Goal: Information Seeking & Learning: Learn about a topic

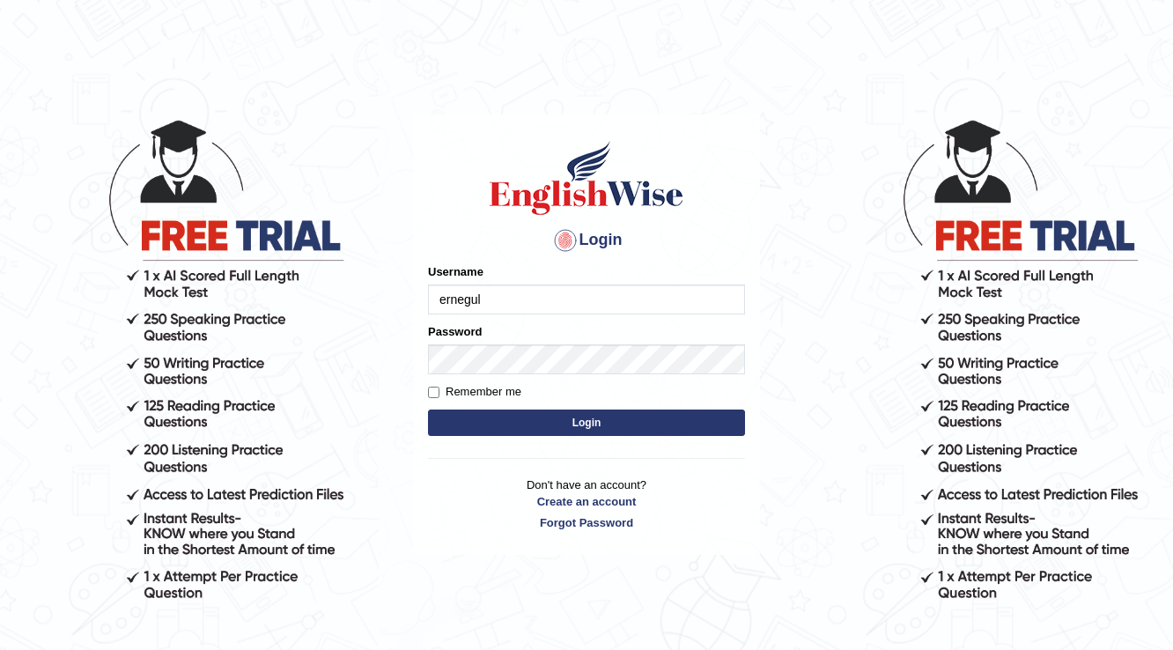
click at [437, 298] on input "ernegul" at bounding box center [586, 299] width 317 height 30
type input "Pernegul"
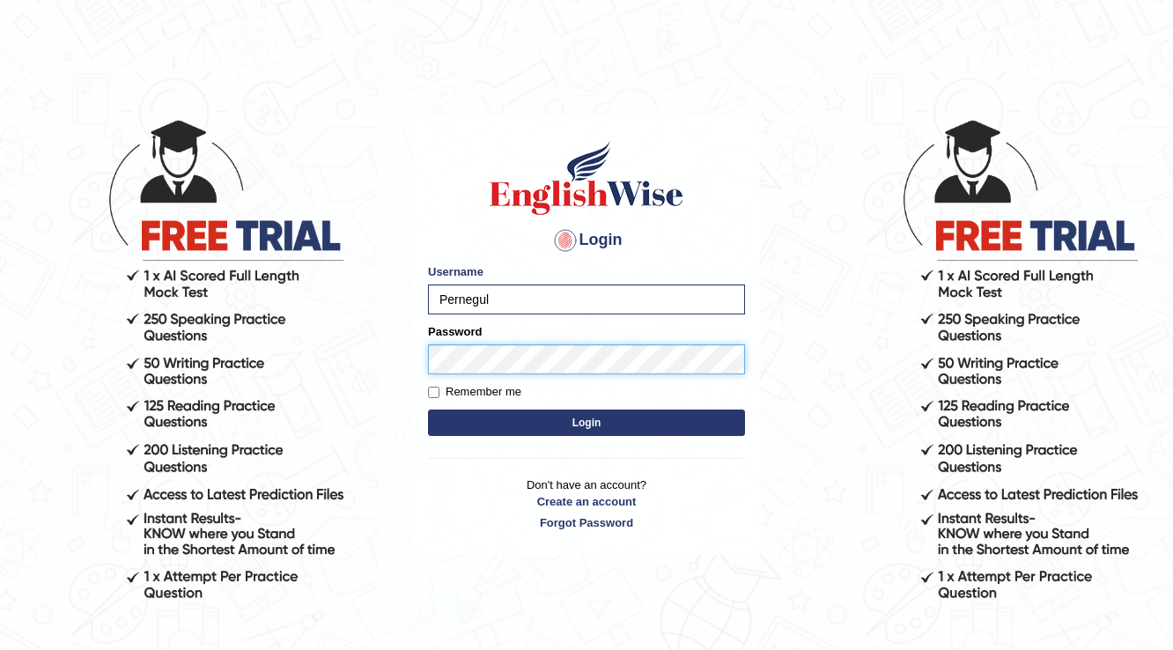
click at [428, 409] on button "Login" at bounding box center [586, 422] width 317 height 26
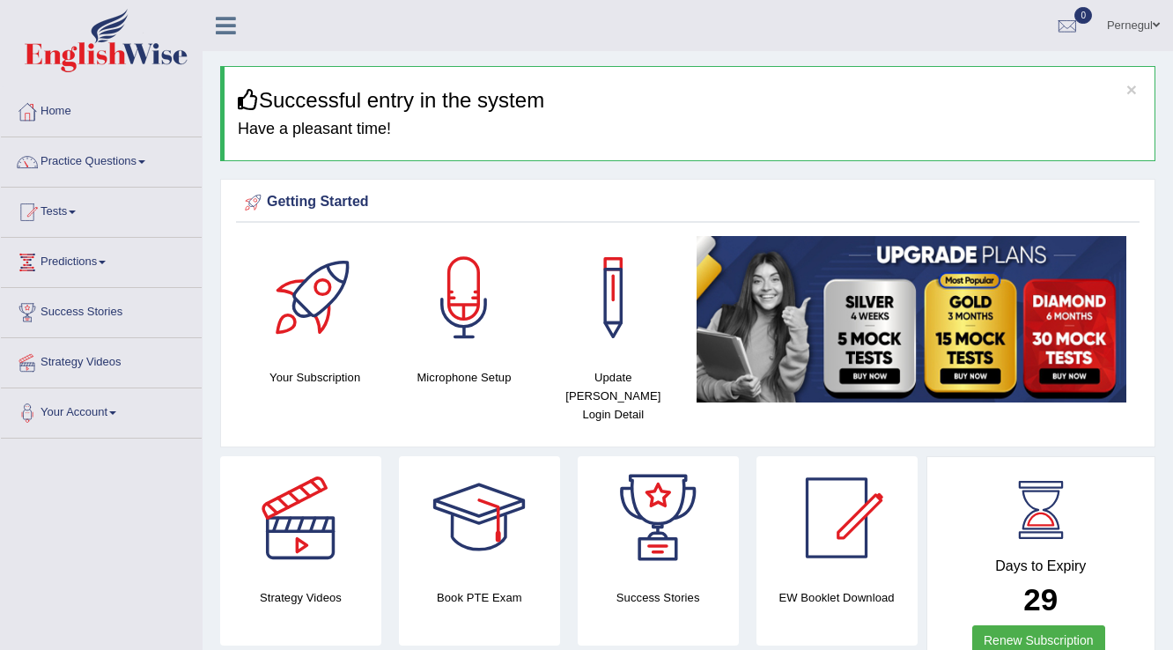
click at [80, 158] on link "Practice Questions" at bounding box center [101, 159] width 201 height 44
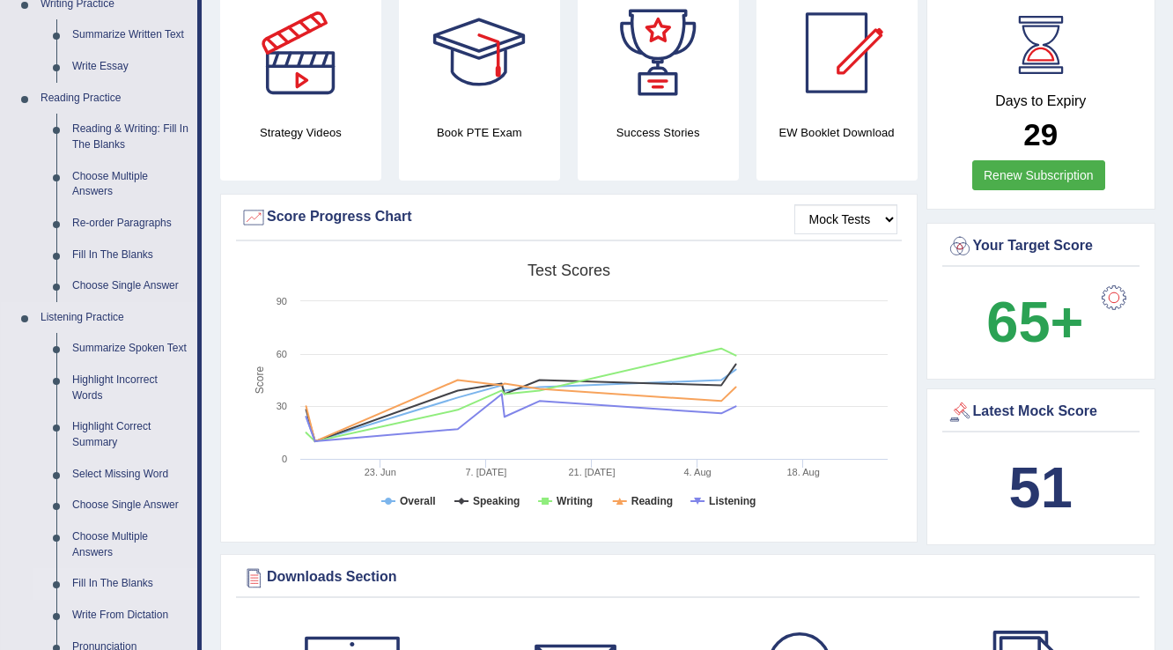
scroll to position [352, 0]
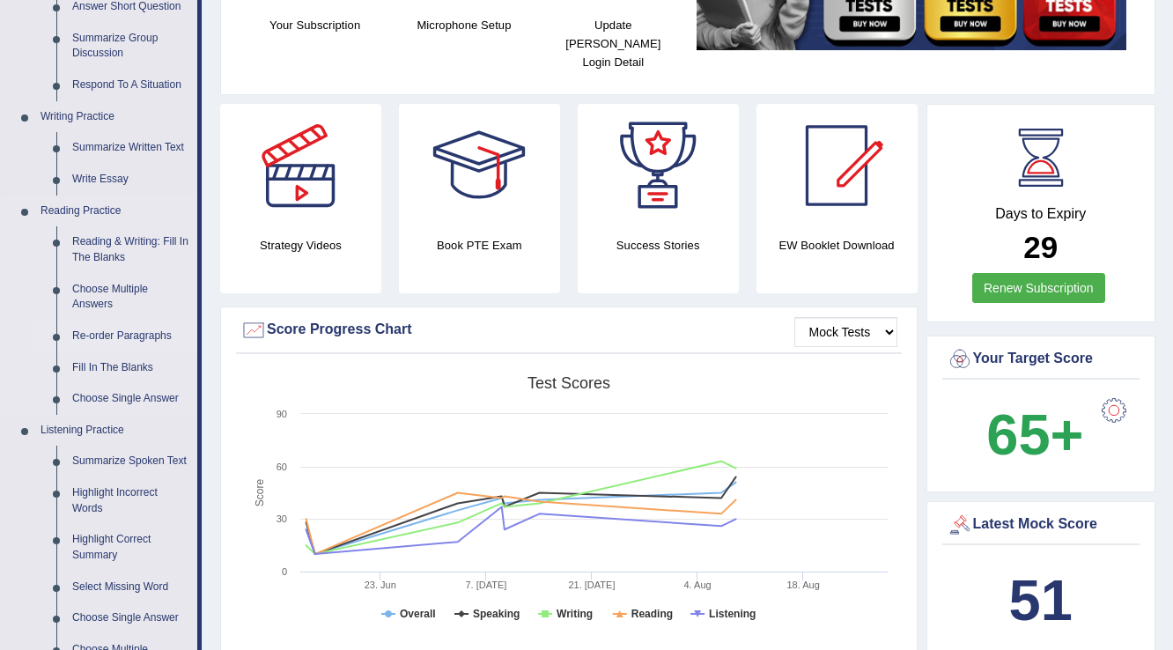
click at [135, 331] on link "Re-order Paragraphs" at bounding box center [130, 336] width 133 height 32
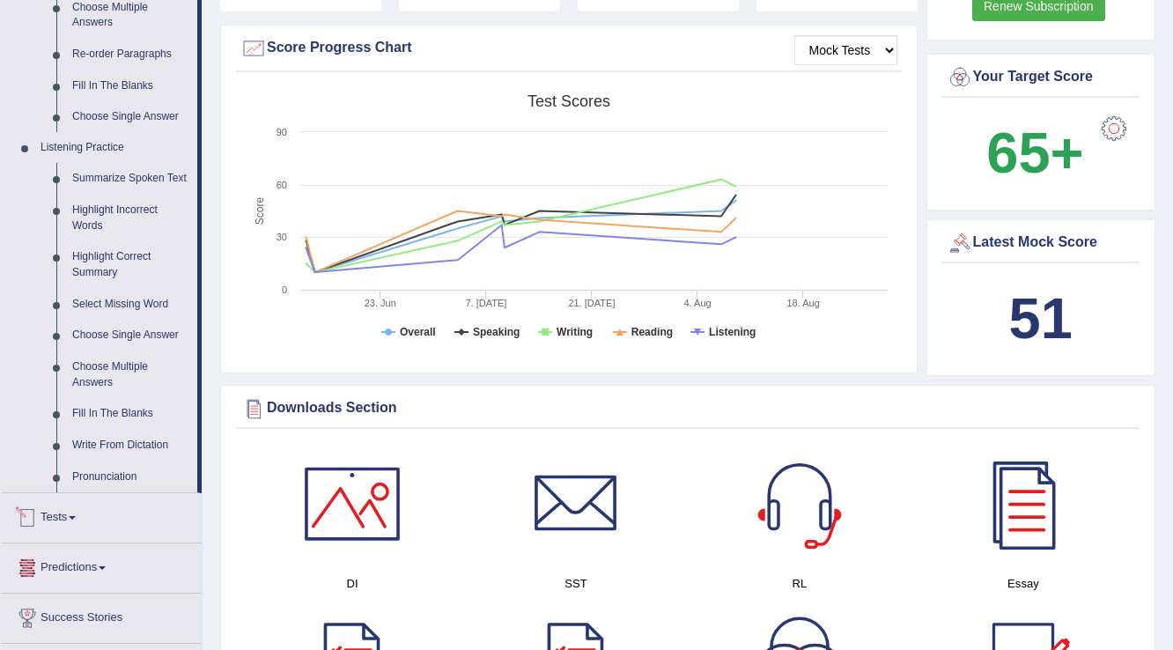
scroll to position [1174, 0]
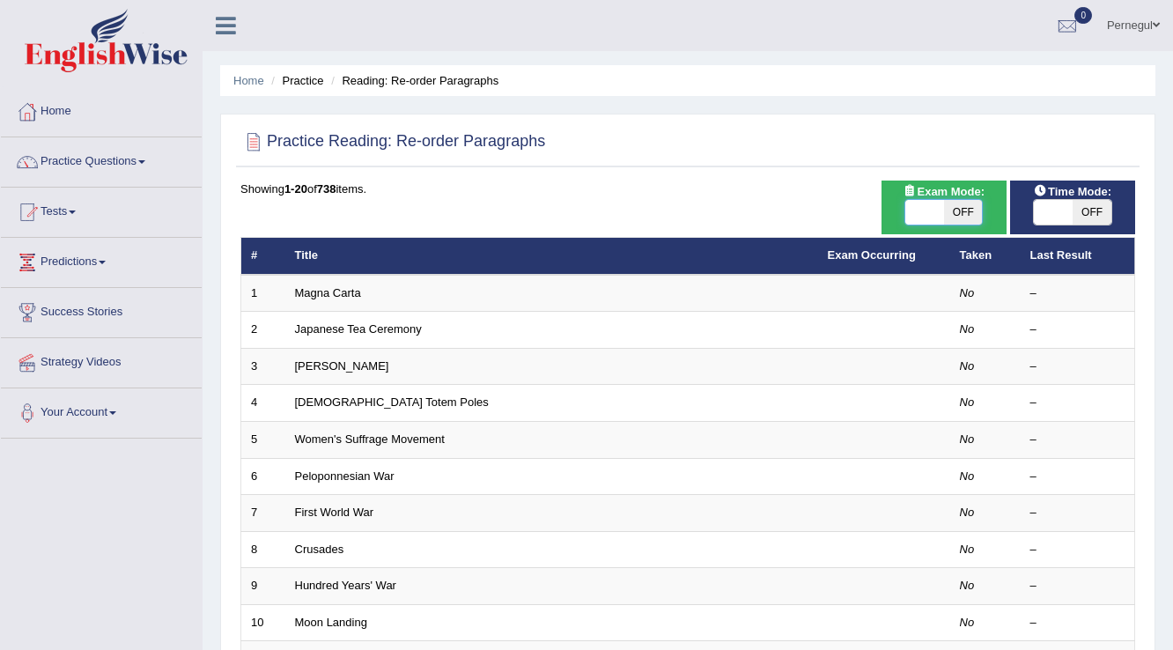
click at [924, 207] on span at bounding box center [924, 212] width 39 height 25
checkbox input "true"
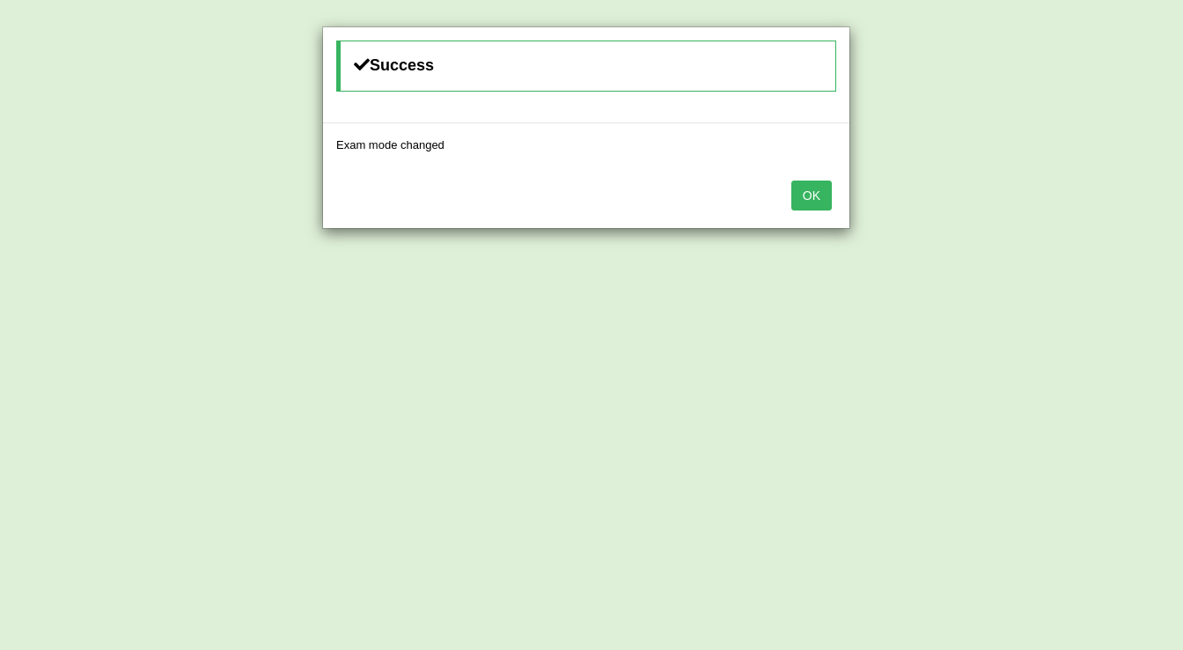
click at [817, 199] on button "OK" at bounding box center [811, 195] width 40 height 30
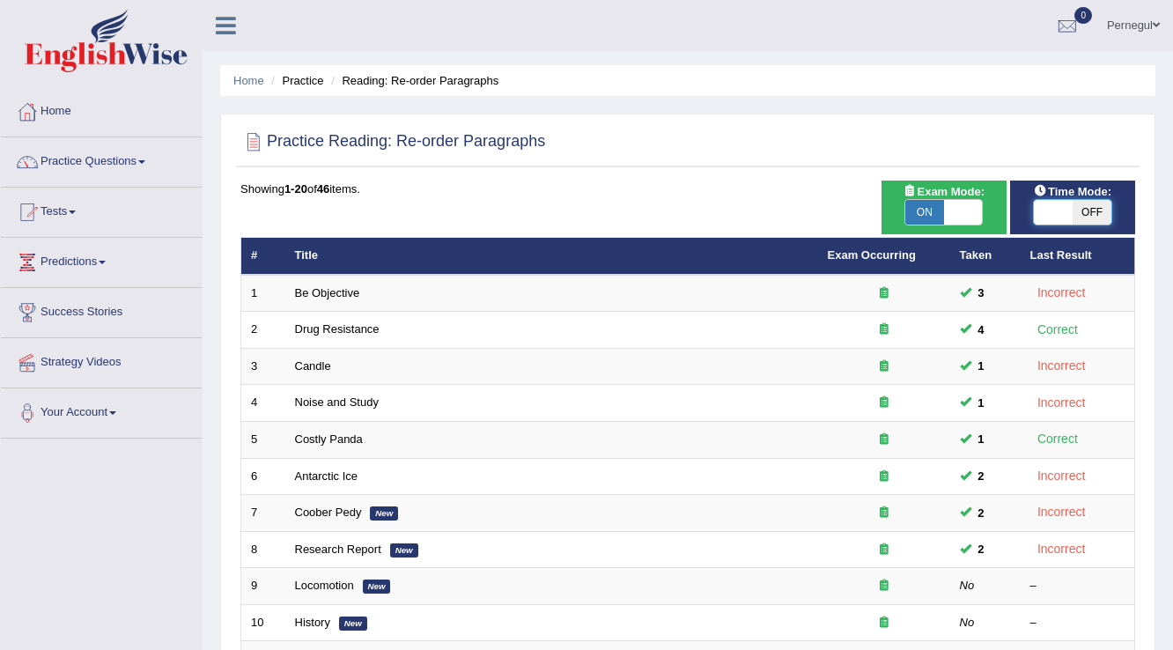
click at [1051, 217] on span at bounding box center [1053, 212] width 39 height 25
checkbox input "true"
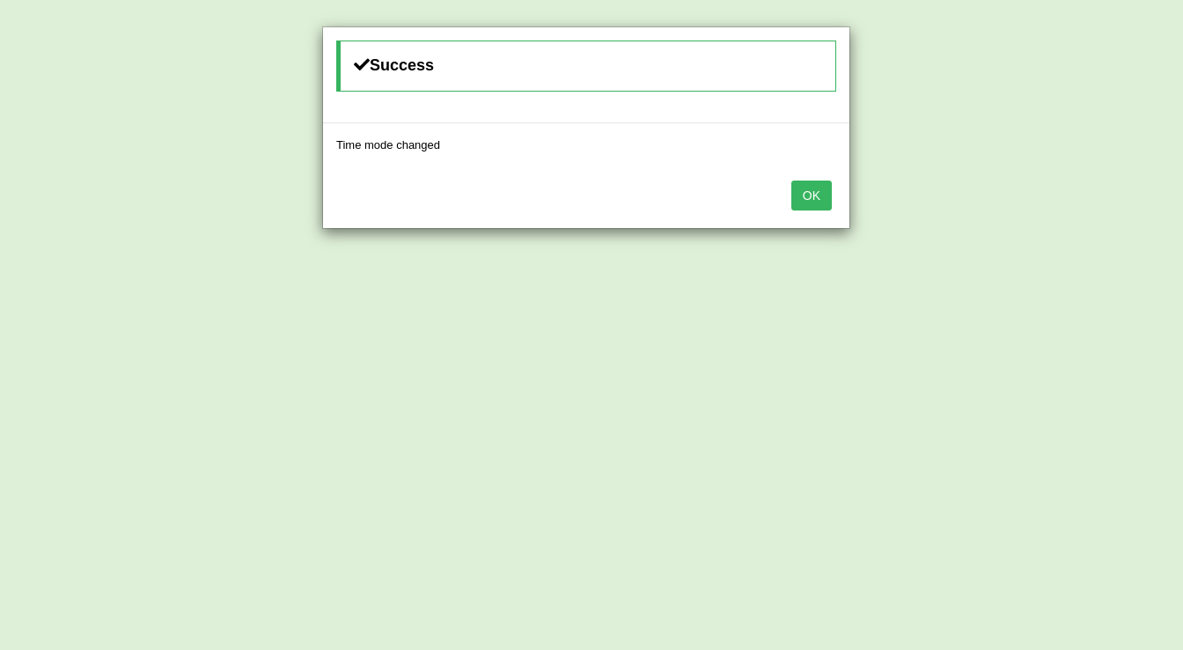
click at [822, 196] on button "OK" at bounding box center [811, 195] width 40 height 30
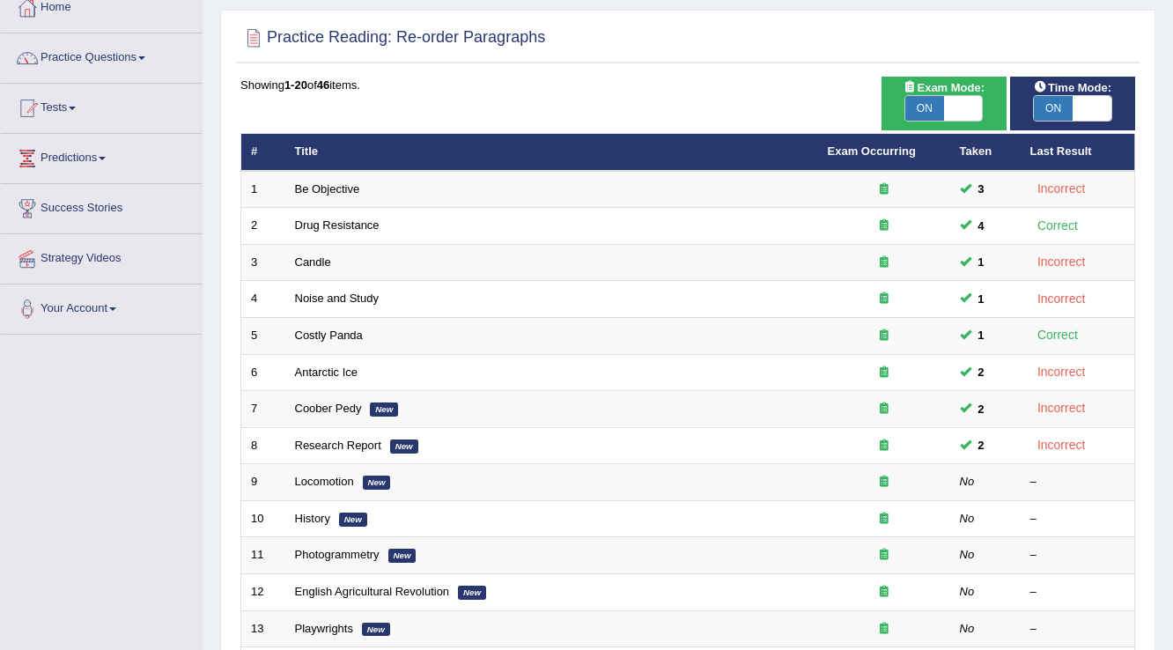
scroll to position [70, 0]
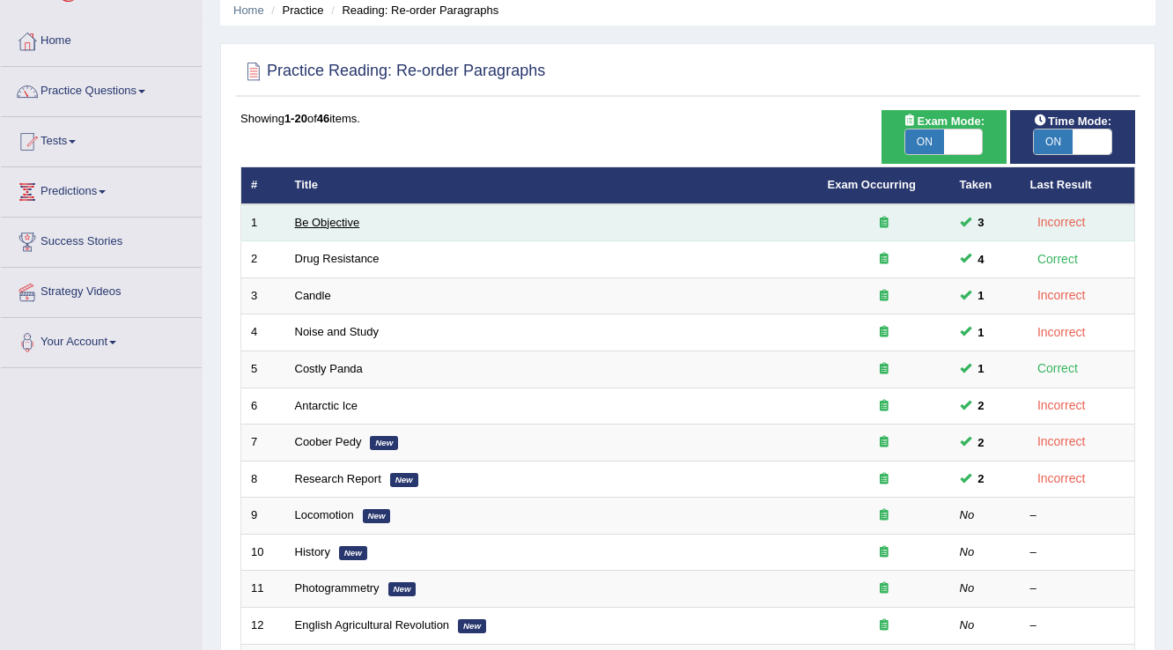
click at [324, 222] on link "Be Objective" at bounding box center [327, 222] width 65 height 13
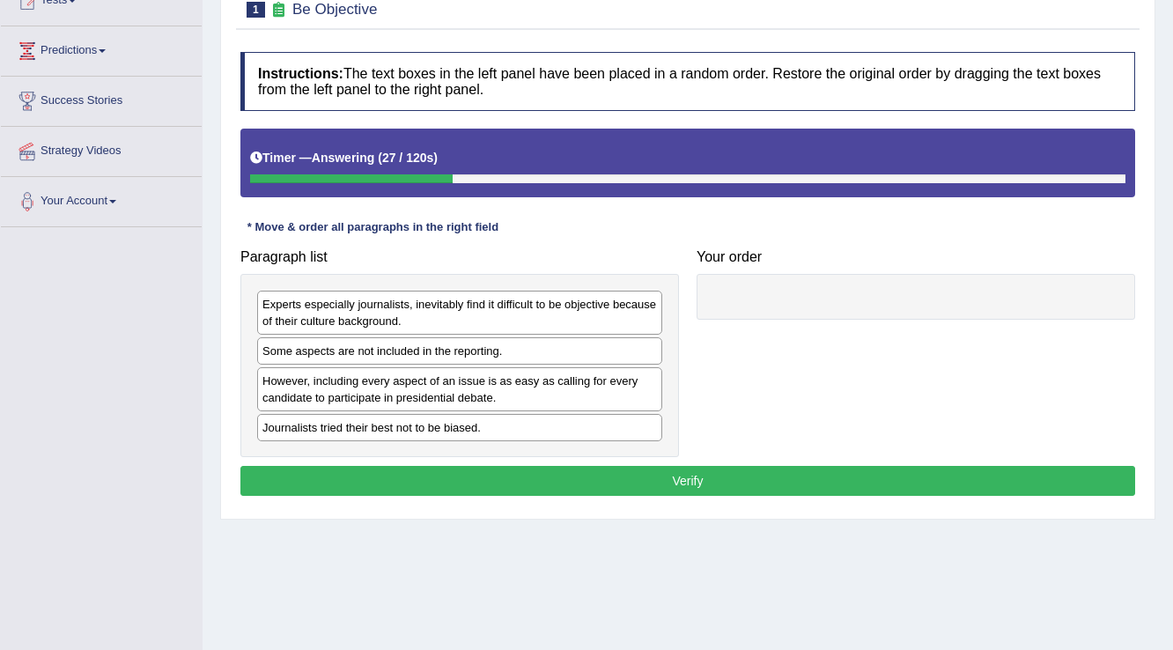
click at [335, 432] on div "Journalists tried their best not to be biased." at bounding box center [459, 427] width 405 height 27
click at [334, 431] on div "Journalists tried their best not to be biased." at bounding box center [459, 427] width 405 height 27
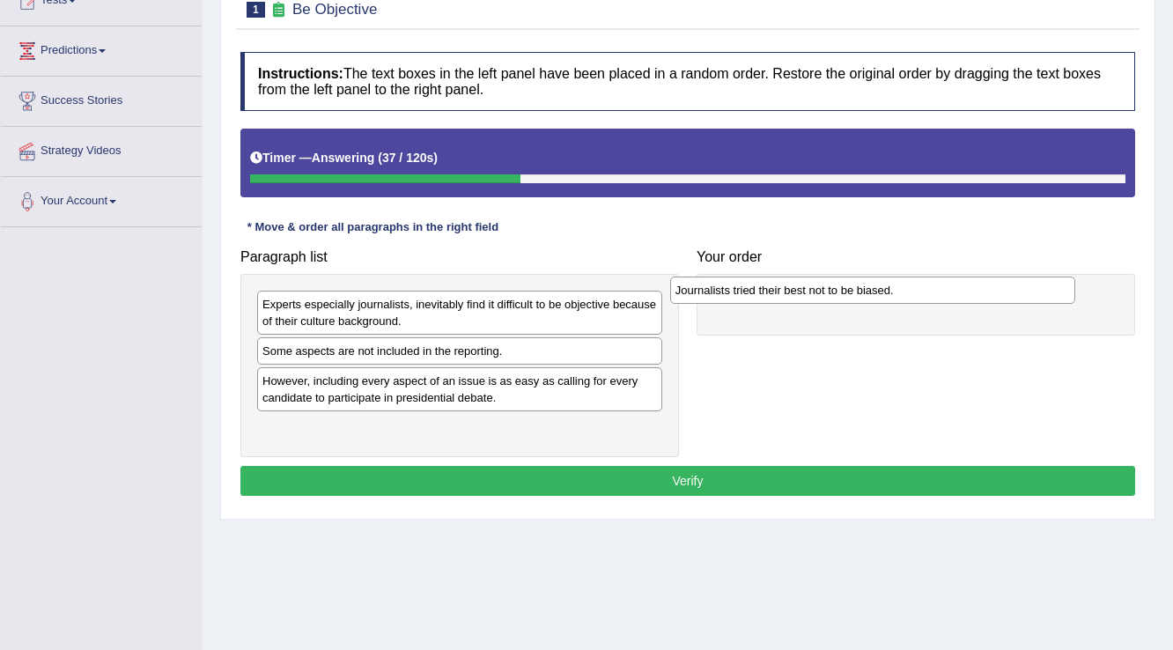
drag, startPoint x: 339, startPoint y: 436, endPoint x: 752, endPoint y: 299, distance: 434.9
click at [752, 299] on div "Journalists tried their best not to be biased." at bounding box center [873, 289] width 406 height 27
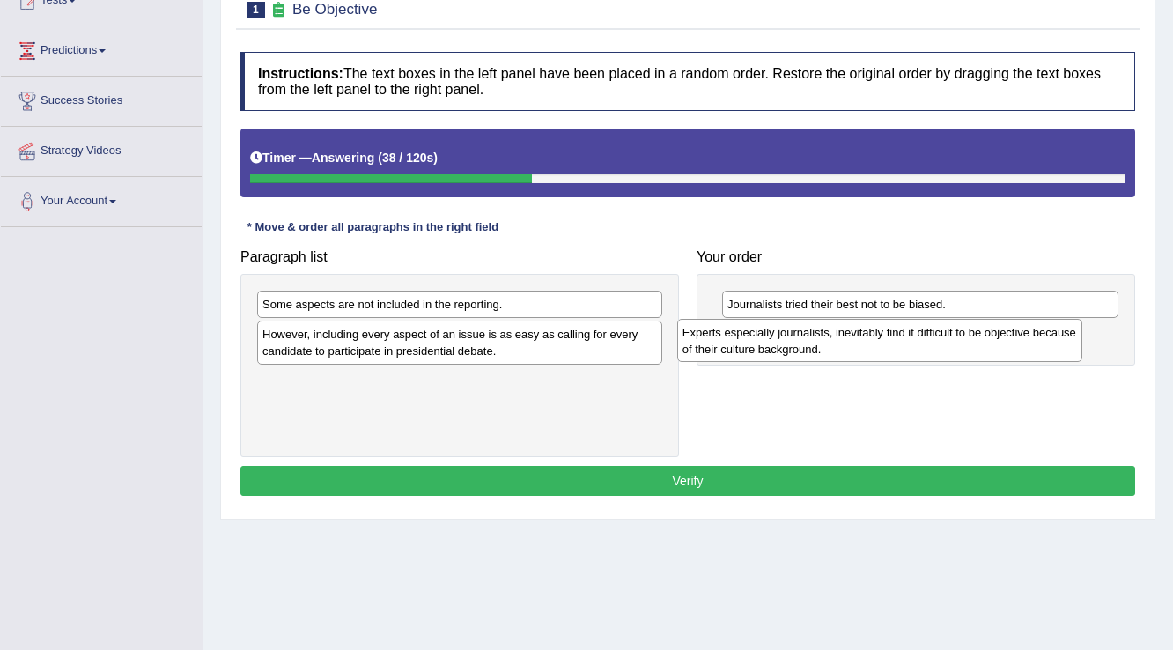
drag, startPoint x: 478, startPoint y: 313, endPoint x: 898, endPoint y: 342, distance: 420.9
click at [898, 342] on div "Experts especially journalists, inevitably find it difficult to be objective be…" at bounding box center [880, 341] width 406 height 44
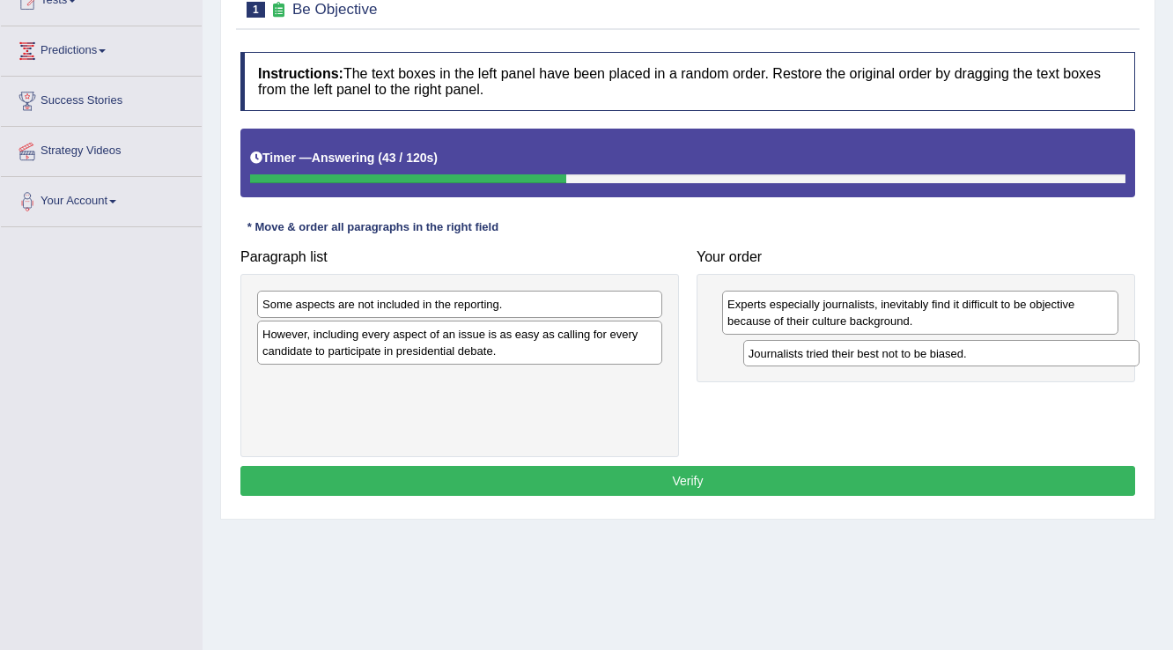
drag, startPoint x: 798, startPoint y: 302, endPoint x: 725, endPoint y: 335, distance: 79.6
click at [814, 349] on div "Journalists tried their best not to be biased." at bounding box center [941, 353] width 397 height 27
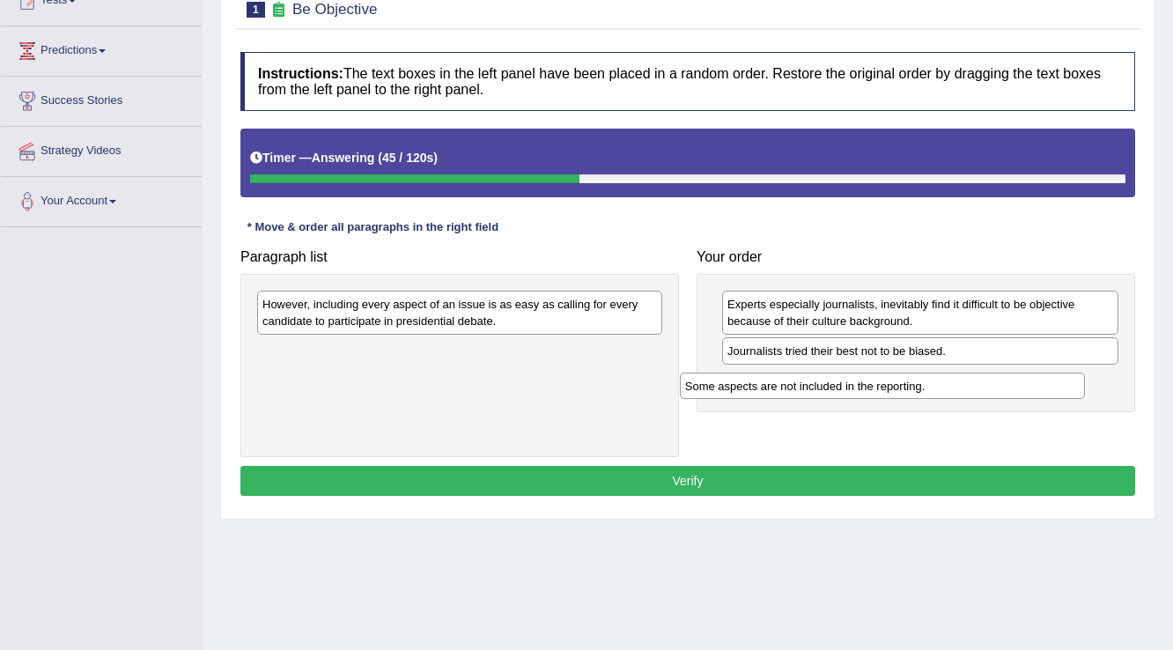
drag, startPoint x: 546, startPoint y: 305, endPoint x: 706, endPoint y: 335, distance: 162.8
click at [953, 378] on div "Some aspects are not included in the reporting." at bounding box center [883, 385] width 406 height 27
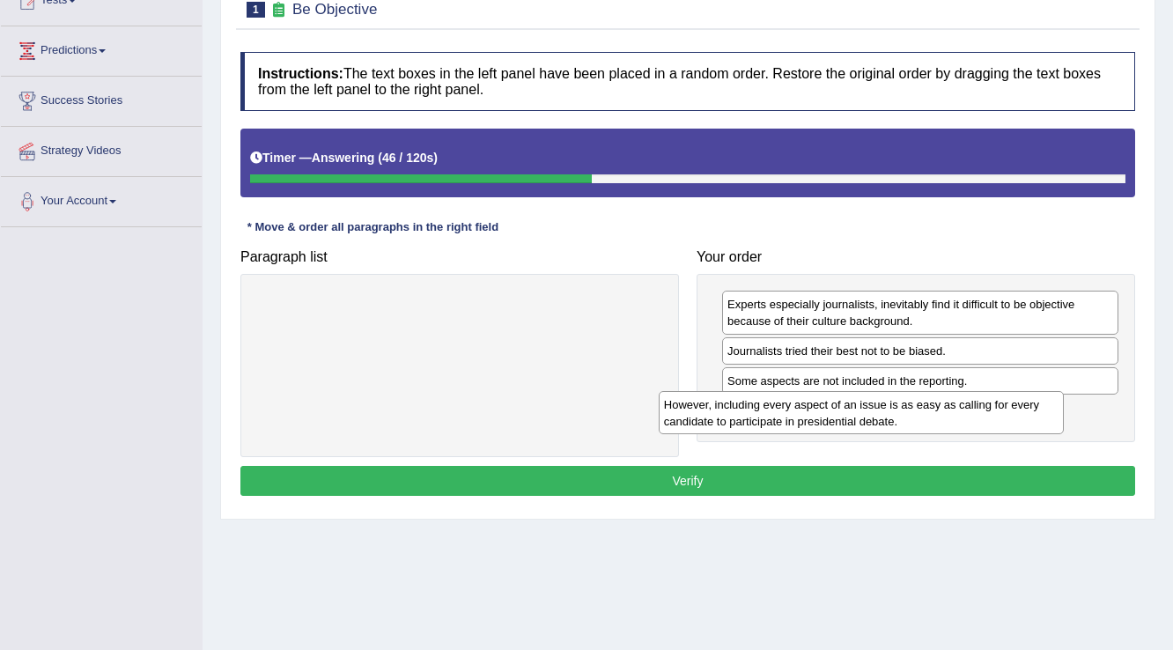
drag, startPoint x: 475, startPoint y: 316, endPoint x: 877, endPoint y: 416, distance: 414.7
click at [877, 416] on div "However, including every aspect of an issue is as easy as calling for every can…" at bounding box center [862, 413] width 406 height 44
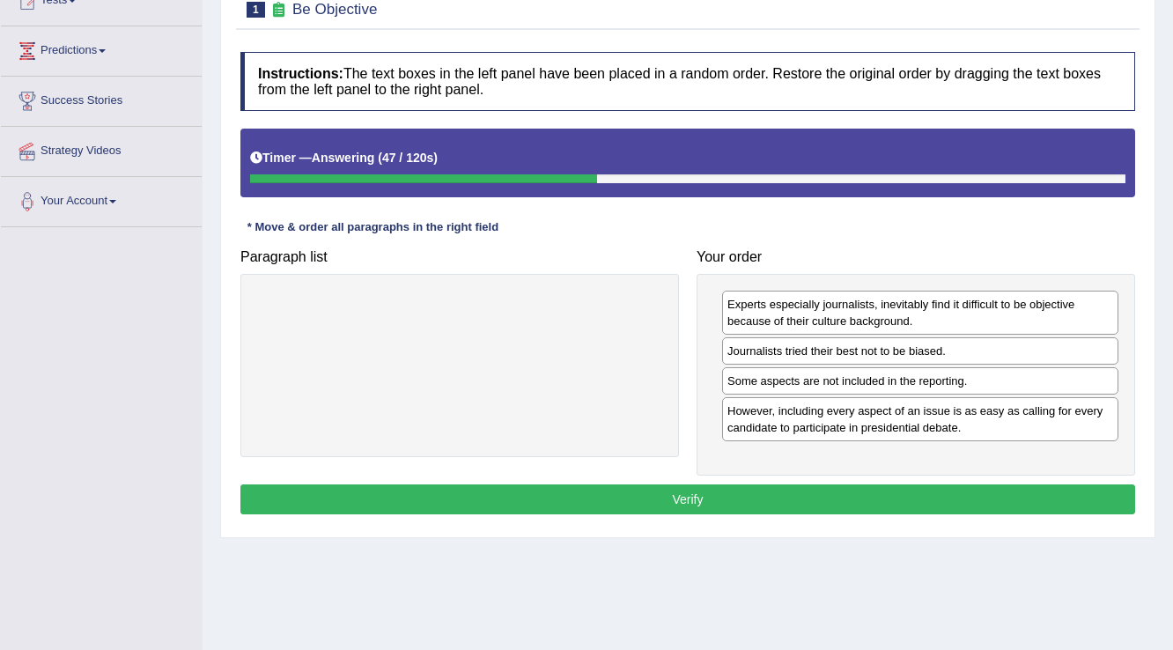
click at [794, 477] on div "Instructions: The text boxes in the left panel have been placed in a random ord…" at bounding box center [687, 285] width 903 height 485
click at [793, 487] on button "Verify" at bounding box center [687, 499] width 894 height 30
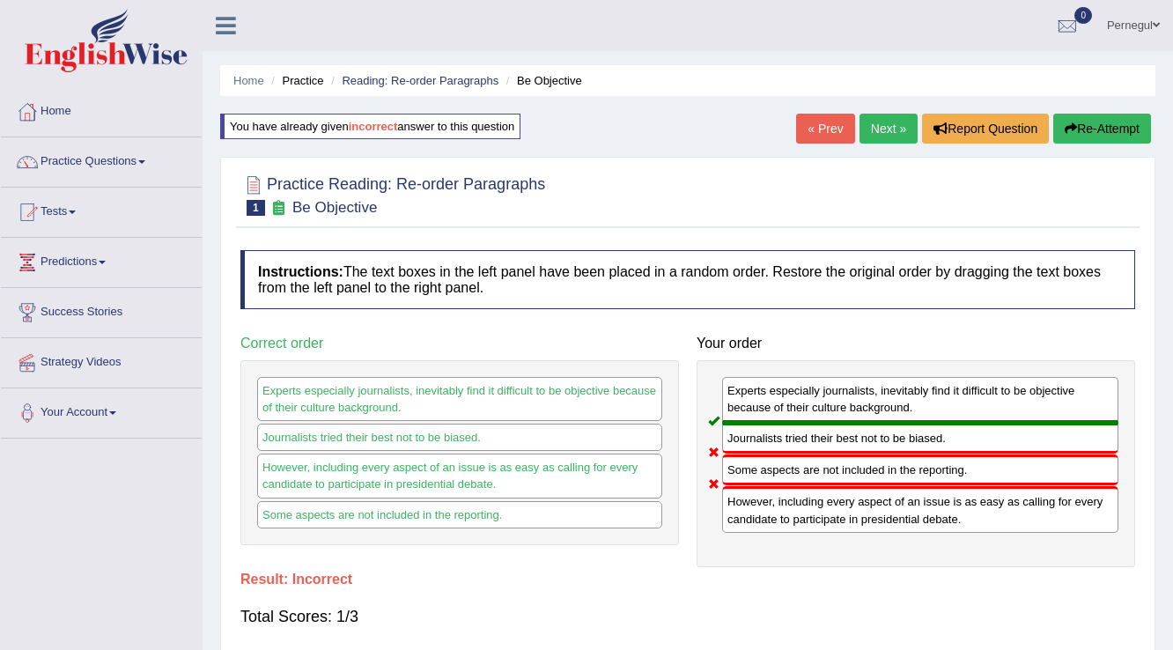
click at [878, 128] on link "Next »" at bounding box center [888, 129] width 58 height 30
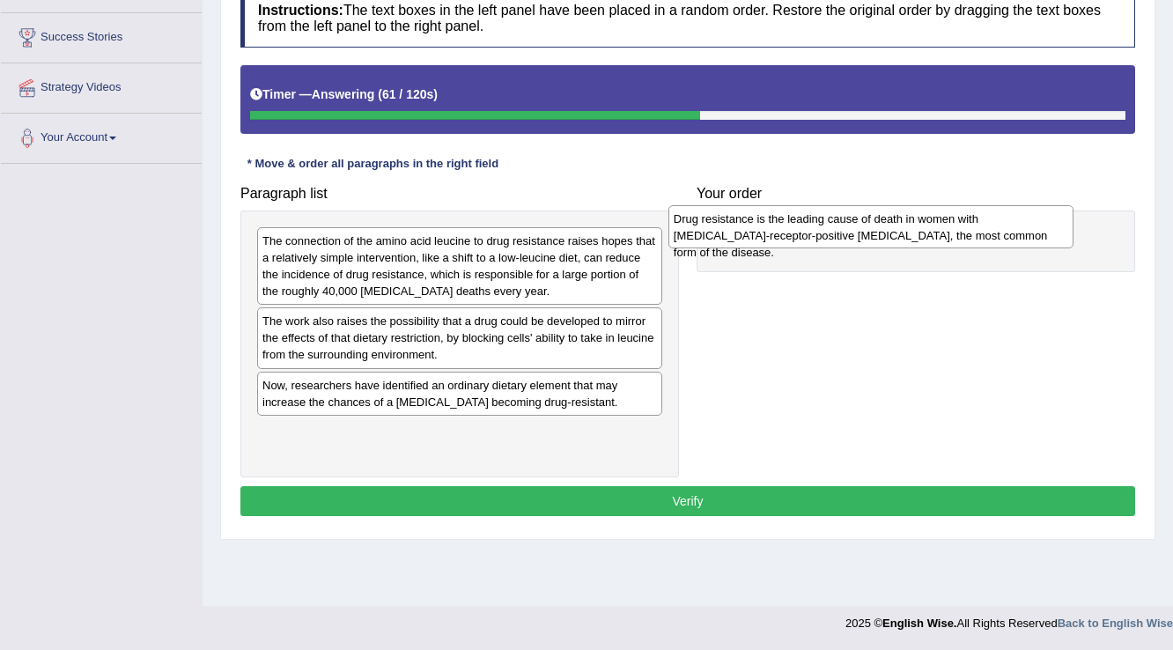
drag, startPoint x: 342, startPoint y: 337, endPoint x: 754, endPoint y: 235, distance: 423.6
click at [754, 235] on div "Drug resistance is the leading cause of death in women with [MEDICAL_DATA]-rece…" at bounding box center [871, 227] width 406 height 44
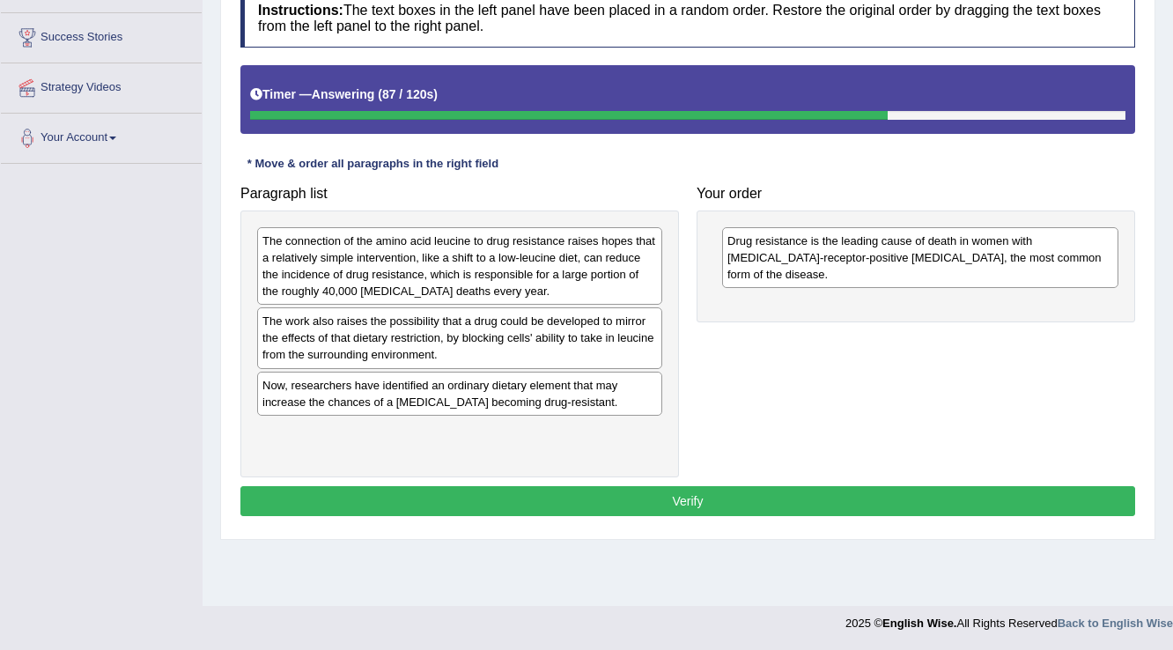
click at [513, 331] on div "The work also raises the possibility that a drug could be developed to mirror t…" at bounding box center [459, 337] width 405 height 61
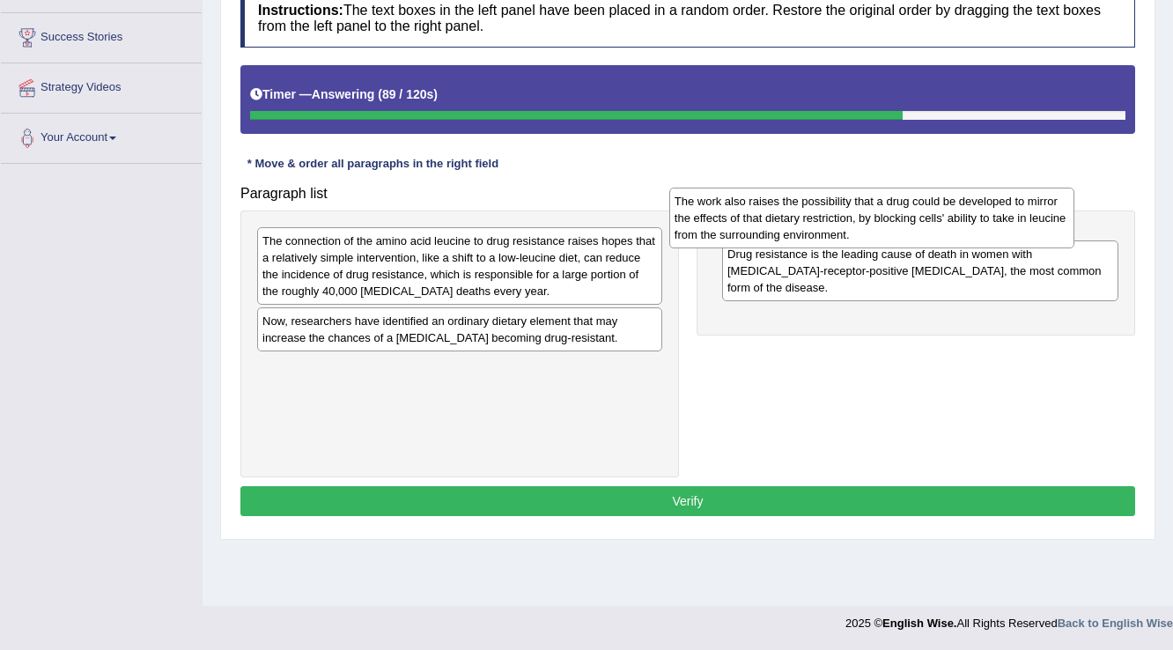
drag, startPoint x: 443, startPoint y: 333, endPoint x: 855, endPoint y: 213, distance: 429.1
click at [855, 213] on div "The work also raises the possibility that a drug could be developed to mirror t…" at bounding box center [872, 218] width 406 height 61
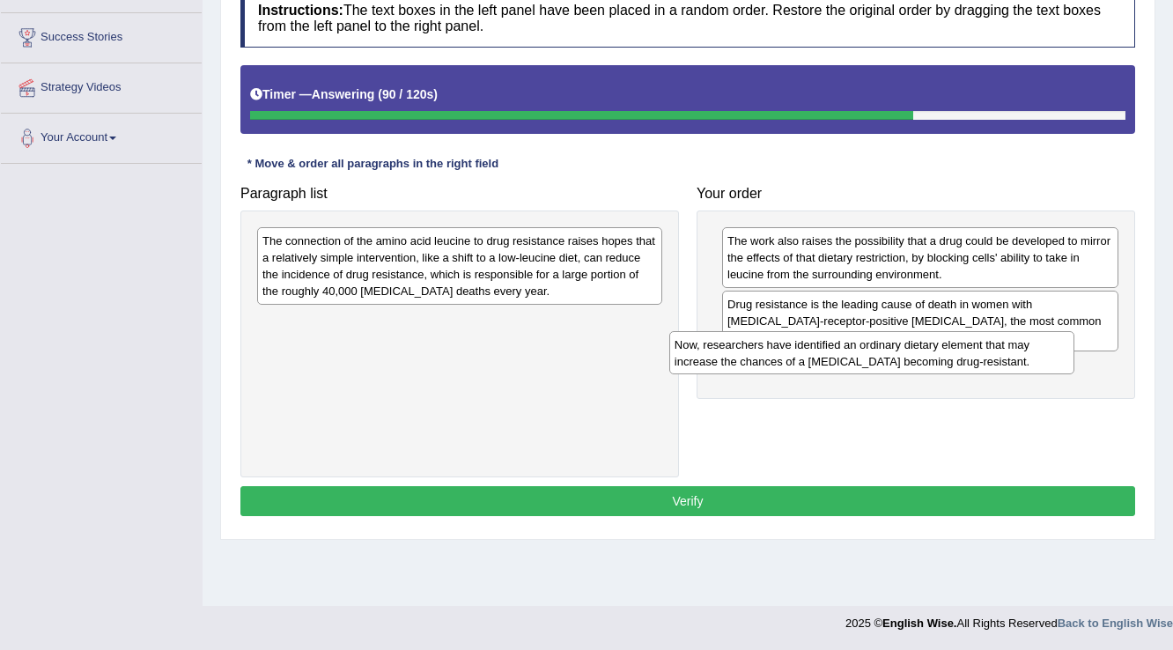
drag, startPoint x: 516, startPoint y: 335, endPoint x: 659, endPoint y: 285, distance: 151.2
click at [923, 353] on div "Now, researchers have identified an ordinary dietary element that may increase …" at bounding box center [872, 353] width 406 height 44
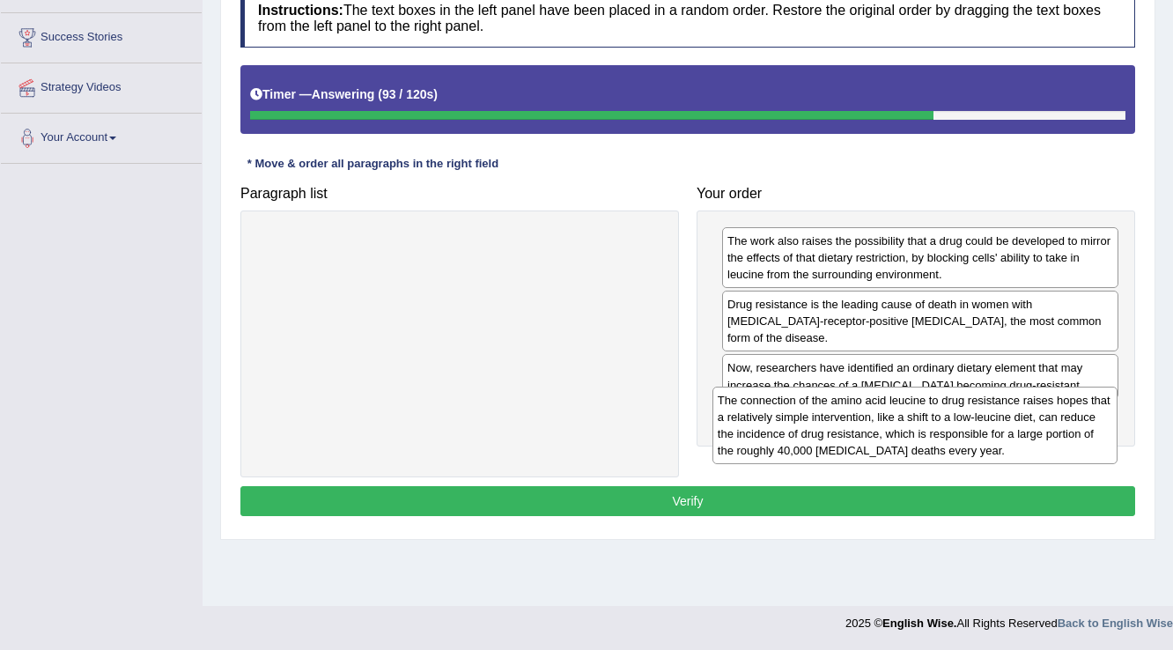
drag, startPoint x: 525, startPoint y: 262, endPoint x: 935, endPoint y: 442, distance: 447.8
click at [978, 420] on div "The connection of the amino acid leucine to drug resistance raises hopes that a…" at bounding box center [915, 424] width 406 height 77
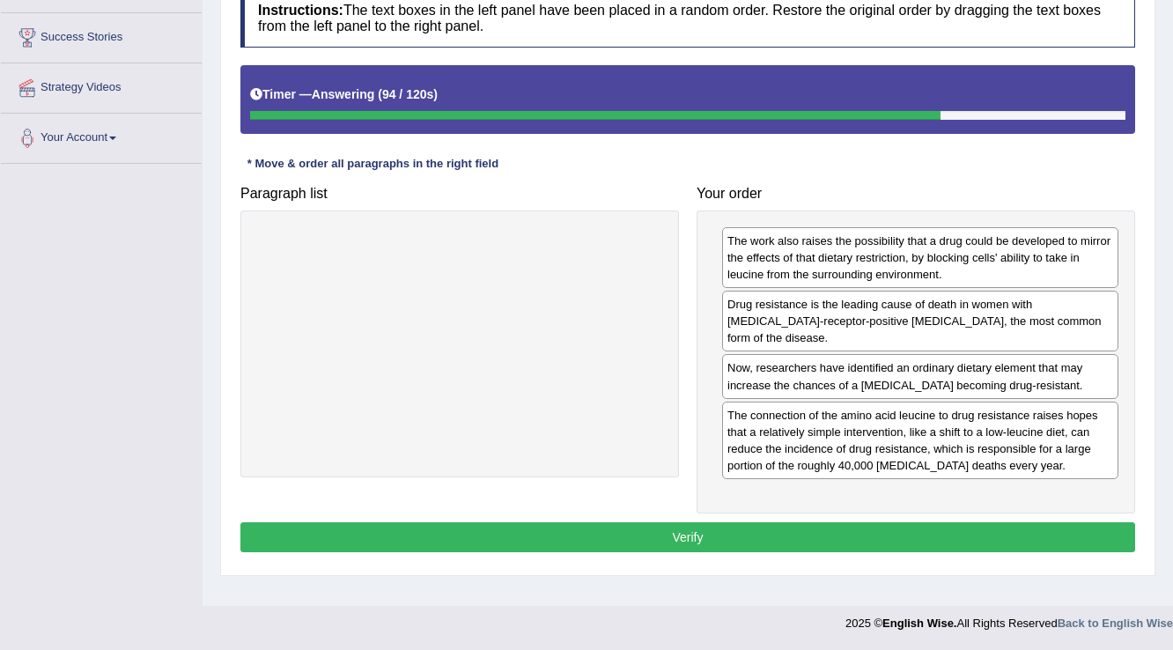
click at [821, 522] on button "Verify" at bounding box center [687, 537] width 894 height 30
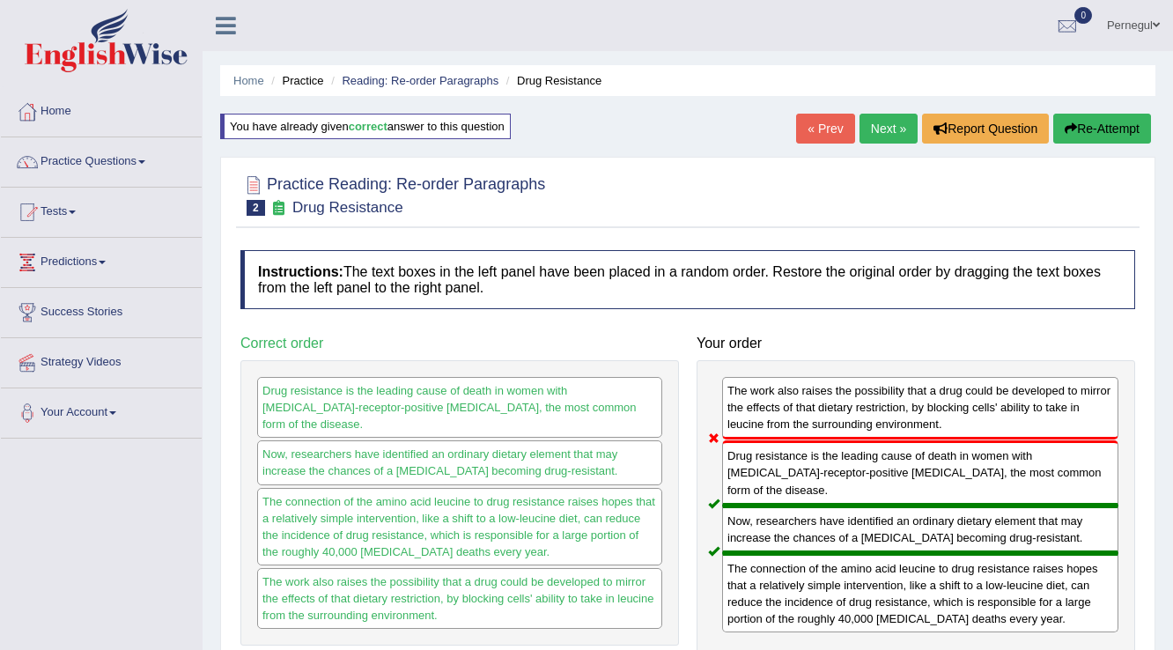
click at [894, 127] on link "Next »" at bounding box center [888, 129] width 58 height 30
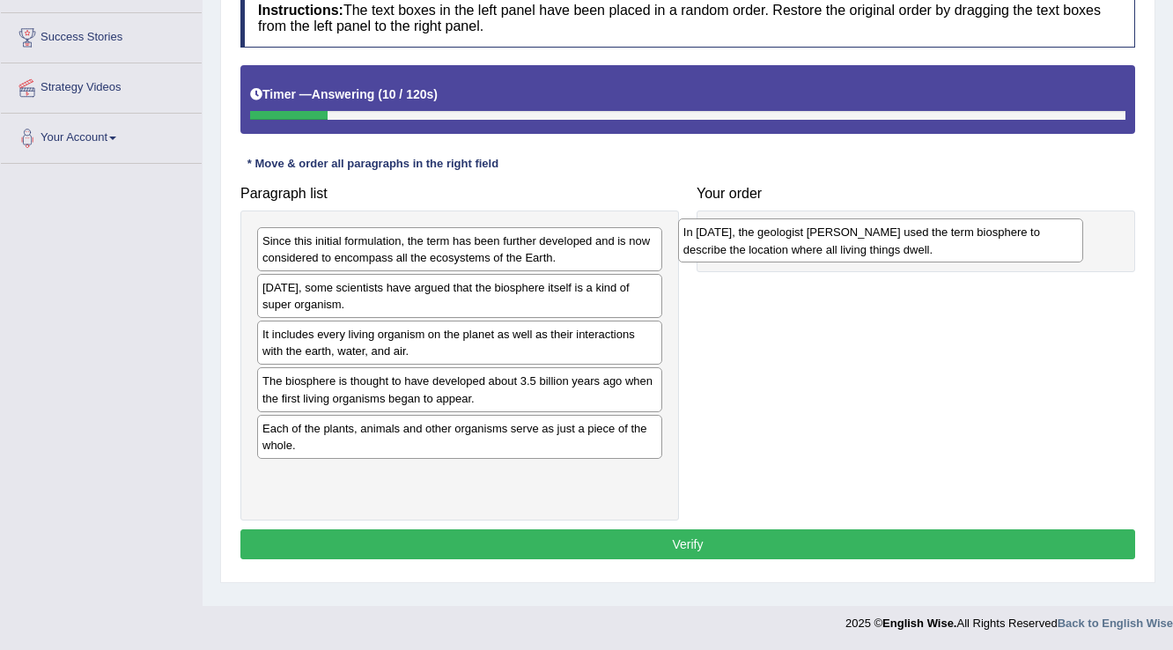
drag, startPoint x: 433, startPoint y: 296, endPoint x: 854, endPoint y: 241, distance: 424.3
click at [854, 241] on div "In [DATE], the geologist [PERSON_NAME] used the term biosphere to describe the …" at bounding box center [881, 240] width 406 height 44
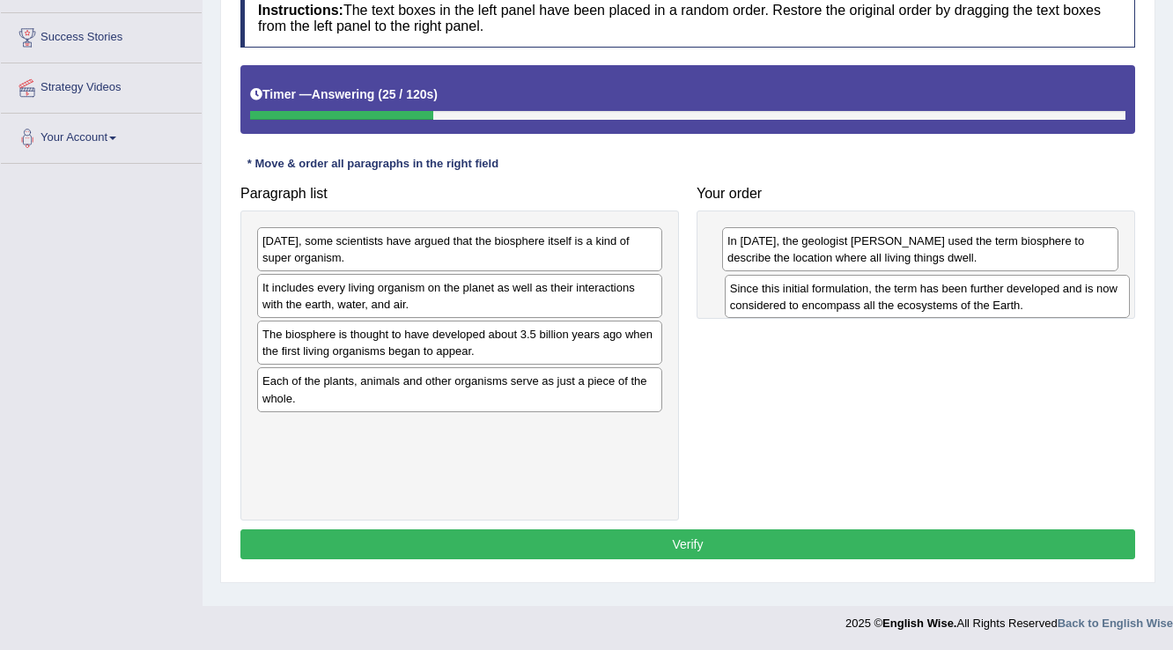
drag, startPoint x: 425, startPoint y: 260, endPoint x: 893, endPoint y: 307, distance: 469.9
click at [893, 307] on div "Since this initial formulation, the term has been further developed and is now …" at bounding box center [928, 297] width 406 height 44
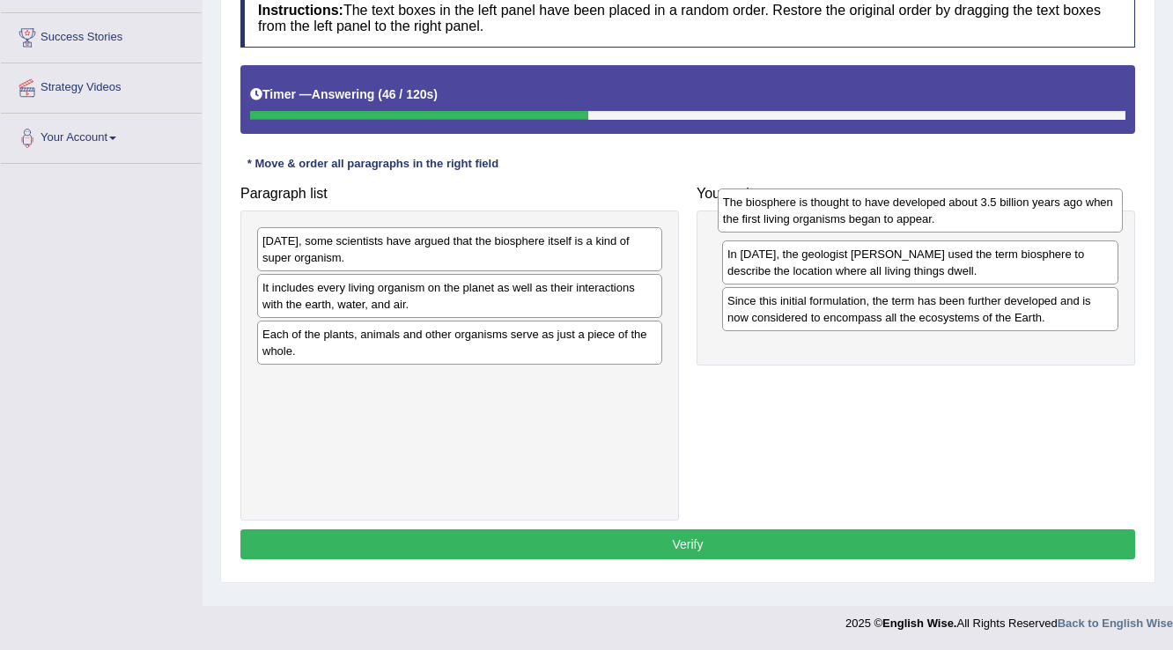
drag, startPoint x: 402, startPoint y: 343, endPoint x: 863, endPoint y: 212, distance: 478.8
click at [863, 212] on div "The biosphere is thought to have developed about 3.5 billion years ago when the…" at bounding box center [921, 210] width 406 height 44
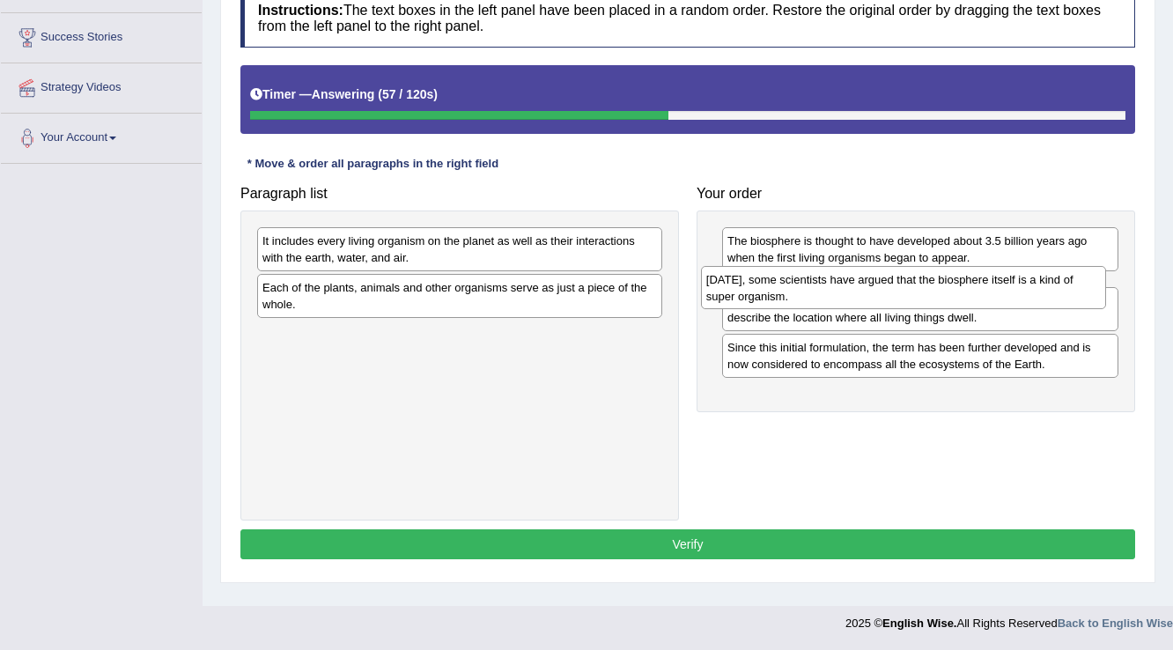
drag, startPoint x: 512, startPoint y: 239, endPoint x: 956, endPoint y: 278, distance: 445.4
click at [956, 278] on div "Today, some scientists have argued that the biosphere itself is a kind of super…" at bounding box center [904, 288] width 406 height 44
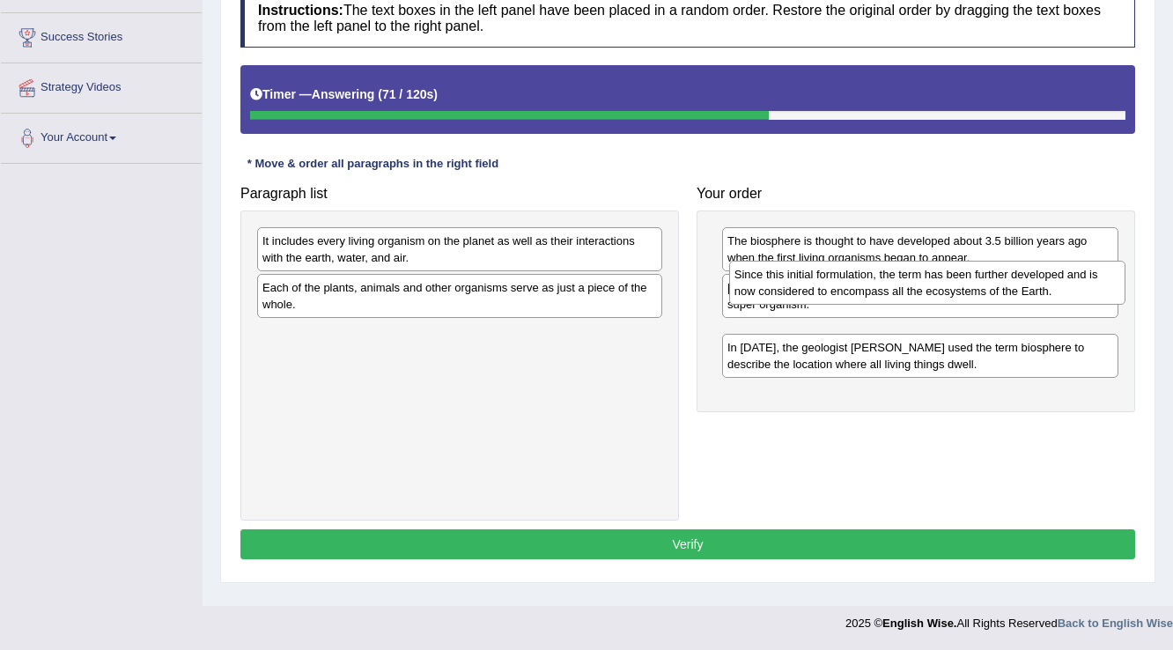
drag, startPoint x: 884, startPoint y: 399, endPoint x: 891, endPoint y: 293, distance: 105.9
click at [891, 293] on div "Since this initial formulation, the term has been further developed and is now …" at bounding box center [927, 283] width 397 height 44
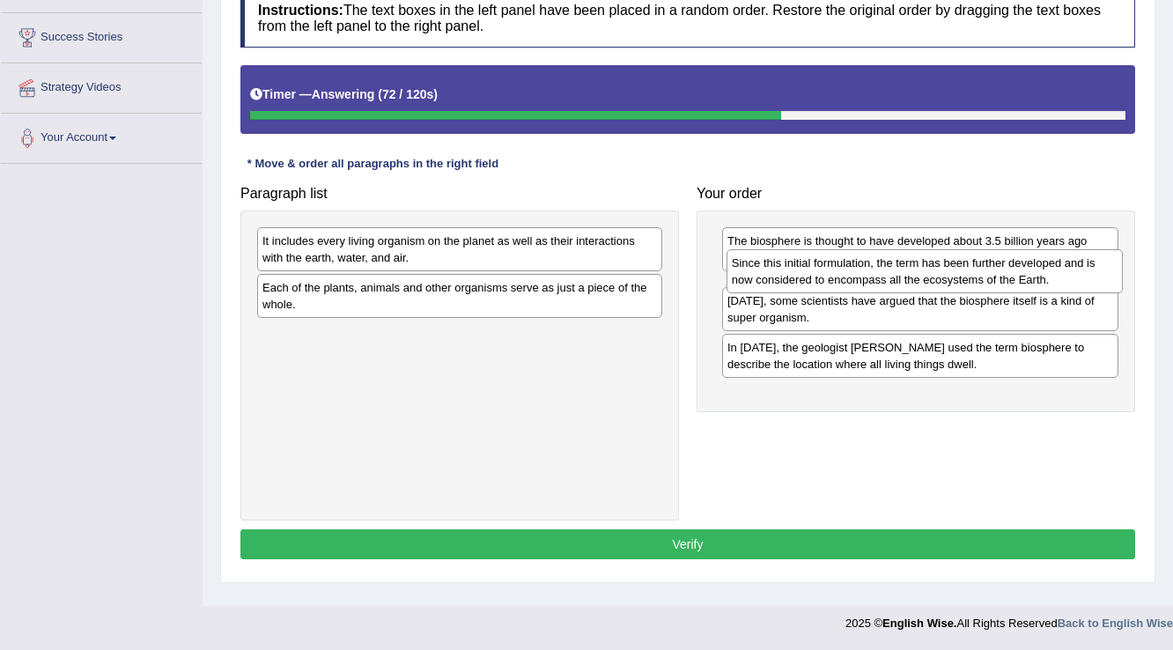
drag, startPoint x: 823, startPoint y: 345, endPoint x: 828, endPoint y: 275, distance: 70.6
click at [828, 275] on div "Since this initial formulation, the term has been further developed and is now …" at bounding box center [924, 271] width 397 height 44
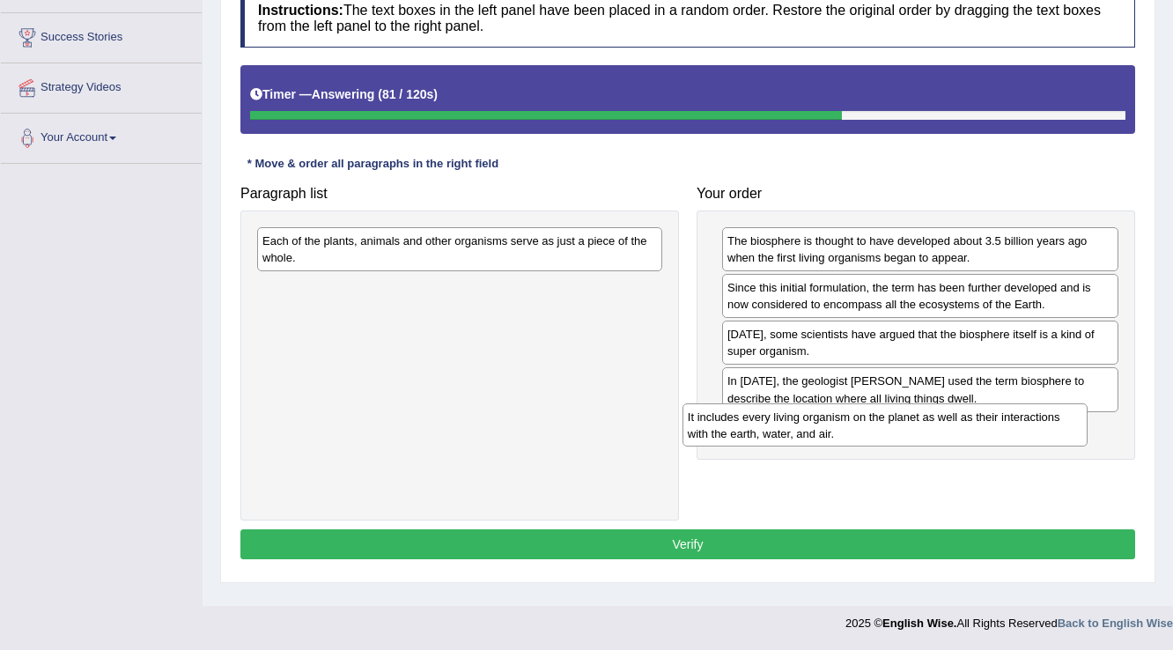
drag, startPoint x: 448, startPoint y: 254, endPoint x: 859, endPoint y: 416, distance: 441.9
click at [872, 423] on div "It includes every living organism on the planet as well as their interactions w…" at bounding box center [885, 425] width 406 height 44
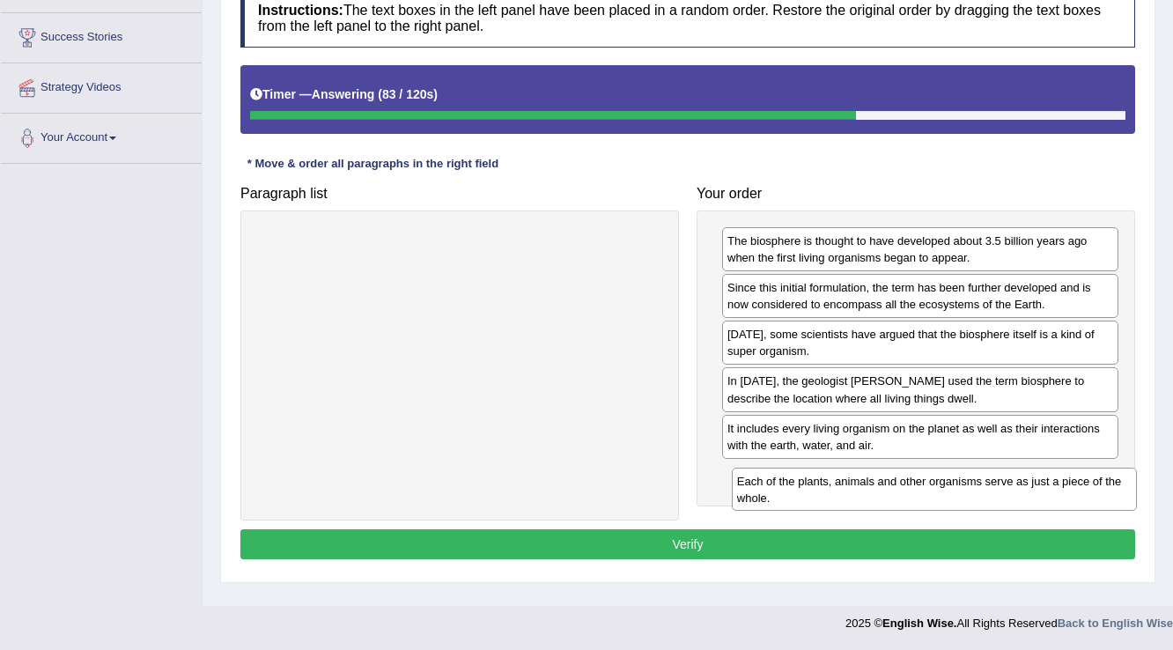
drag, startPoint x: 463, startPoint y: 244, endPoint x: 907, endPoint y: 511, distance: 517.7
click at [936, 484] on div "Each of the plants, animals and other organisms serve as just a piece of the wh…" at bounding box center [935, 489] width 406 height 44
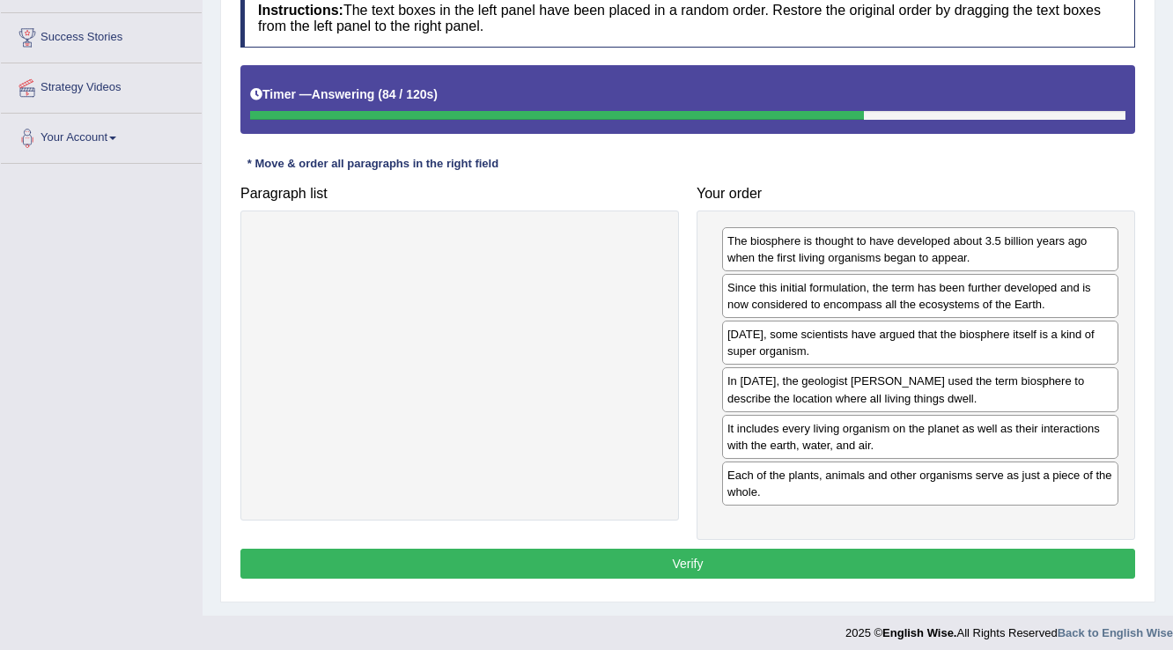
click at [789, 549] on button "Verify" at bounding box center [687, 563] width 894 height 30
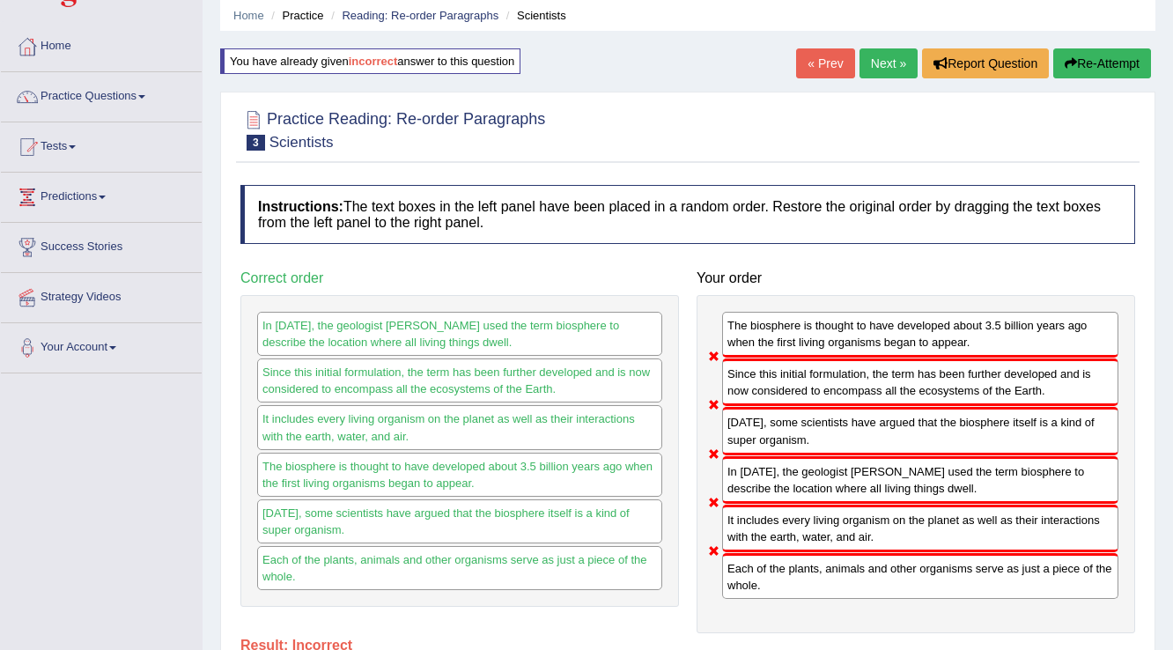
scroll to position [63, 0]
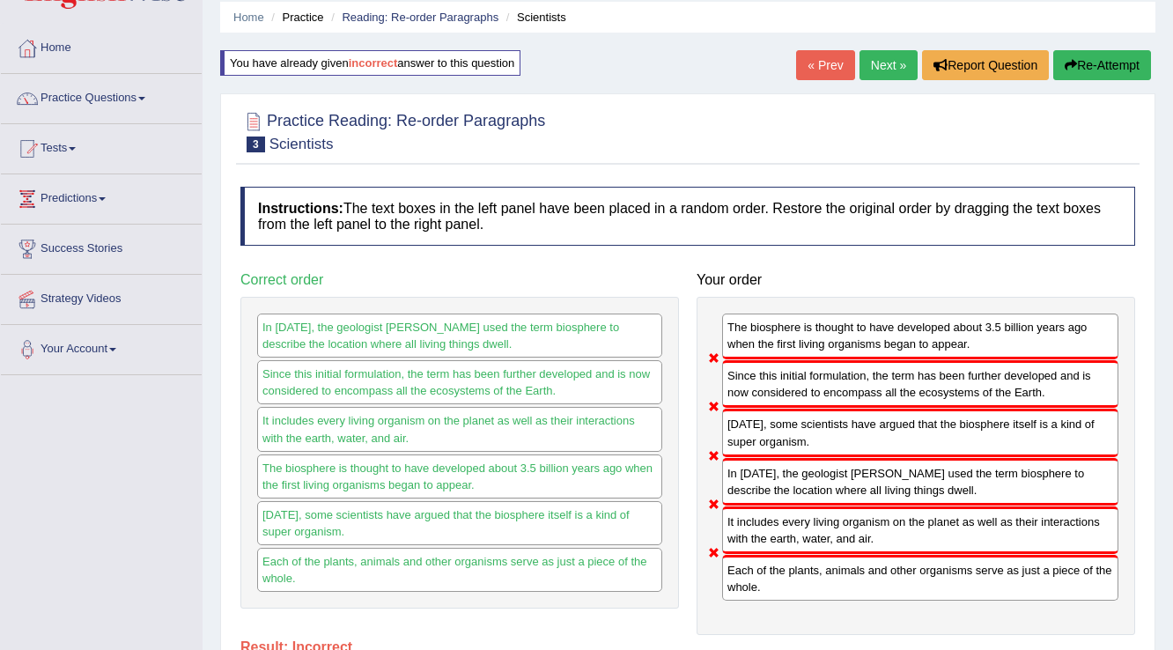
click at [884, 75] on link "Next »" at bounding box center [888, 65] width 58 height 30
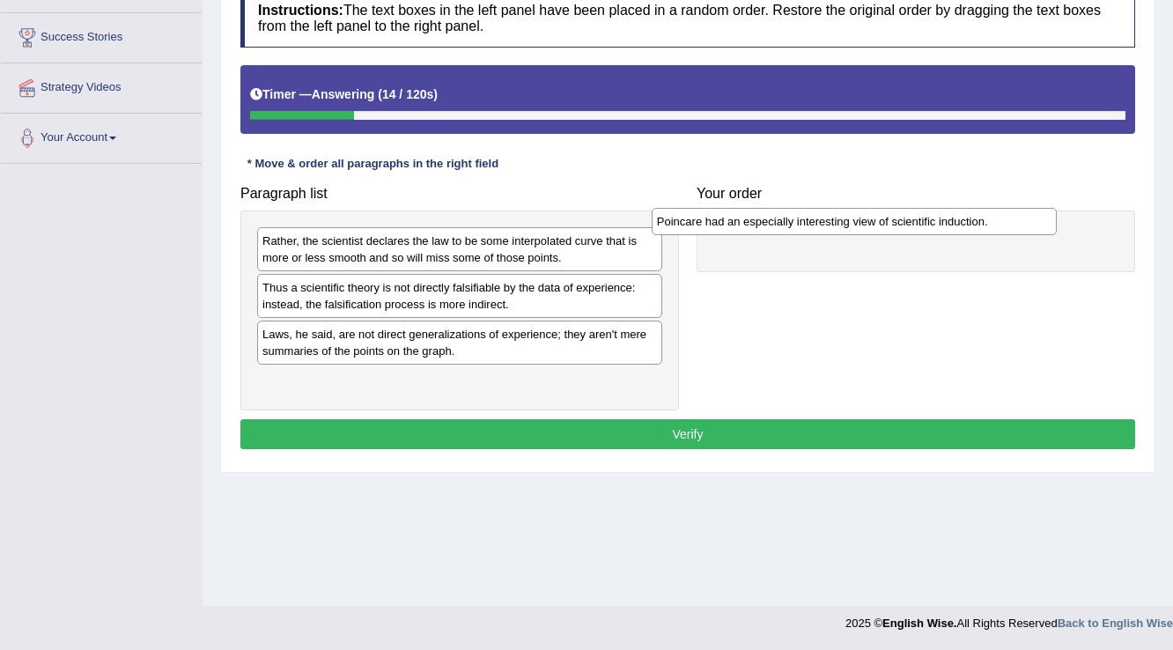
drag, startPoint x: 505, startPoint y: 289, endPoint x: 900, endPoint y: 224, distance: 399.8
click at [900, 224] on div "Poincare had an especially interesting view of scientific induction." at bounding box center [854, 221] width 406 height 27
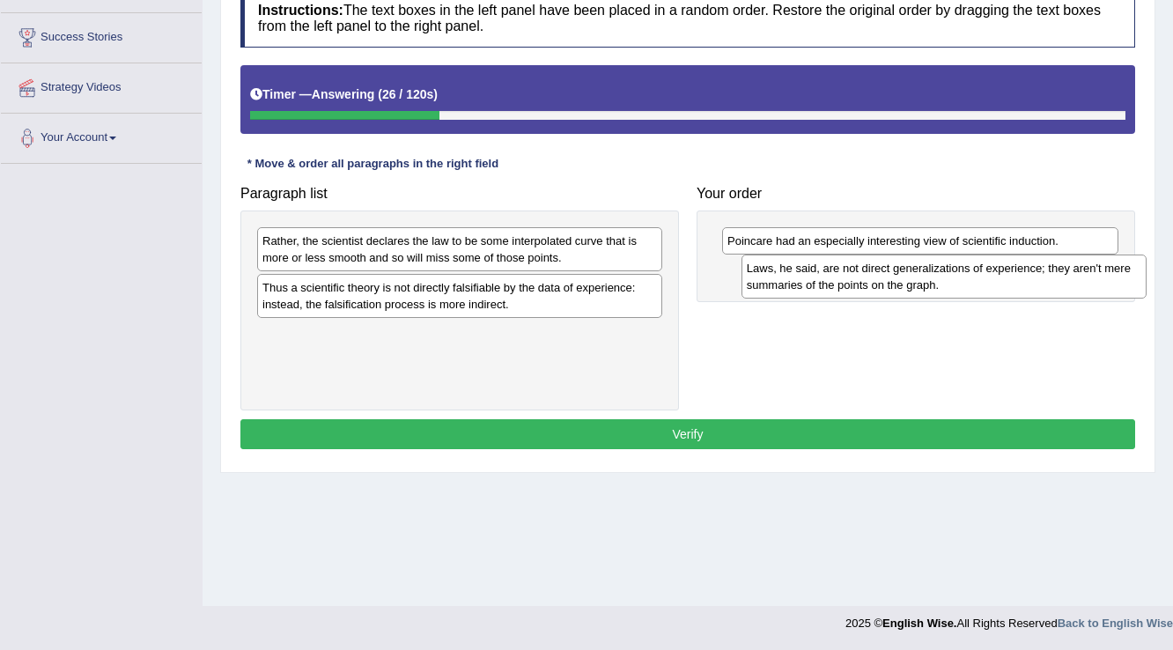
drag, startPoint x: 502, startPoint y: 351, endPoint x: 986, endPoint y: 286, distance: 488.6
click at [986, 286] on div "Laws, he said, are not direct generalizations of experience; they aren't mere s…" at bounding box center [944, 276] width 406 height 44
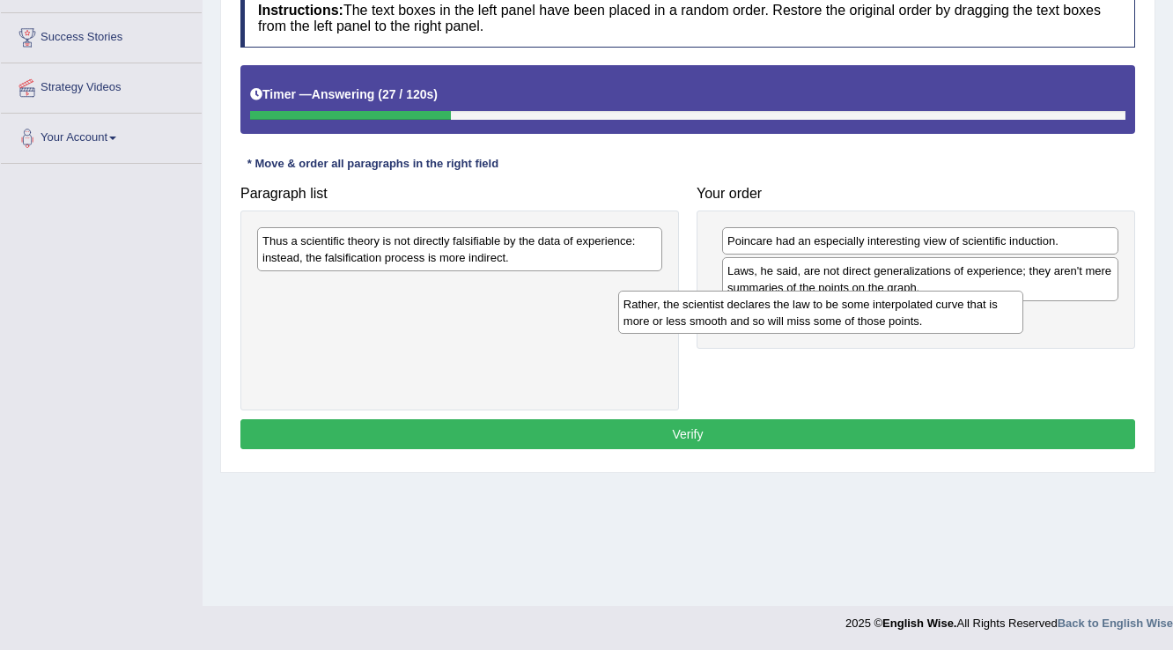
drag, startPoint x: 593, startPoint y: 239, endPoint x: 949, endPoint y: 293, distance: 359.7
click at [965, 298] on div "Rather, the scientist declares the law to be some interpolated curve that is mo…" at bounding box center [821, 313] width 406 height 44
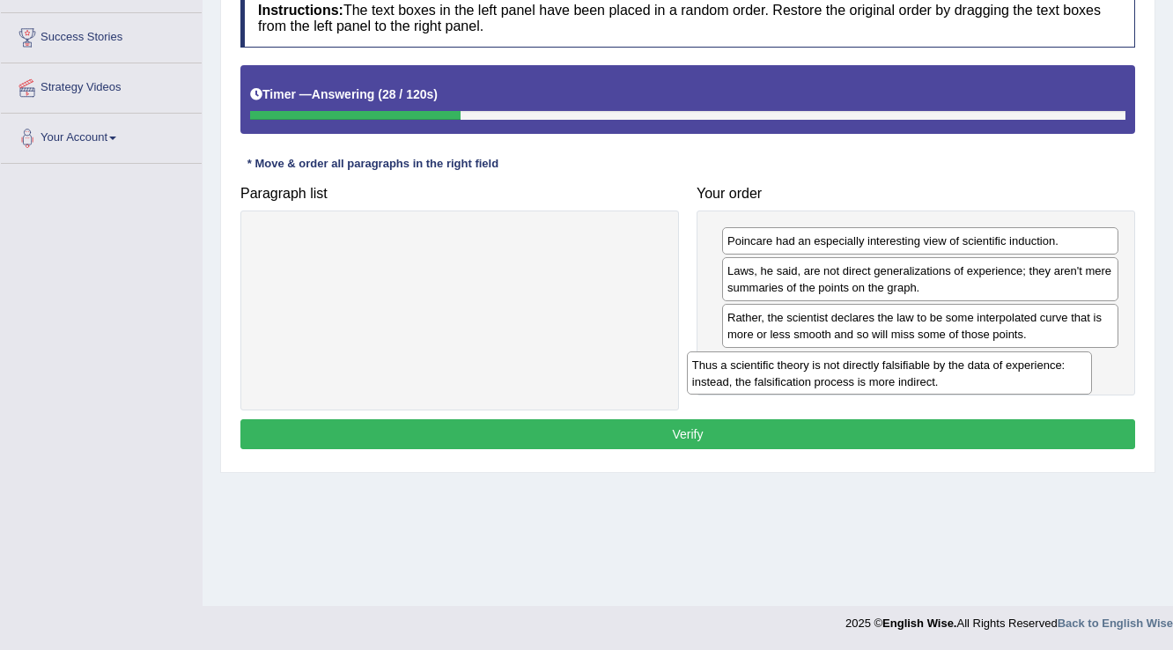
drag, startPoint x: 537, startPoint y: 230, endPoint x: 967, endPoint y: 354, distance: 447.2
click at [967, 354] on div "Thus a scientific theory is not directly falsifiable by the data of experience:…" at bounding box center [890, 373] width 406 height 44
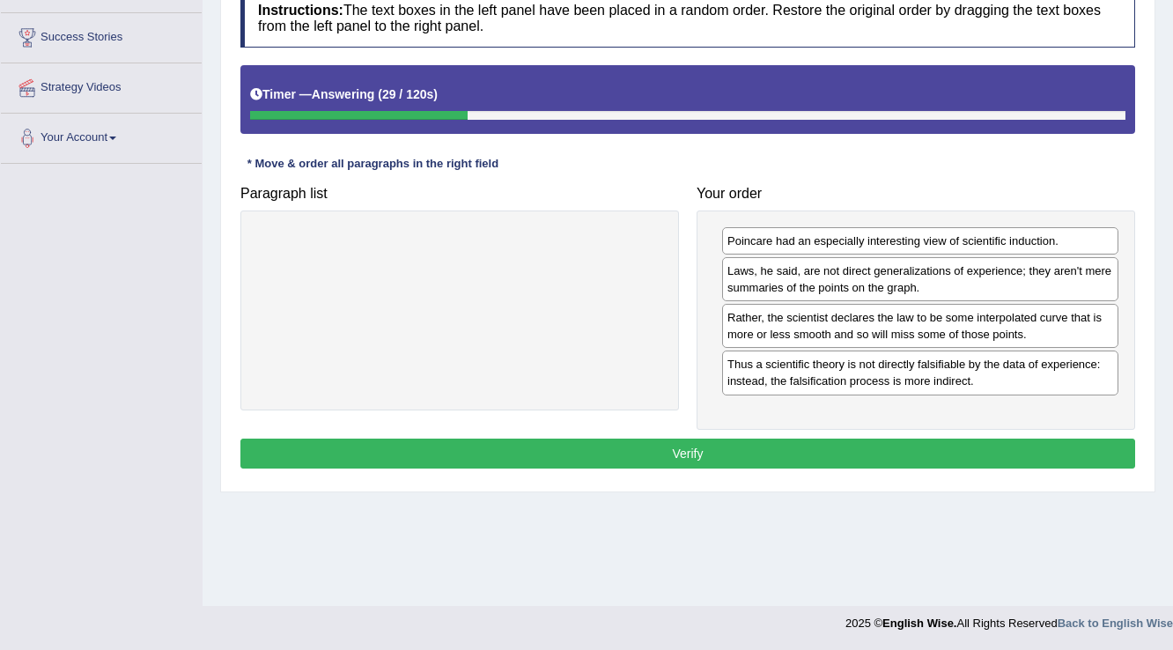
click at [770, 453] on button "Verify" at bounding box center [687, 453] width 894 height 30
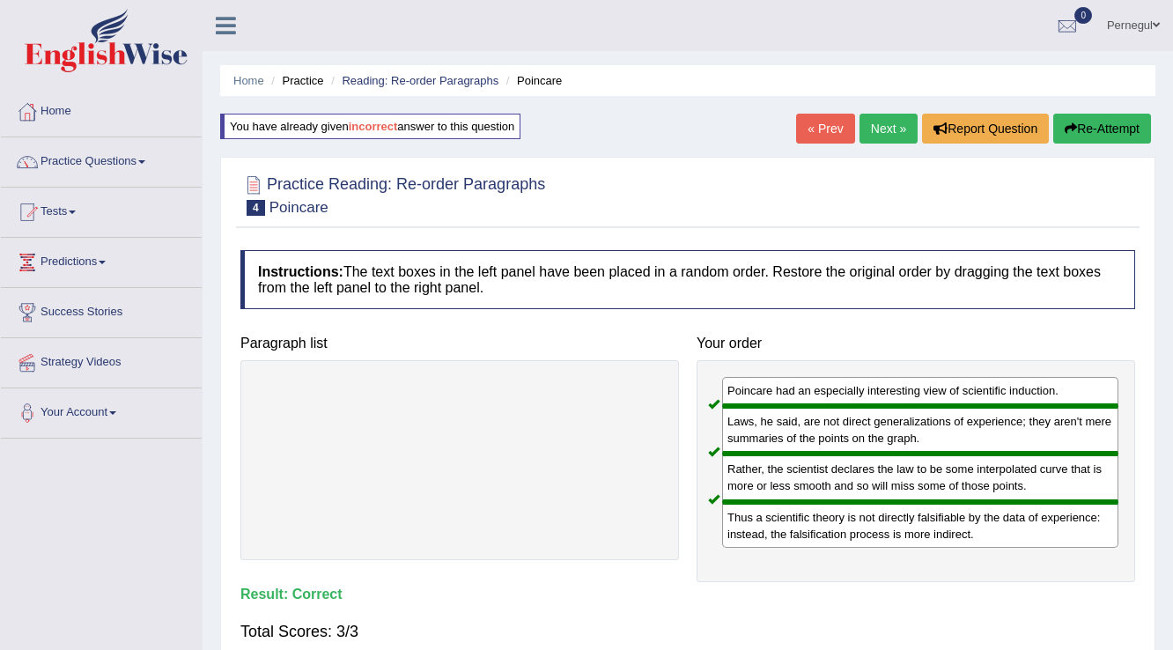
click at [886, 130] on link "Next »" at bounding box center [888, 129] width 58 height 30
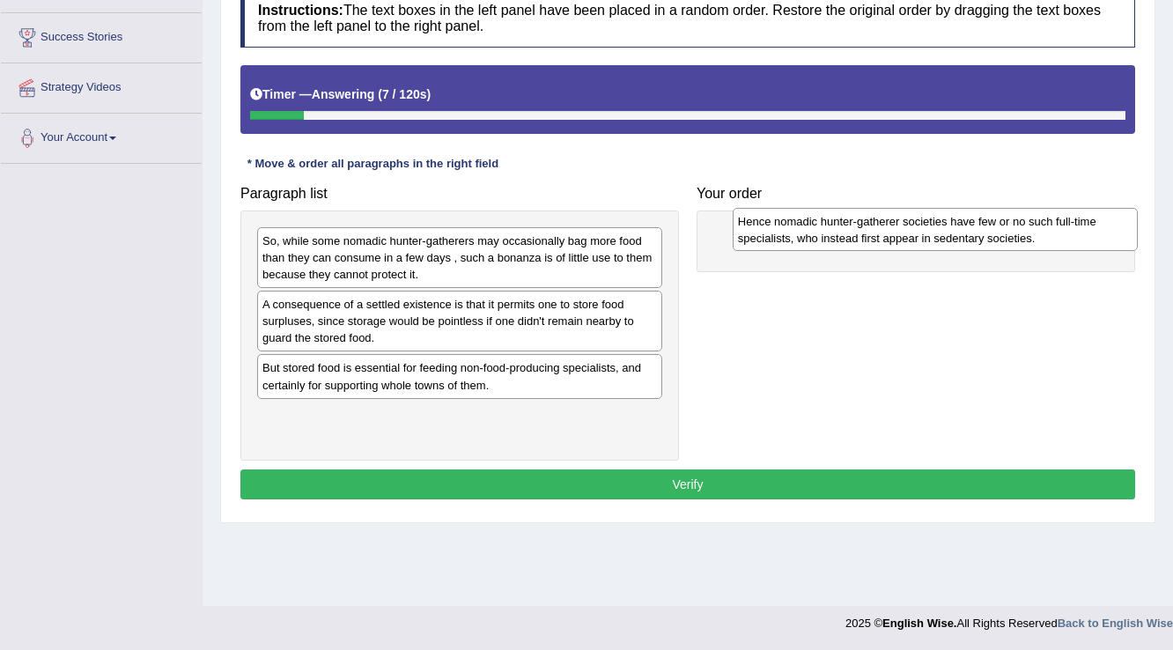
drag, startPoint x: 414, startPoint y: 307, endPoint x: 889, endPoint y: 224, distance: 482.6
click at [889, 224] on div "Hence nomadic hunter-gatherer societies have few or no such full-time specialis…" at bounding box center [935, 230] width 406 height 44
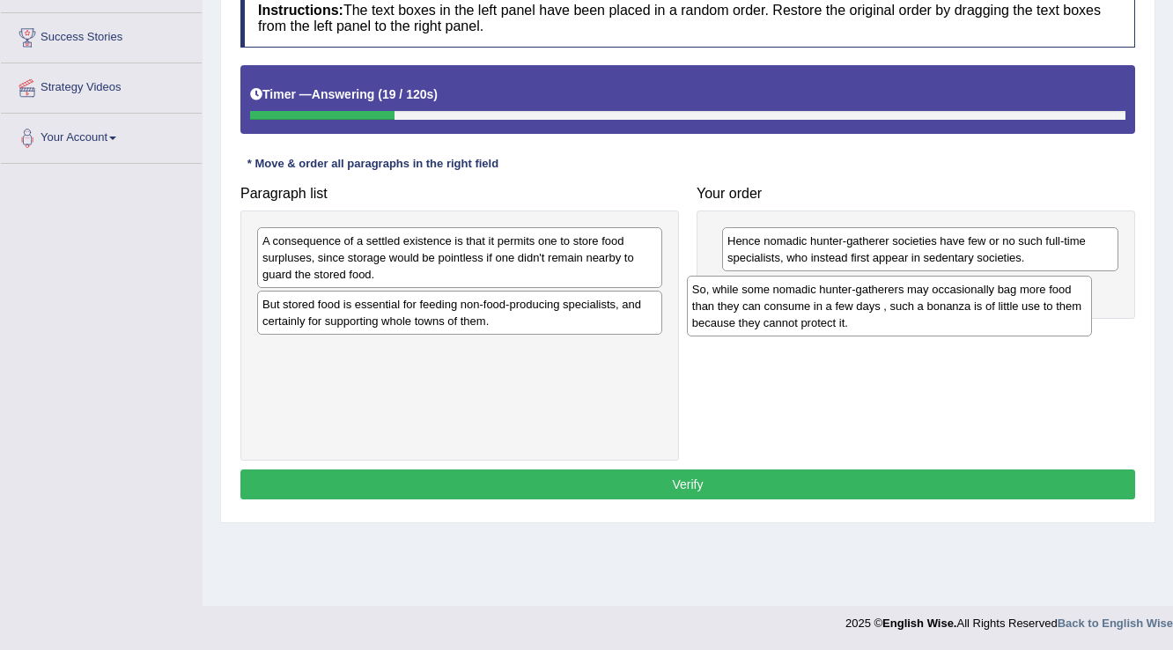
drag, startPoint x: 440, startPoint y: 251, endPoint x: 870, endPoint y: 299, distance: 432.3
click at [870, 299] on div "So, while some nomadic hunter-gatherers may occasionally bag more food than the…" at bounding box center [890, 306] width 406 height 61
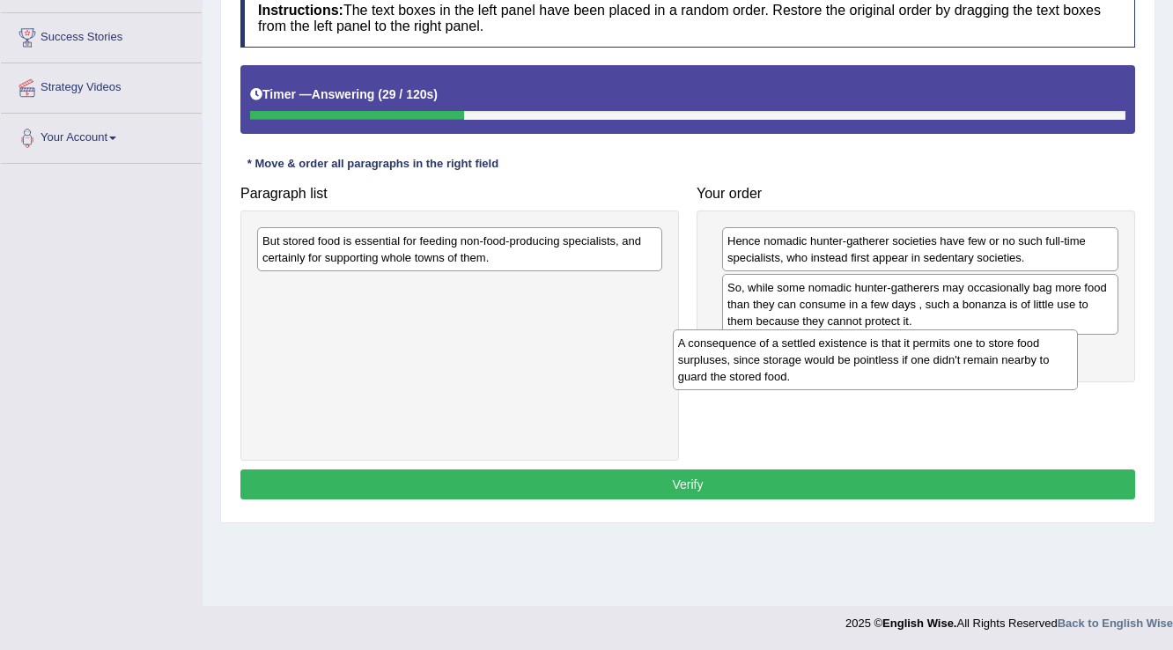
drag, startPoint x: 581, startPoint y: 255, endPoint x: 853, endPoint y: 318, distance: 279.1
click at [965, 342] on div "A consequence of a settled existence is that it permits one to store food surpl…" at bounding box center [876, 359] width 406 height 61
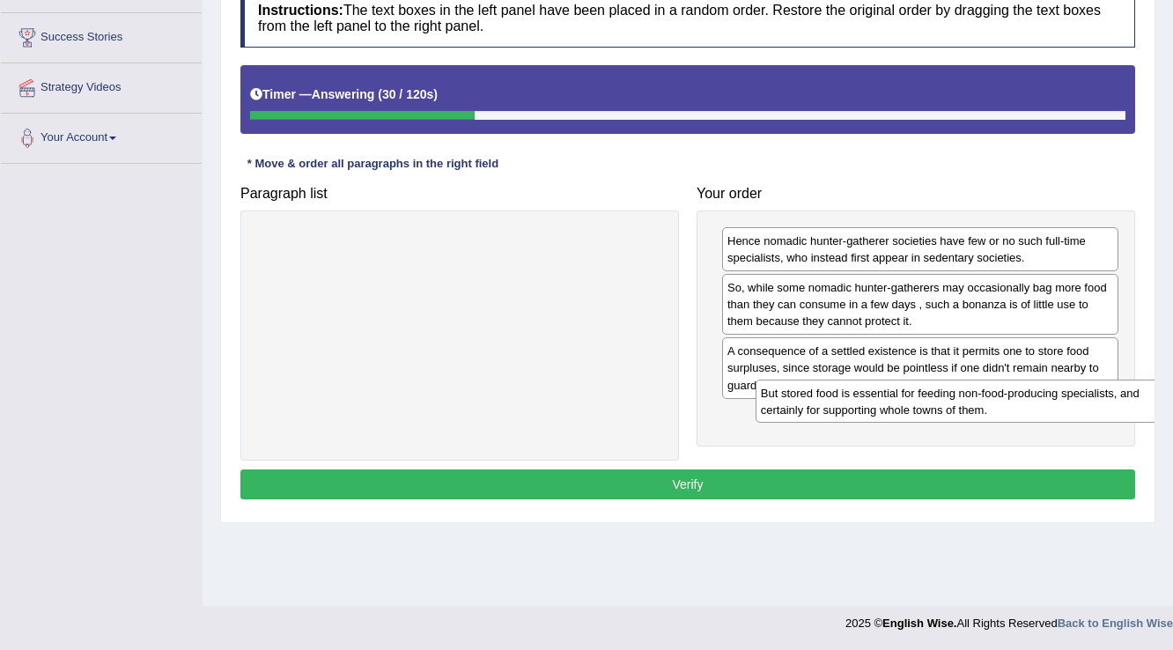
drag, startPoint x: 631, startPoint y: 252, endPoint x: 1130, endPoint y: 404, distance: 521.1
click at [1130, 404] on div "But stored food is essential for feeding non-food-producing specialists, and ce…" at bounding box center [958, 401] width 406 height 44
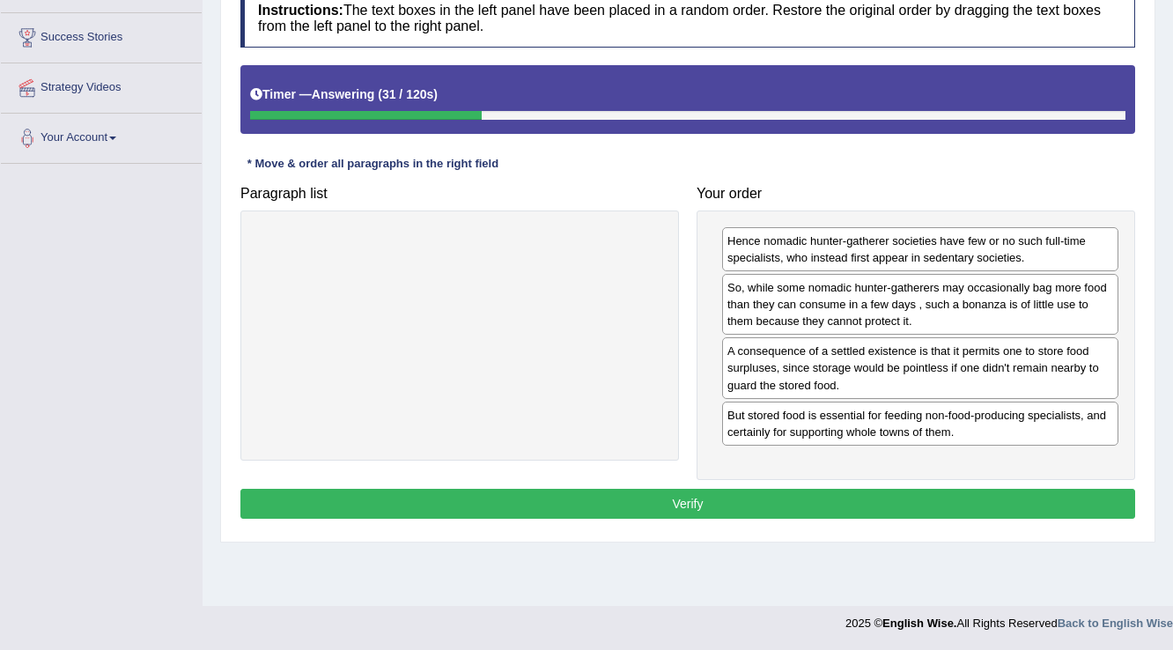
click at [958, 489] on button "Verify" at bounding box center [687, 504] width 894 height 30
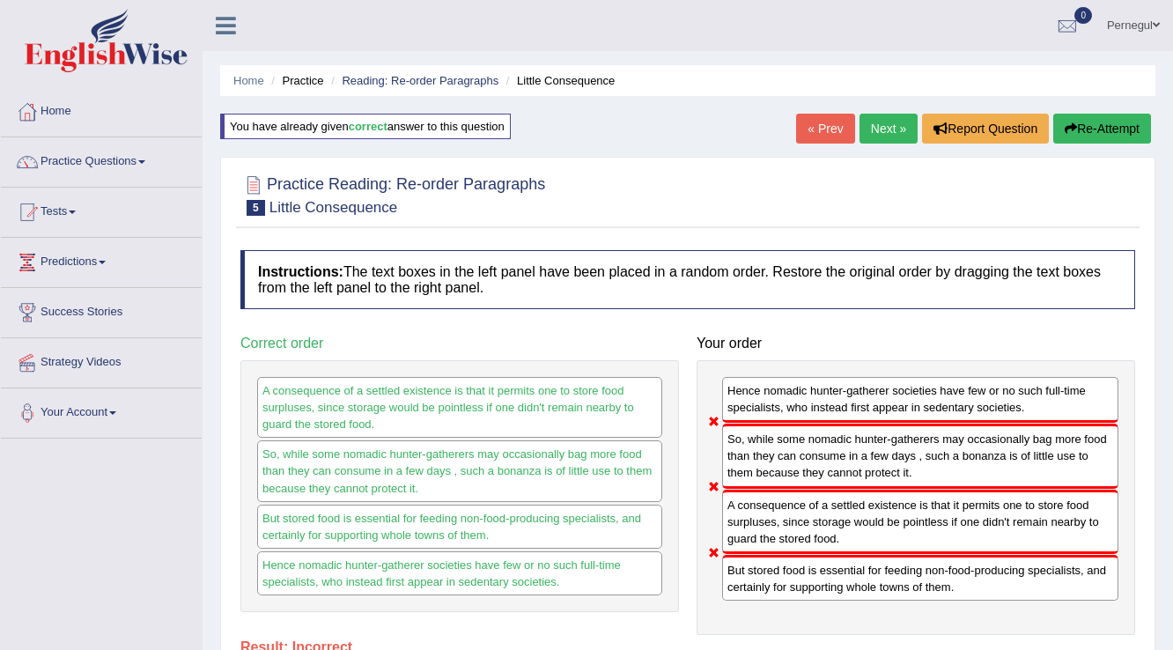
click at [877, 132] on link "Next »" at bounding box center [888, 129] width 58 height 30
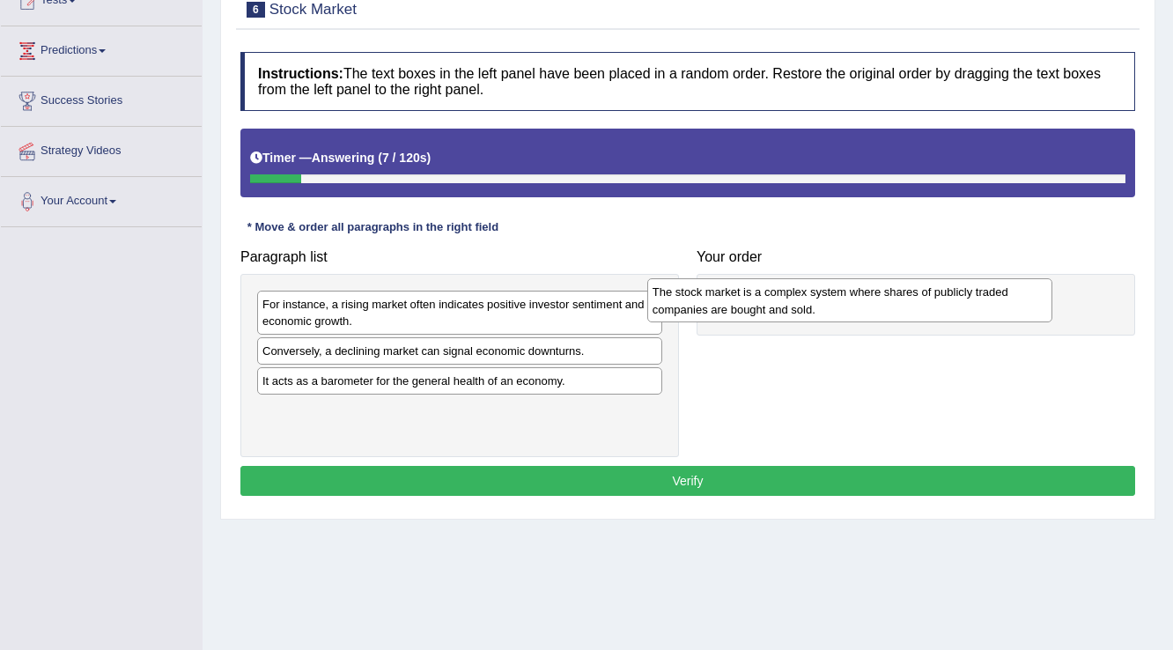
drag, startPoint x: 305, startPoint y: 370, endPoint x: 697, endPoint y: 310, distance: 397.2
click at [697, 310] on div "The stock market is a complex system where shares of publicly traded companies …" at bounding box center [850, 300] width 406 height 44
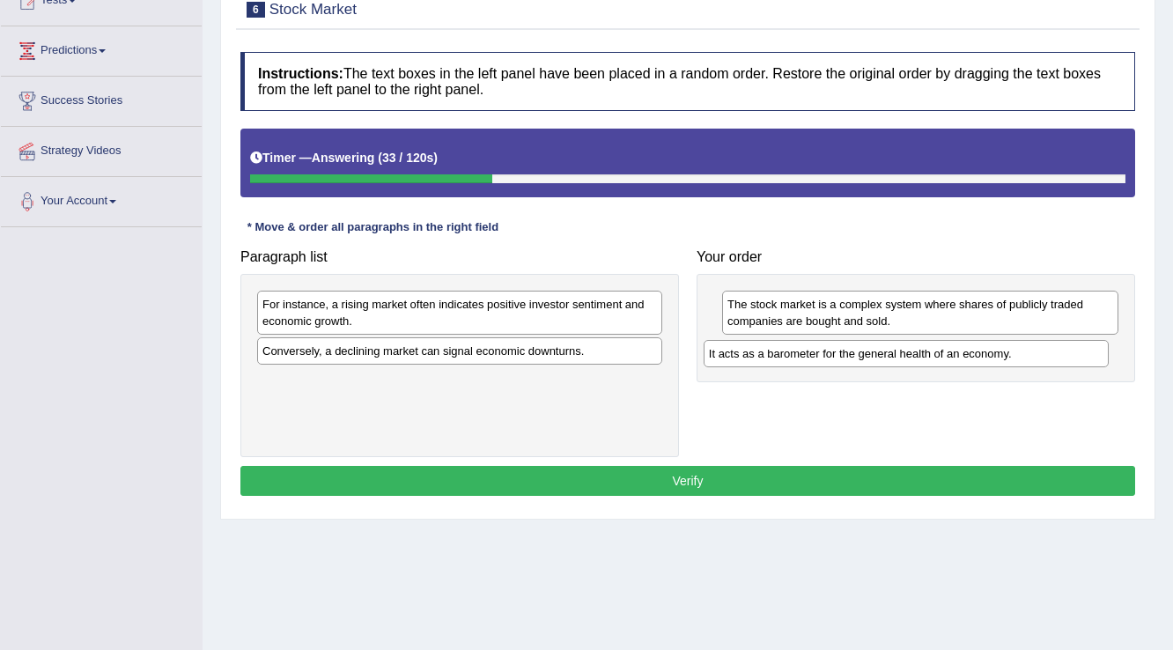
drag, startPoint x: 339, startPoint y: 386, endPoint x: 785, endPoint y: 357, distance: 447.3
click at [785, 357] on div "It acts as a barometer for the general health of an economy." at bounding box center [906, 353] width 406 height 27
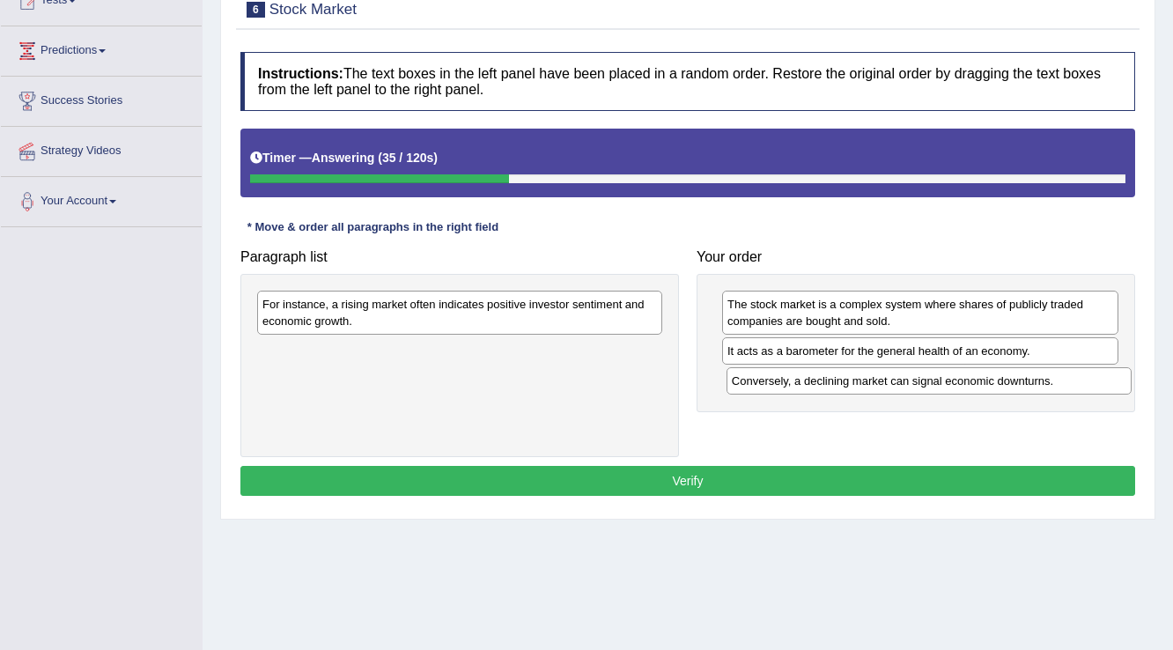
drag, startPoint x: 481, startPoint y: 351, endPoint x: 950, endPoint y: 382, distance: 470.3
click at [950, 382] on div "Conversely, a declining market can signal economic downturns." at bounding box center [929, 380] width 406 height 27
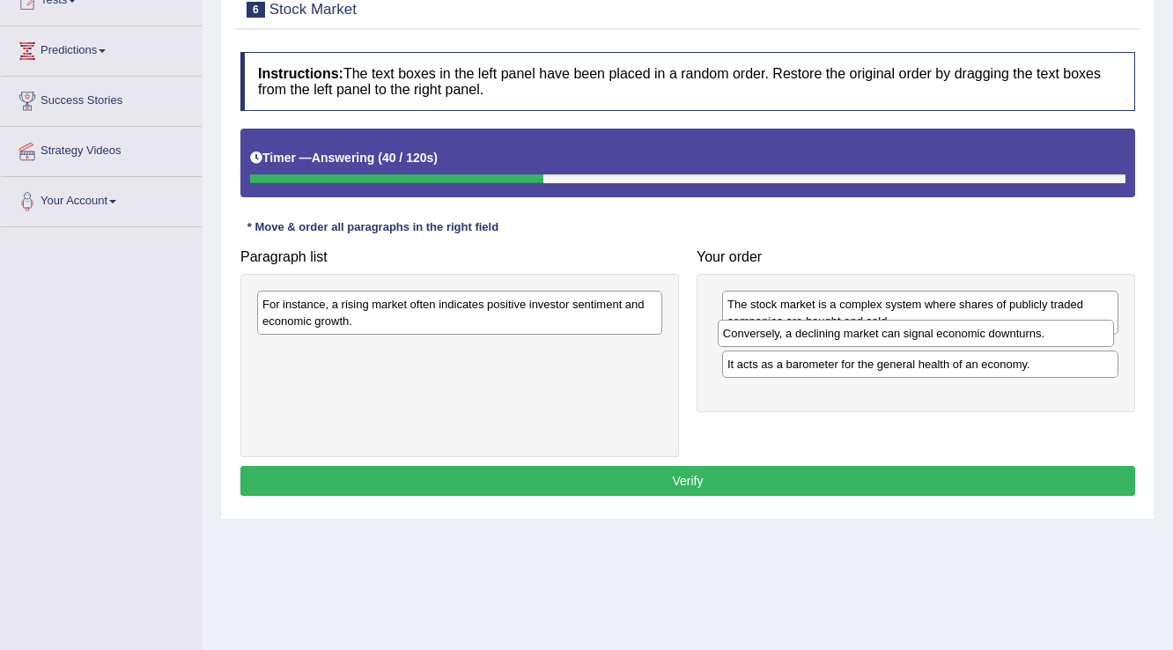
drag, startPoint x: 861, startPoint y: 382, endPoint x: 857, endPoint y: 335, distance: 46.9
click at [857, 335] on div "Conversely, a declining market can signal economic downturns." at bounding box center [916, 333] width 397 height 27
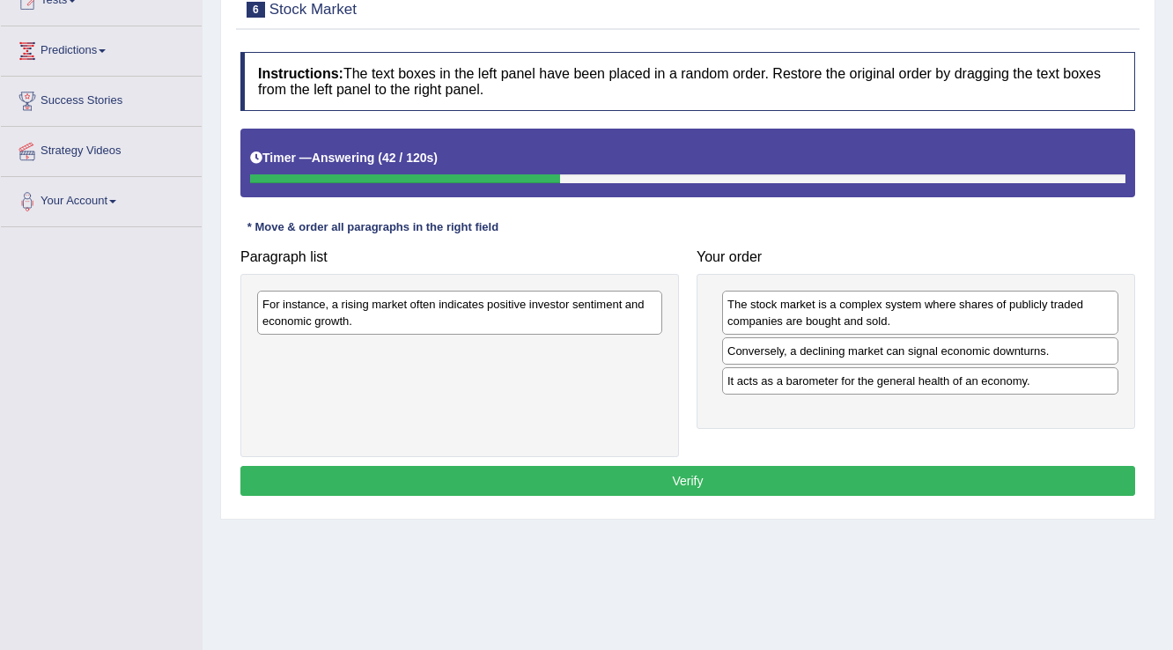
click at [594, 313] on div "For instance, a rising market often indicates positive investor sentiment and e…" at bounding box center [459, 313] width 405 height 44
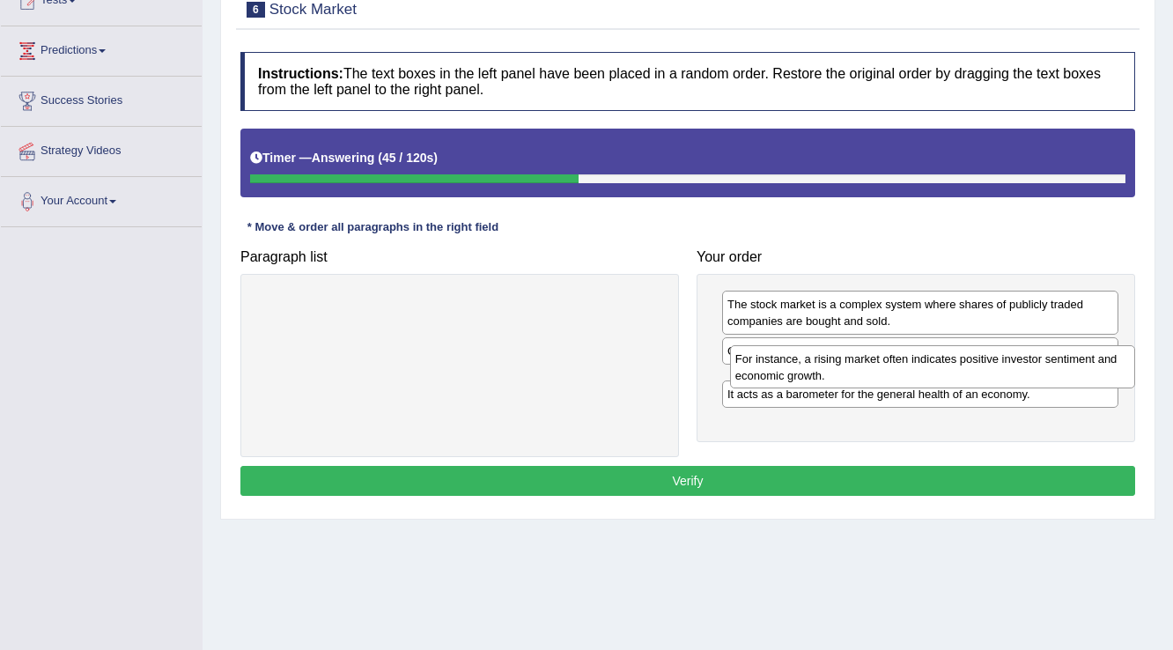
drag, startPoint x: 554, startPoint y: 312, endPoint x: 1026, endPoint y: 367, distance: 475.1
click at [1026, 367] on div "For instance, a rising market often indicates positive investor sentiment and e…" at bounding box center [933, 367] width 406 height 44
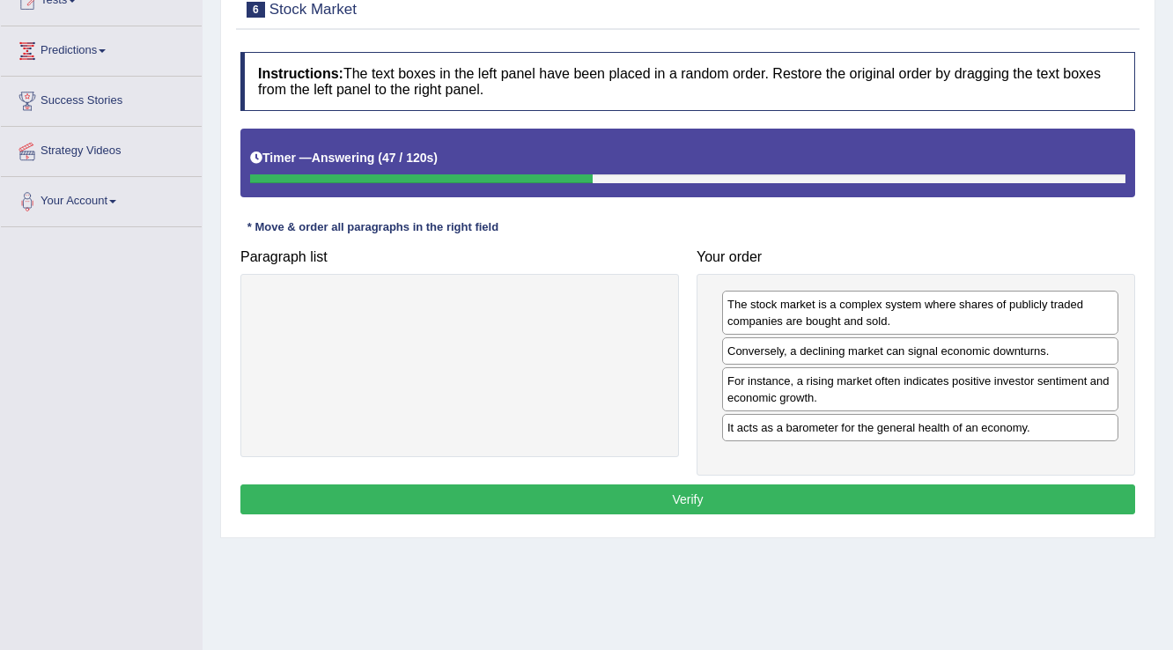
click at [838, 488] on button "Verify" at bounding box center [687, 499] width 894 height 30
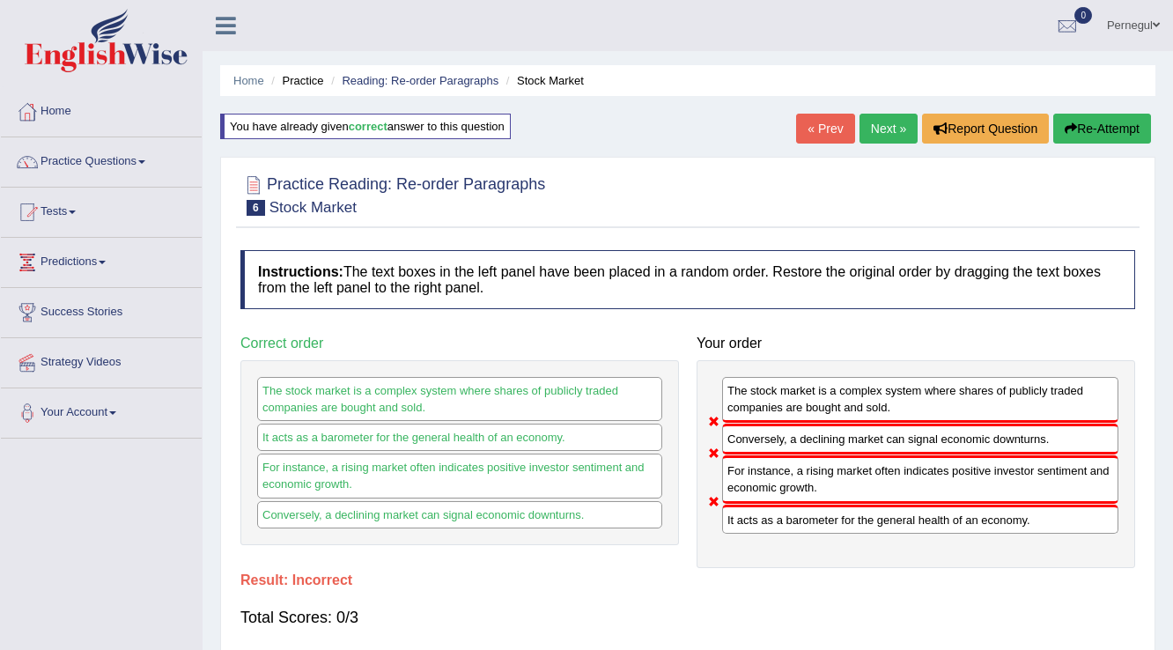
click at [884, 134] on link "Next »" at bounding box center [888, 129] width 58 height 30
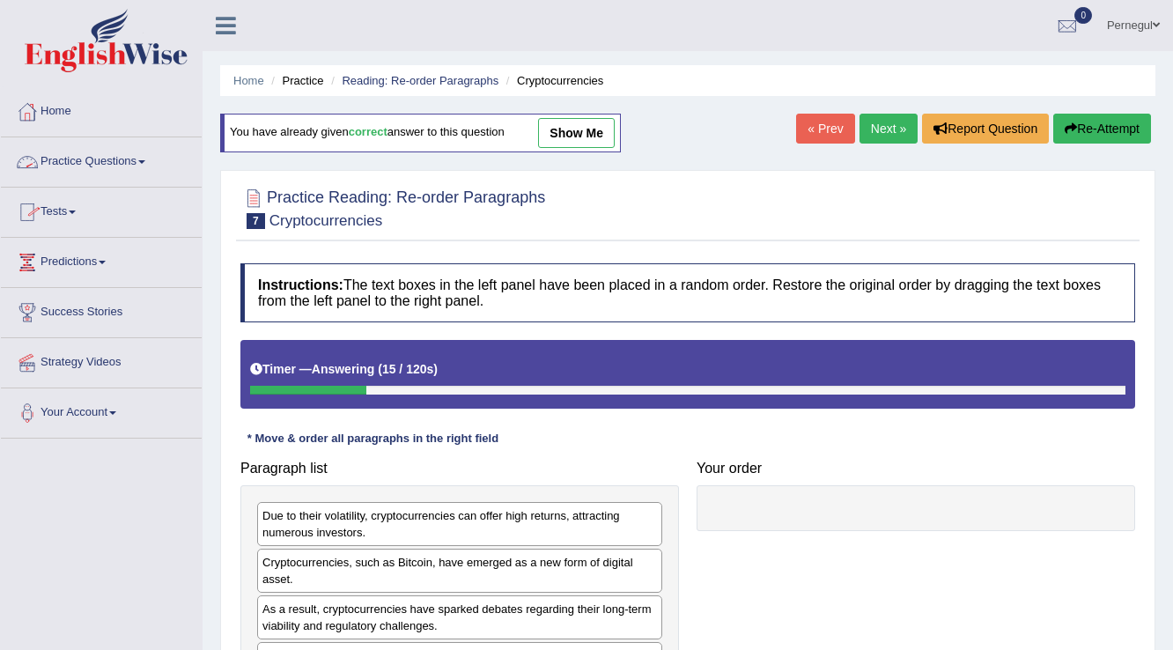
click at [68, 162] on link "Practice Questions" at bounding box center [101, 159] width 201 height 44
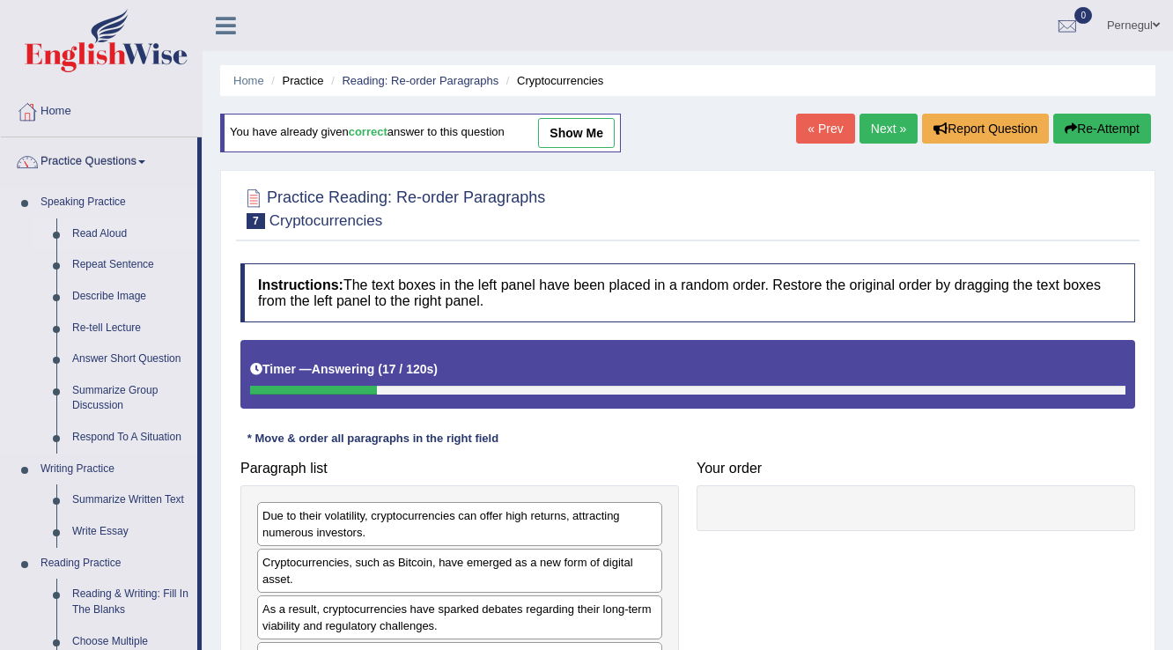
click at [100, 229] on link "Read Aloud" at bounding box center [130, 234] width 133 height 32
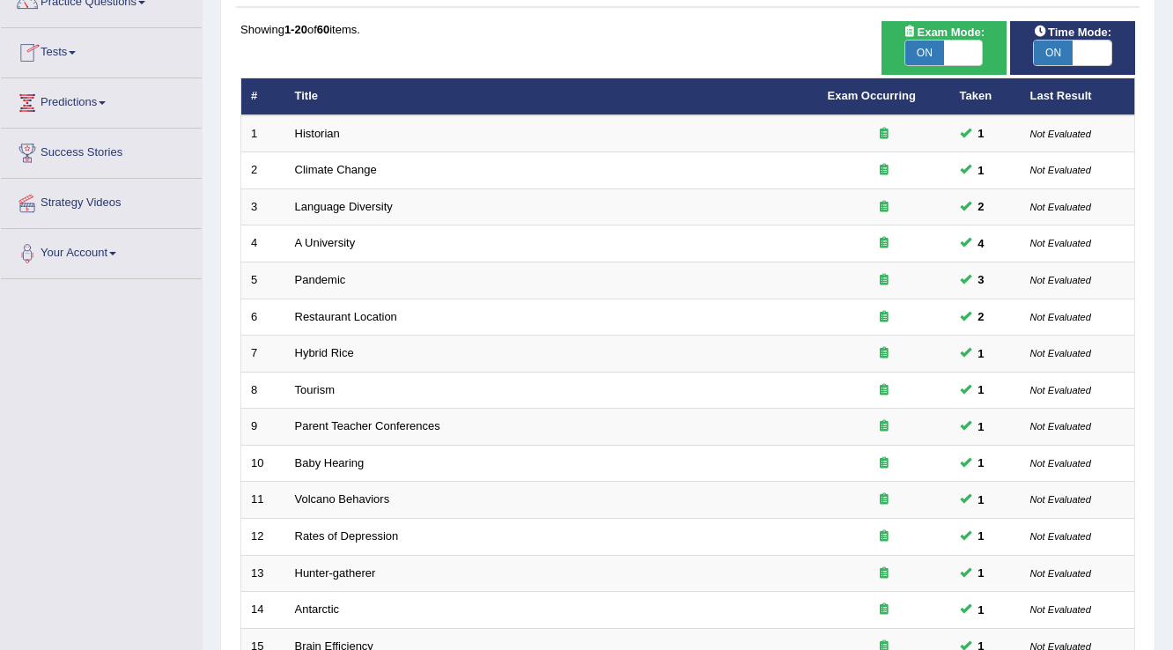
scroll to position [141, 0]
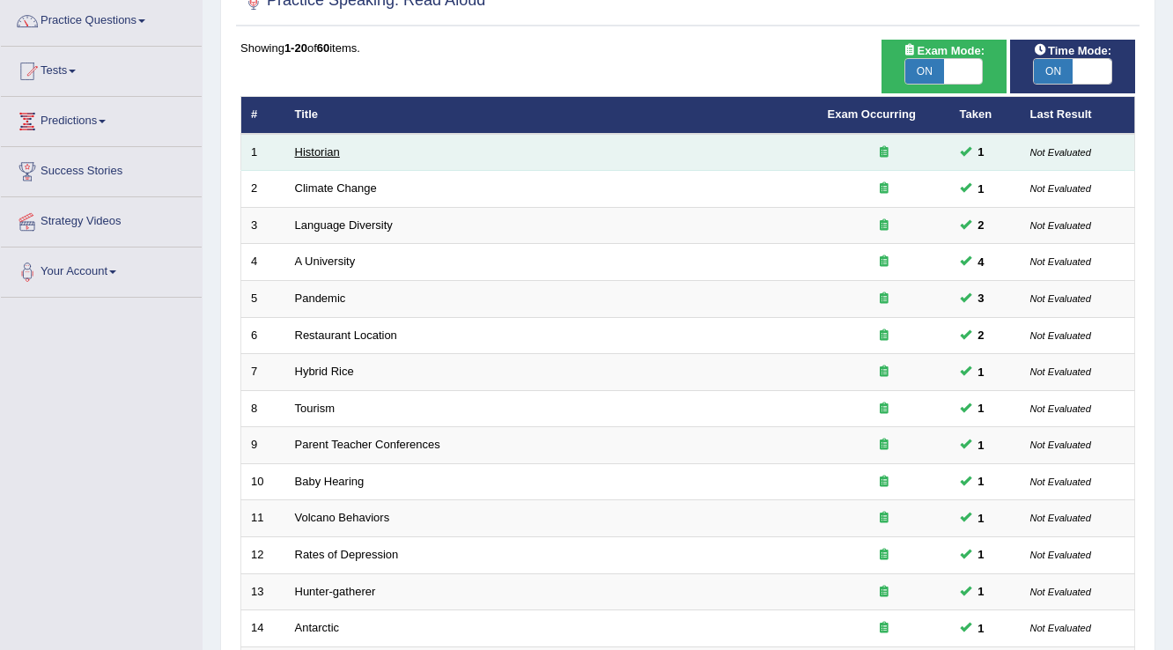
click at [324, 151] on link "Historian" at bounding box center [317, 151] width 45 height 13
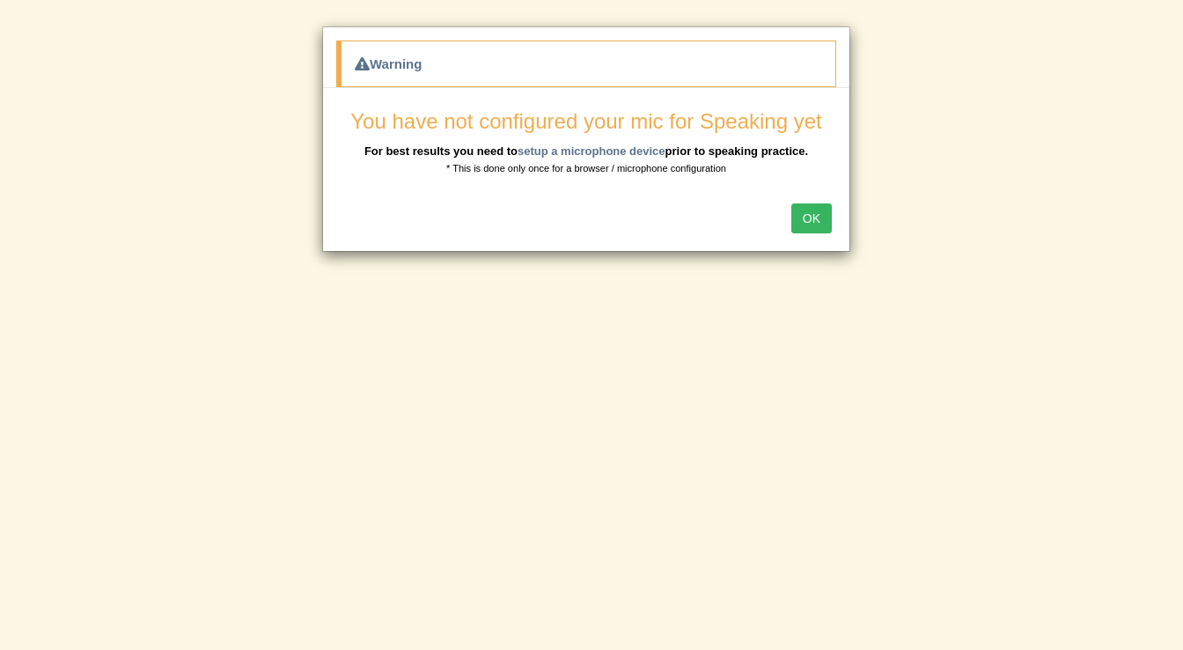
click at [809, 217] on button "OK" at bounding box center [811, 218] width 40 height 30
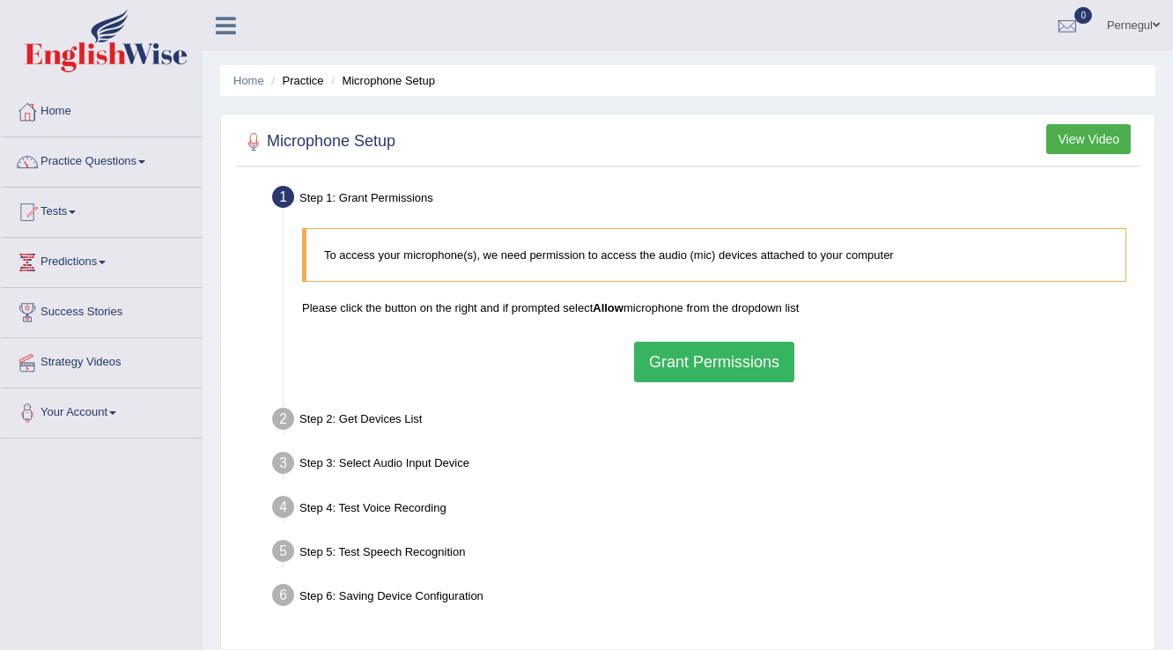
click at [666, 352] on button "Grant Permissions" at bounding box center [714, 362] width 160 height 40
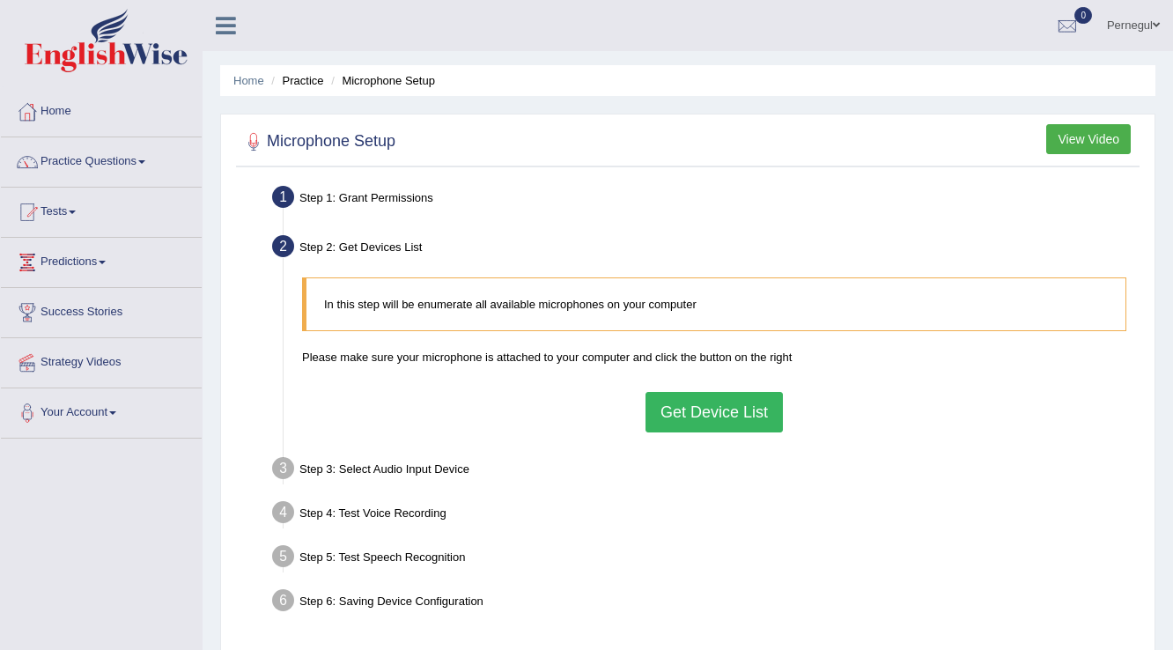
click at [696, 424] on button "Get Device List" at bounding box center [713, 412] width 137 height 40
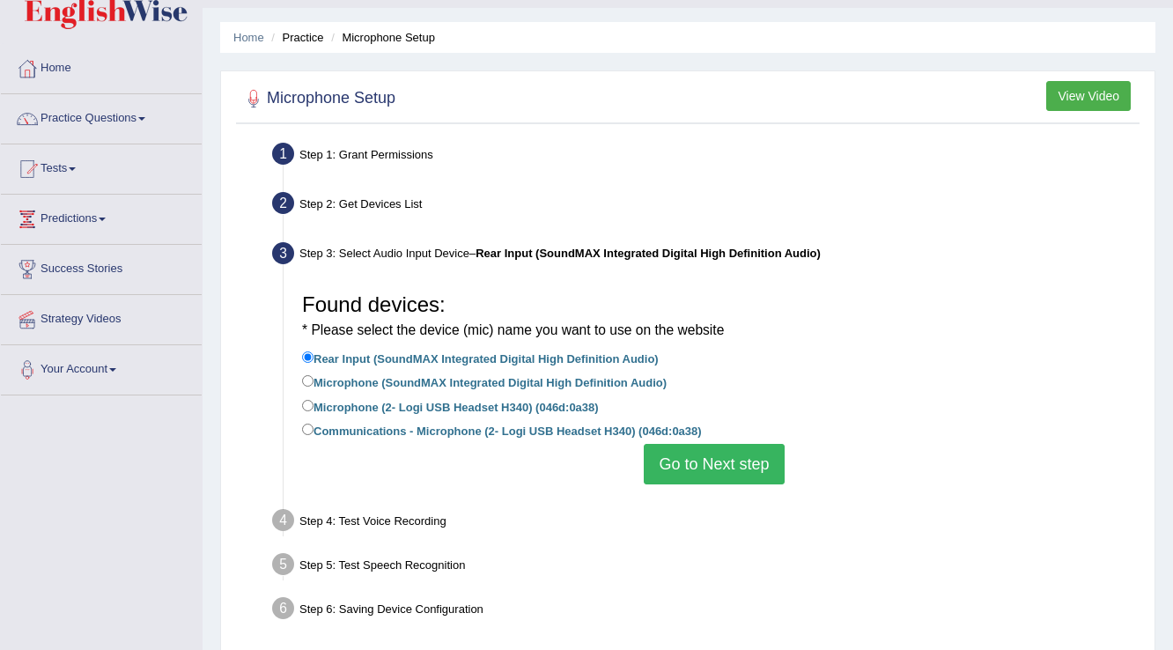
scroll to position [211, 0]
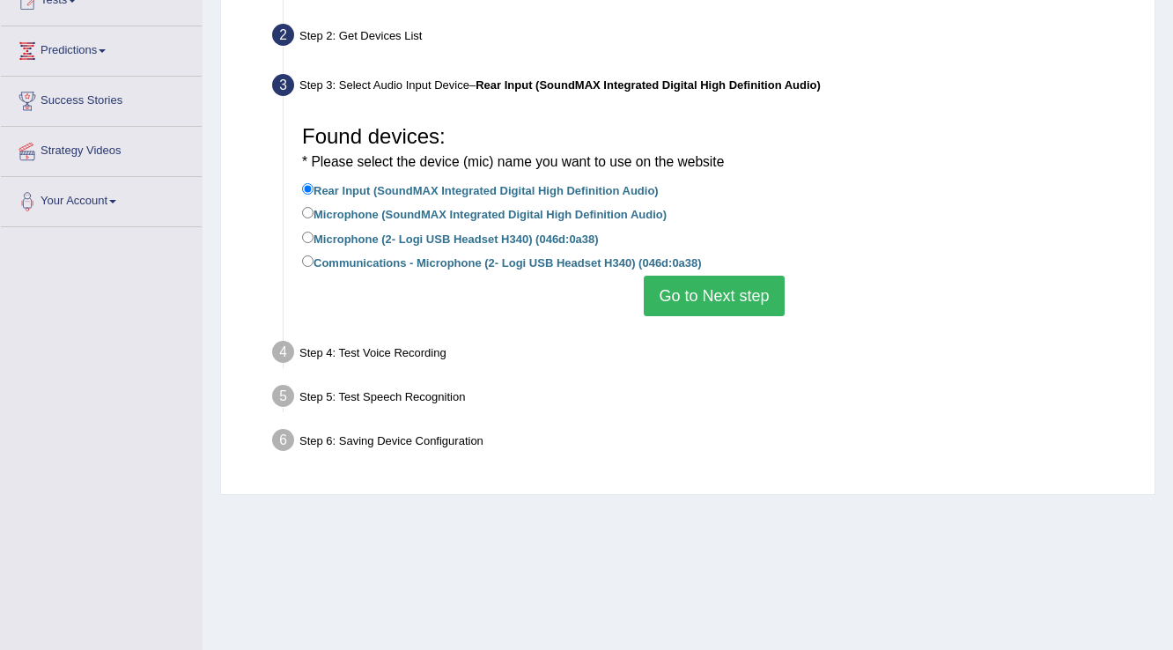
click at [699, 311] on button "Go to Next step" at bounding box center [714, 296] width 140 height 40
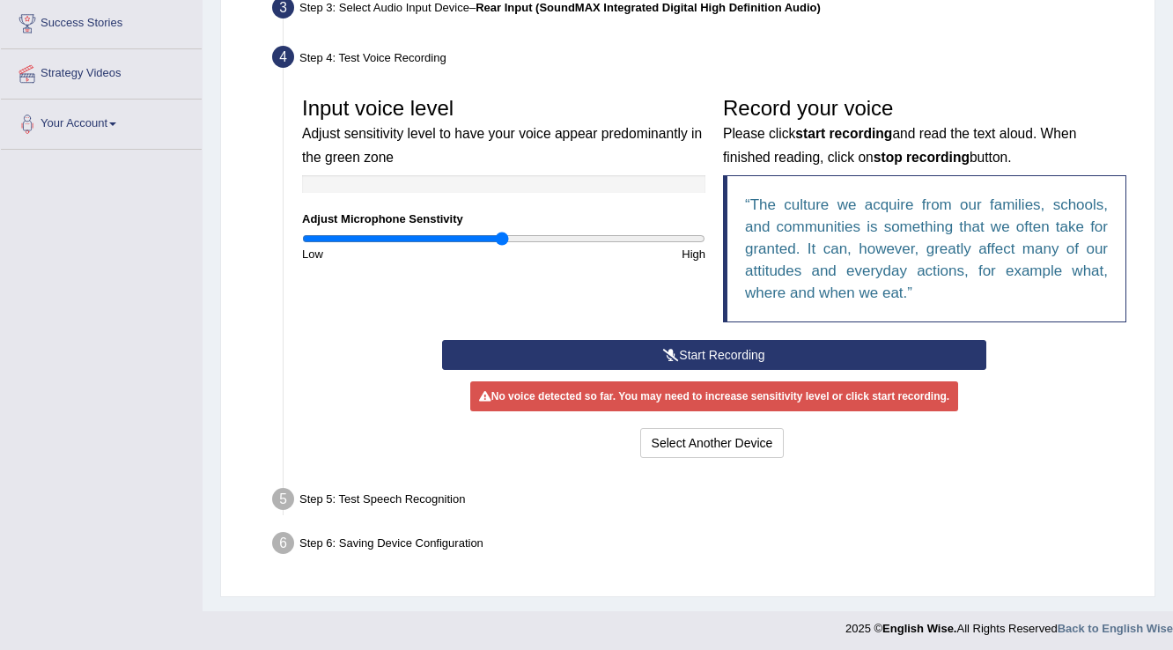
scroll to position [291, 0]
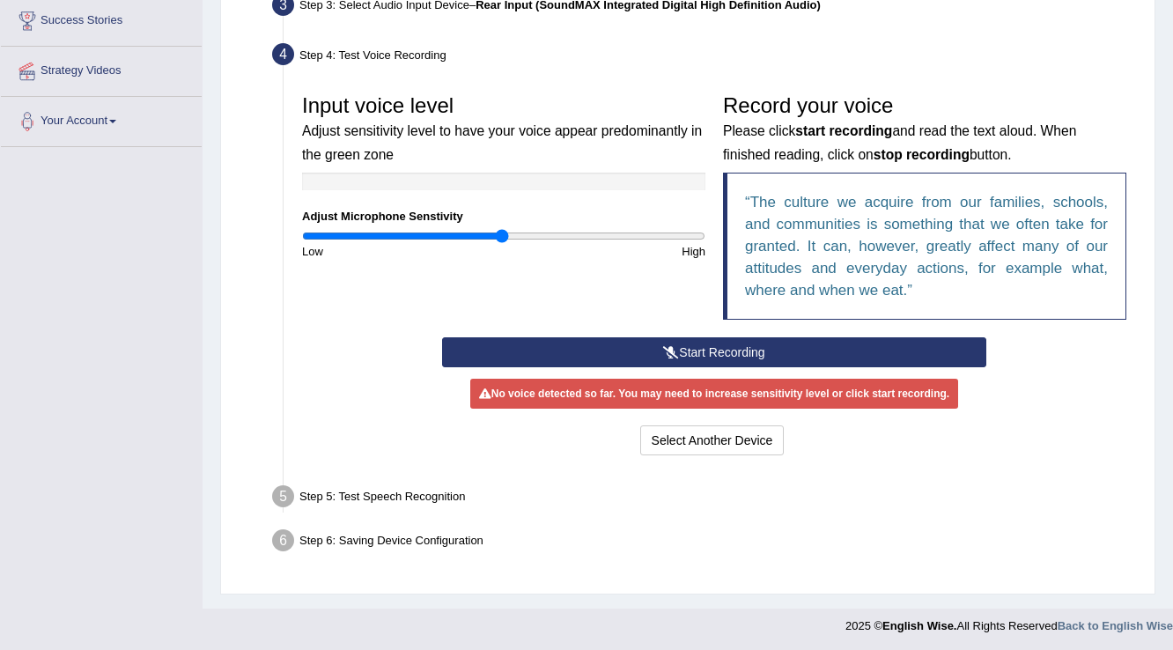
click at [681, 351] on button "Start Recording" at bounding box center [713, 352] width 543 height 30
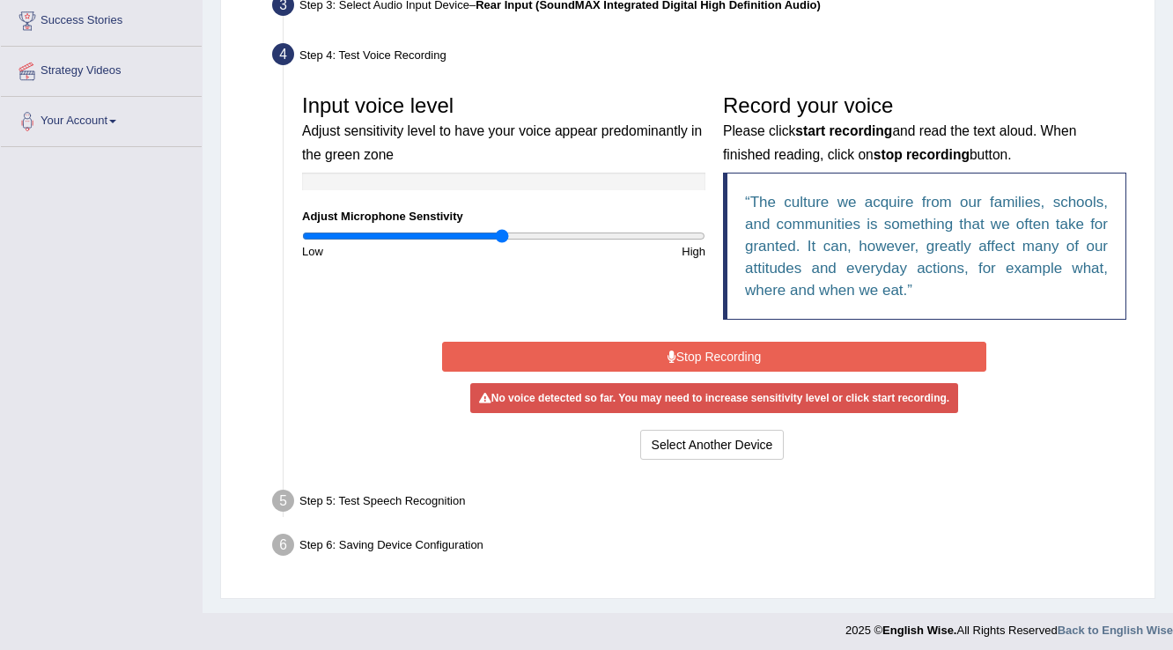
click at [681, 351] on button "Stop Recording" at bounding box center [713, 357] width 543 height 30
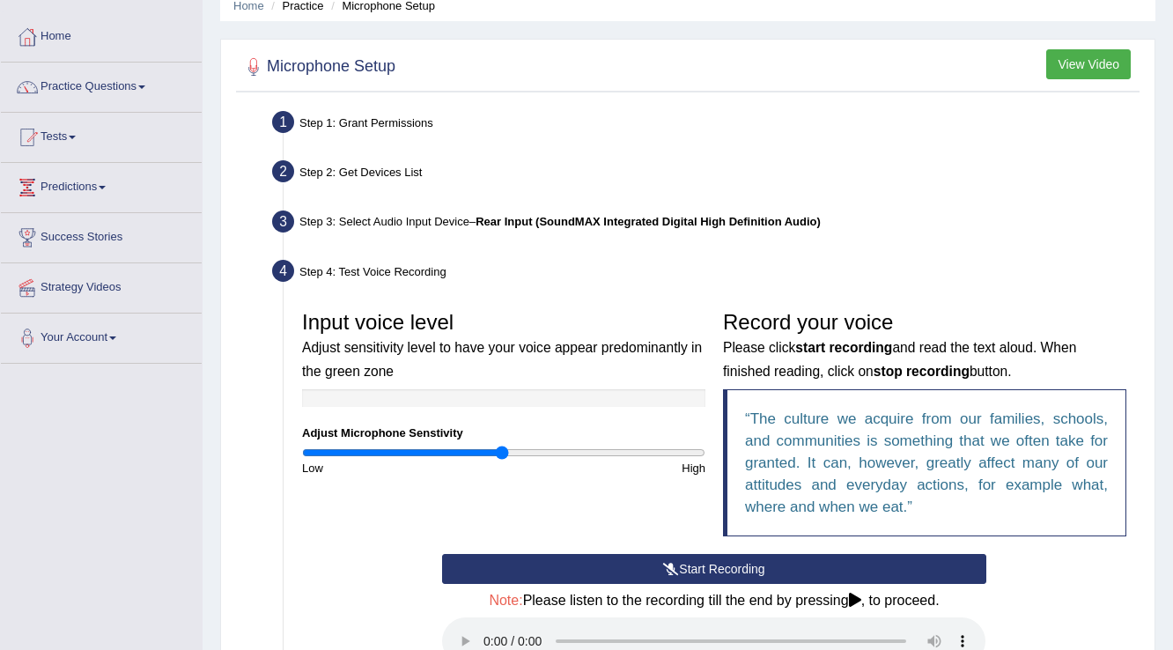
scroll to position [0, 0]
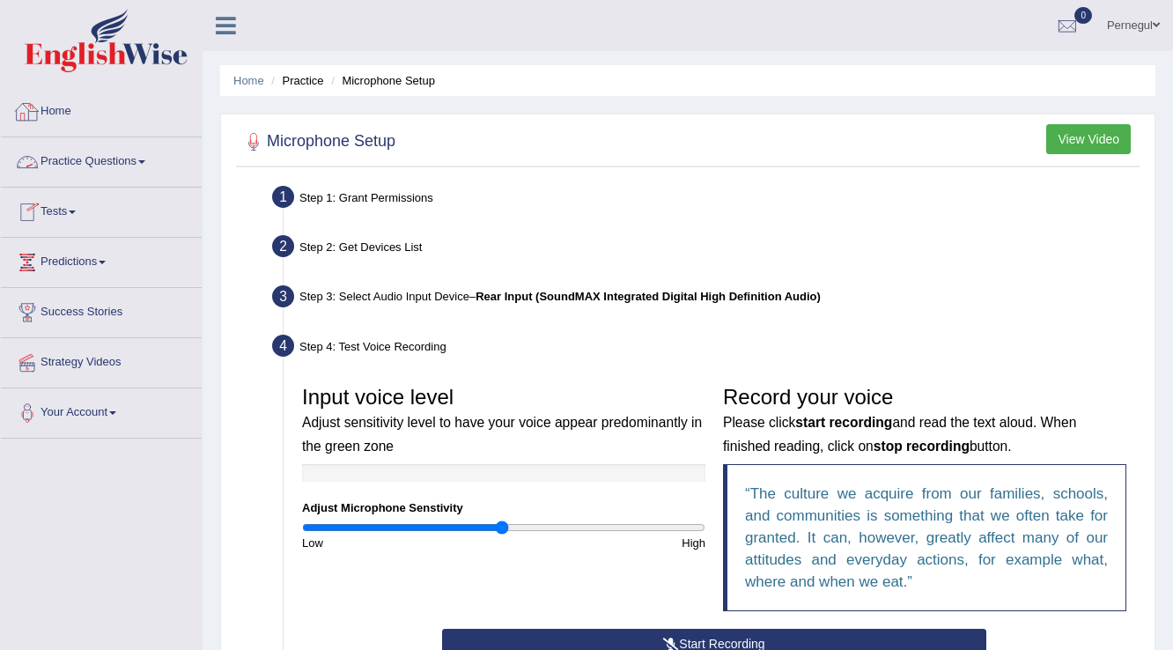
click at [70, 158] on link "Practice Questions" at bounding box center [101, 159] width 201 height 44
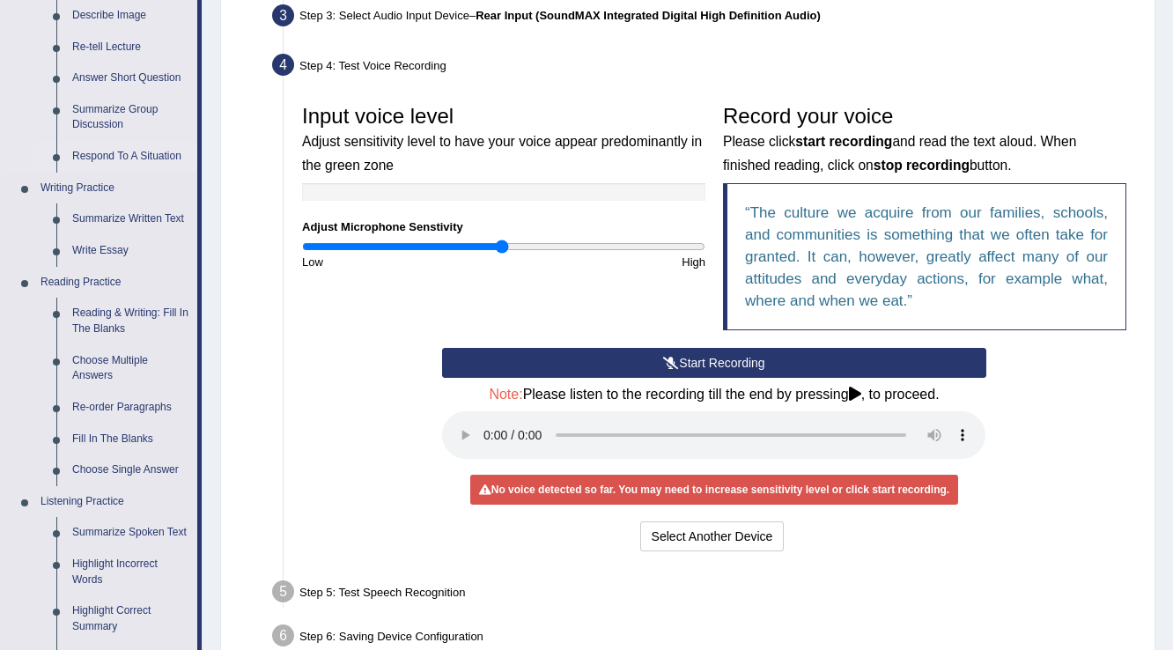
scroll to position [282, 0]
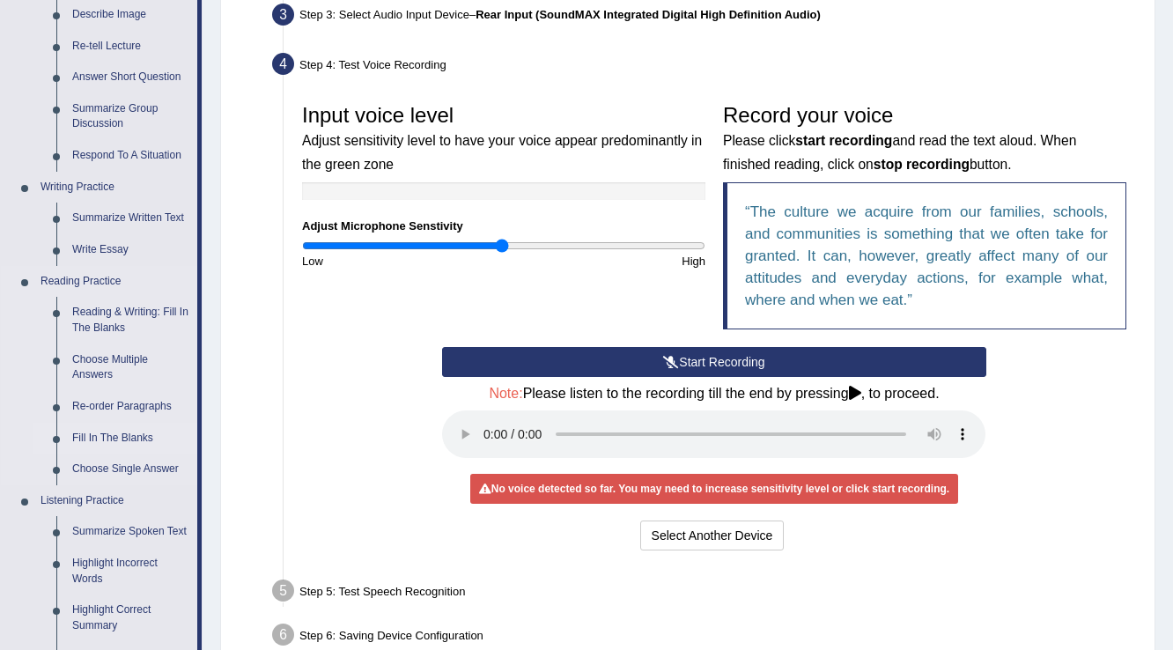
click at [94, 434] on link "Fill In The Blanks" at bounding box center [130, 439] width 133 height 32
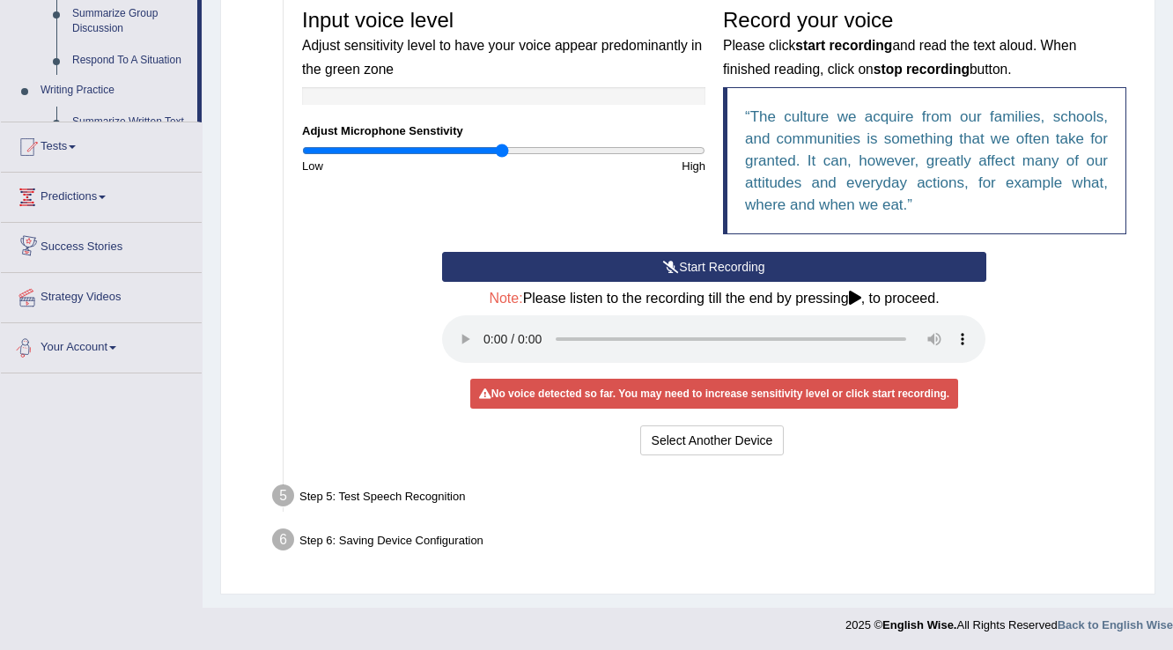
scroll to position [668, 0]
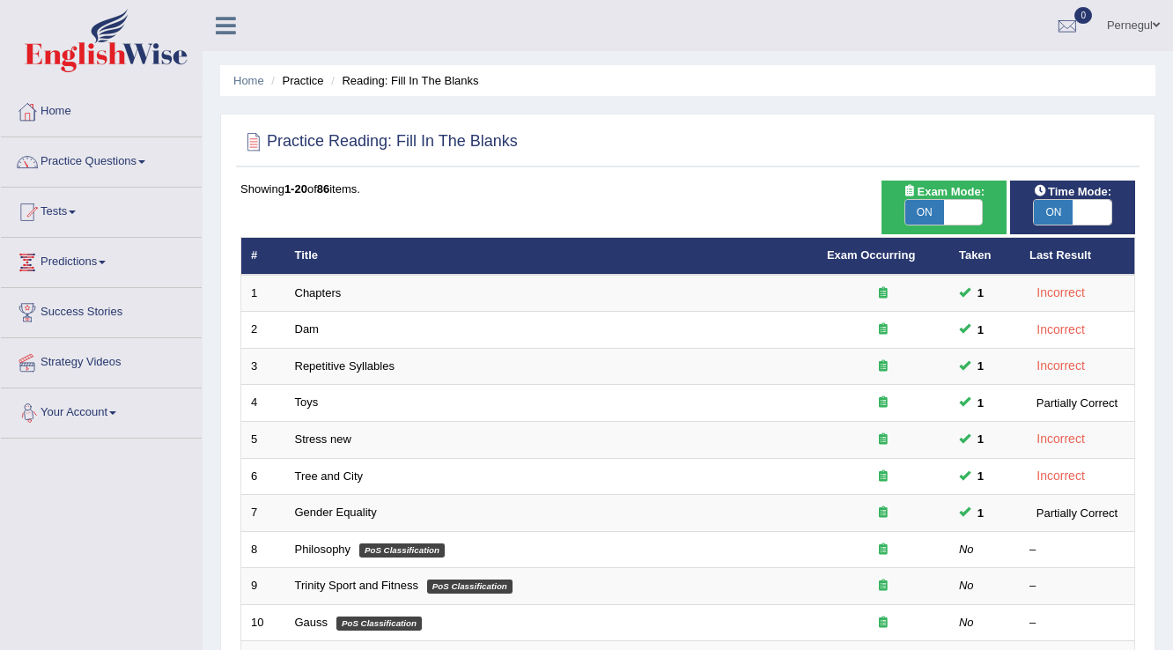
click at [328, 295] on link "Chapters" at bounding box center [318, 292] width 47 height 13
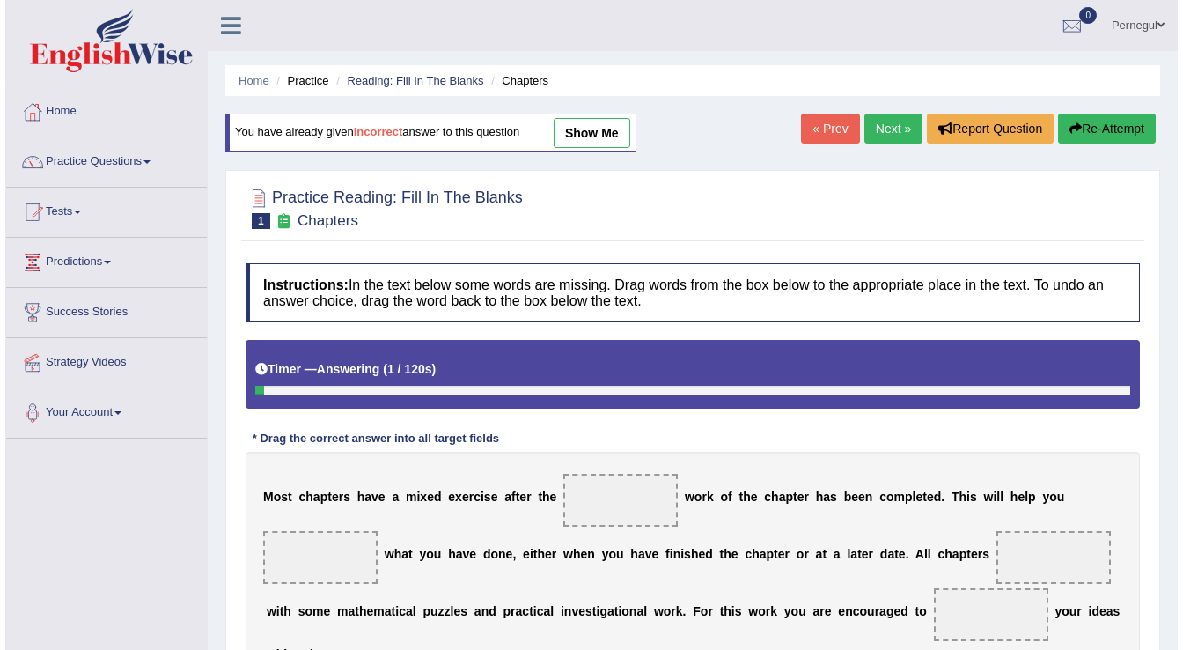
scroll to position [275, 0]
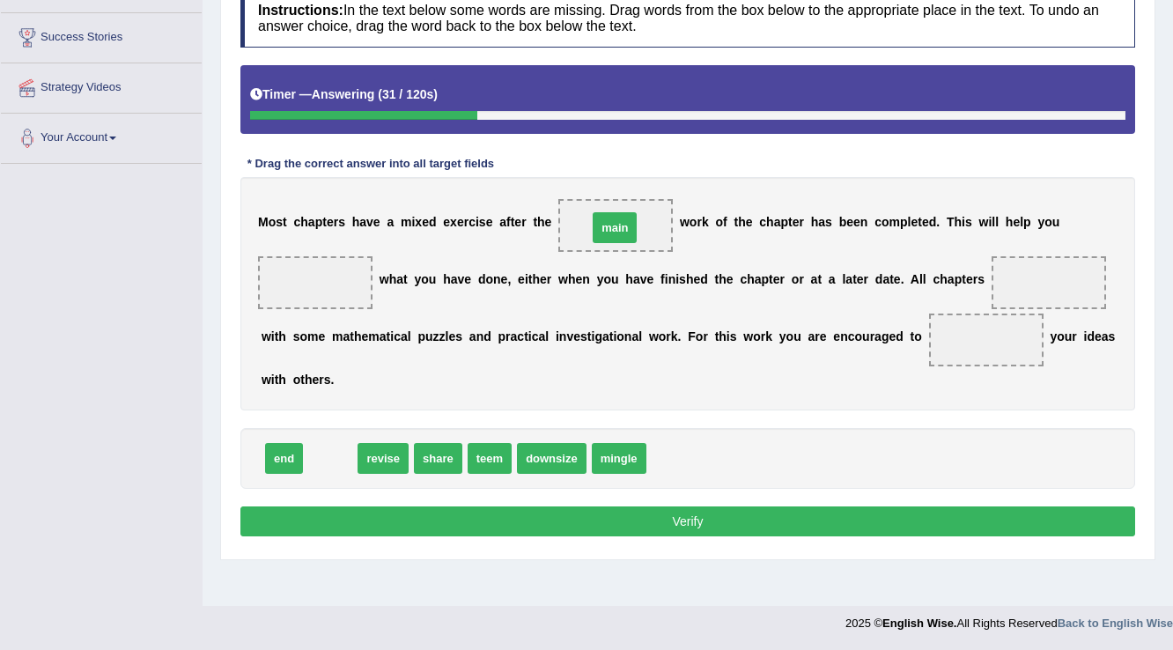
drag, startPoint x: 334, startPoint y: 458, endPoint x: 618, endPoint y: 227, distance: 366.2
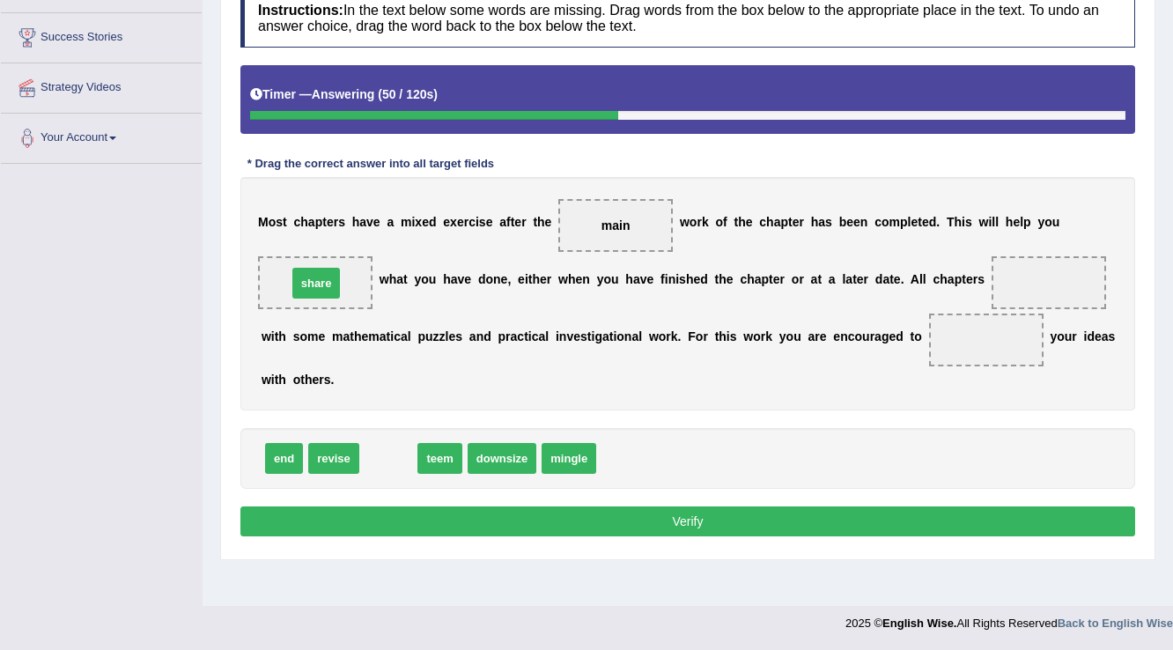
drag, startPoint x: 394, startPoint y: 461, endPoint x: 322, endPoint y: 286, distance: 189.5
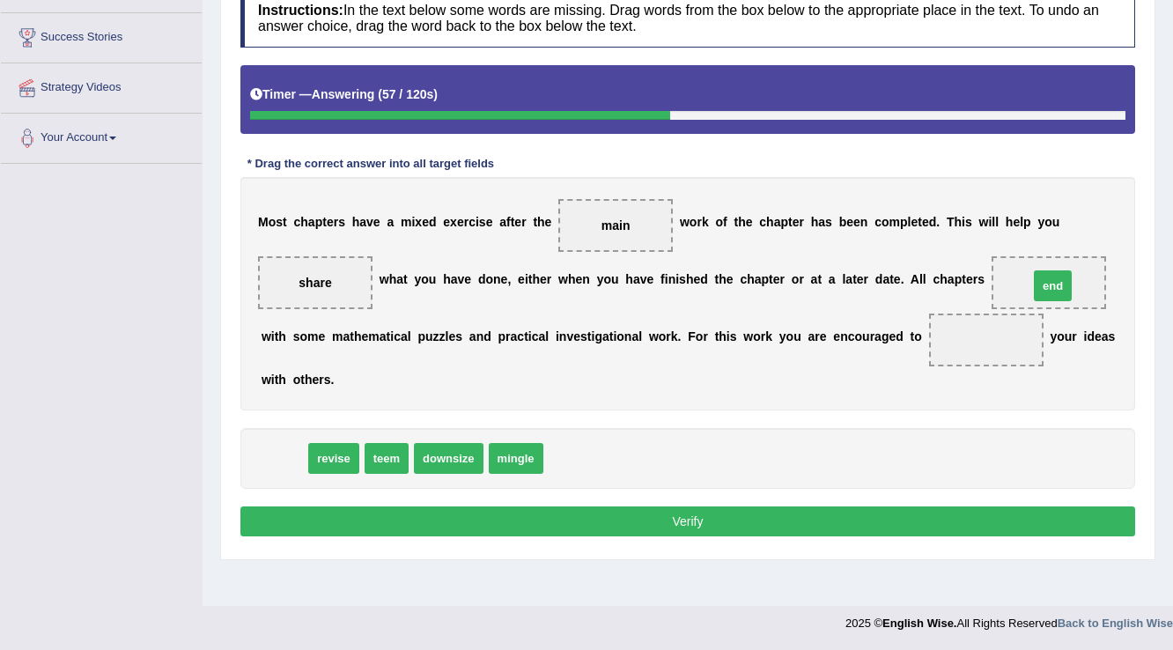
drag, startPoint x: 289, startPoint y: 460, endPoint x: 1057, endPoint y: 287, distance: 787.9
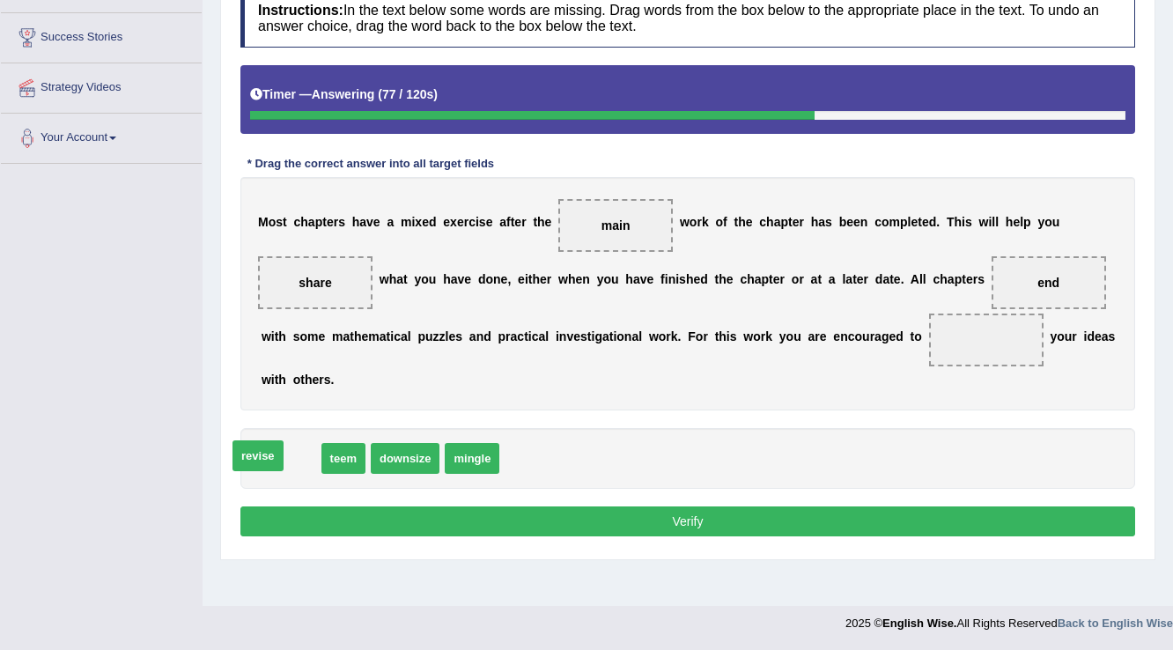
drag, startPoint x: 289, startPoint y: 458, endPoint x: 570, endPoint y: 210, distance: 374.3
drag, startPoint x: 595, startPoint y: 212, endPoint x: 832, endPoint y: 241, distance: 238.6
click at [940, 283] on div "M o s t c h a p t e r s h a v e a m i x e d e x e r c i s e a f t e r t h e mai…" at bounding box center [687, 293] width 894 height 233
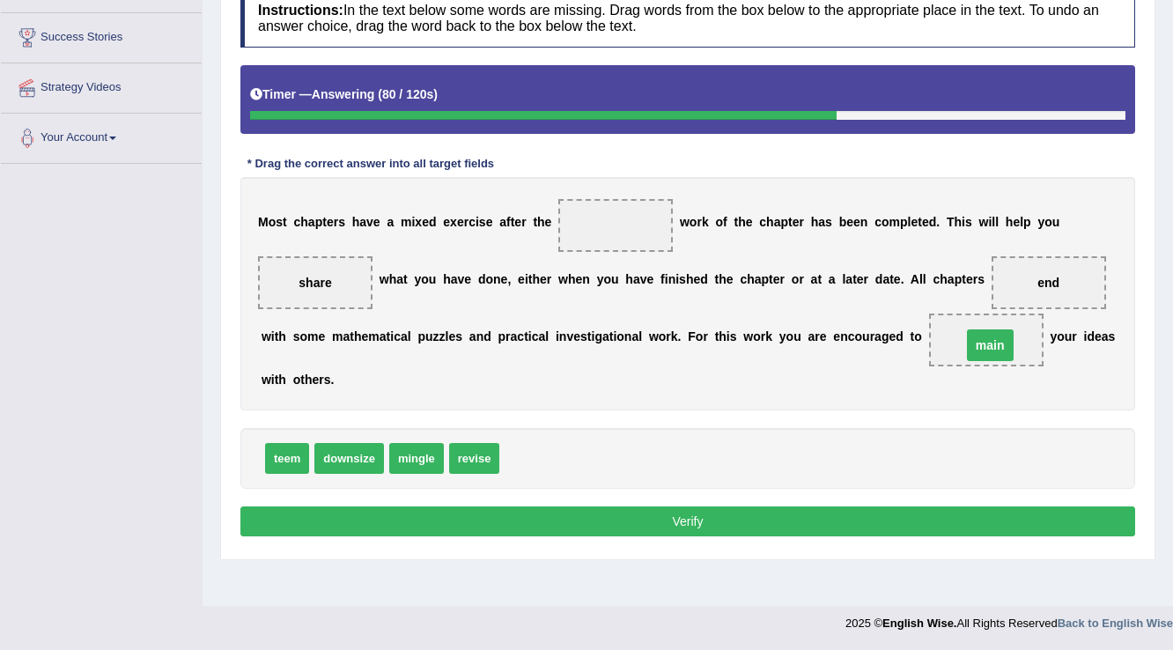
drag, startPoint x: 621, startPoint y: 225, endPoint x: 995, endPoint y: 345, distance: 392.9
drag, startPoint x: 978, startPoint y: 334, endPoint x: 615, endPoint y: 217, distance: 380.9
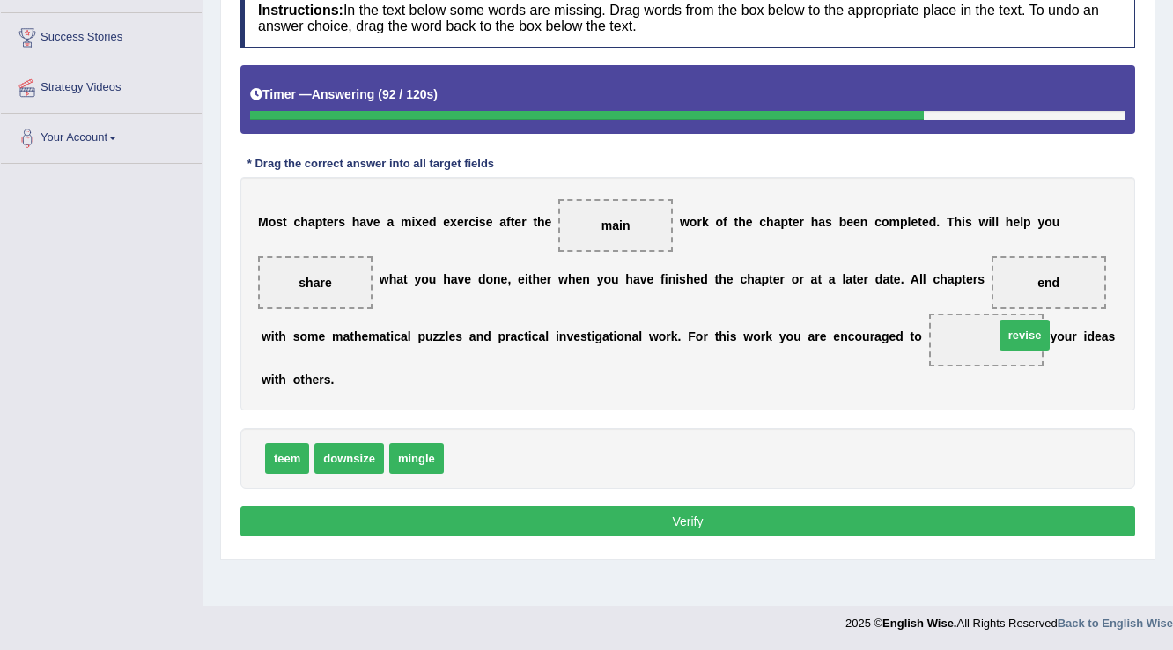
drag, startPoint x: 474, startPoint y: 448, endPoint x: 1000, endPoint y: 333, distance: 539.0
click at [732, 526] on button "Verify" at bounding box center [687, 521] width 894 height 30
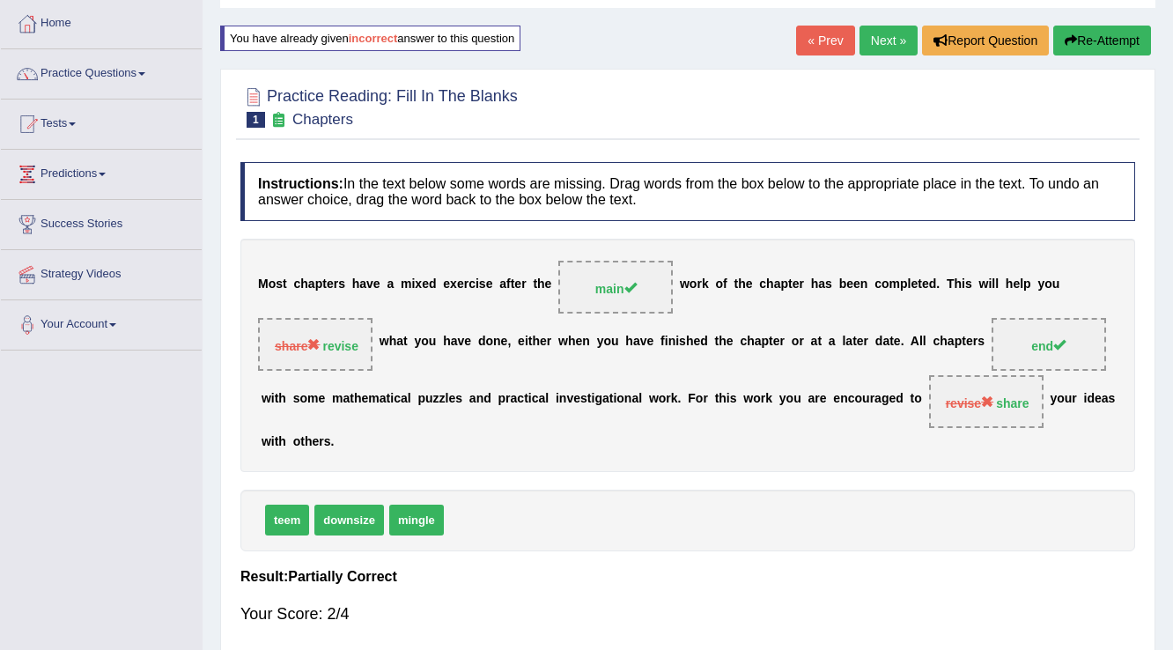
scroll to position [63, 0]
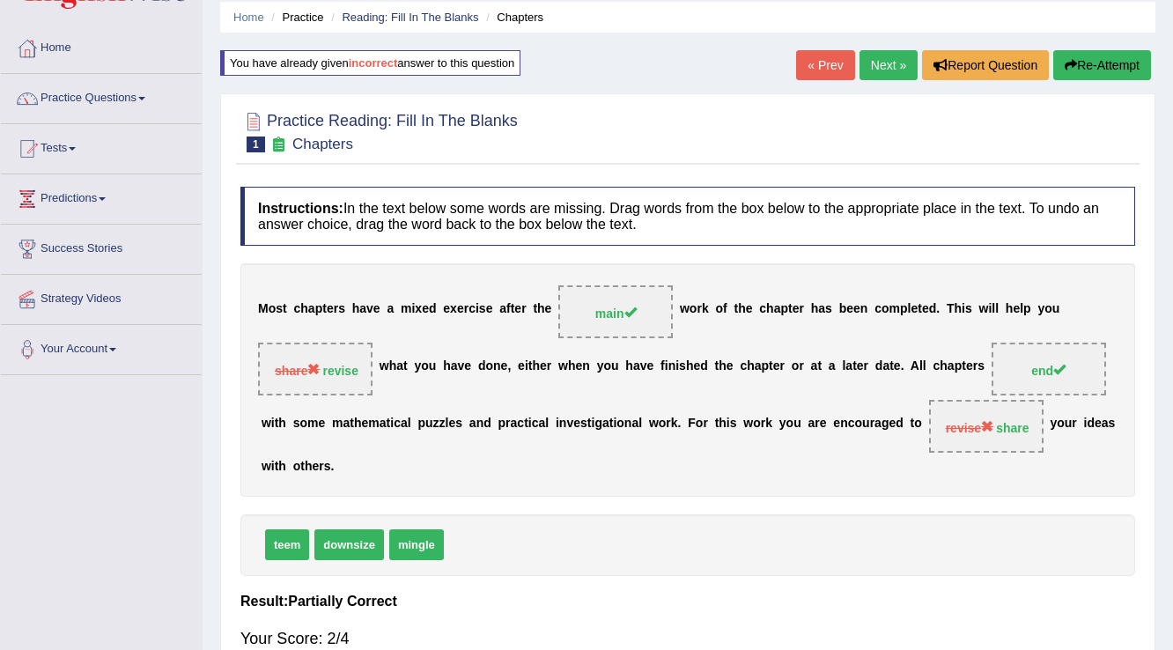
click at [885, 63] on link "Next »" at bounding box center [888, 65] width 58 height 30
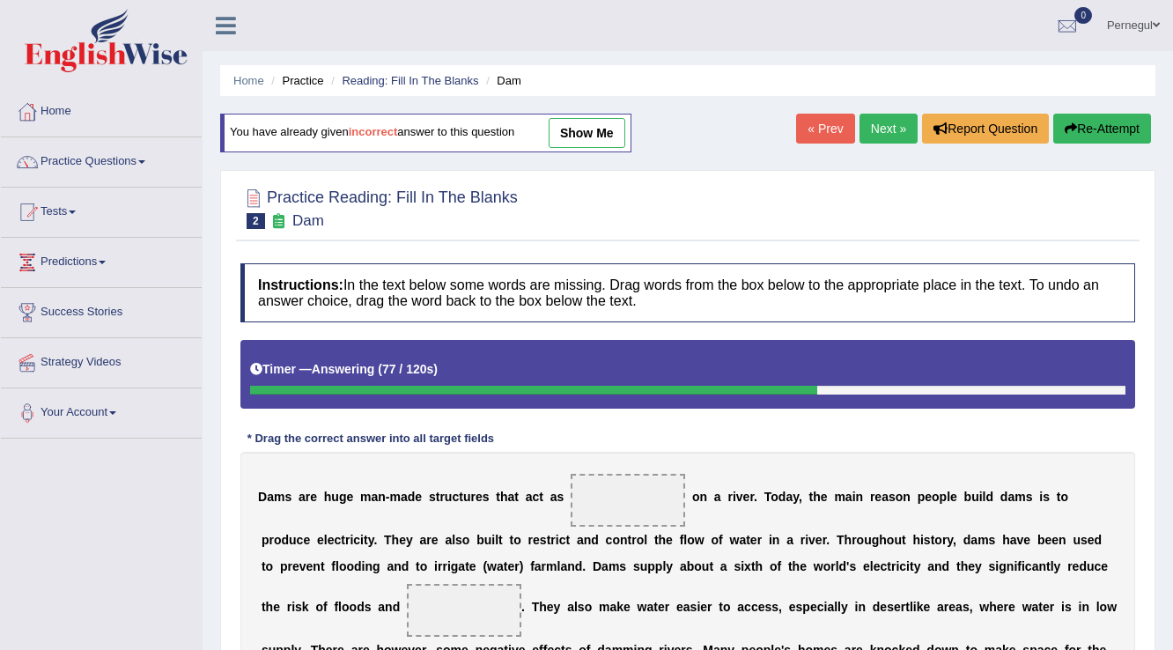
click at [1081, 133] on button "Re-Attempt" at bounding box center [1102, 129] width 98 height 30
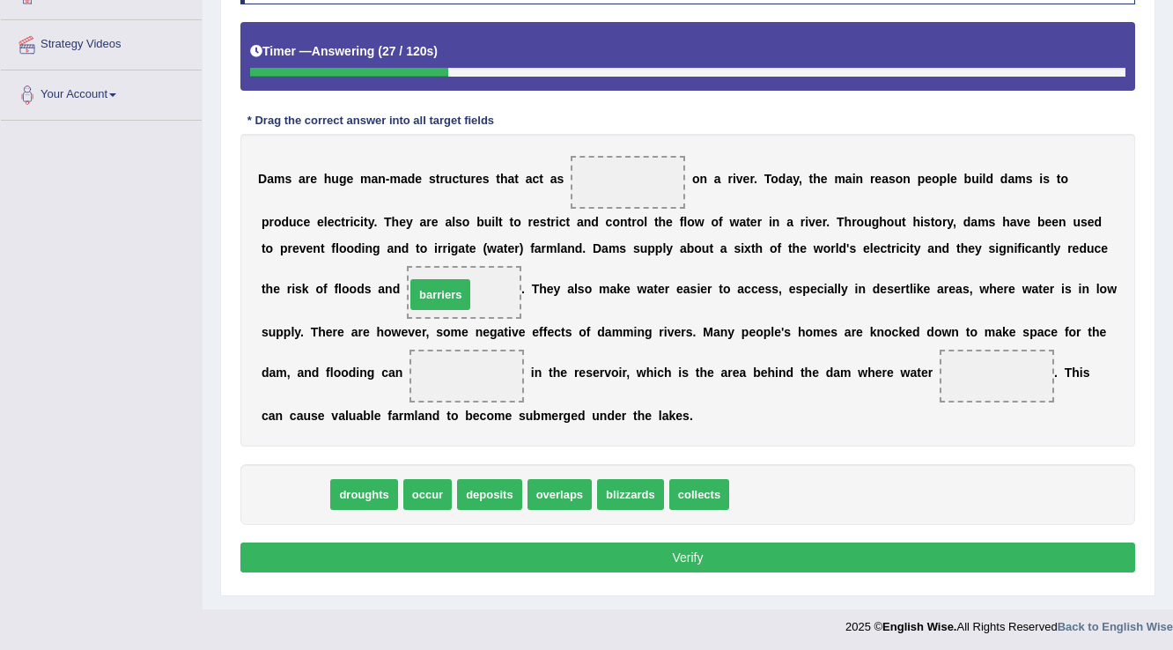
drag, startPoint x: 298, startPoint y: 494, endPoint x: 444, endPoint y: 295, distance: 246.4
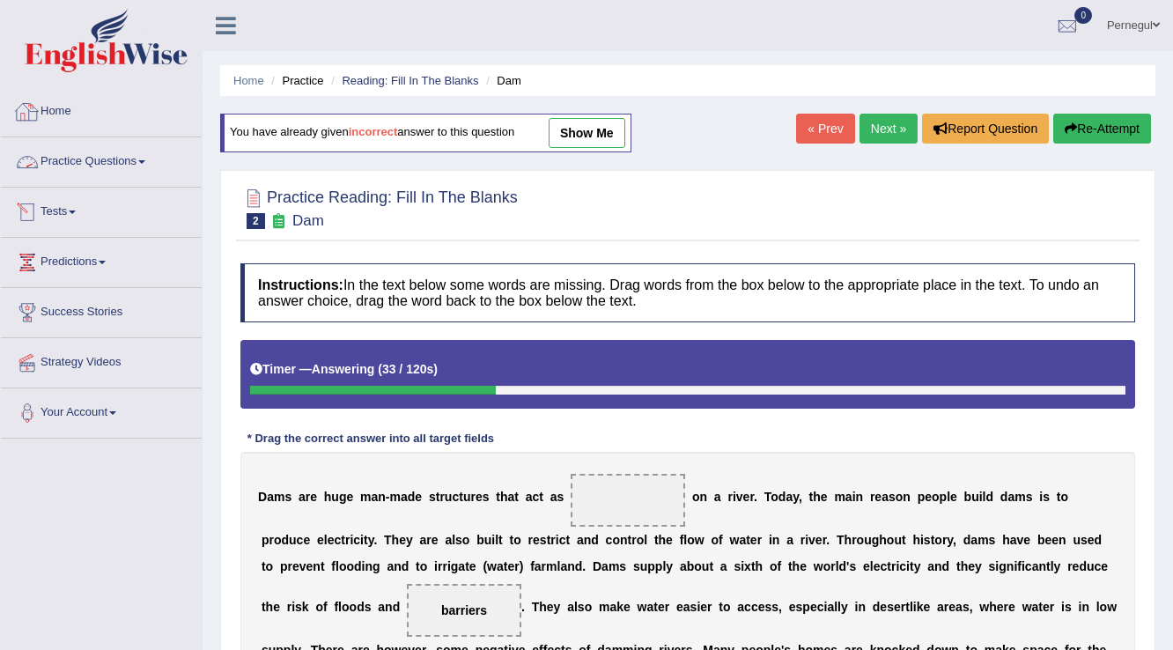
click at [53, 160] on link "Practice Questions" at bounding box center [101, 159] width 201 height 44
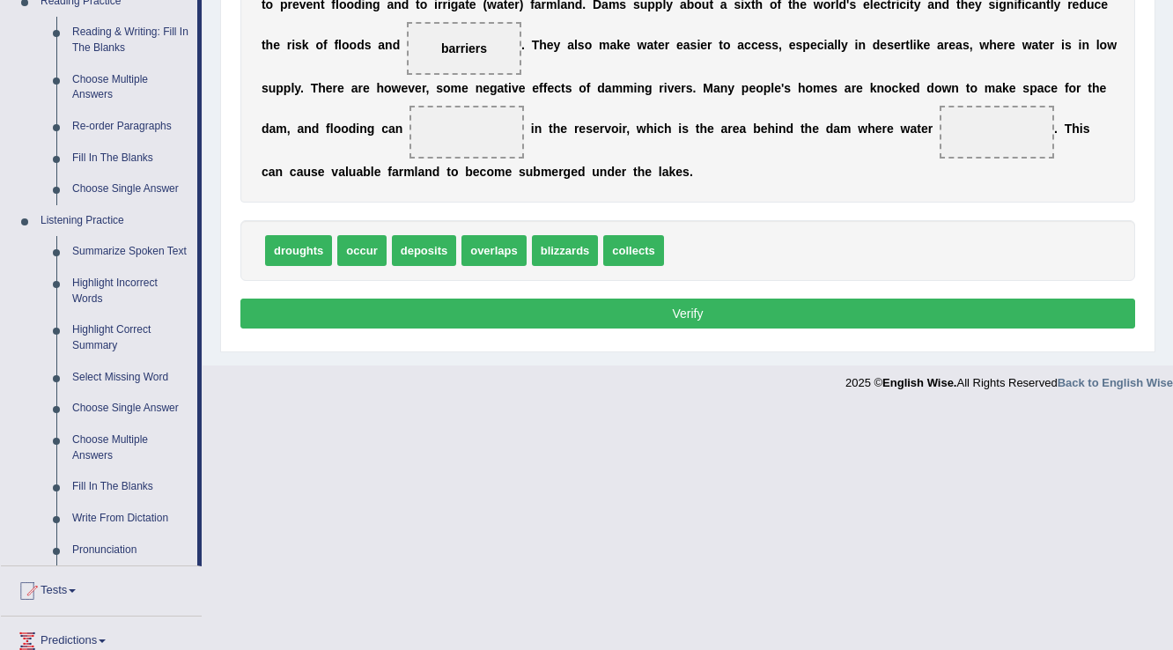
scroll to position [563, 0]
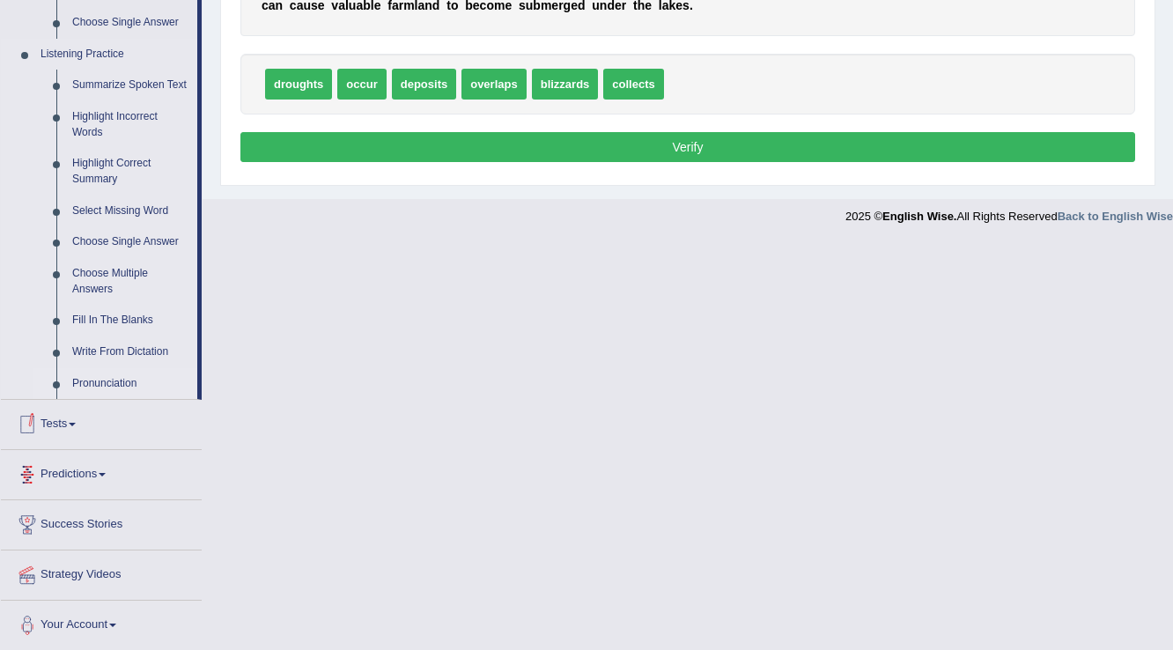
click at [109, 379] on link "Pronunciation" at bounding box center [130, 384] width 133 height 32
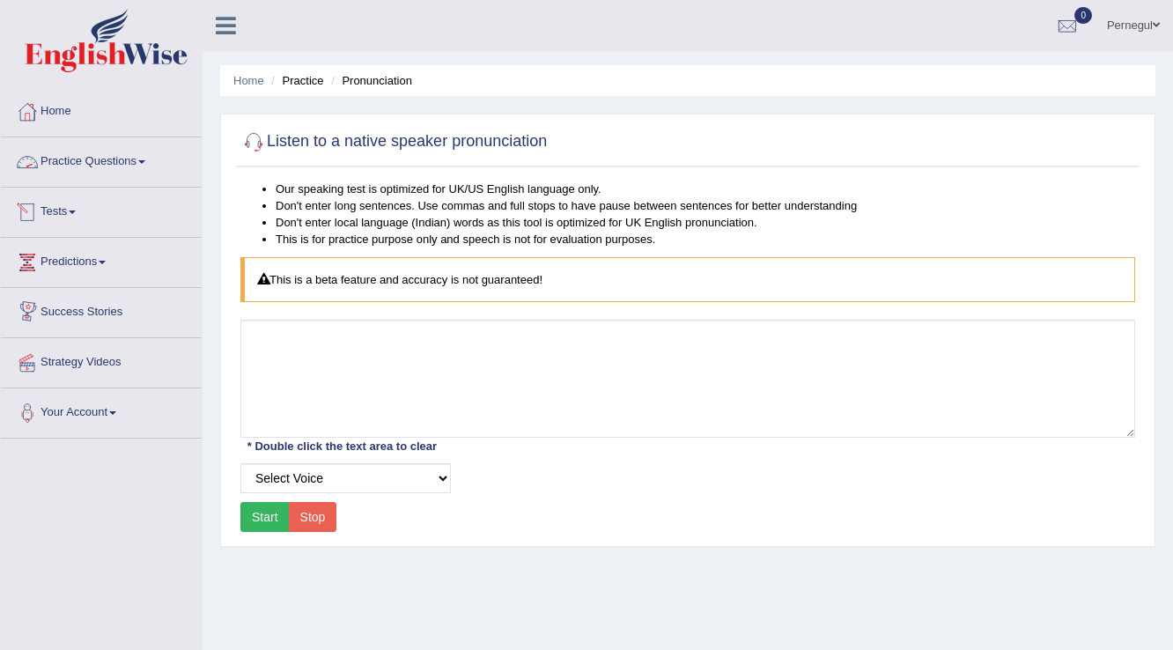
click at [64, 157] on link "Practice Questions" at bounding box center [101, 159] width 201 height 44
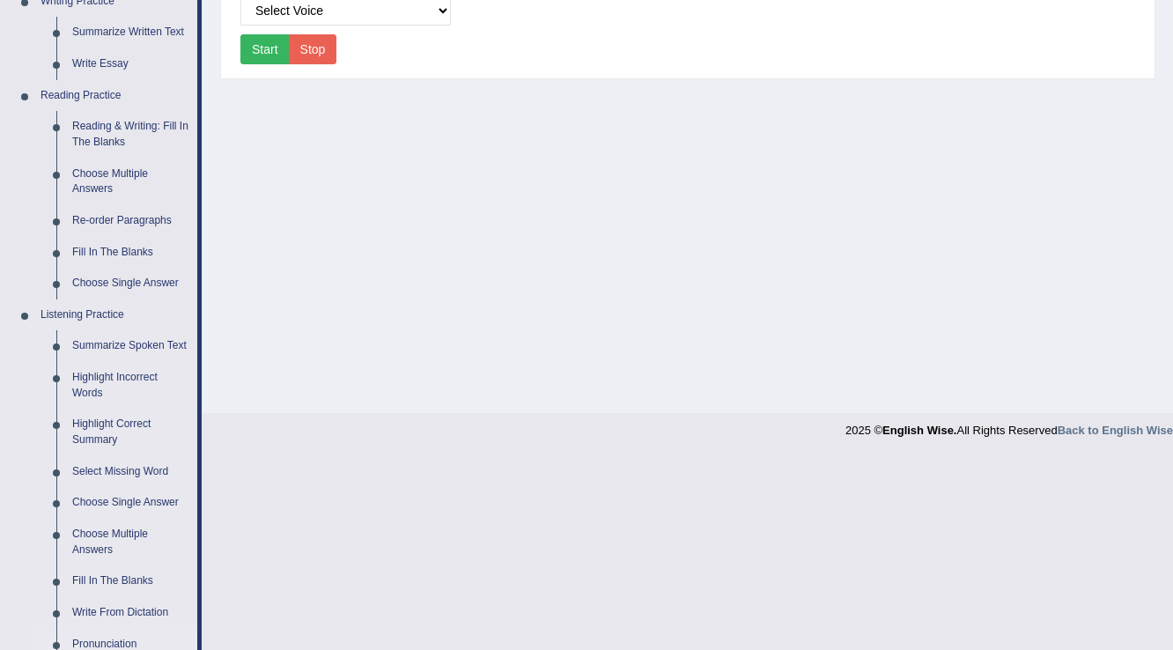
scroll to position [493, 0]
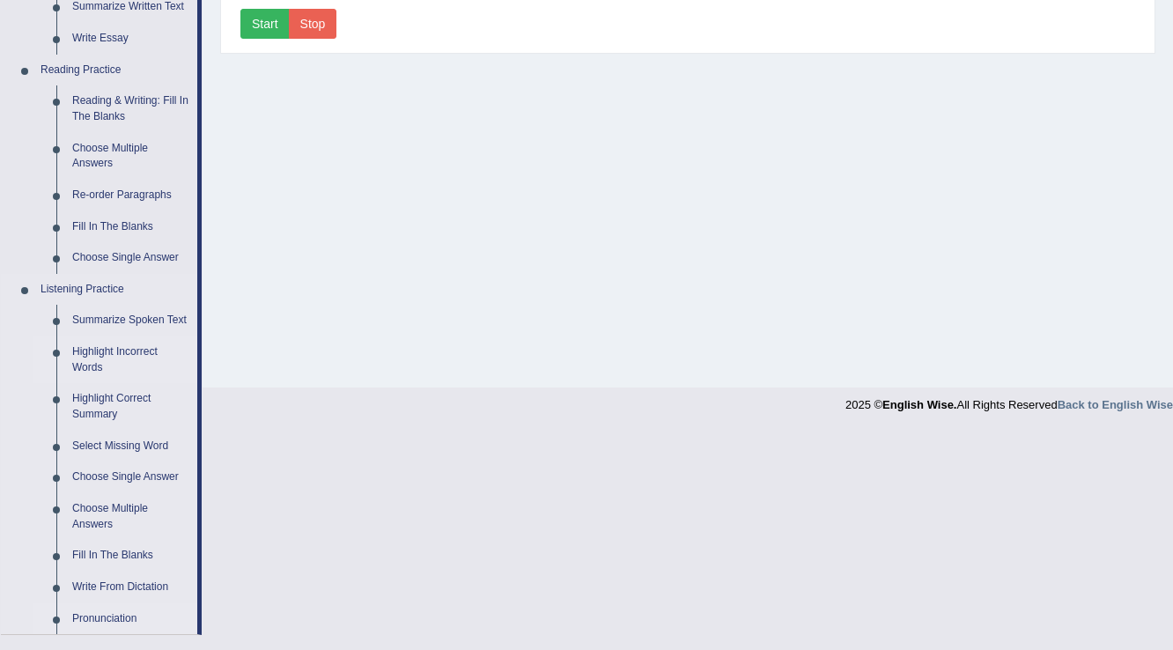
click at [124, 350] on link "Highlight Incorrect Words" at bounding box center [130, 359] width 133 height 47
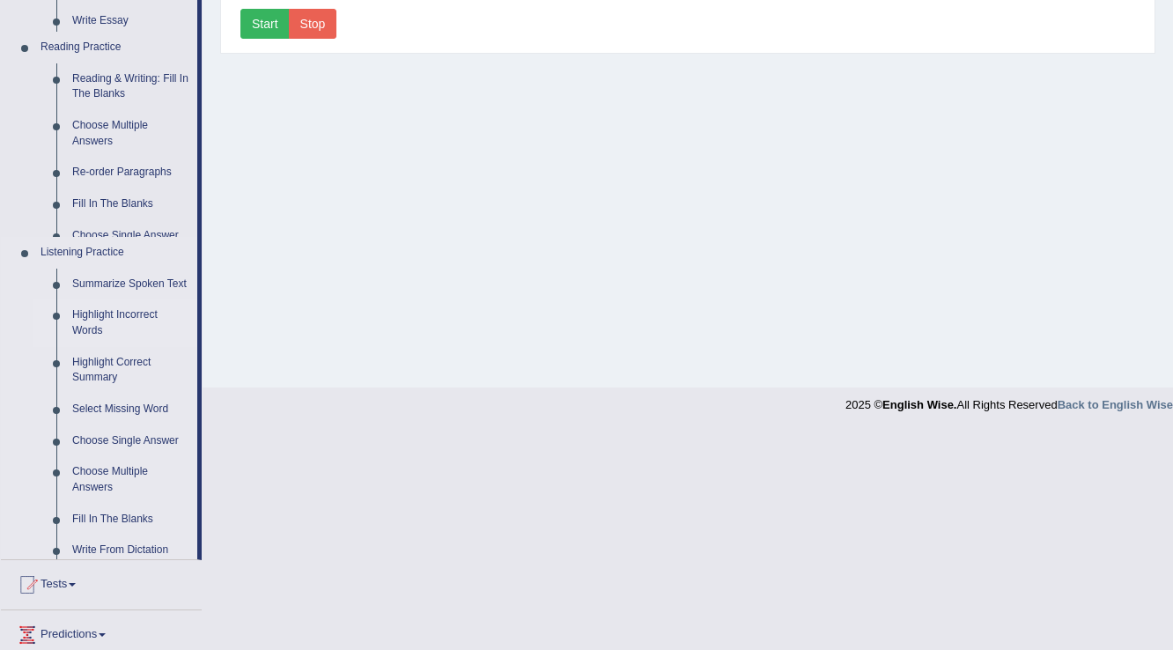
scroll to position [396, 0]
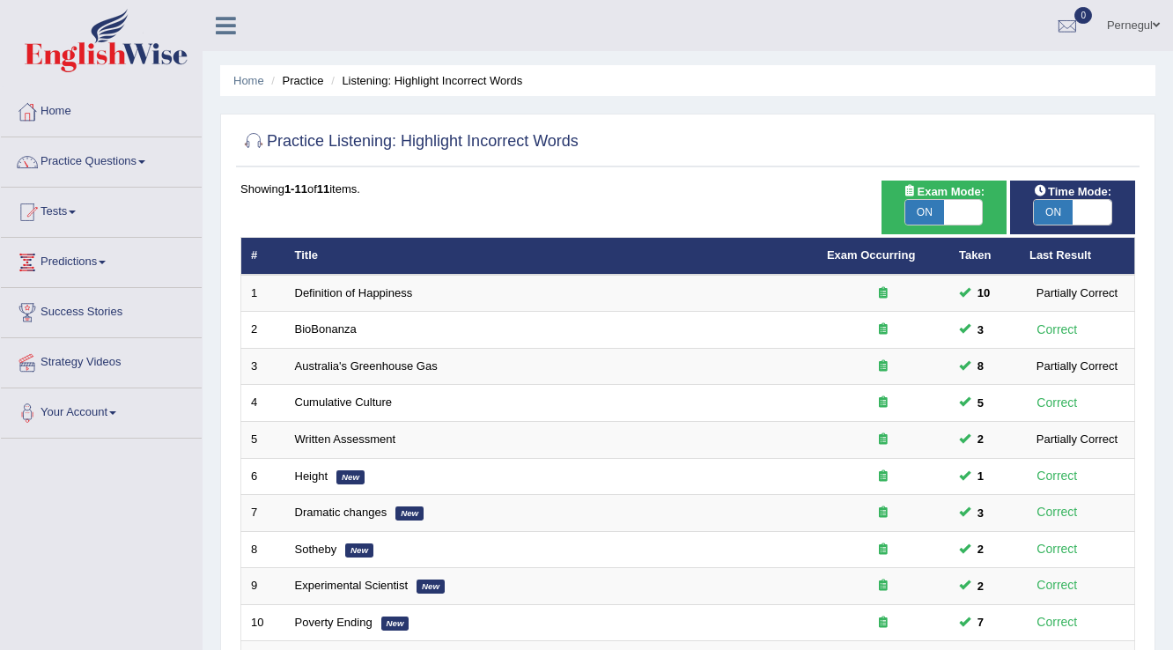
click at [343, 290] on link "Definition of Happiness" at bounding box center [354, 292] width 118 height 13
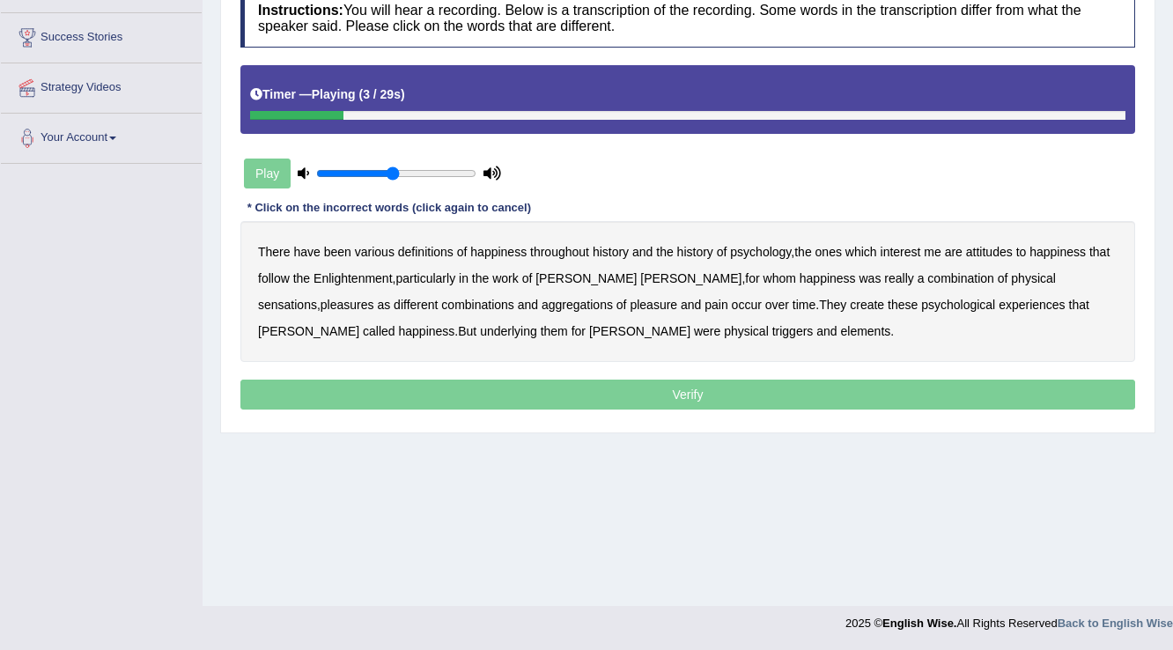
click at [341, 247] on b "been" at bounding box center [337, 252] width 27 height 14
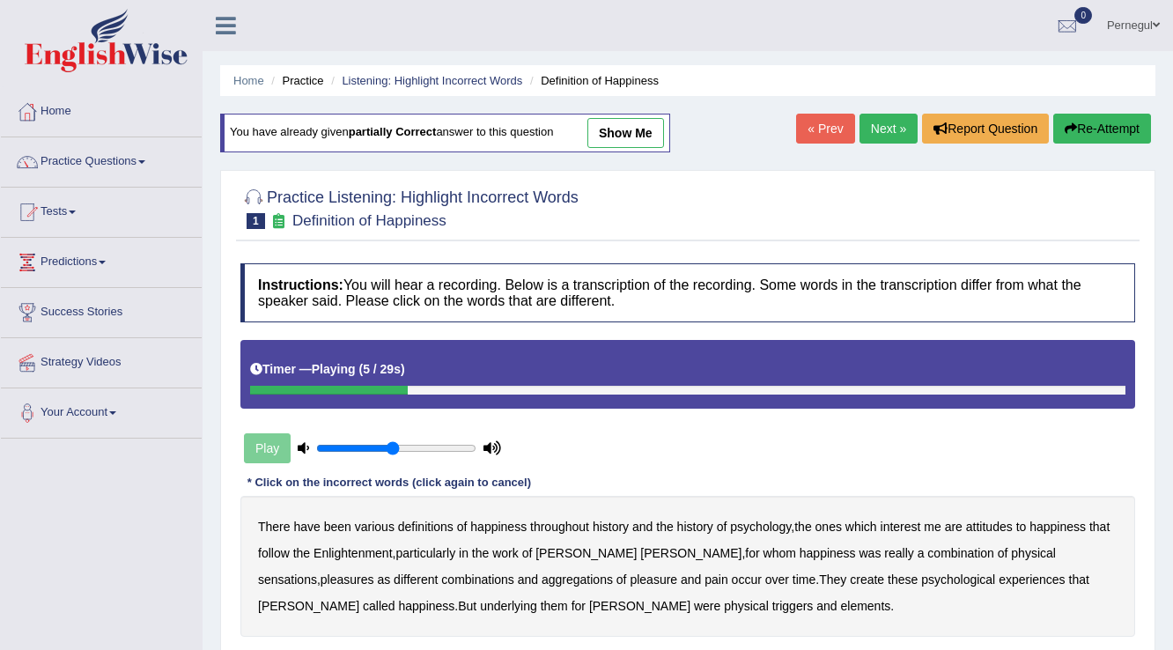
click at [1081, 118] on button "Re-Attempt" at bounding box center [1102, 129] width 98 height 30
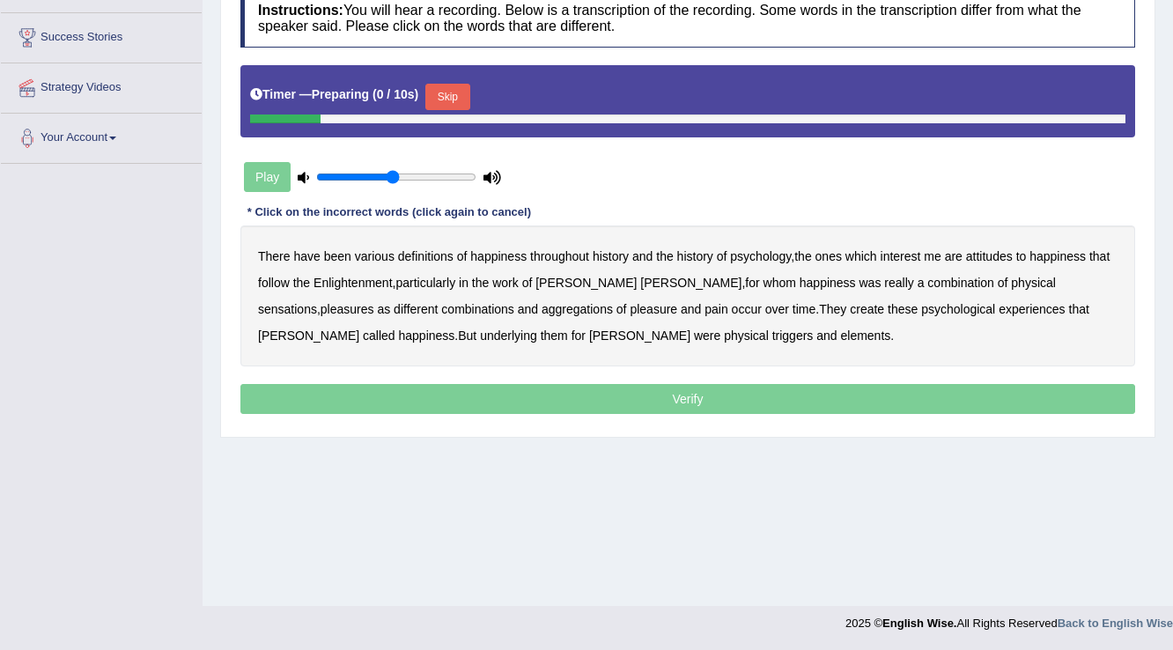
click at [437, 89] on button "Skip" at bounding box center [447, 97] width 44 height 26
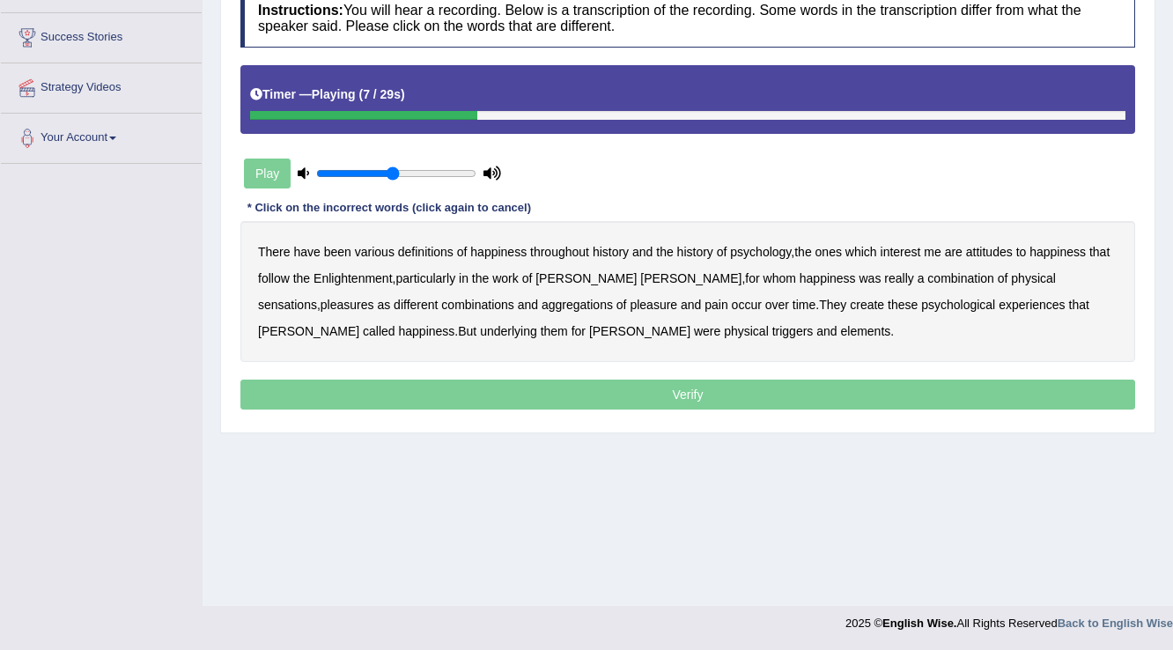
click at [995, 250] on b "attitudes" at bounding box center [989, 252] width 47 height 14
click at [317, 298] on b "sensations" at bounding box center [287, 305] width 59 height 14
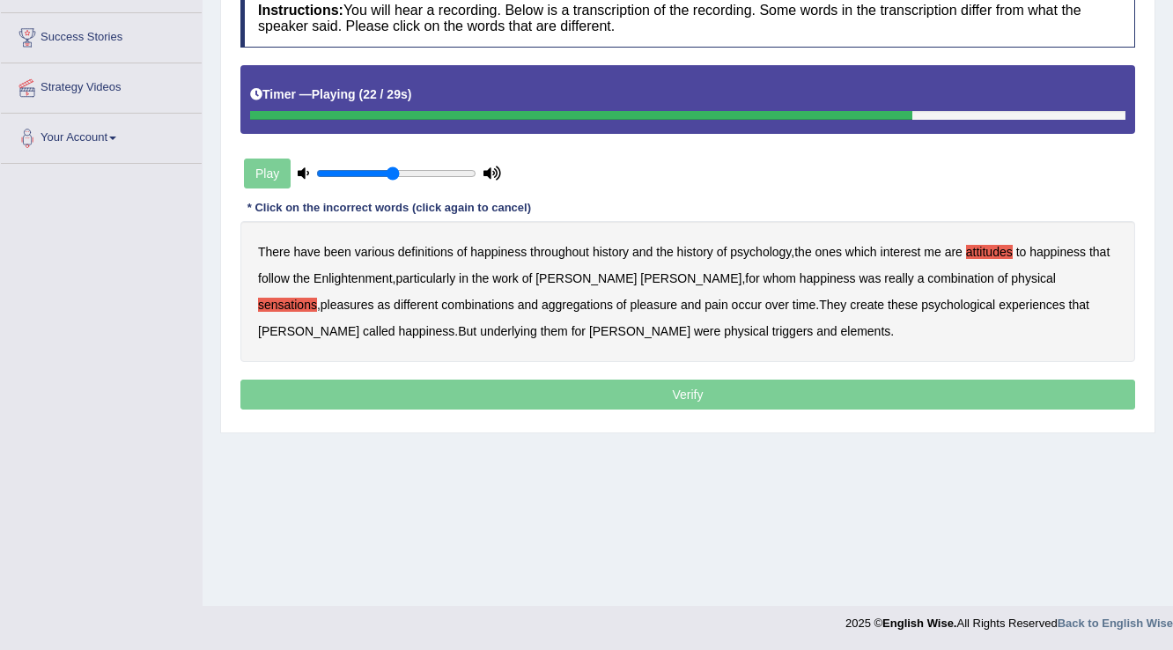
click at [850, 303] on b "create" at bounding box center [867, 305] width 34 height 14
click at [840, 325] on b "elements" at bounding box center [865, 331] width 50 height 14
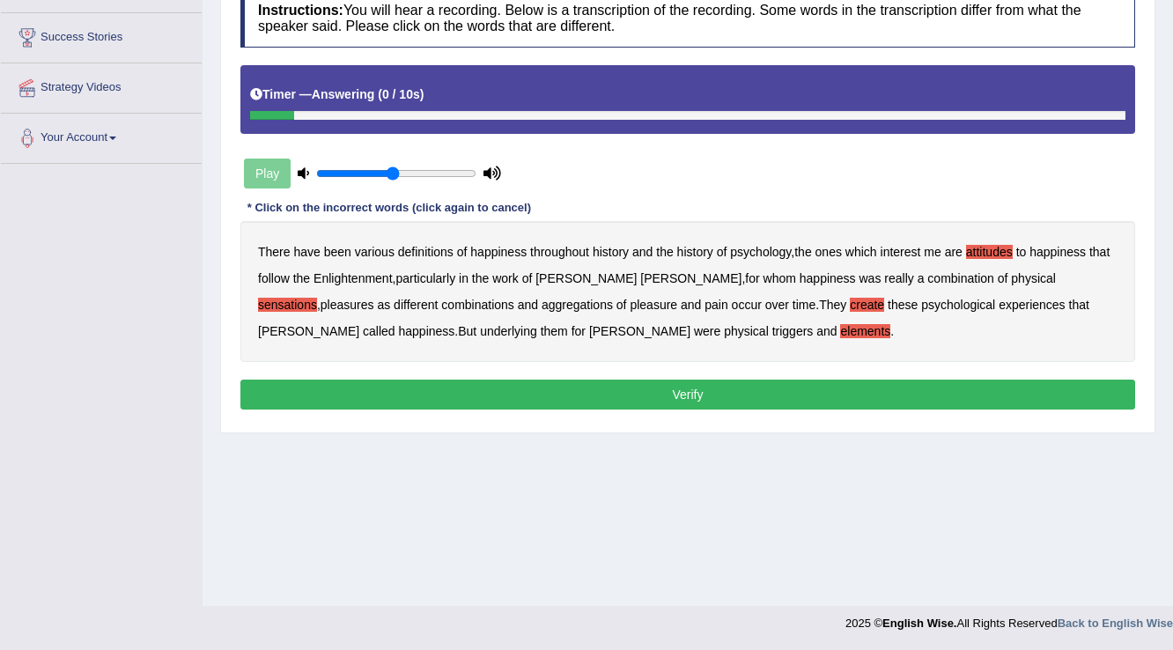
click at [620, 395] on button "Verify" at bounding box center [687, 394] width 894 height 30
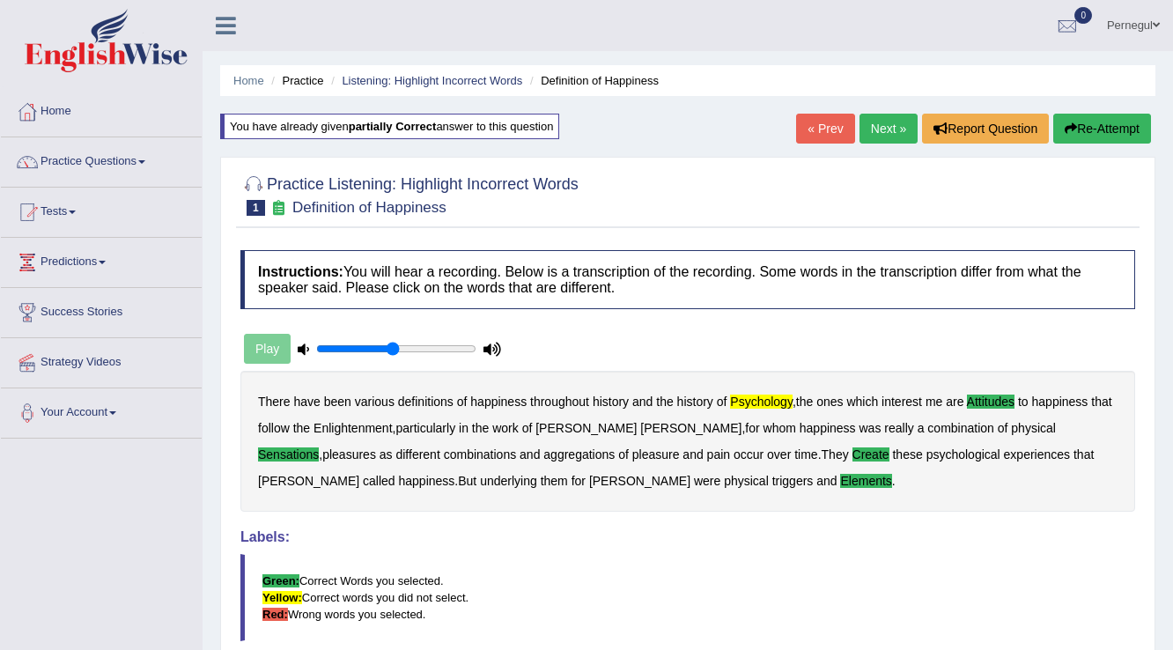
click at [269, 349] on div "Play" at bounding box center [372, 349] width 264 height 44
click at [875, 123] on link "Next »" at bounding box center [888, 129] width 58 height 30
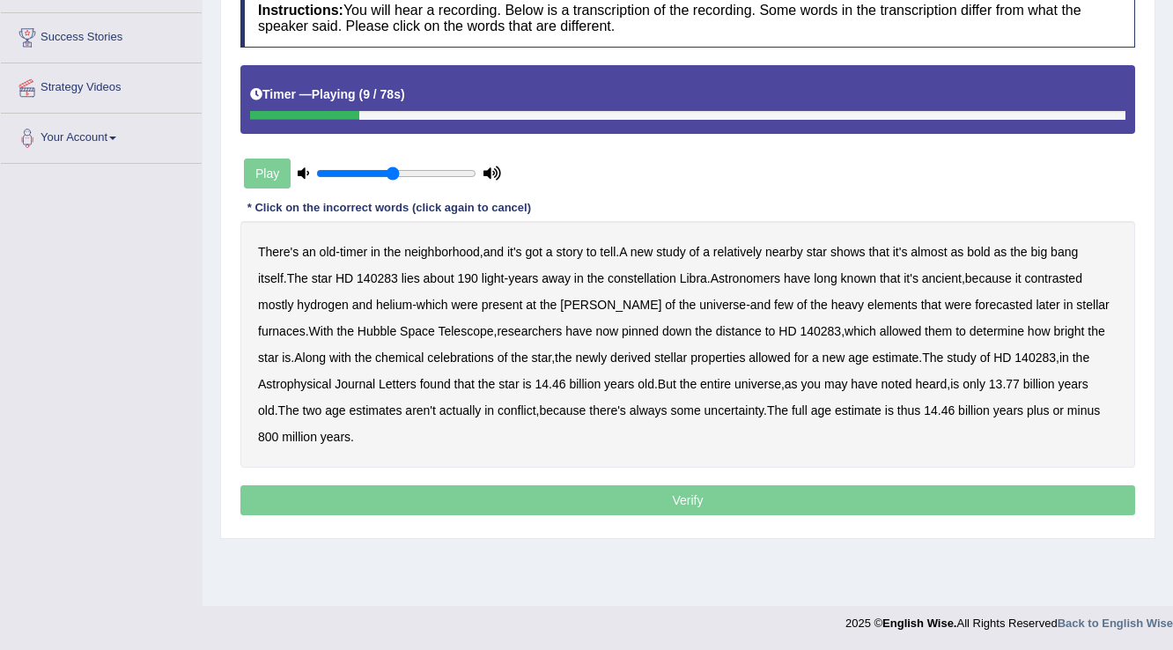
click at [990, 247] on b "bold" at bounding box center [978, 252] width 23 height 14
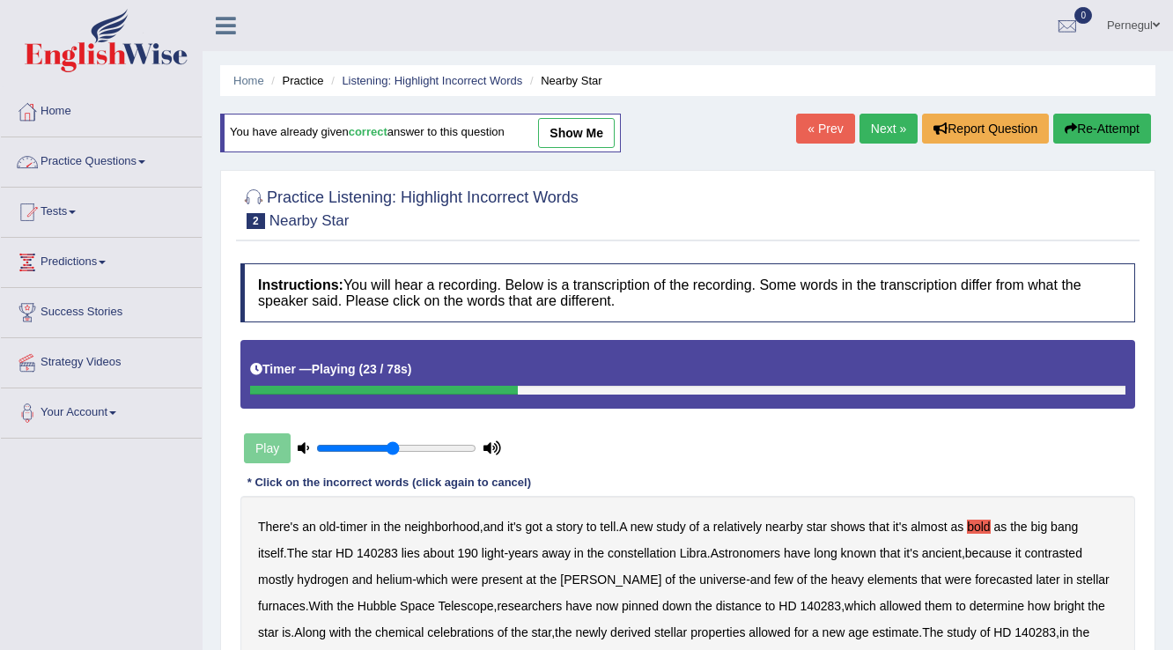
click at [122, 160] on link "Practice Questions" at bounding box center [101, 159] width 201 height 44
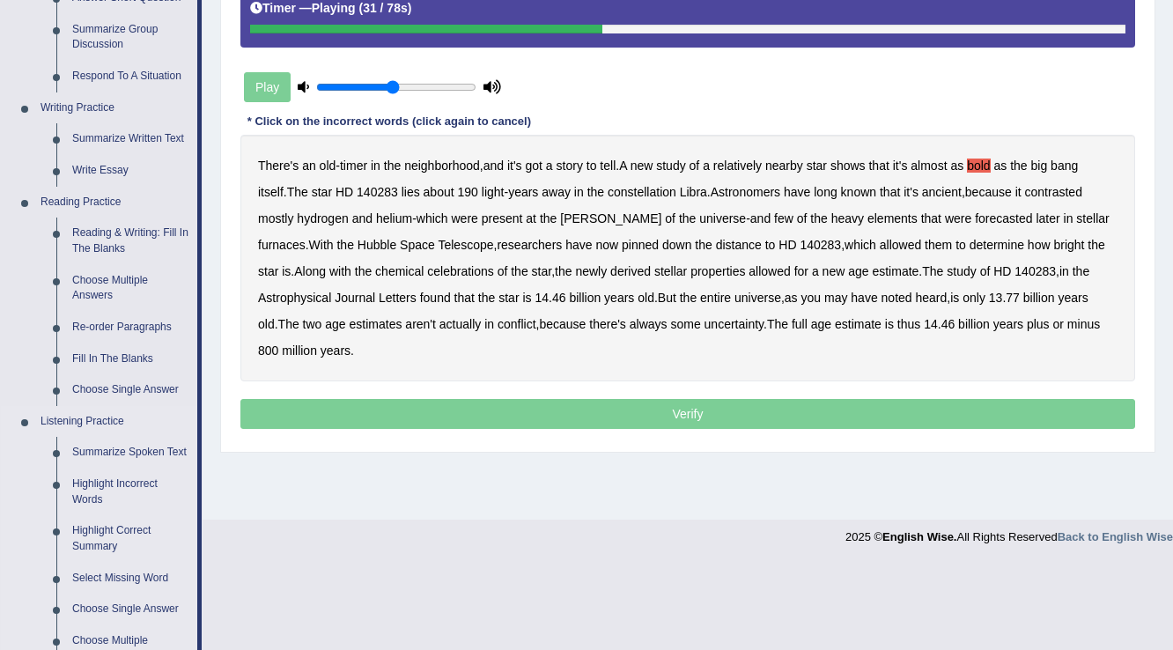
scroll to position [211, 0]
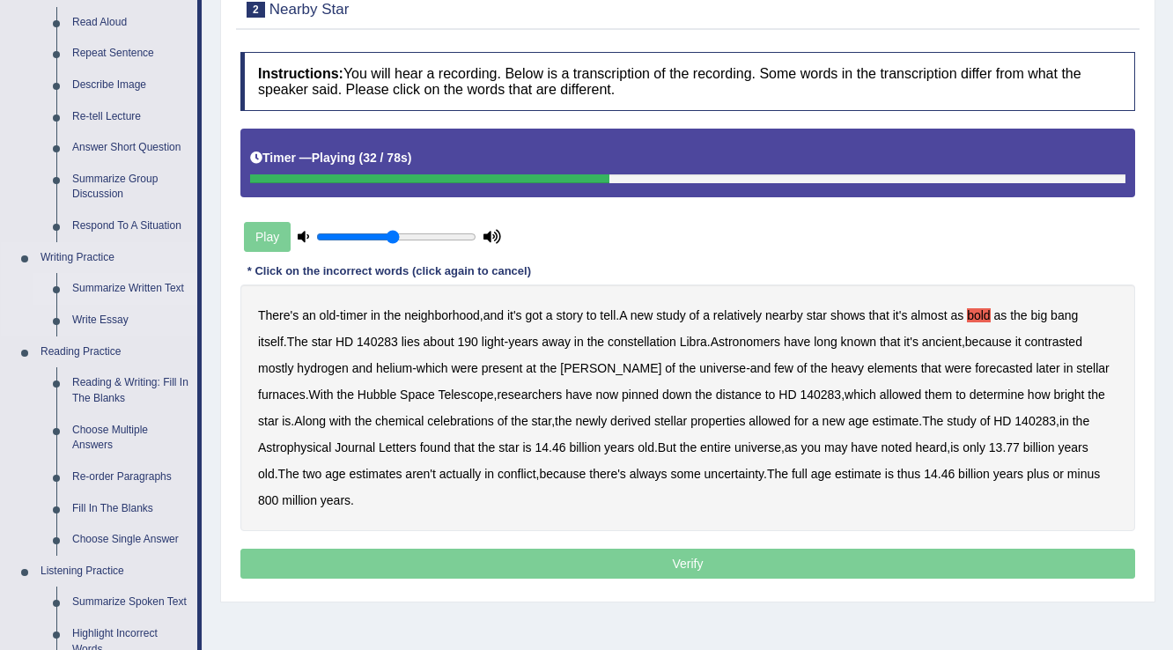
click at [148, 286] on link "Summarize Written Text" at bounding box center [130, 289] width 133 height 32
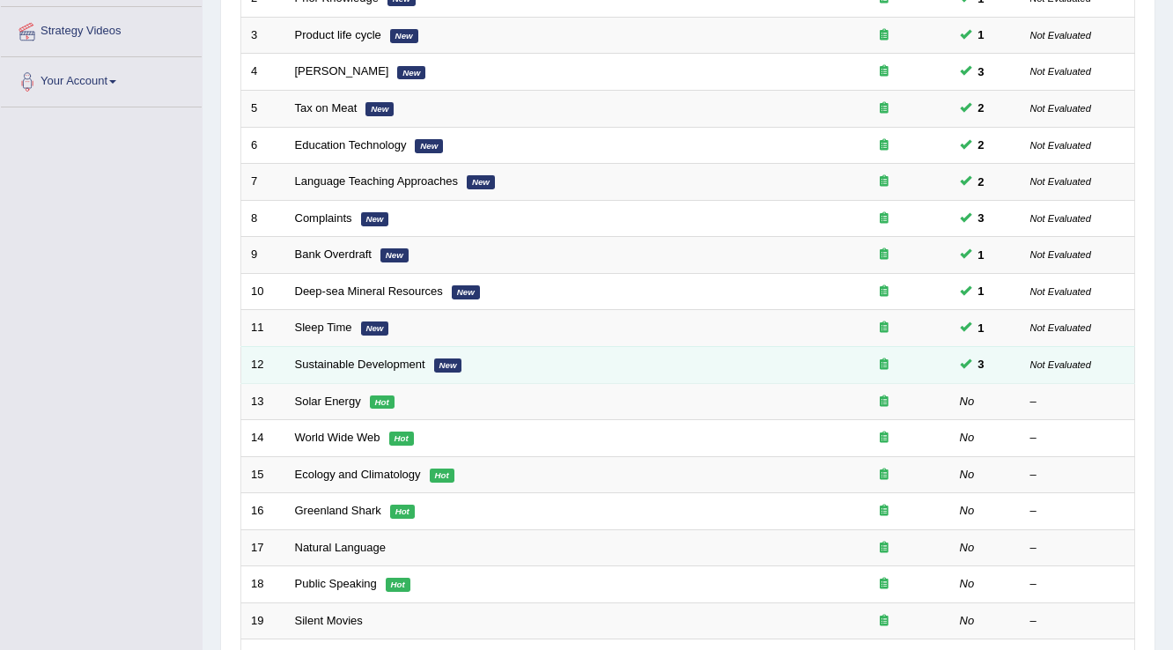
scroll to position [352, 0]
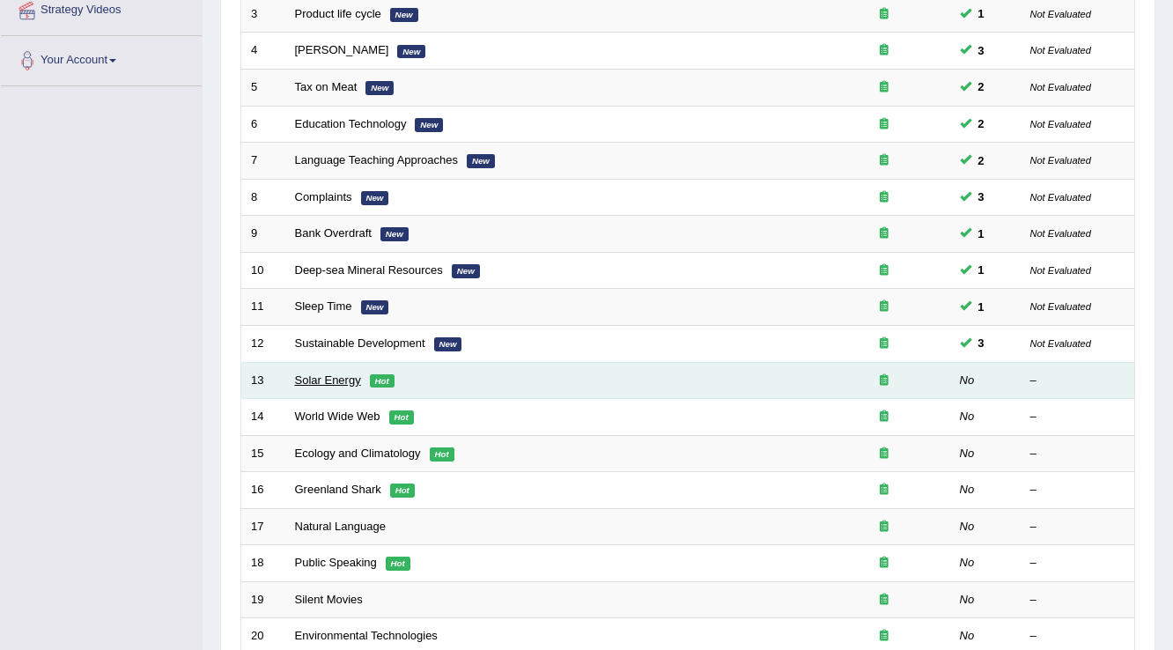
click at [310, 373] on link "Solar Energy" at bounding box center [328, 379] width 66 height 13
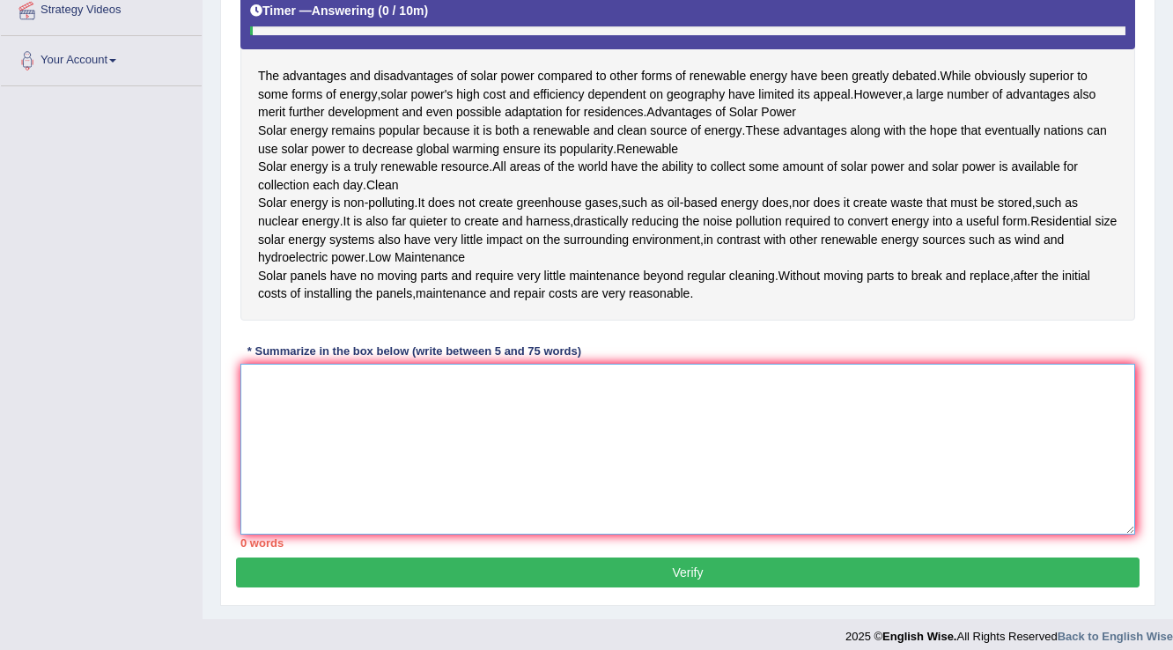
click at [296, 457] on textarea at bounding box center [687, 449] width 894 height 171
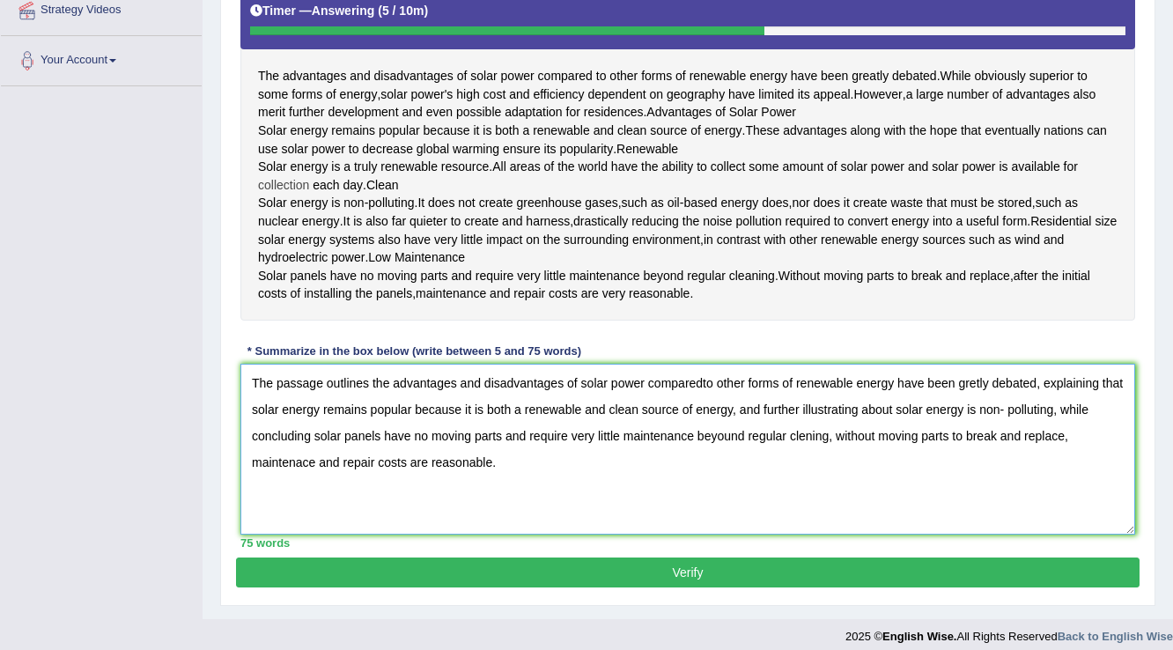
scroll to position [434, 0]
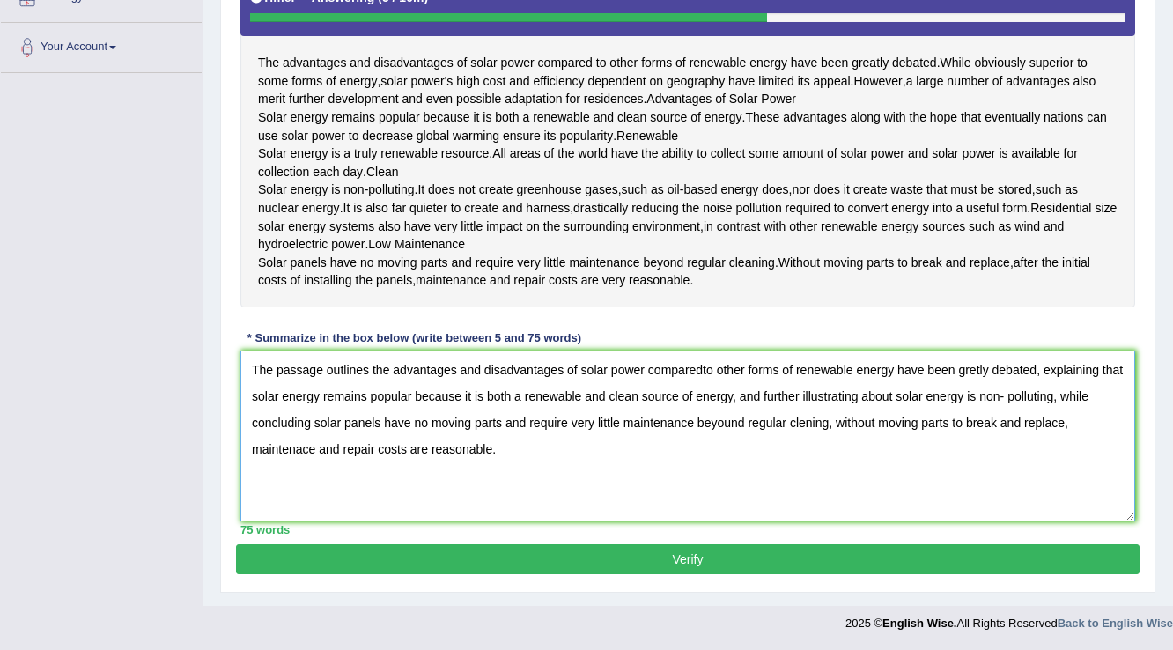
type textarea "The passage outlines the advantages and disadvantages of solar power comparedto…"
click at [504, 563] on button "Verify" at bounding box center [687, 559] width 903 height 30
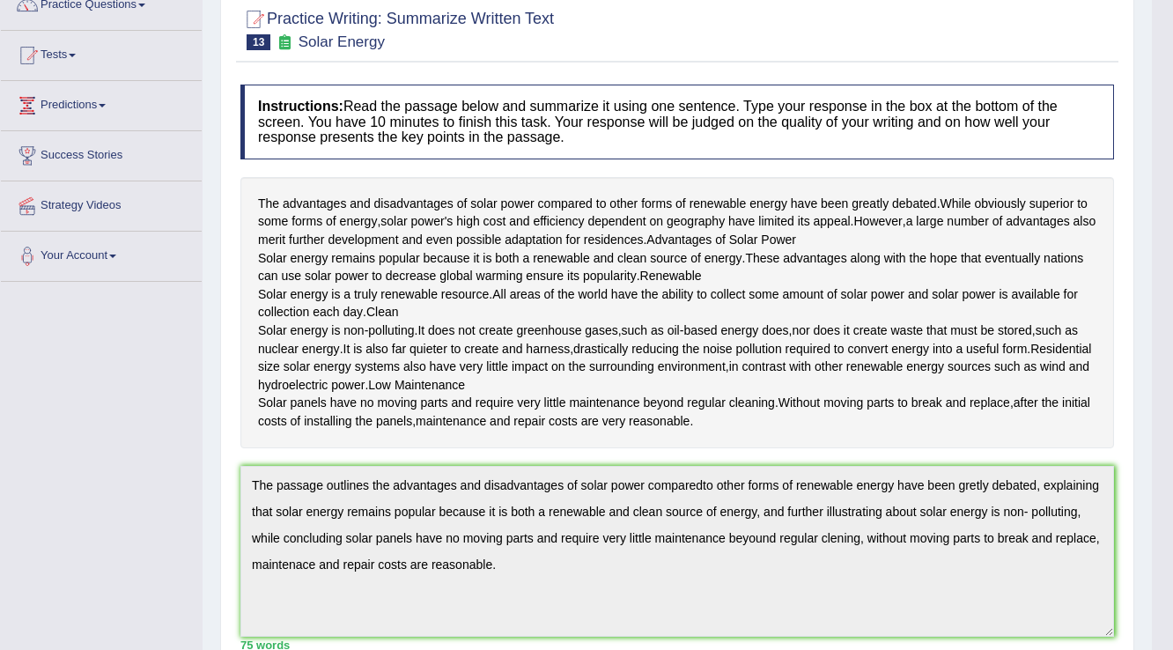
scroll to position [0, 0]
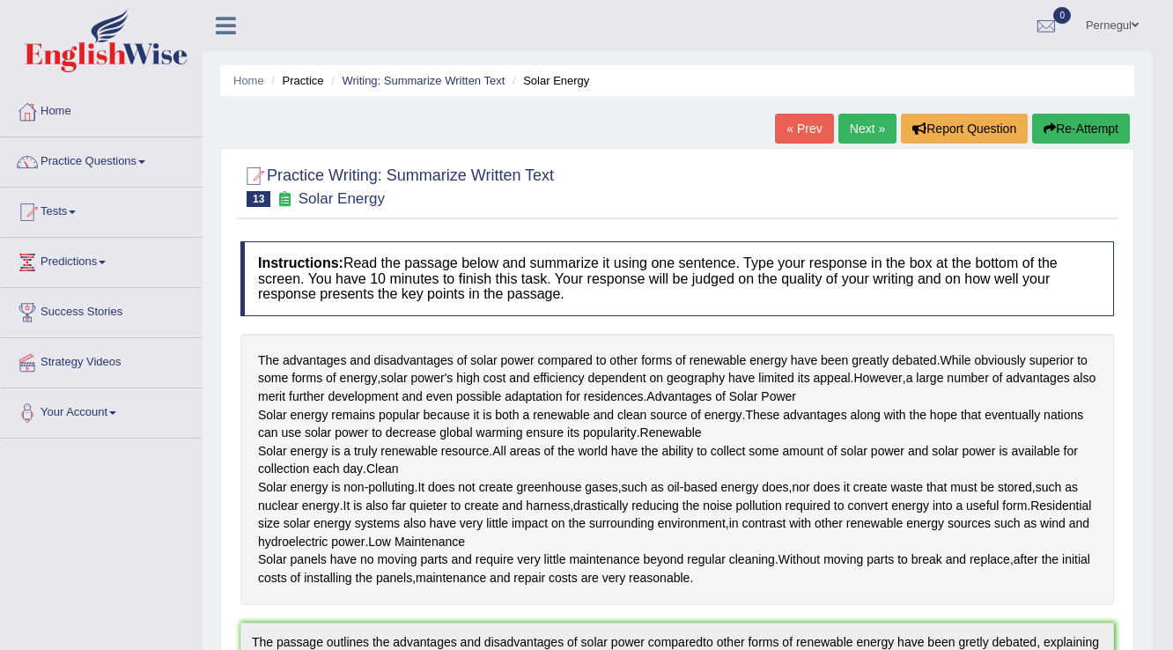
click at [1064, 129] on button "Re-Attempt" at bounding box center [1081, 129] width 98 height 30
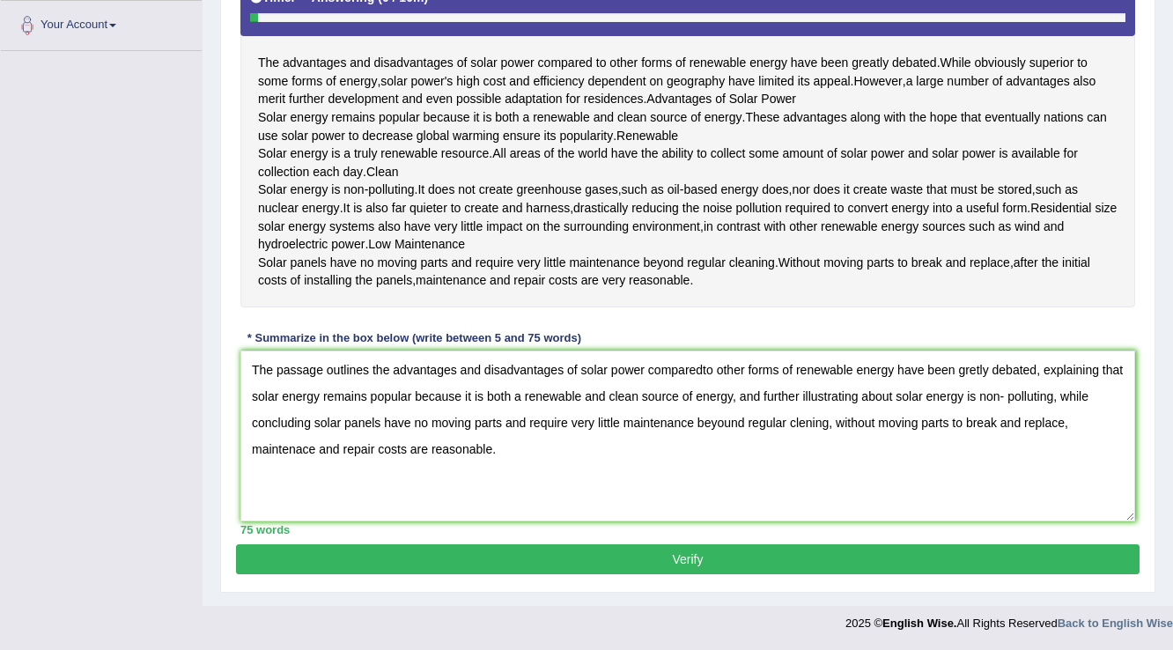
click at [806, 423] on textarea "The passage outlines the advantages and disadvantages of solar power comparedto…" at bounding box center [687, 435] width 894 height 171
click at [715, 426] on textarea "The passage outlines the advantages and disadvantages of solar power comparedto…" at bounding box center [687, 435] width 894 height 171
click at [731, 423] on textarea "The passage outlines the advantages and disadvantages of solar power comparedto…" at bounding box center [687, 435] width 894 height 171
click at [799, 423] on textarea "The passage outlines the advantages and disadvantages of solar power comparedto…" at bounding box center [687, 435] width 894 height 171
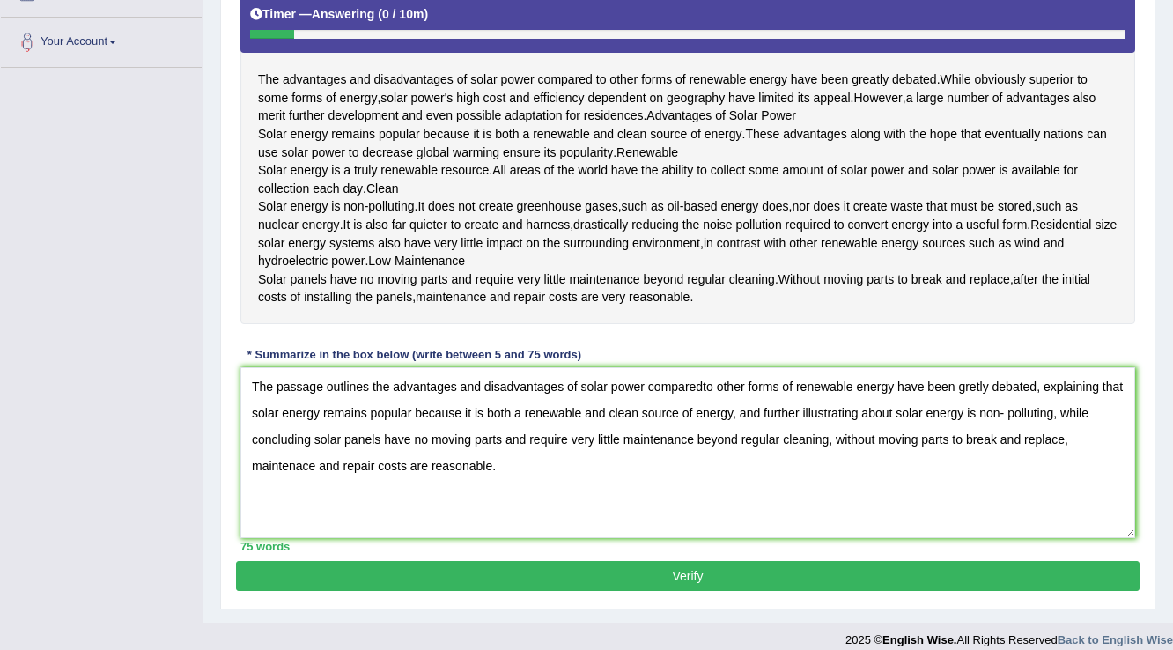
scroll to position [386, 0]
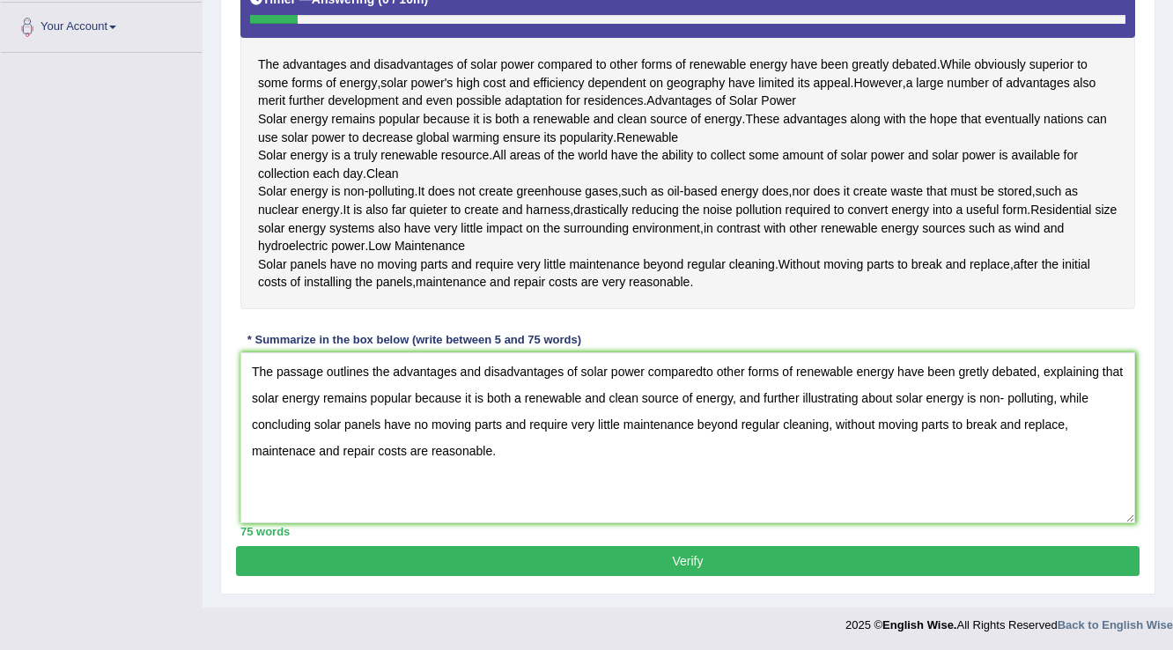
click at [974, 439] on textarea "The passage outlines the advantages and disadvantages of solar power comparedto…" at bounding box center [687, 437] width 894 height 171
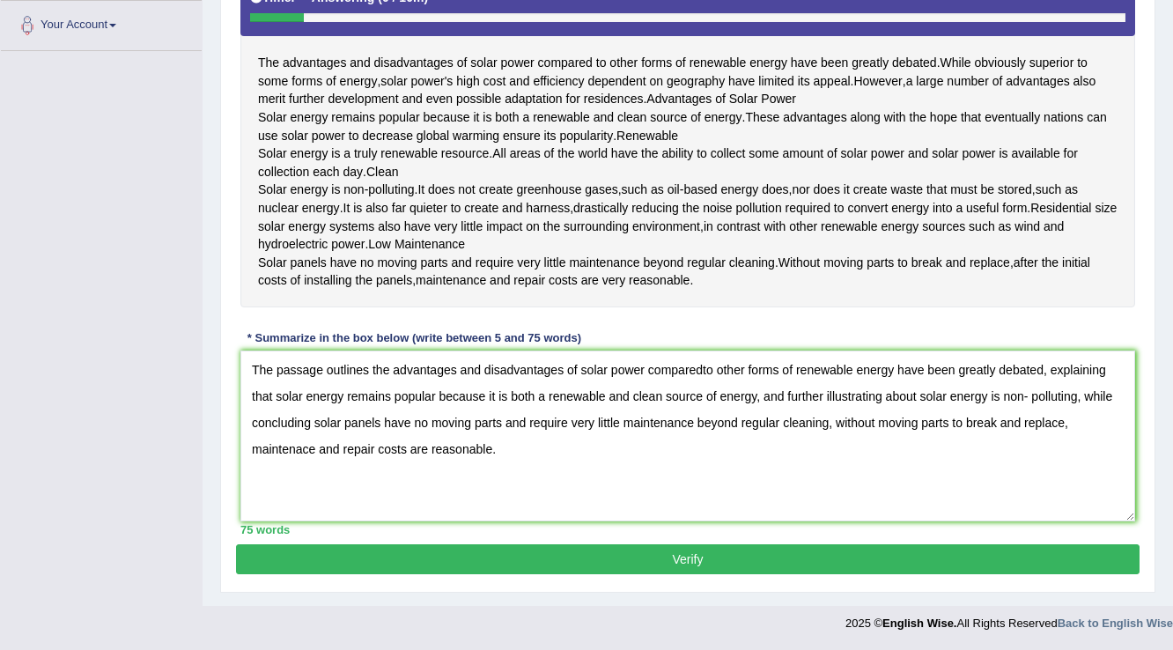
type textarea "The passage outlines the advantages and disadvantages of solar power comparedto…"
click at [957, 560] on button "Verify" at bounding box center [687, 559] width 903 height 30
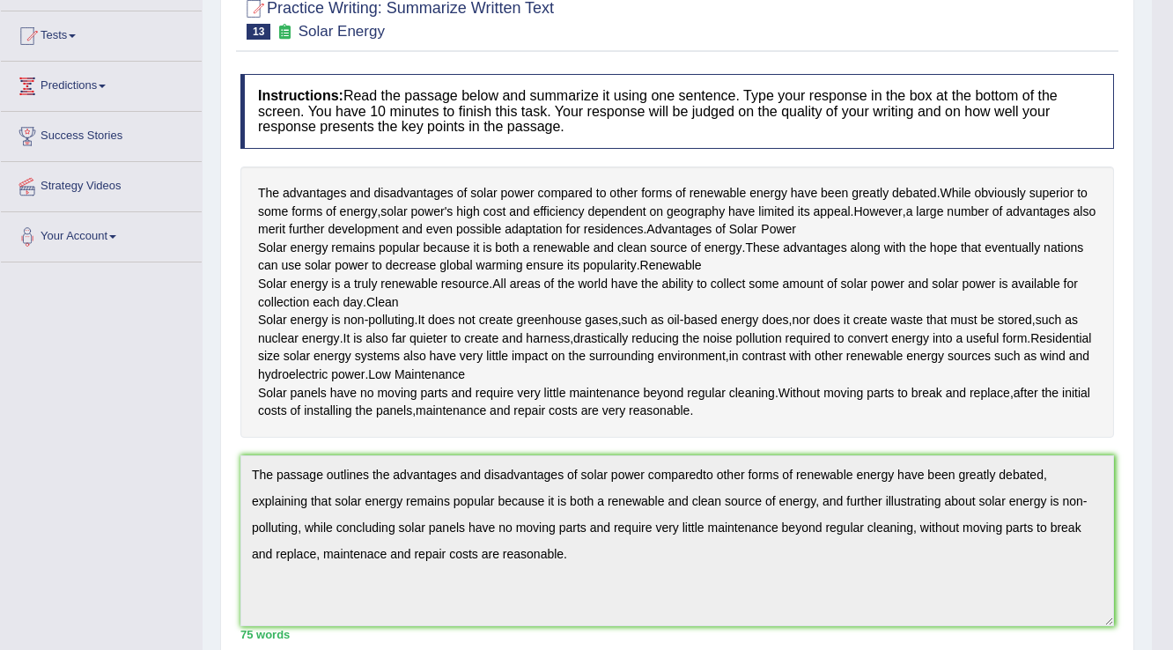
scroll to position [0, 0]
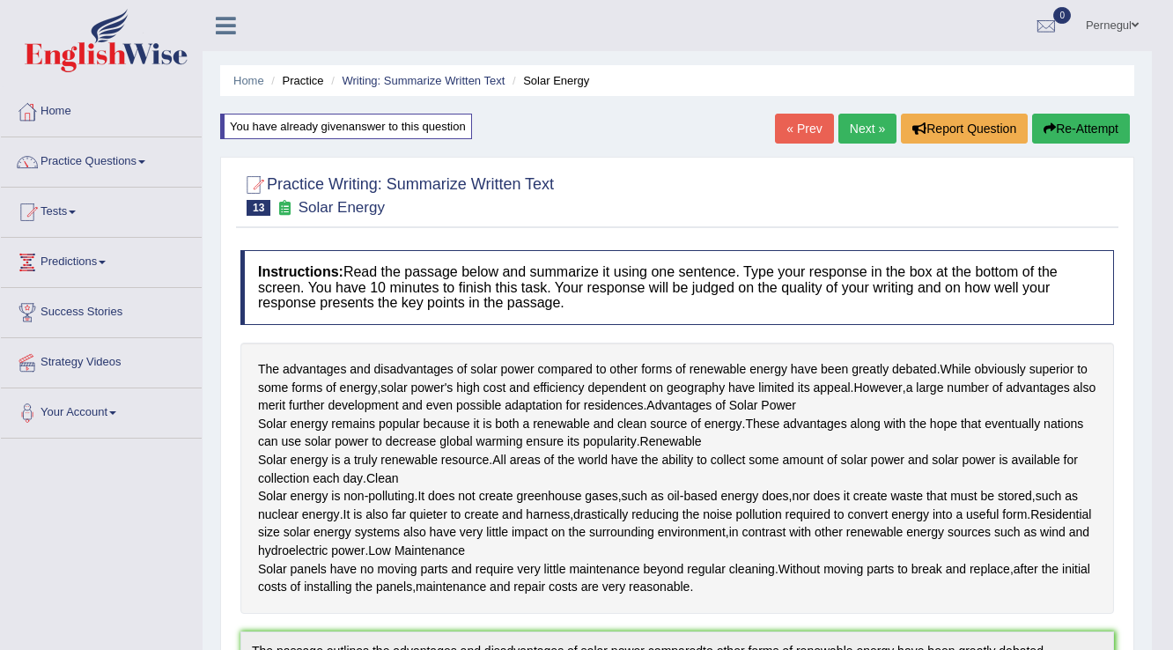
click at [857, 129] on link "Next »" at bounding box center [867, 129] width 58 height 30
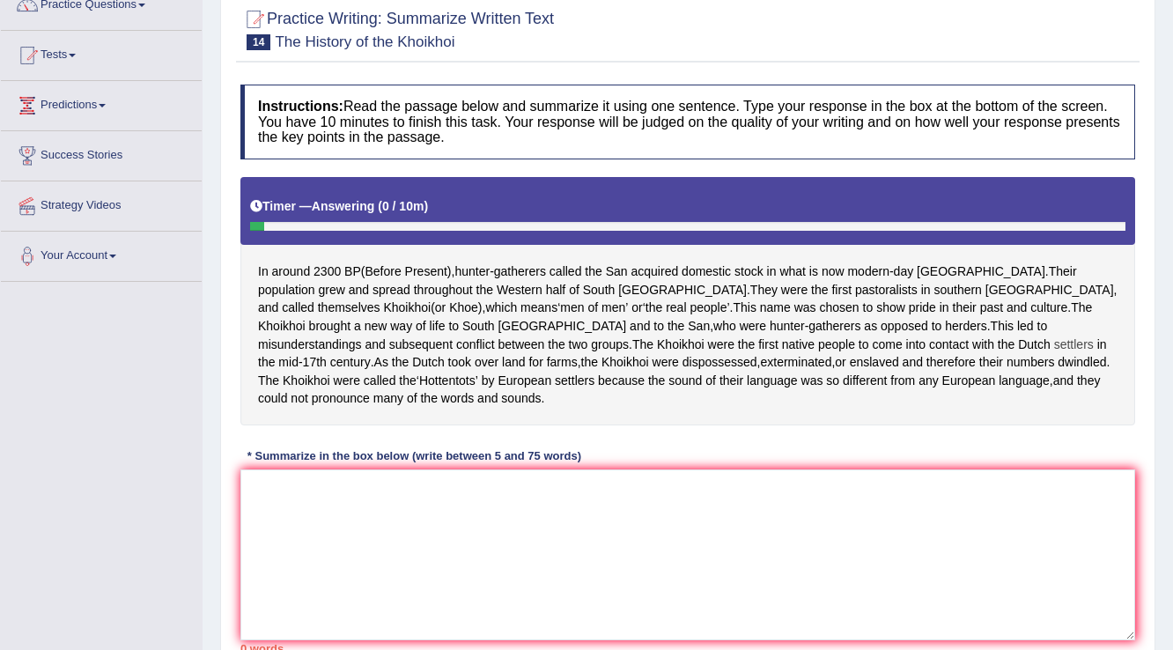
scroll to position [204, 0]
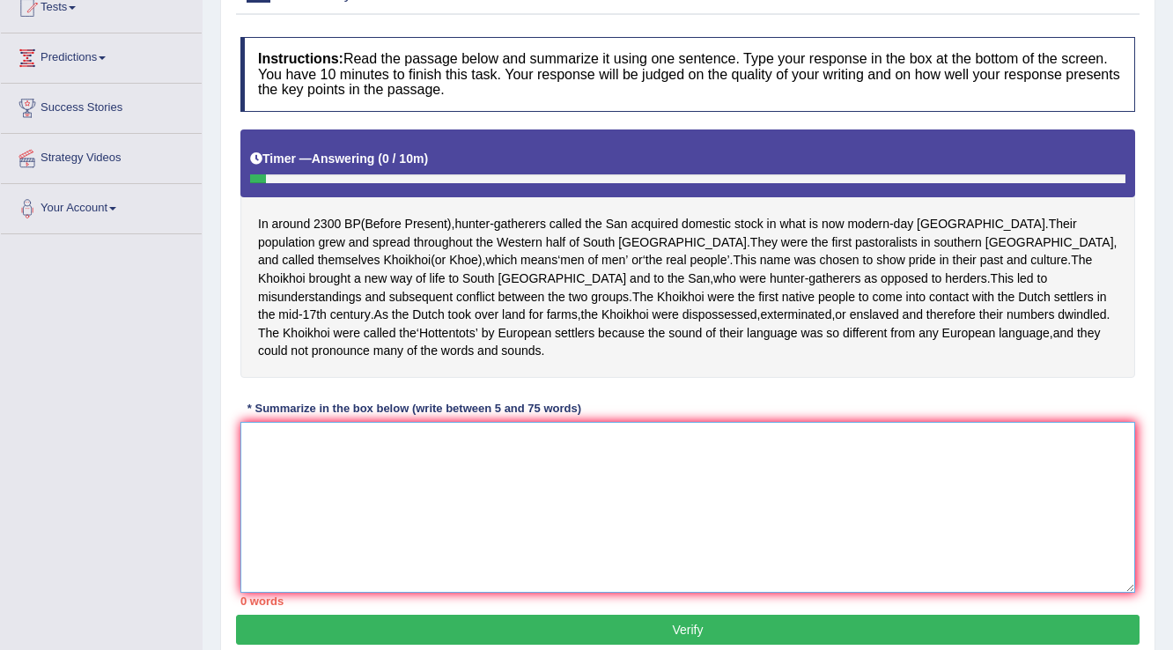
click at [305, 458] on textarea at bounding box center [687, 507] width 894 height 171
type textarea "t"
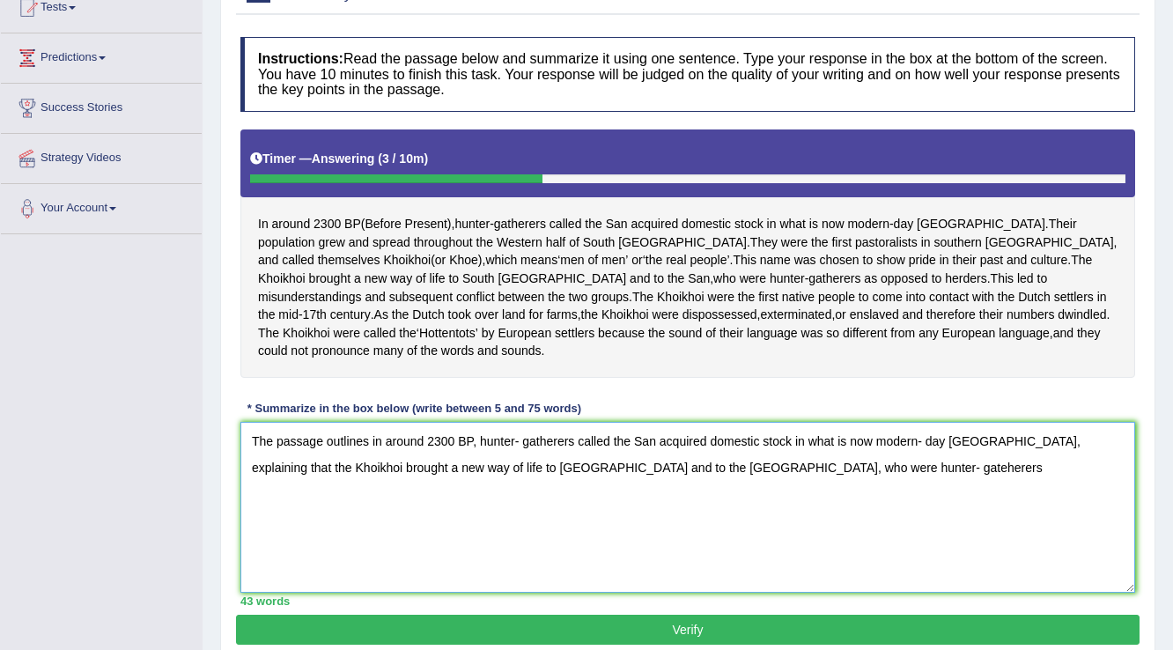
click at [734, 462] on textarea "The passage outlines in around 2300 BP, hunter- gatherers called the San acquir…" at bounding box center [687, 507] width 894 height 171
click at [771, 463] on textarea "The passage outlines in around 2300 BP, hunter- gatherers called the San acquir…" at bounding box center [687, 507] width 894 height 171
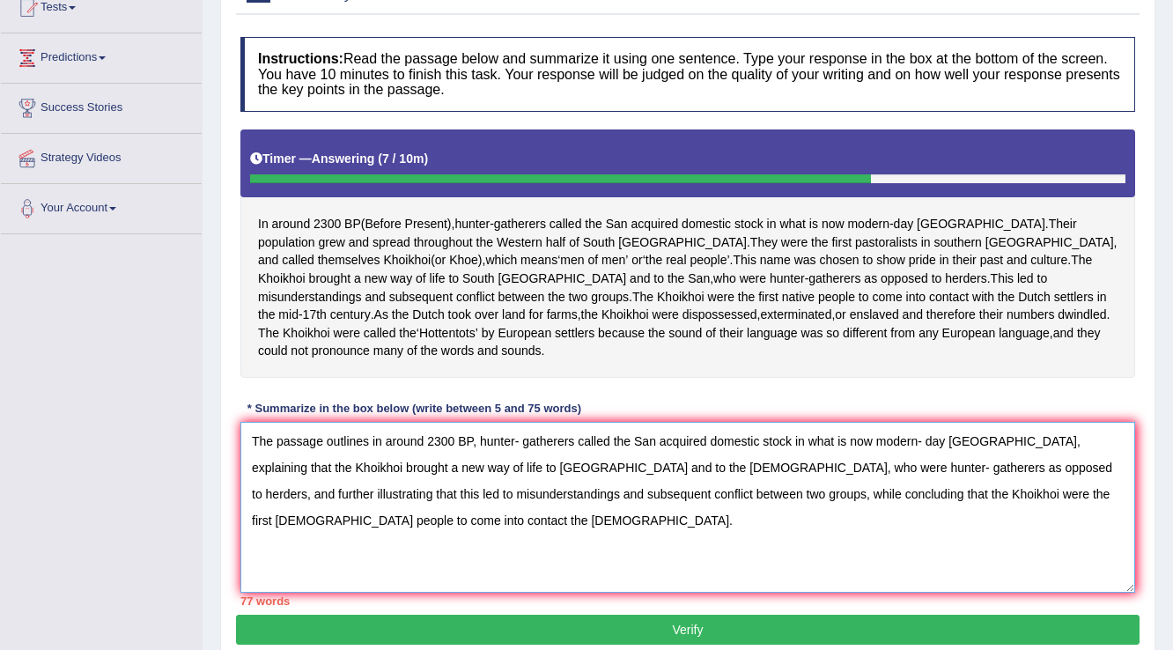
drag, startPoint x: 490, startPoint y: 489, endPoint x: 538, endPoint y: 490, distance: 47.5
click at [538, 490] on textarea "The passage outlines in around 2300 BP, hunter- gatherers called the San acquir…" at bounding box center [687, 507] width 894 height 171
click at [607, 467] on textarea "The passage outlines in around 2300 BP, hunter- gatherers called the San acquir…" at bounding box center [687, 507] width 894 height 171
drag, startPoint x: 610, startPoint y: 466, endPoint x: 894, endPoint y: 465, distance: 284.4
click at [894, 465] on textarea "The passage outlines in around 2300 BP, hunter- gatherers called the San acquir…" at bounding box center [687, 507] width 894 height 171
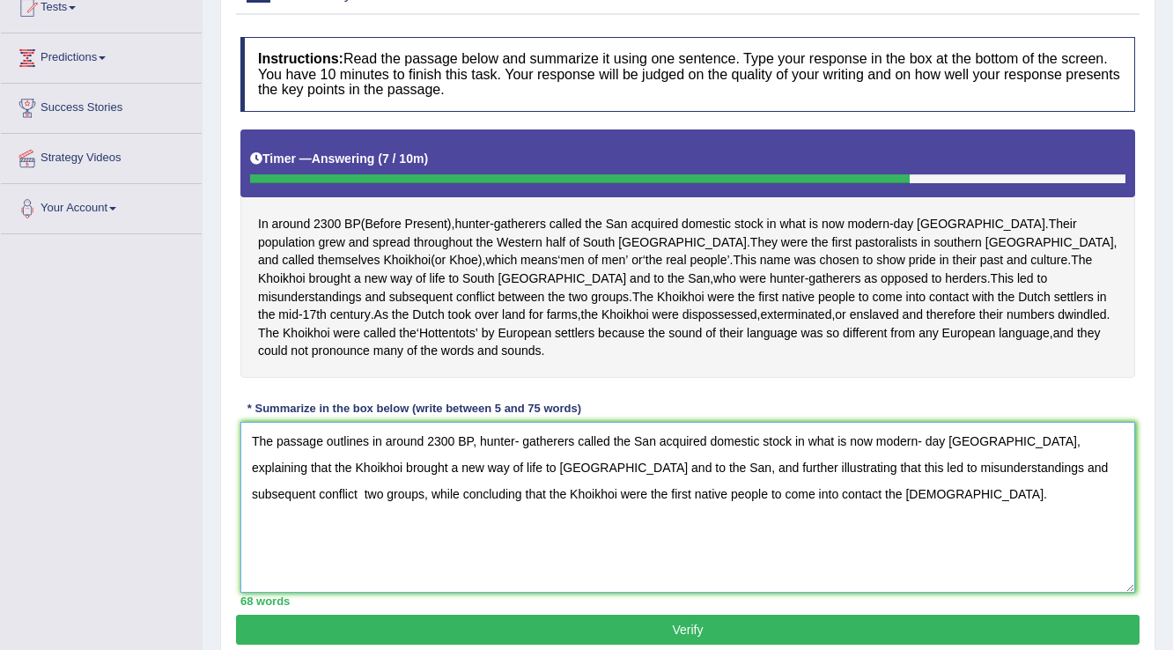
click at [765, 493] on textarea "The passage outlines in around 2300 BP, hunter- gatherers called the San acquir…" at bounding box center [687, 507] width 894 height 171
type textarea "The passage outlines in around 2300 BP, hunter- gatherers called the San acquir…"
click at [683, 618] on button "Verify" at bounding box center [687, 630] width 903 height 30
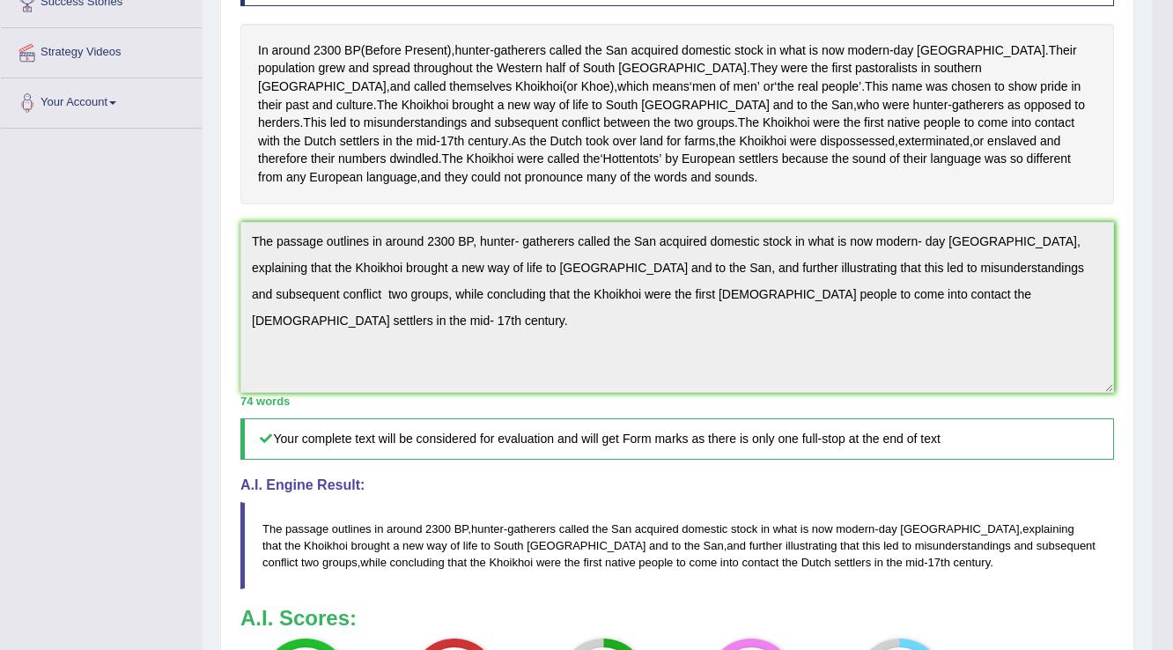
scroll to position [0, 0]
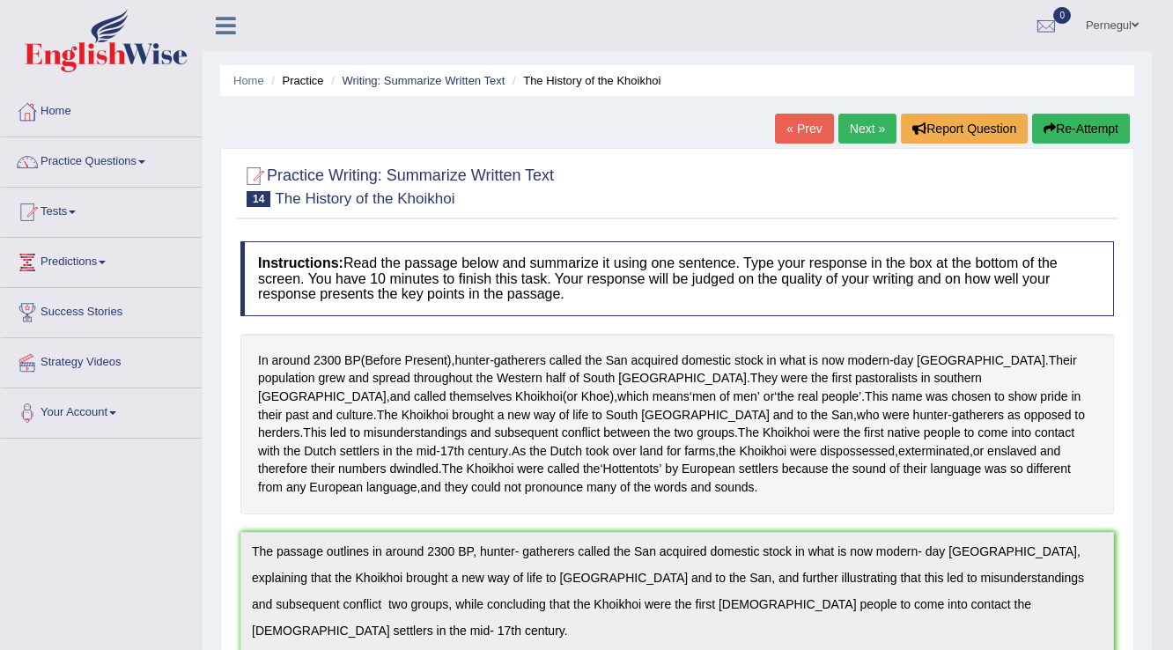
click at [865, 131] on link "Next »" at bounding box center [867, 129] width 58 height 30
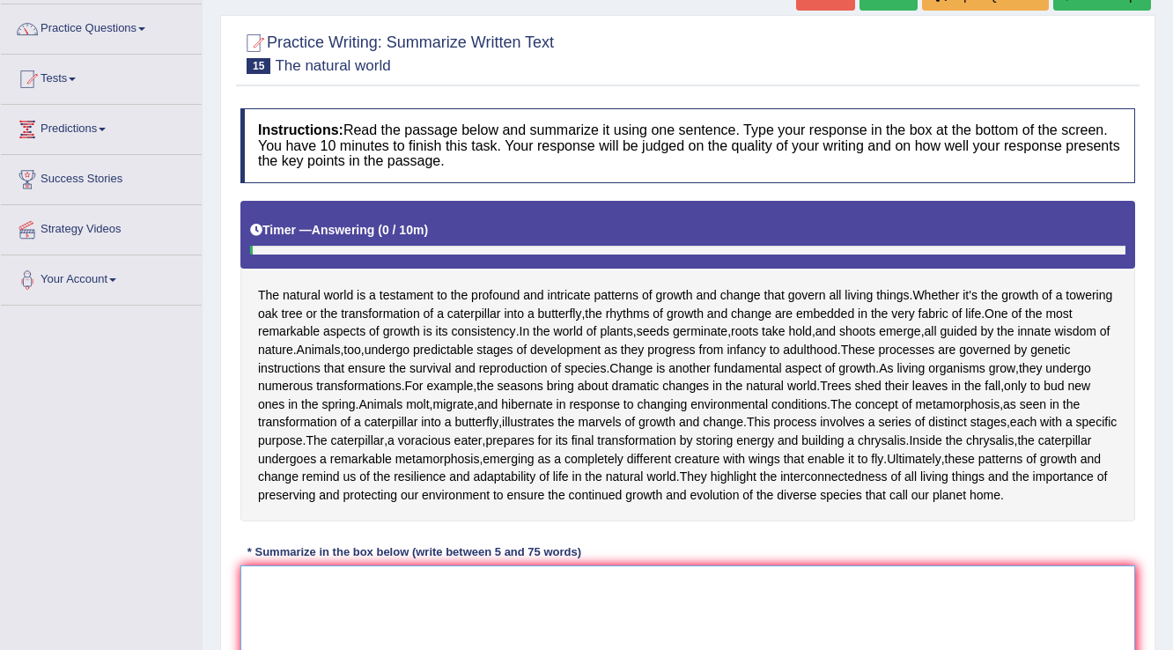
scroll to position [133, 0]
click at [436, 586] on textarea at bounding box center [687, 650] width 894 height 171
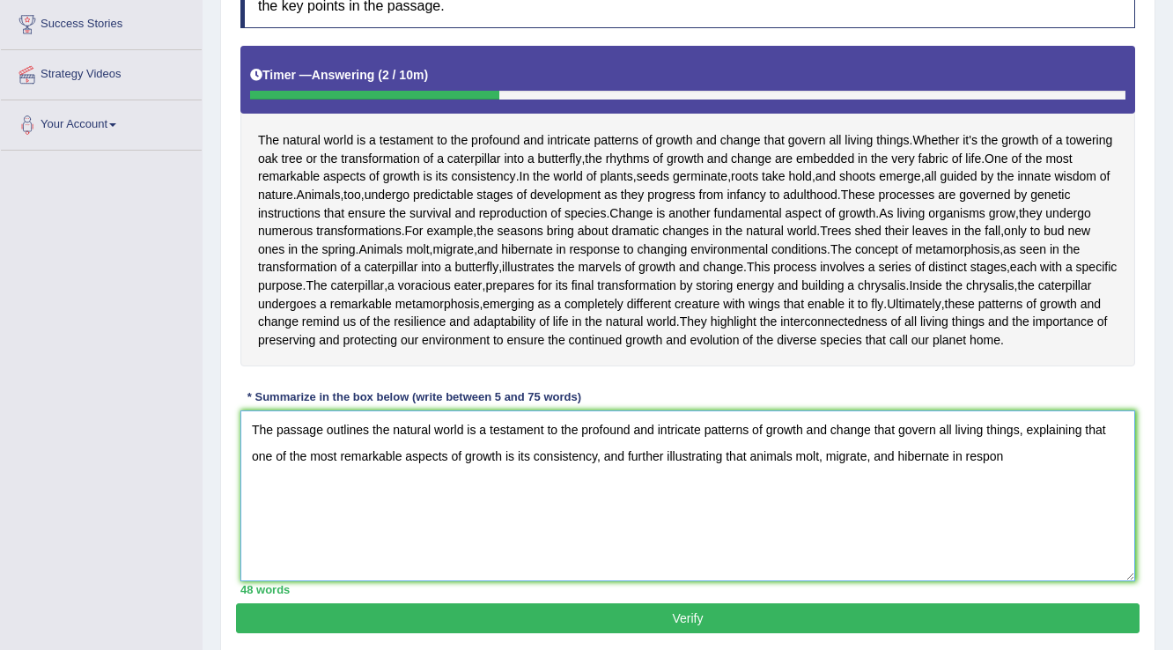
scroll to position [344, 0]
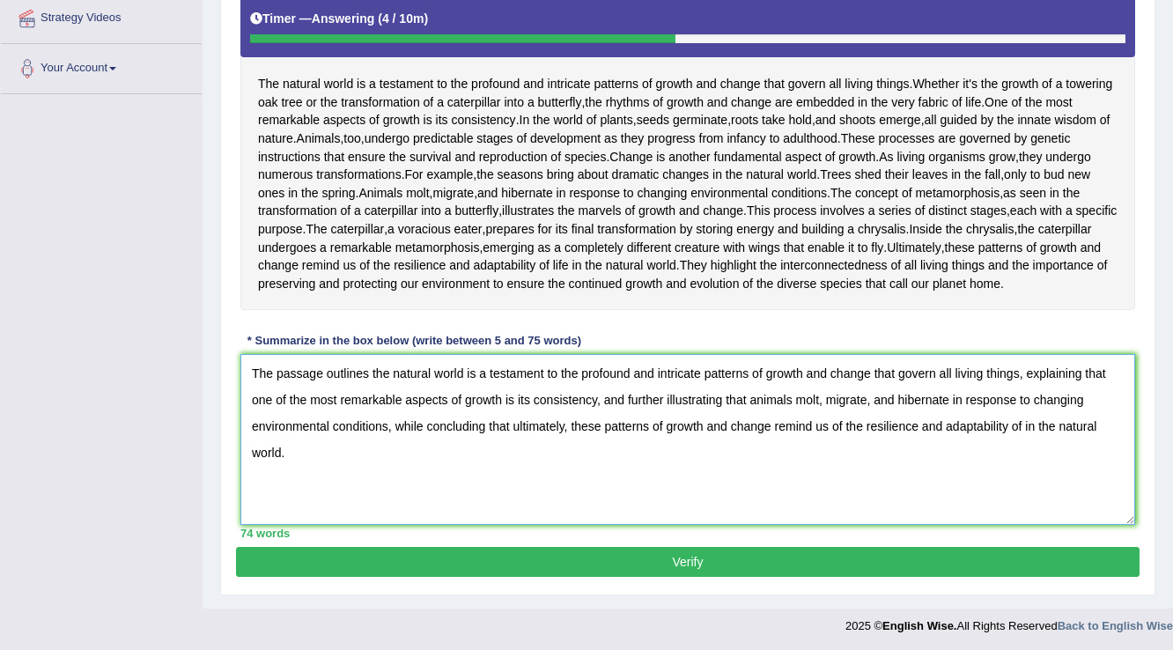
type textarea "The passage outlines the natural world is a testament to the profound and intri…"
click at [497, 562] on button "Verify" at bounding box center [687, 562] width 903 height 30
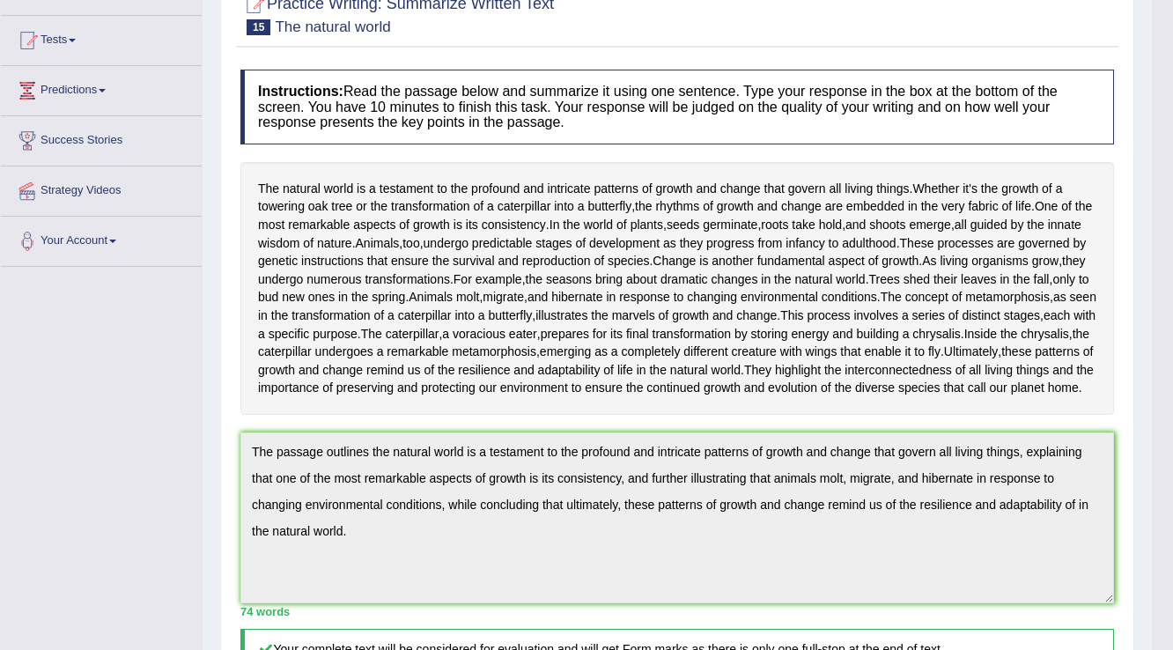
scroll to position [0, 0]
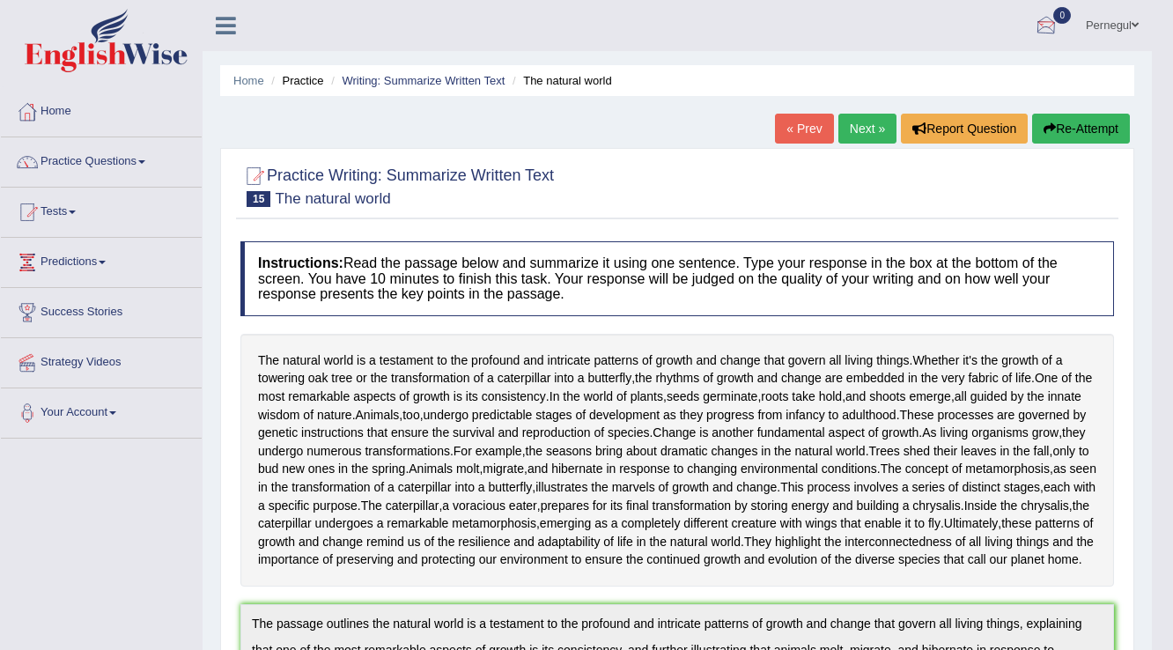
click at [1088, 123] on button "Re-Attempt" at bounding box center [1081, 129] width 98 height 30
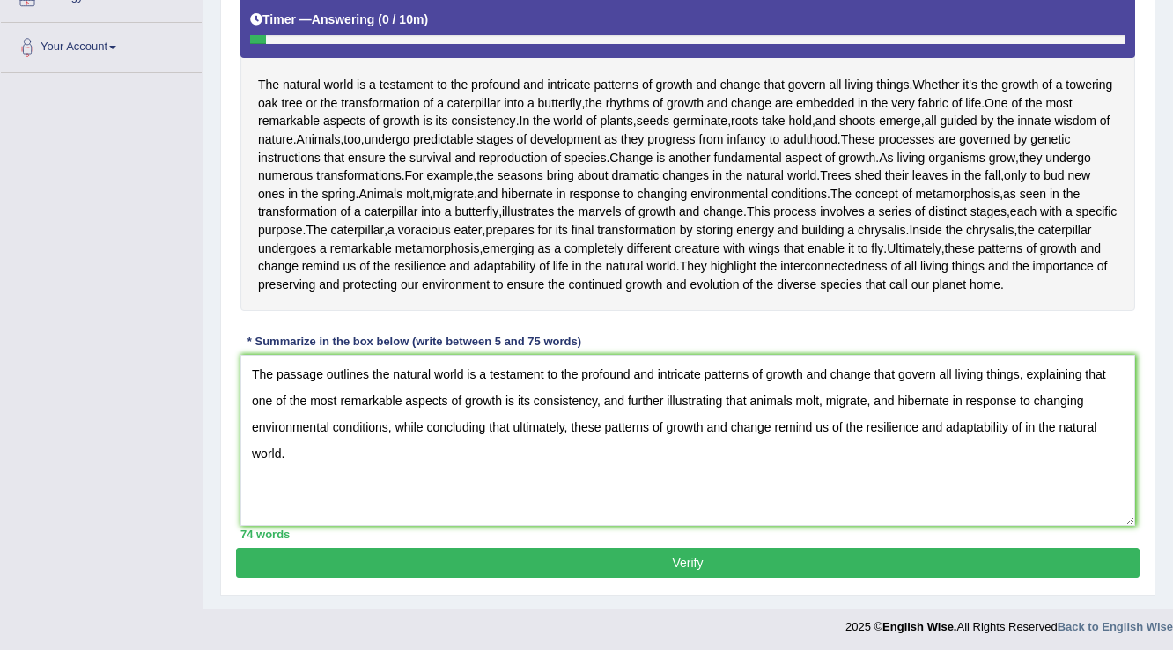
drag, startPoint x: 822, startPoint y: 398, endPoint x: 793, endPoint y: 404, distance: 29.7
click at [793, 404] on textarea "The passage outlines the natural world is a testament to the profound and intri…" at bounding box center [687, 440] width 894 height 171
type textarea "The passage outlines the natural world is a testament to the profound and intri…"
click at [768, 559] on button "Verify" at bounding box center [687, 563] width 903 height 30
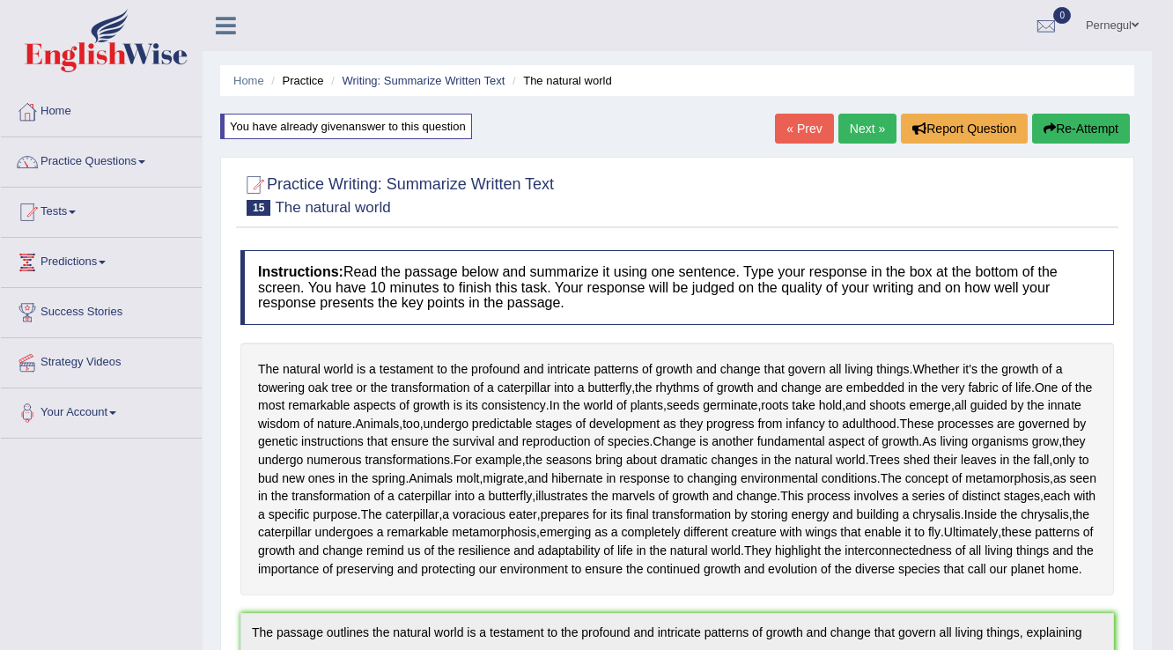
click at [852, 121] on link "Next »" at bounding box center [867, 129] width 58 height 30
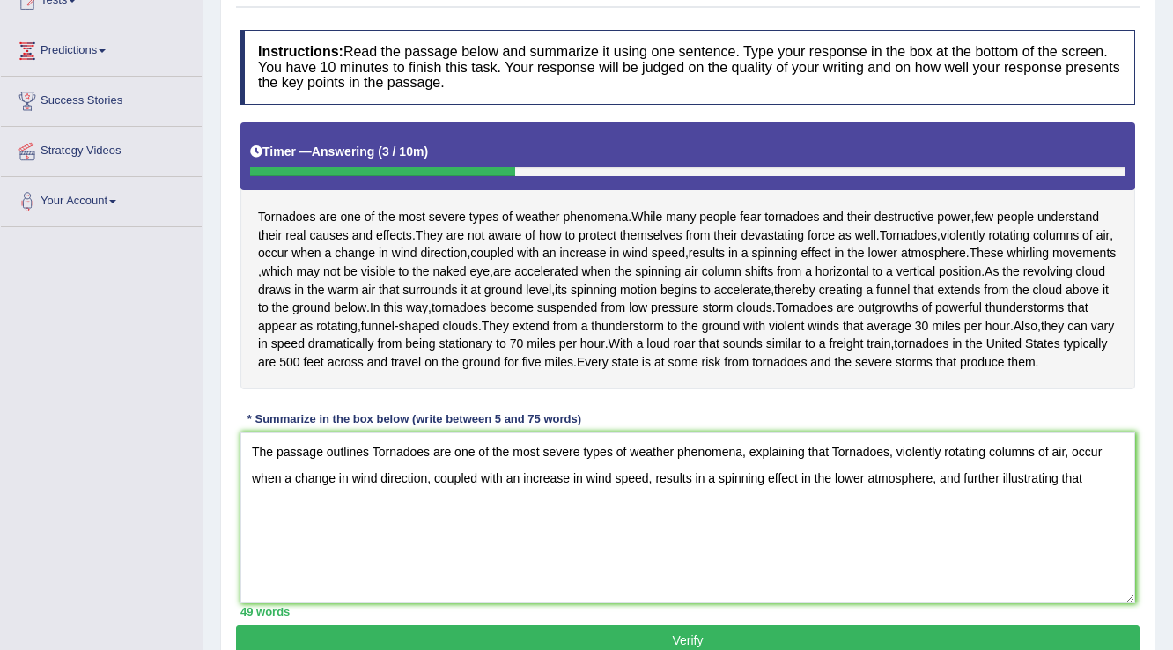
click at [838, 486] on textarea "The passage outlines Tornadoes are one of the most severe types of weather phen…" at bounding box center [687, 517] width 894 height 171
click at [376, 482] on textarea "The passage outlines Tornadoes are one of the most severe types of weather phen…" at bounding box center [687, 517] width 894 height 171
click at [1102, 512] on textarea "The passage outlines tornadoes are one of the most severe types of weather phen…" at bounding box center [687, 517] width 894 height 171
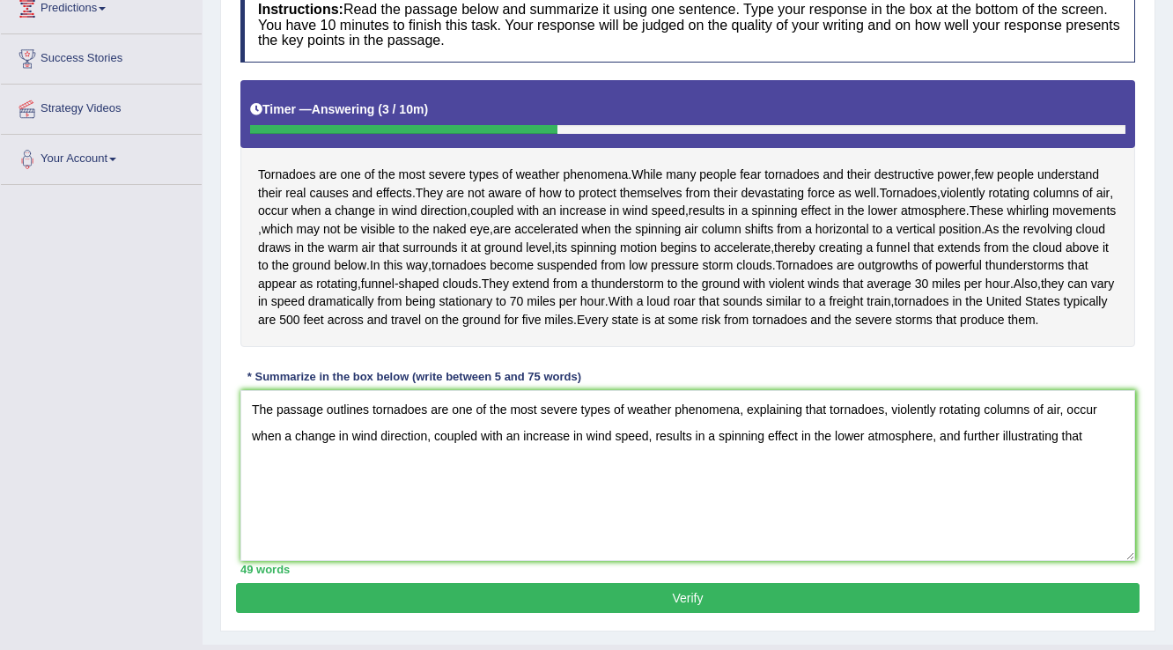
scroll to position [255, 0]
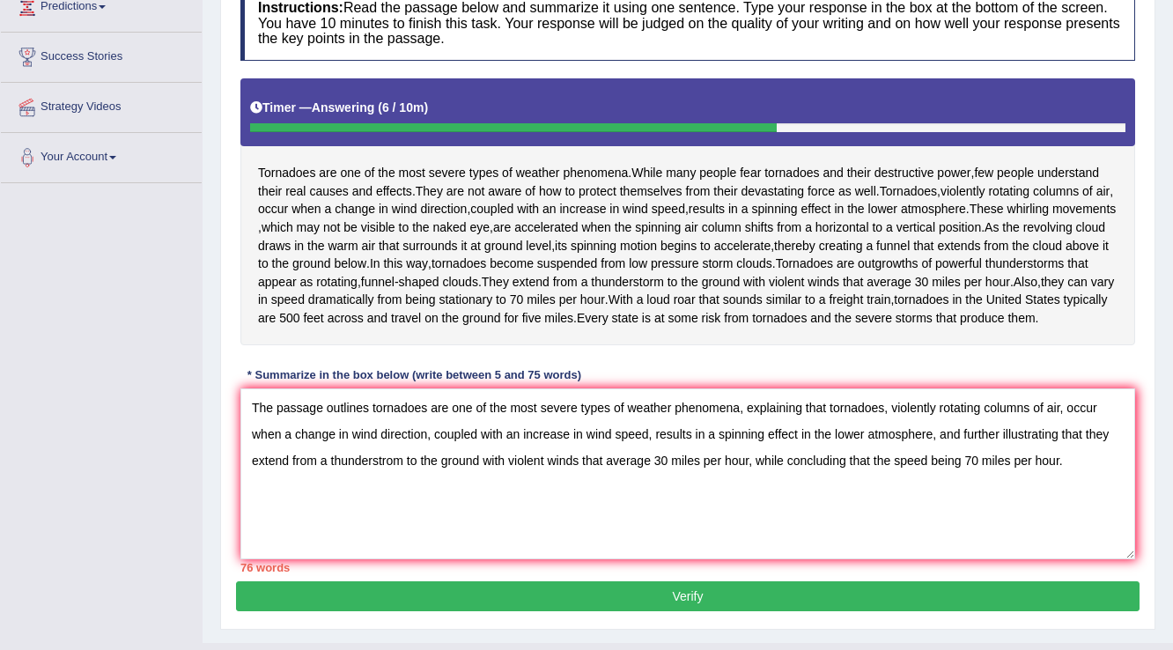
drag, startPoint x: 653, startPoint y: 468, endPoint x: 921, endPoint y: 475, distance: 267.7
click at [921, 475] on textarea "The passage outlines tornadoes are one of the most severe types of weather phen…" at bounding box center [687, 473] width 894 height 171
click at [940, 481] on textarea "The passage outlines tornadoes are one of the most severe types of weather phen…" at bounding box center [687, 473] width 894 height 171
drag, startPoint x: 891, startPoint y: 442, endPoint x: 830, endPoint y: 449, distance: 61.2
click at [828, 450] on textarea "The passage outlines tornadoes are one of the most severe types of weather phen…" at bounding box center [687, 473] width 894 height 171
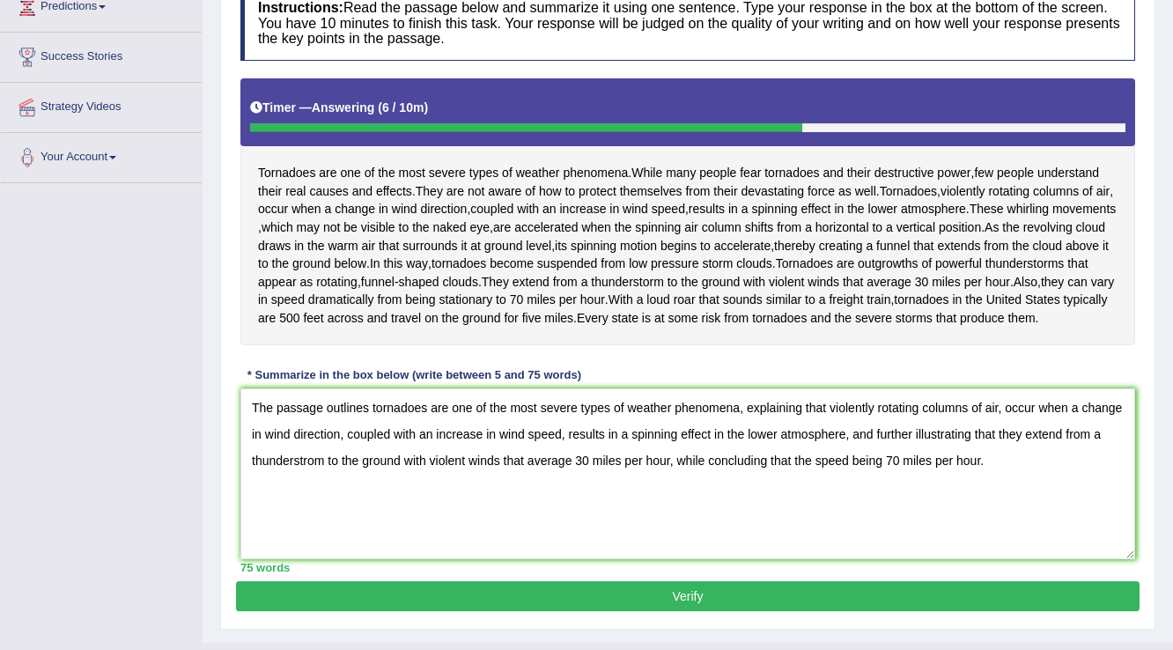
type textarea "The passage outlines tornadoes are one of the most severe types of weather phen…"
click at [764, 611] on button "Verify" at bounding box center [687, 596] width 903 height 30
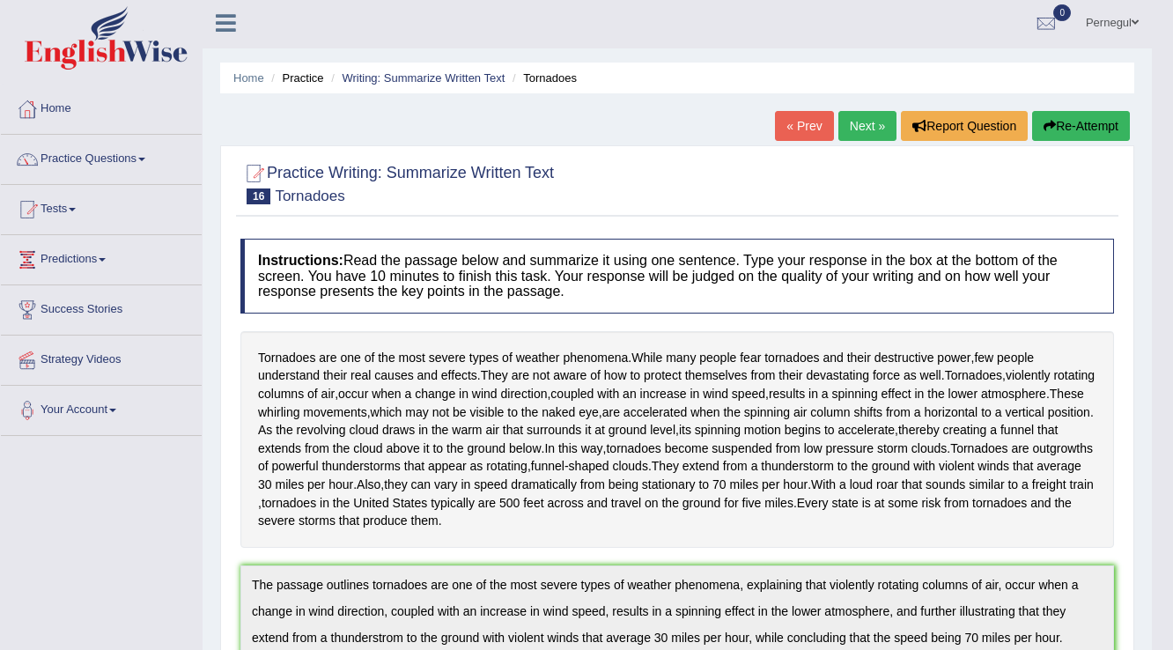
scroll to position [0, 0]
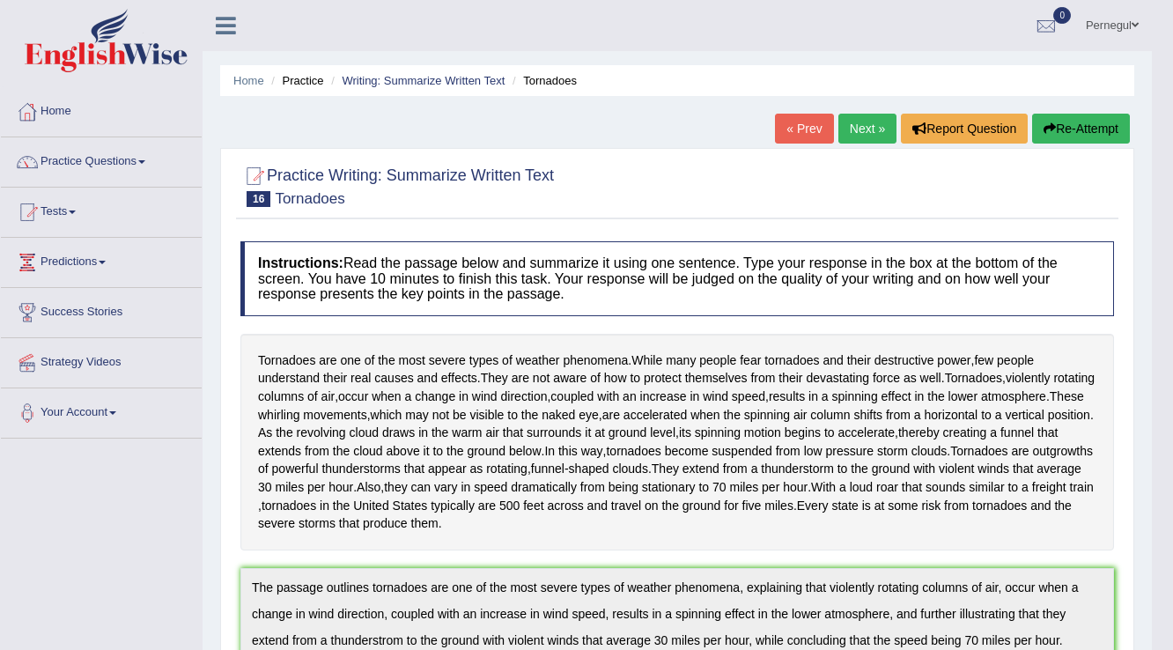
click at [1103, 119] on button "Re-Attempt" at bounding box center [1081, 129] width 98 height 30
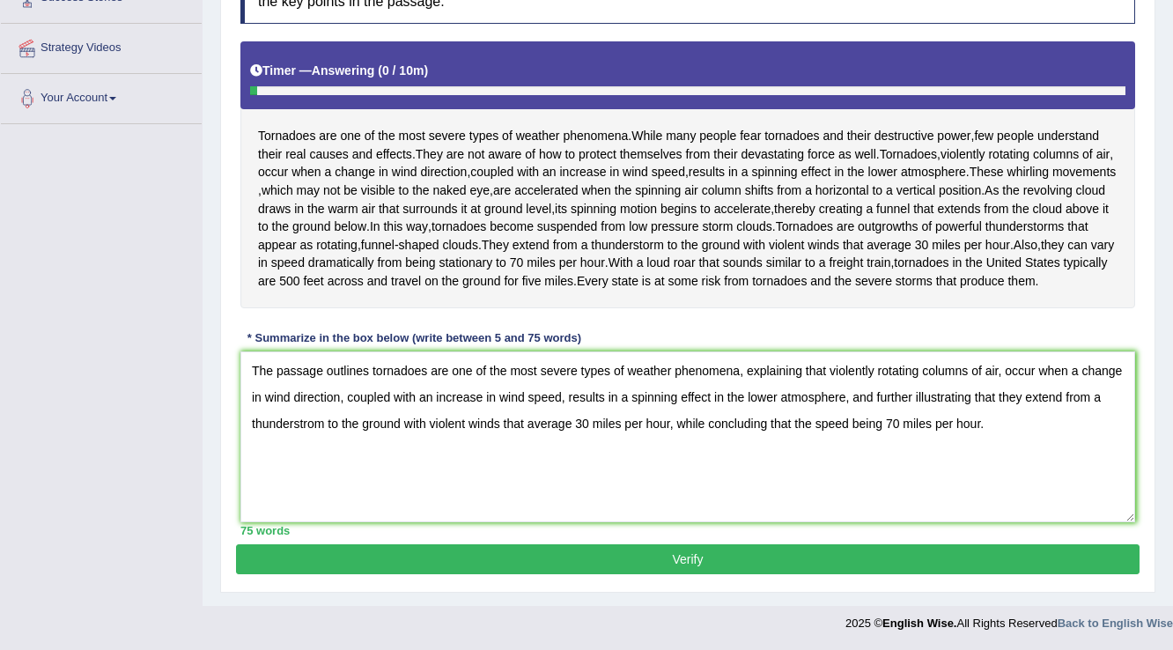
click at [272, 426] on textarea "The passage outlines tornadoes are one of the most severe types of weather phen…" at bounding box center [687, 436] width 894 height 171
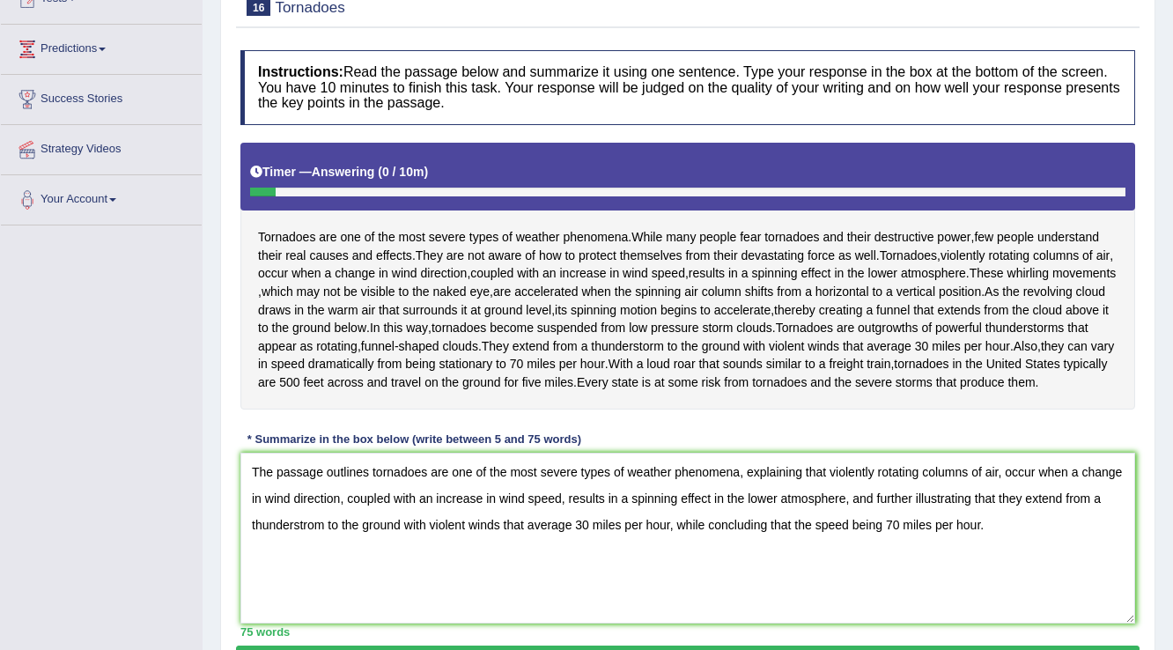
scroll to position [207, 0]
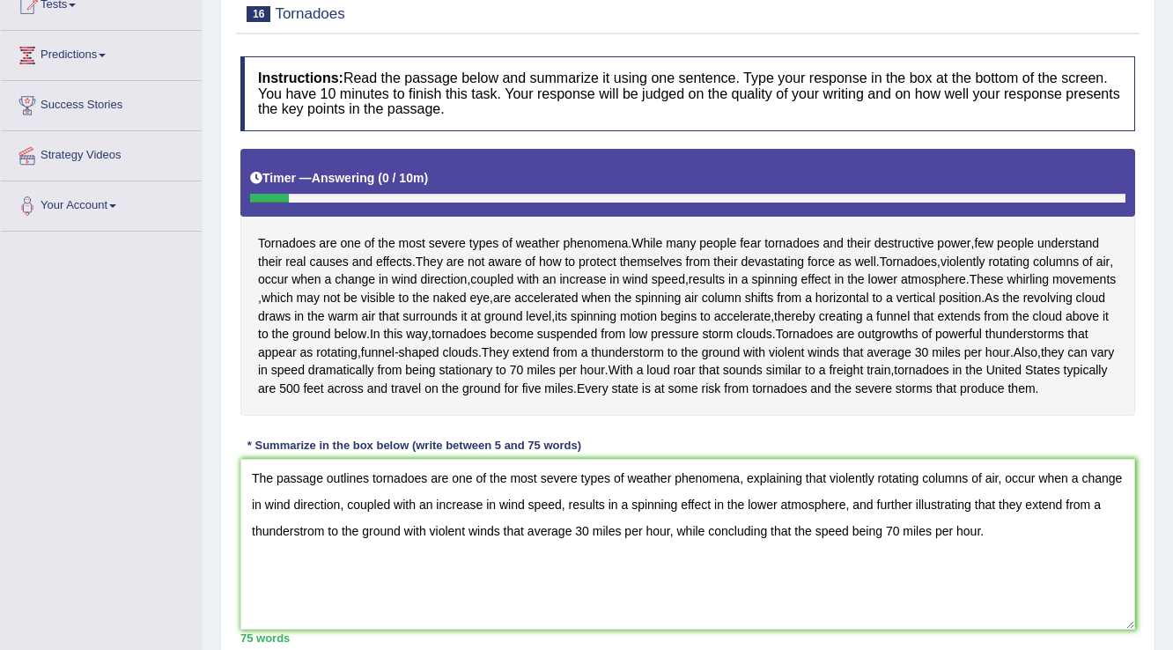
click at [327, 562] on textarea "The passage outlines tornadoes are one of the most severe types of weather phen…" at bounding box center [687, 544] width 894 height 171
drag, startPoint x: 324, startPoint y: 565, endPoint x: 303, endPoint y: 566, distance: 21.1
click at [303, 566] on textarea "The passage outlines tornadoes are one of the most severe types of weather phen…" at bounding box center [687, 544] width 894 height 171
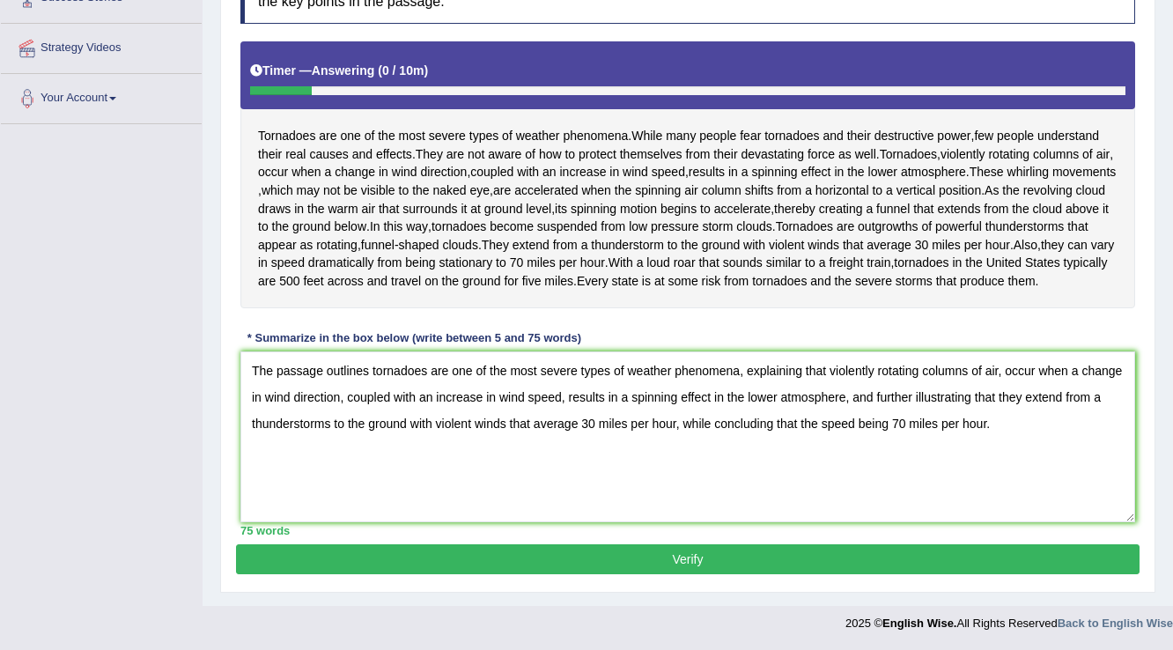
type textarea "The passage outlines tornadoes are one of the most severe types of weather phen…"
click at [623, 560] on button "Verify" at bounding box center [687, 559] width 903 height 30
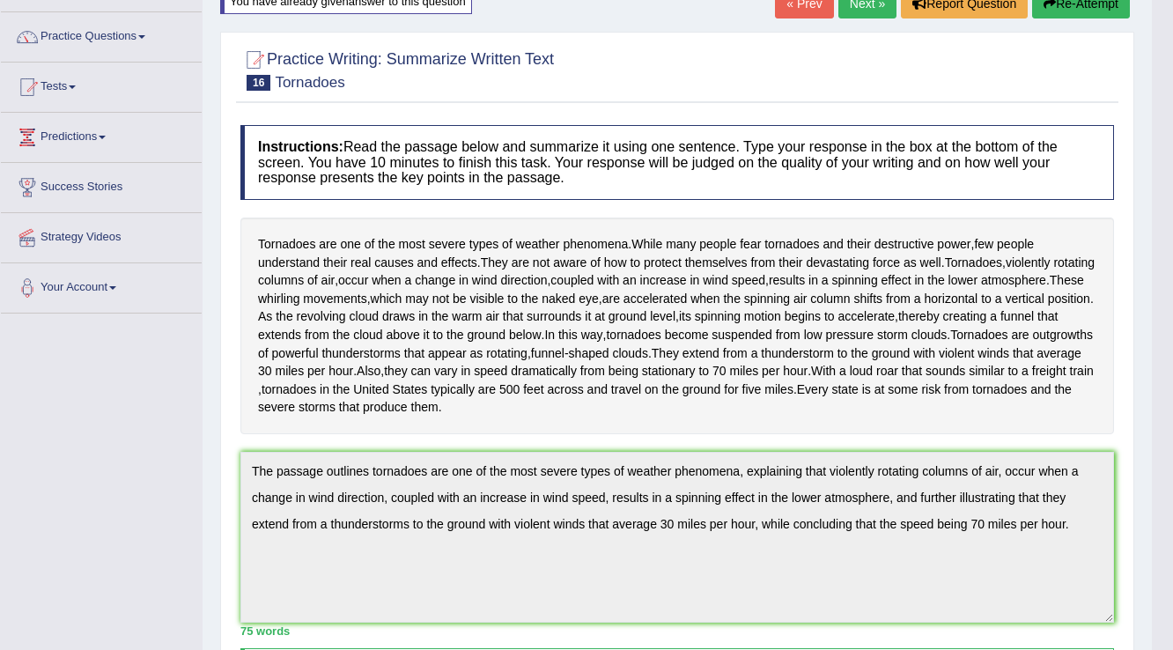
scroll to position [0, 0]
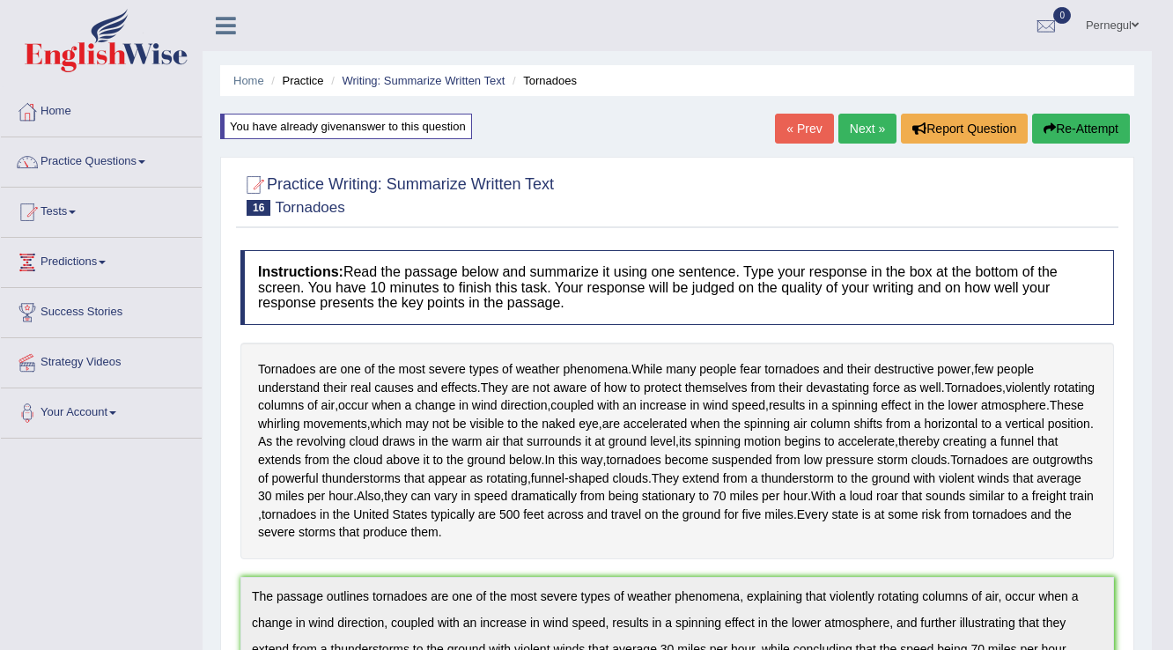
click at [1071, 130] on button "Re-Attempt" at bounding box center [1081, 129] width 98 height 30
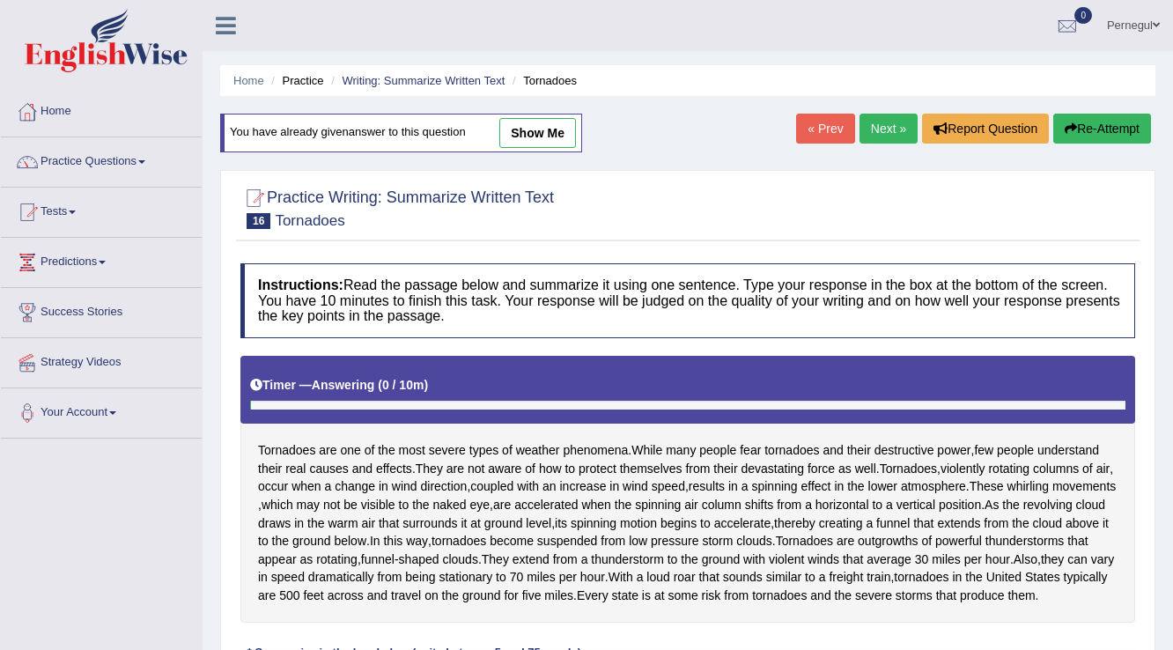
scroll to position [348, 0]
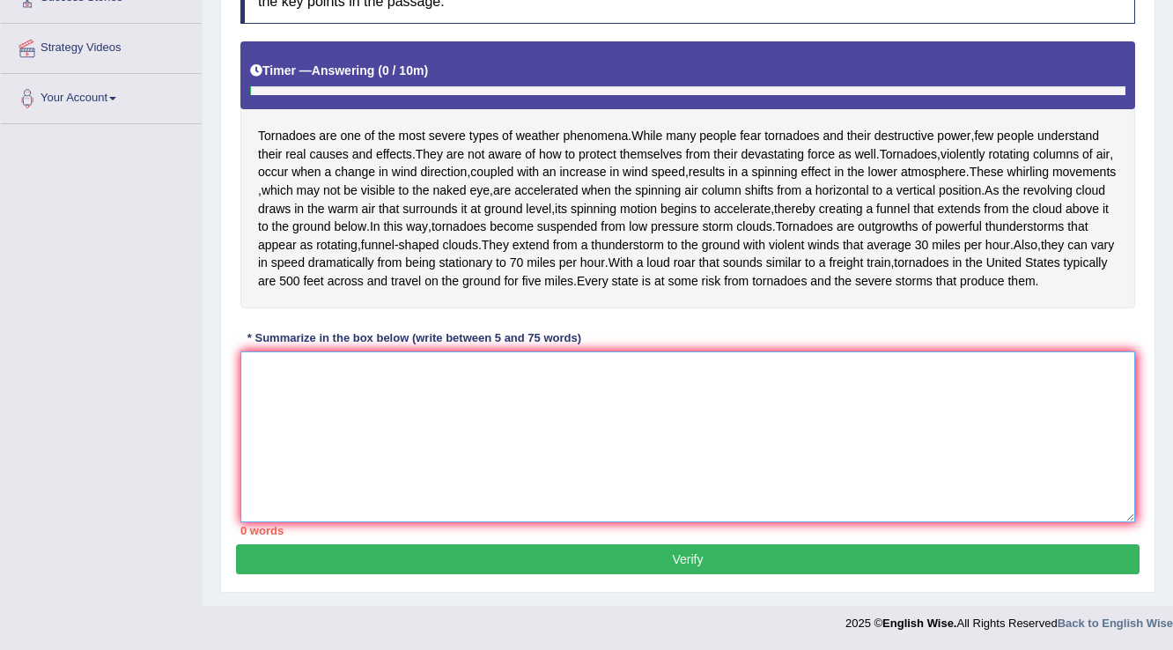
click at [488, 423] on textarea at bounding box center [687, 436] width 894 height 171
paste textarea "The passage outlines tornadoes are one of the most severe types of weather phen…"
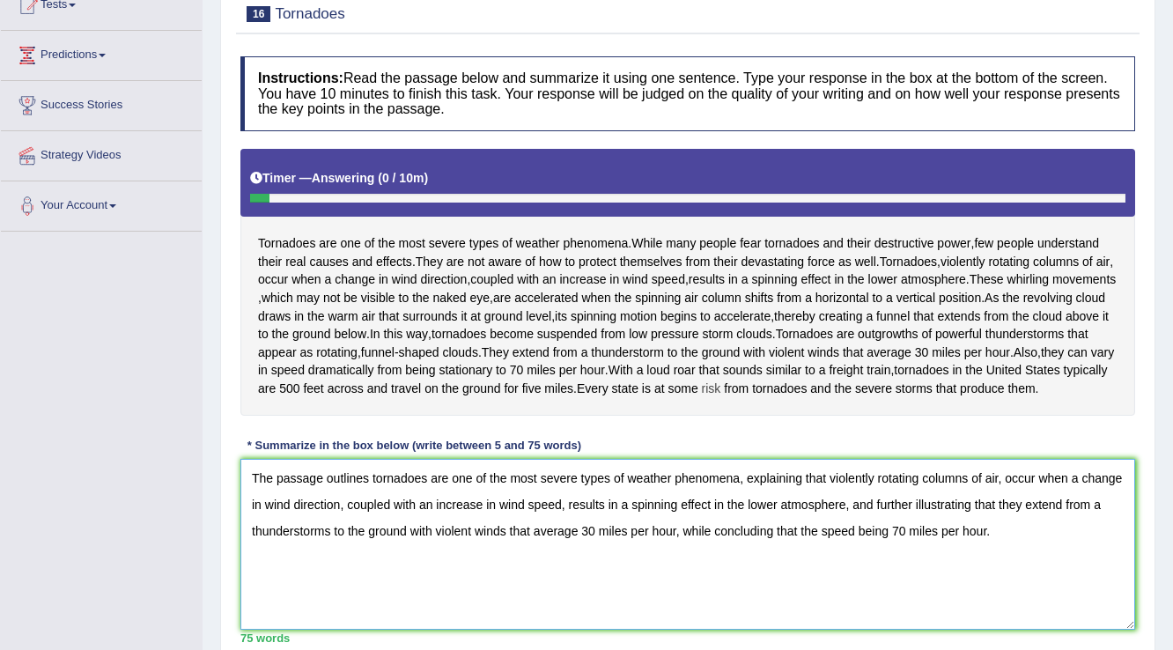
scroll to position [277, 0]
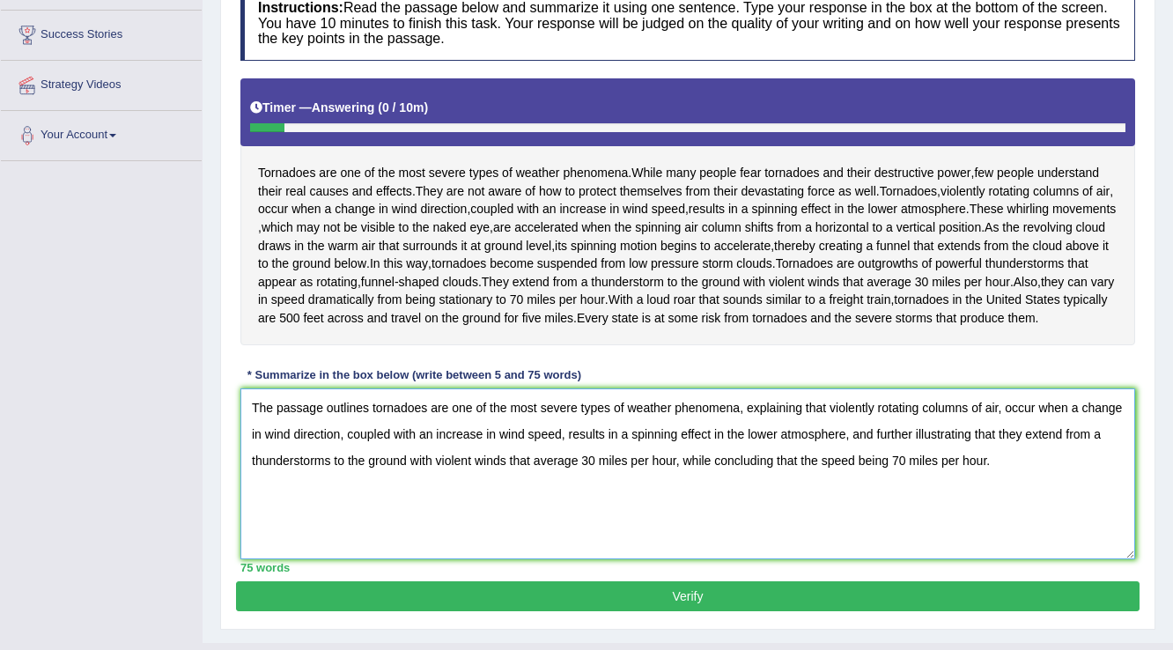
click at [328, 495] on textarea "The passage outlines tornadoes are one of the most severe types of weather phen…" at bounding box center [687, 473] width 894 height 171
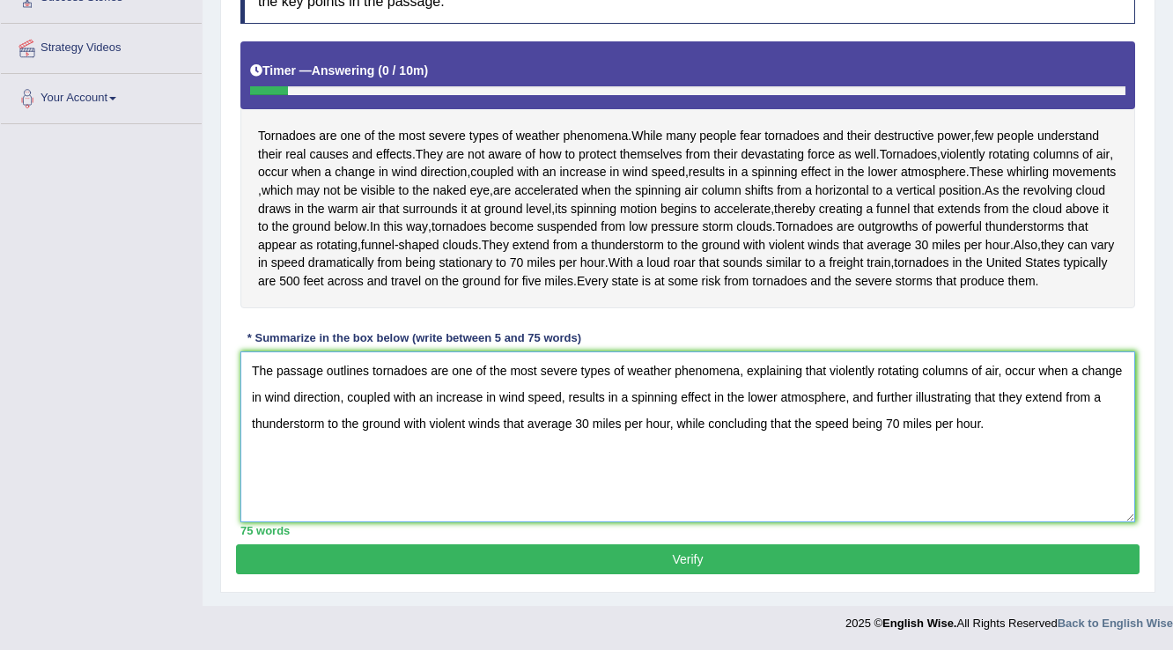
type textarea "The passage outlines tornadoes are one of the most severe types of weather phen…"
click at [526, 566] on button "Verify" at bounding box center [687, 559] width 903 height 30
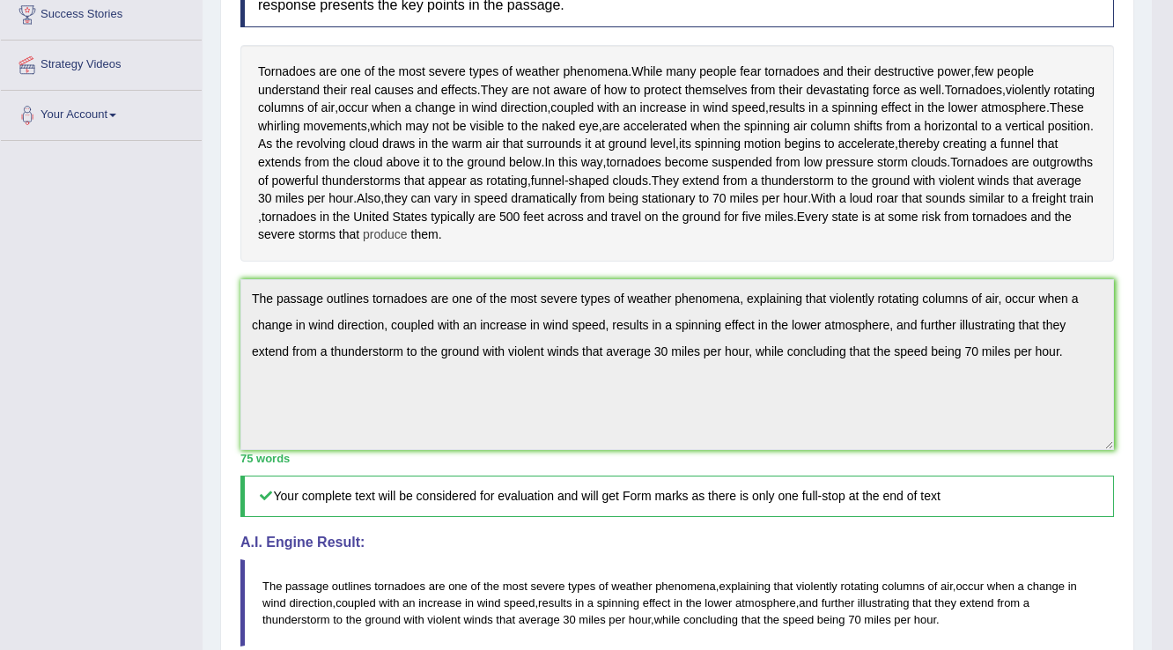
scroll to position [0, 0]
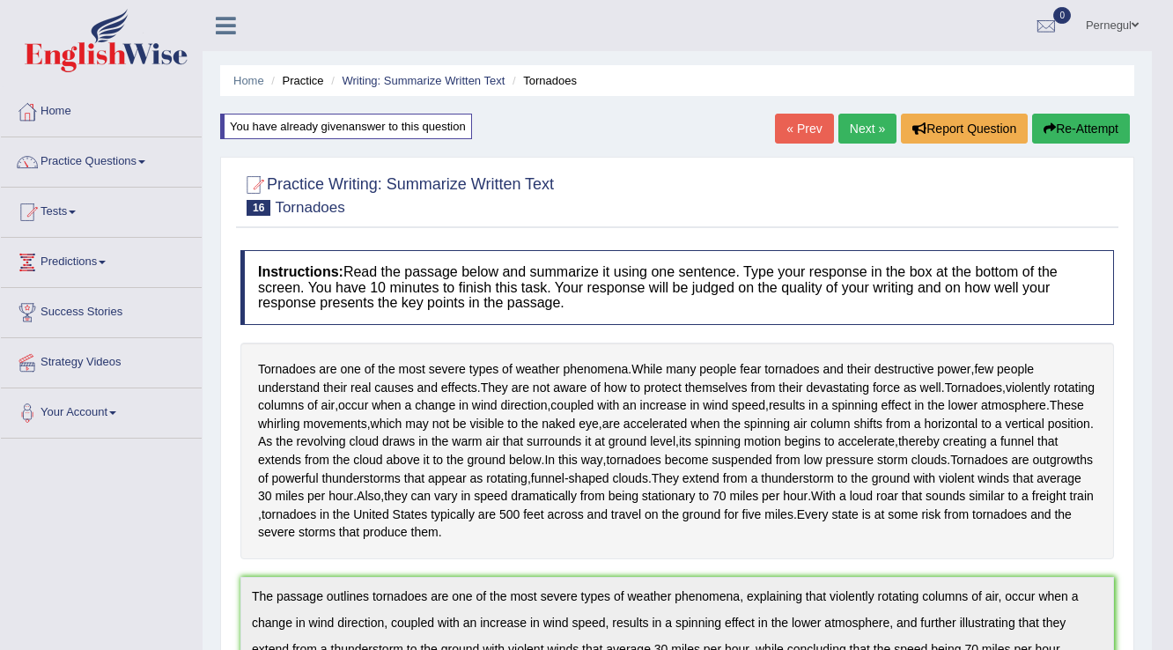
click at [856, 122] on link "Next »" at bounding box center [867, 129] width 58 height 30
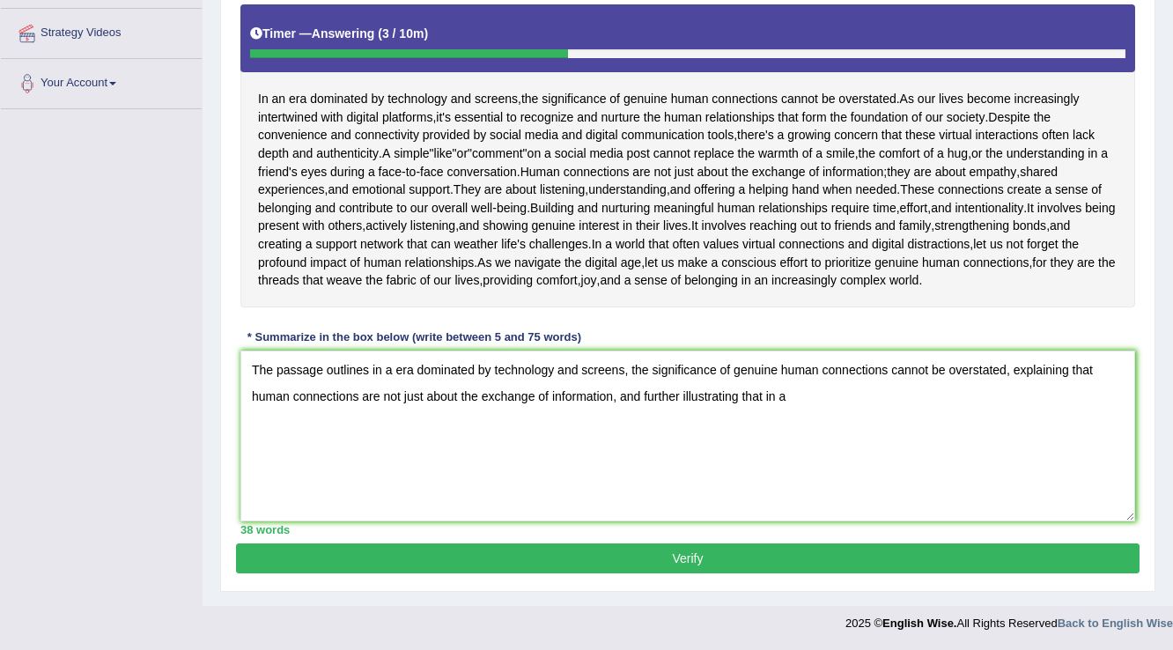
scroll to position [364, 0]
drag, startPoint x: 1052, startPoint y: 465, endPoint x: 1020, endPoint y: 471, distance: 32.3
click at [1020, 471] on textarea "The passage outlines in a era dominated by technology and screens, the signific…" at bounding box center [687, 435] width 894 height 171
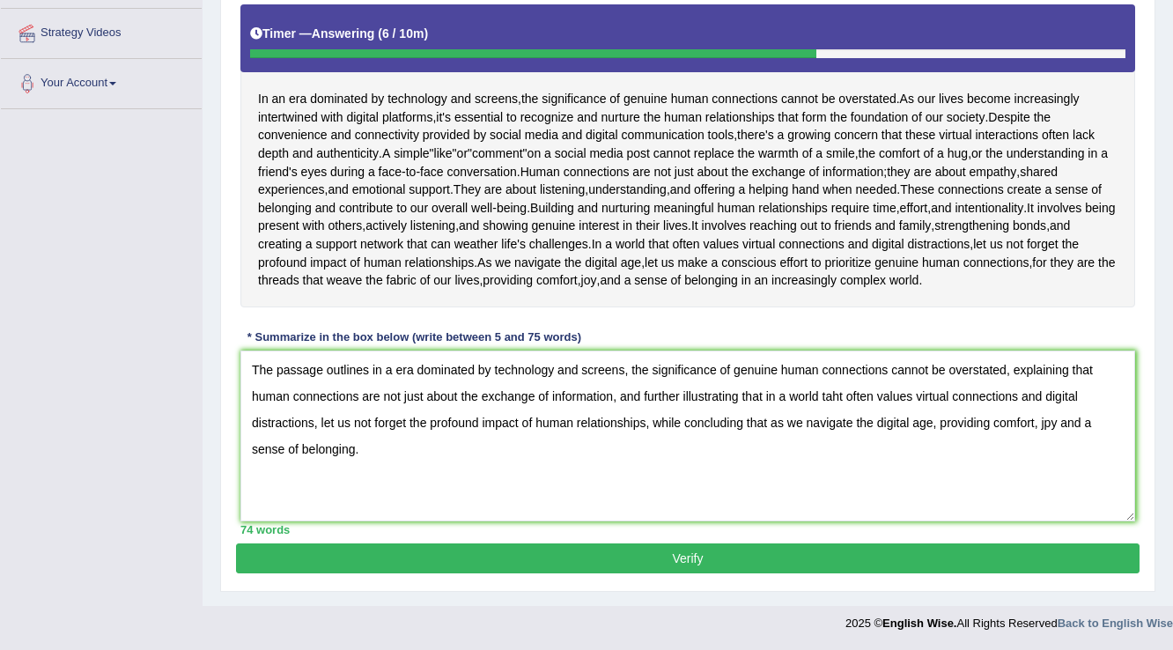
scroll to position [434, 0]
type textarea "The passage outlines in a era dominated by technology and screens, the signific…"
click at [817, 557] on button "Verify" at bounding box center [687, 558] width 903 height 30
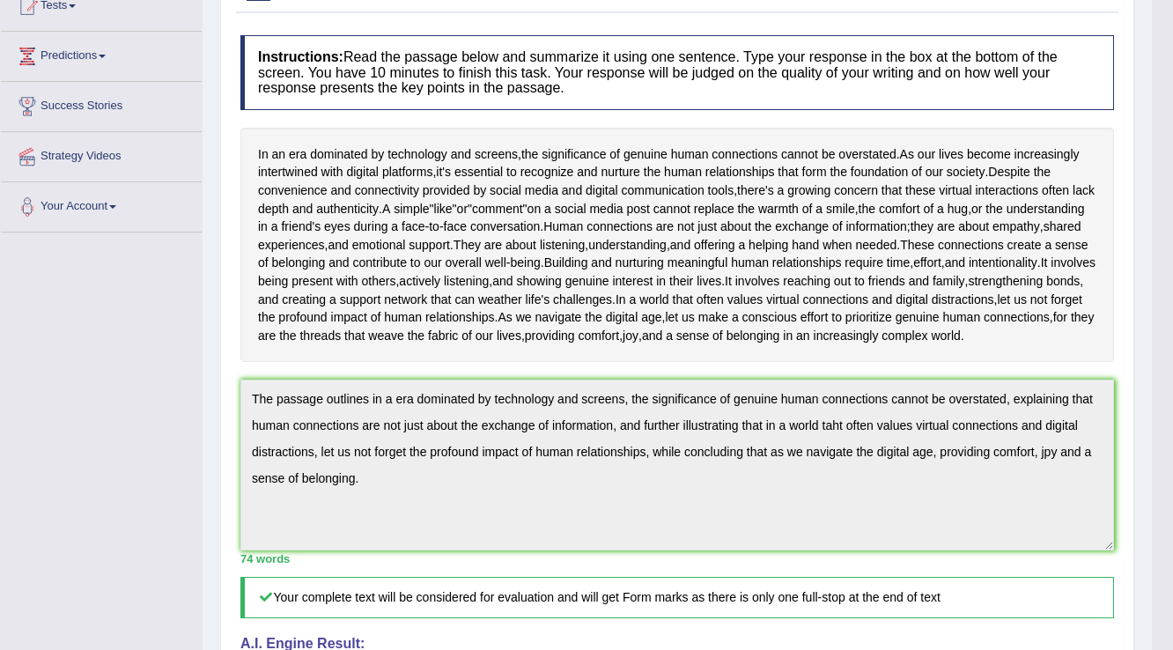
scroll to position [0, 0]
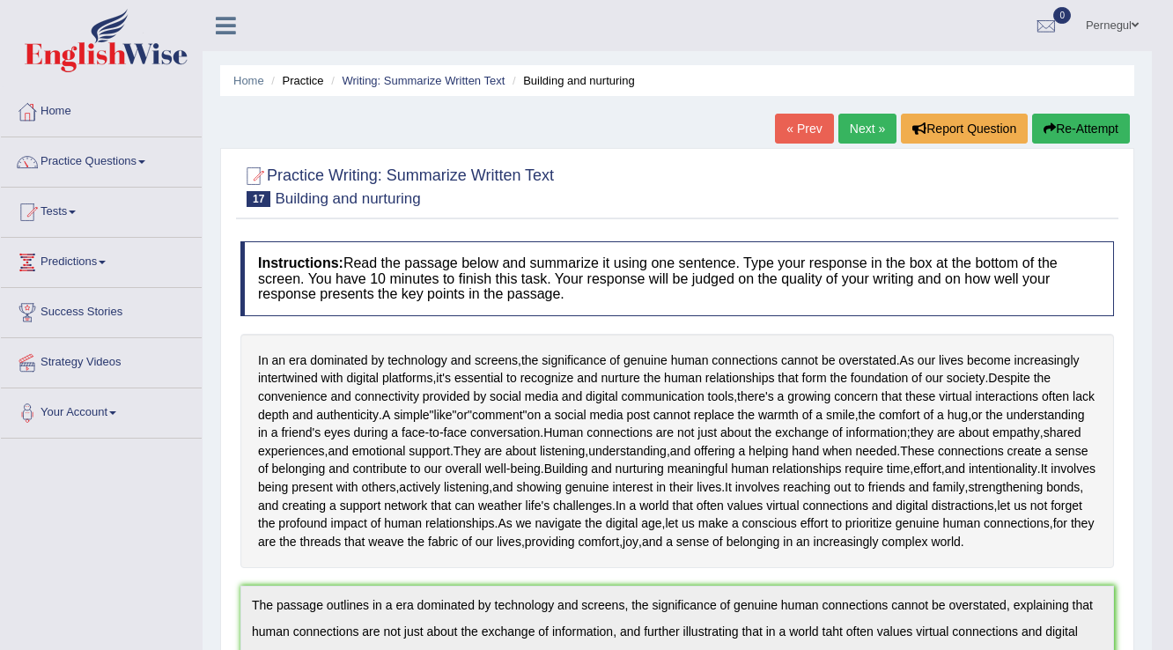
click at [1074, 127] on button "Re-Attempt" at bounding box center [1081, 129] width 98 height 30
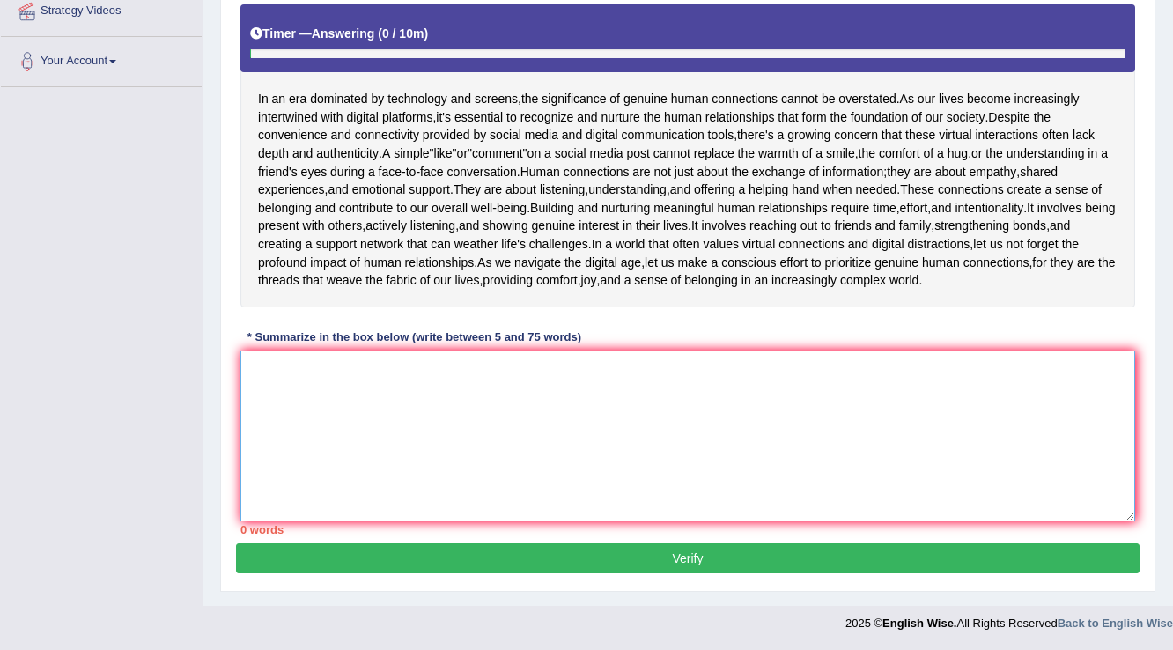
click at [507, 377] on textarea at bounding box center [687, 435] width 894 height 171
paste textarea "The passage outlines in a era dominated by technology and screens, the signific…"
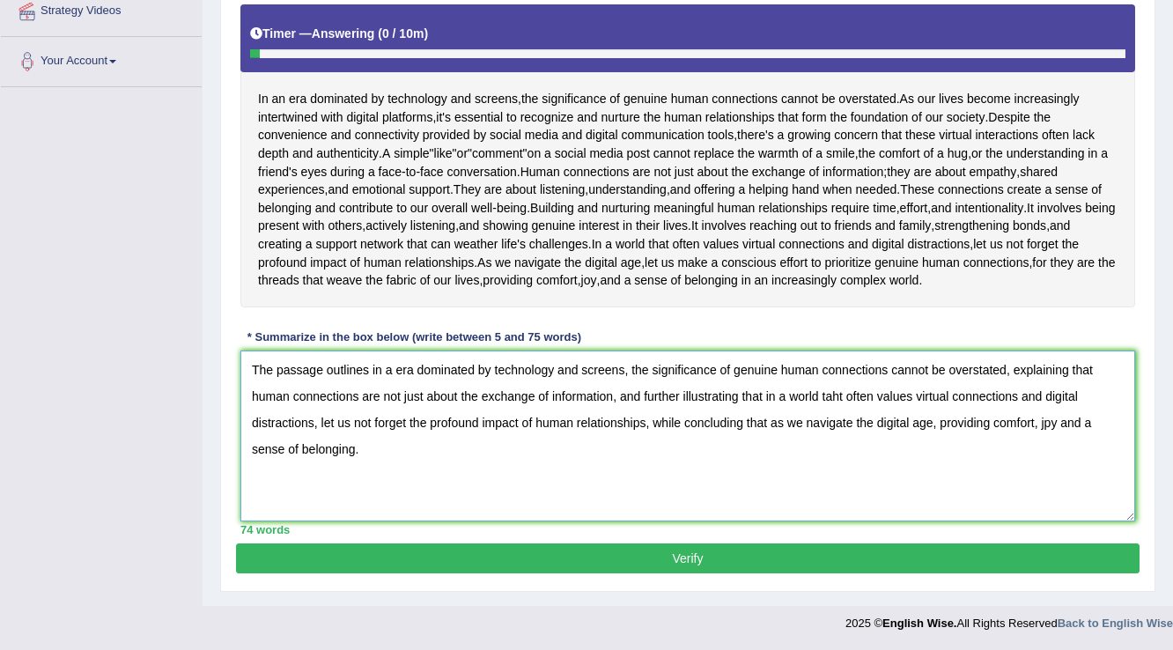
click at [1049, 423] on textarea "The passage outlines in a era dominated by technology and screens, the signific…" at bounding box center [687, 435] width 894 height 171
click at [839, 395] on textarea "The passage outlines in a era dominated by technology and screens, the signific…" at bounding box center [687, 435] width 894 height 171
type textarea "The passage outlines in a era dominated by technology and screens, the signific…"
click at [764, 553] on button "Verify" at bounding box center [687, 558] width 903 height 30
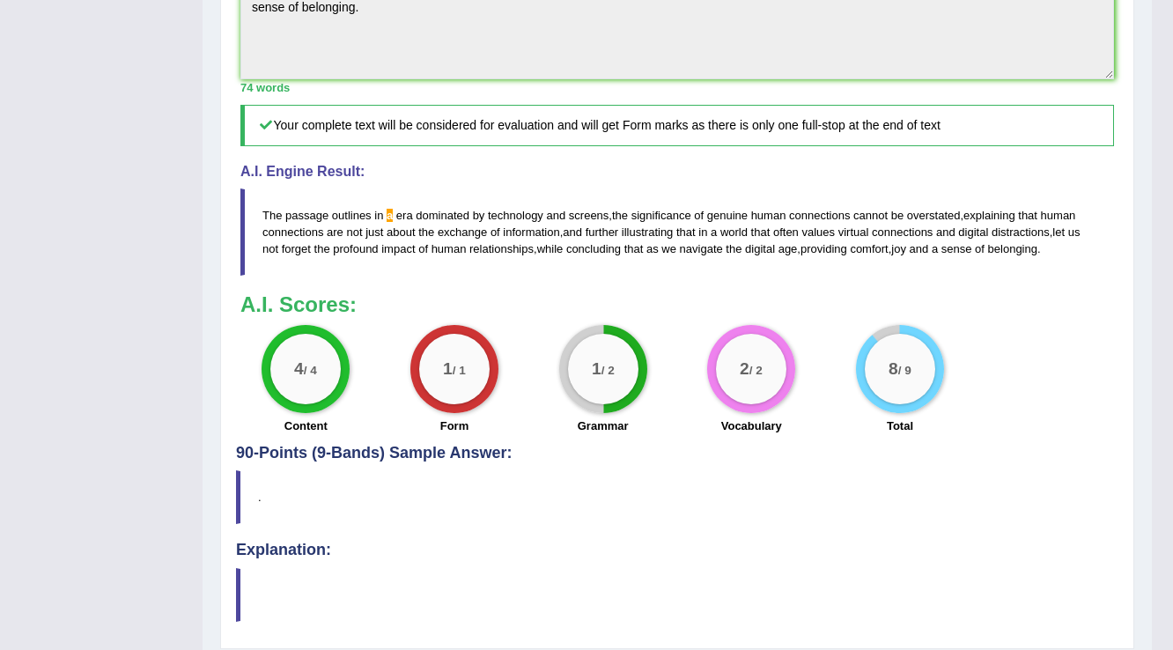
scroll to position [810, 0]
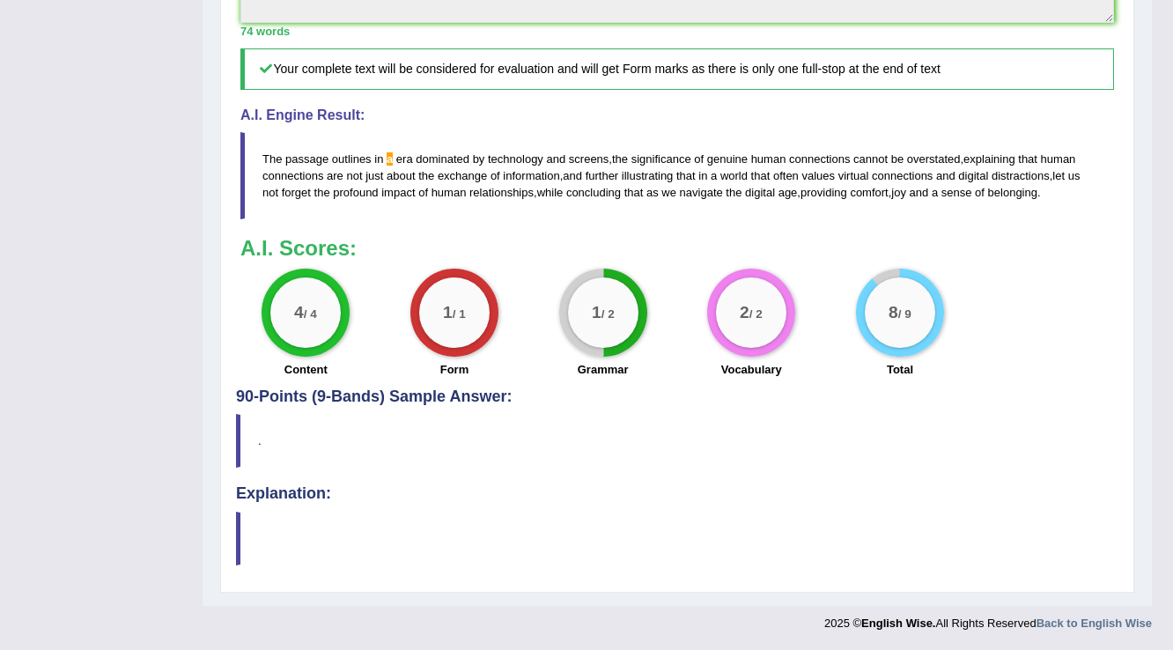
drag, startPoint x: 257, startPoint y: 208, endPoint x: 655, endPoint y: 231, distance: 398.6
click at [655, 219] on blockquote "The passage outlines in a era dominated by technology and screens , the signifi…" at bounding box center [676, 175] width 873 height 87
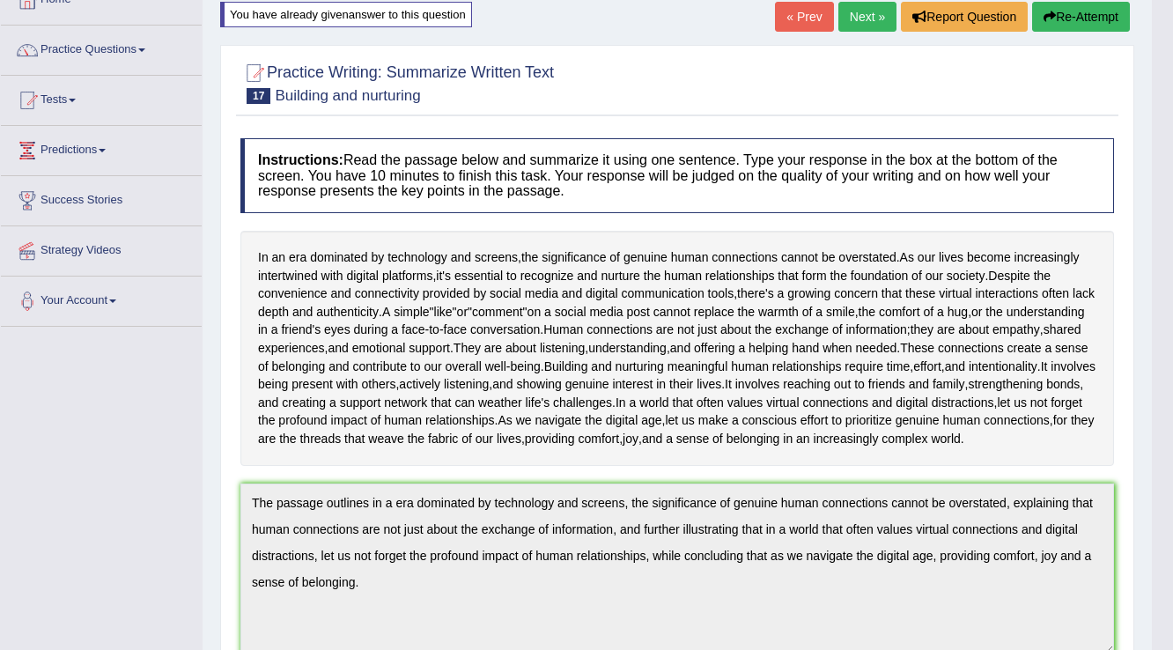
scroll to position [0, 0]
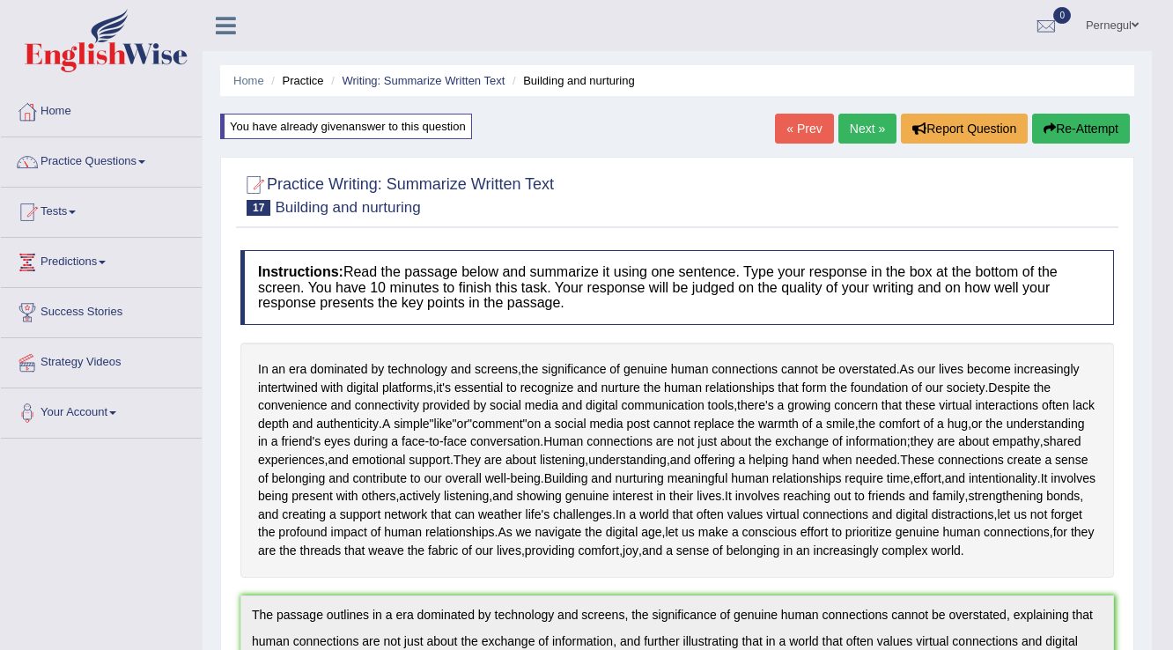
click at [1049, 125] on icon "button" at bounding box center [1049, 128] width 12 height 12
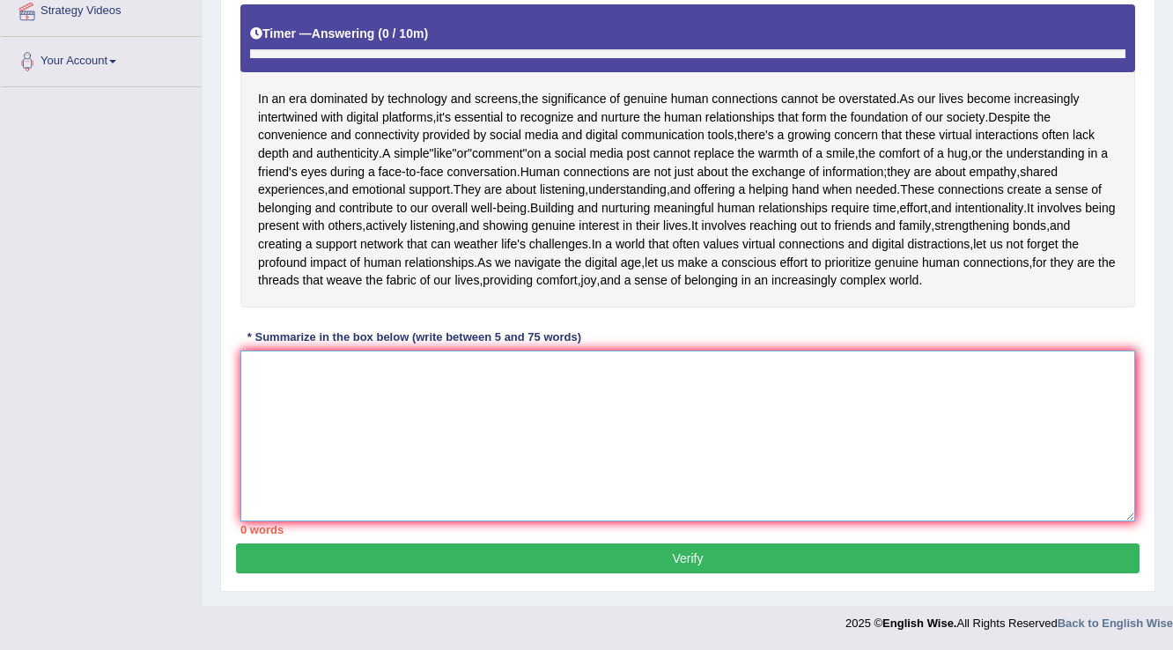
click at [389, 506] on textarea at bounding box center [687, 435] width 894 height 171
paste textarea "The passage outlines in a era dominated by technology and screens, the signific…"
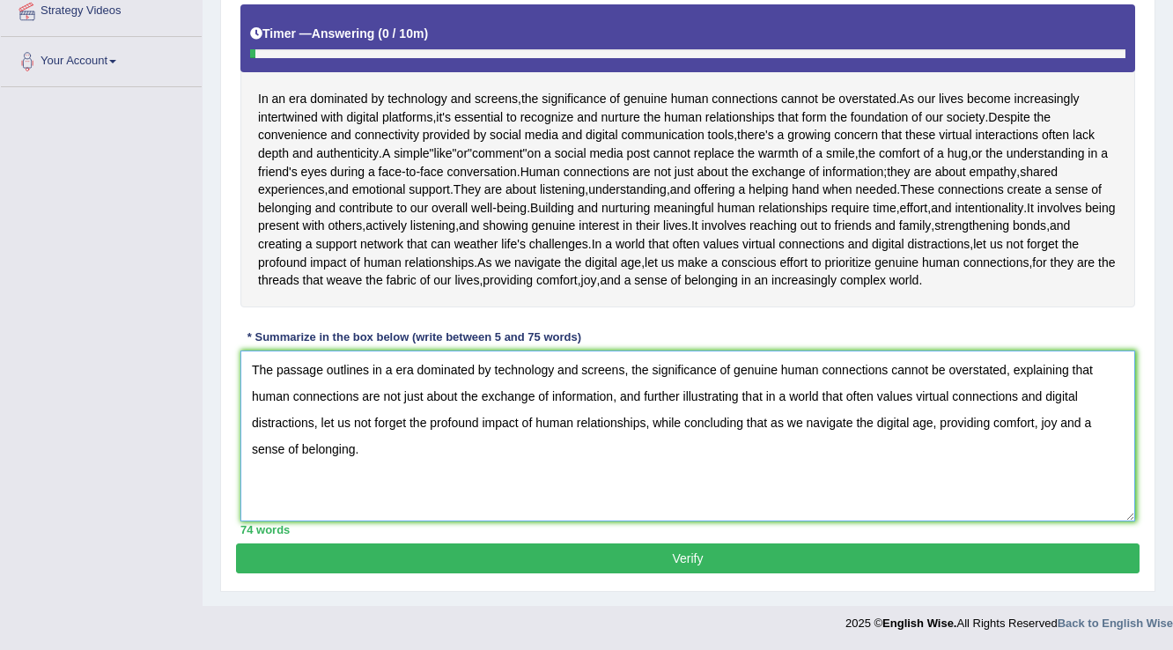
drag, startPoint x: 370, startPoint y: 370, endPoint x: 379, endPoint y: 369, distance: 8.8
click at [379, 369] on textarea "The passage outlines in a era dominated by technology and screens, the signific…" at bounding box center [687, 435] width 894 height 171
click at [393, 372] on textarea "The passage outlines in a era dominated by technology and screens, the signific…" at bounding box center [687, 435] width 894 height 171
type textarea "The passage outlines in an era dominated by technology and screens, the signifi…"
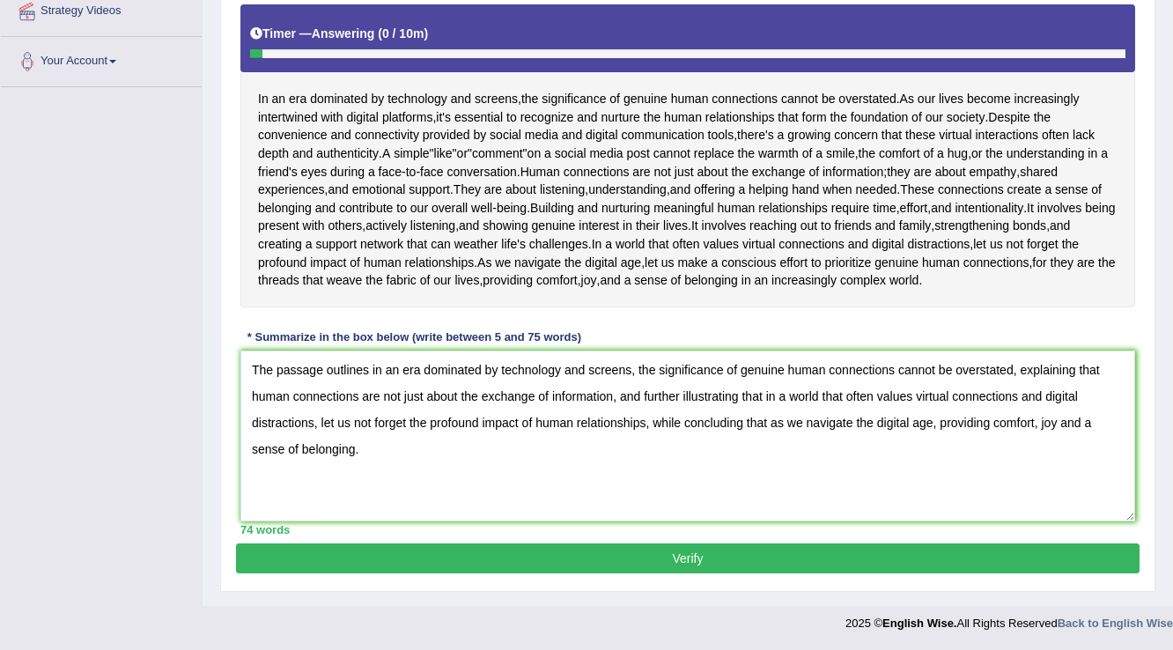
click at [877, 564] on button "Verify" at bounding box center [687, 558] width 903 height 30
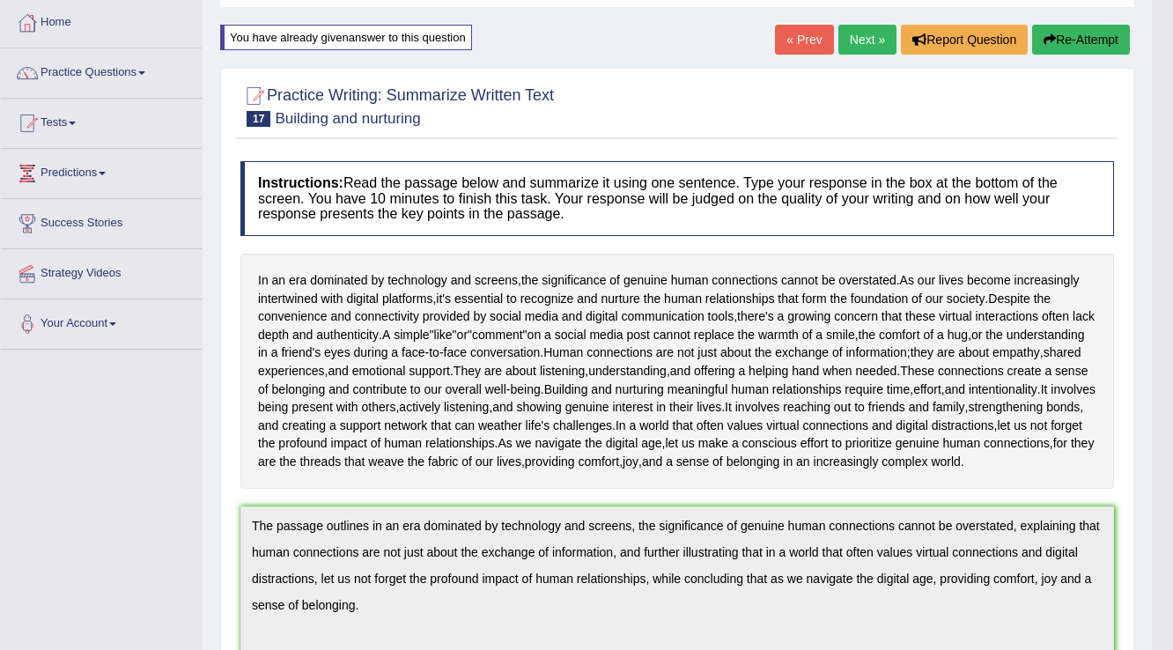
scroll to position [0, 0]
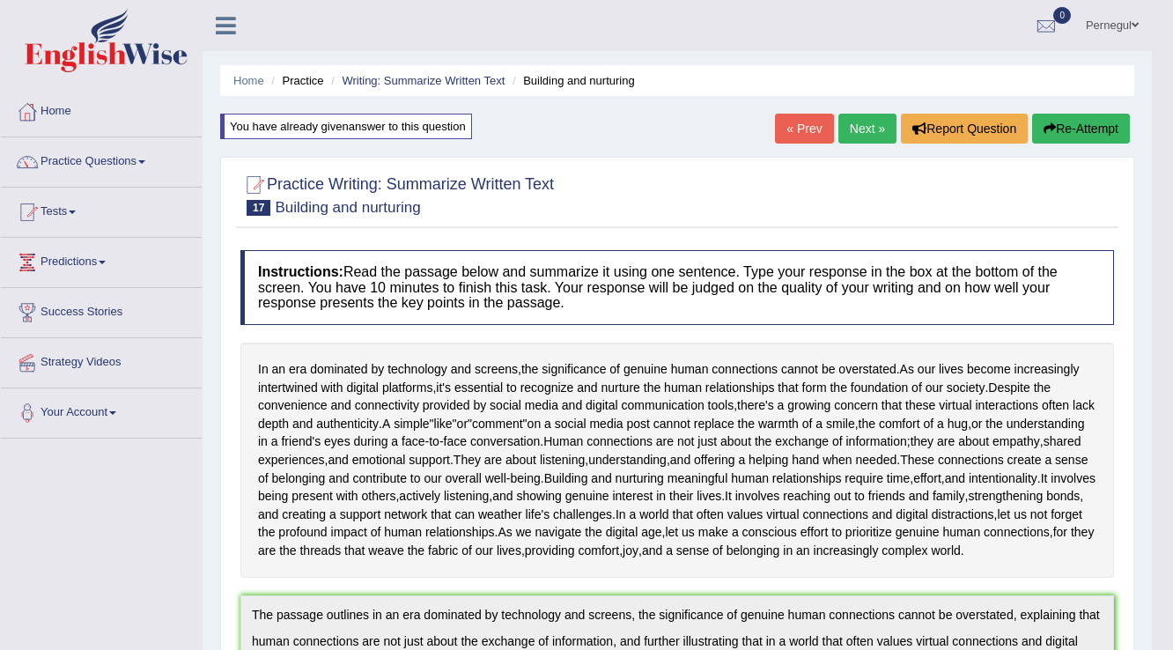
click at [850, 129] on link "Next »" at bounding box center [867, 129] width 58 height 30
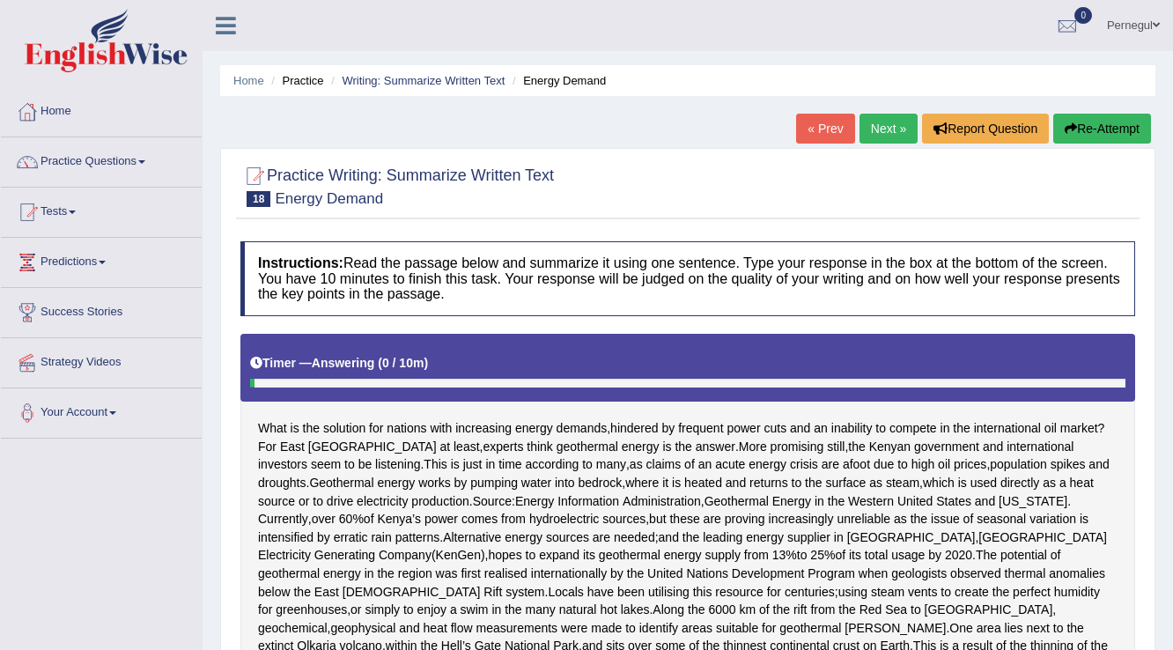
click at [1144, 18] on link "Pernegul" at bounding box center [1132, 23] width 79 height 46
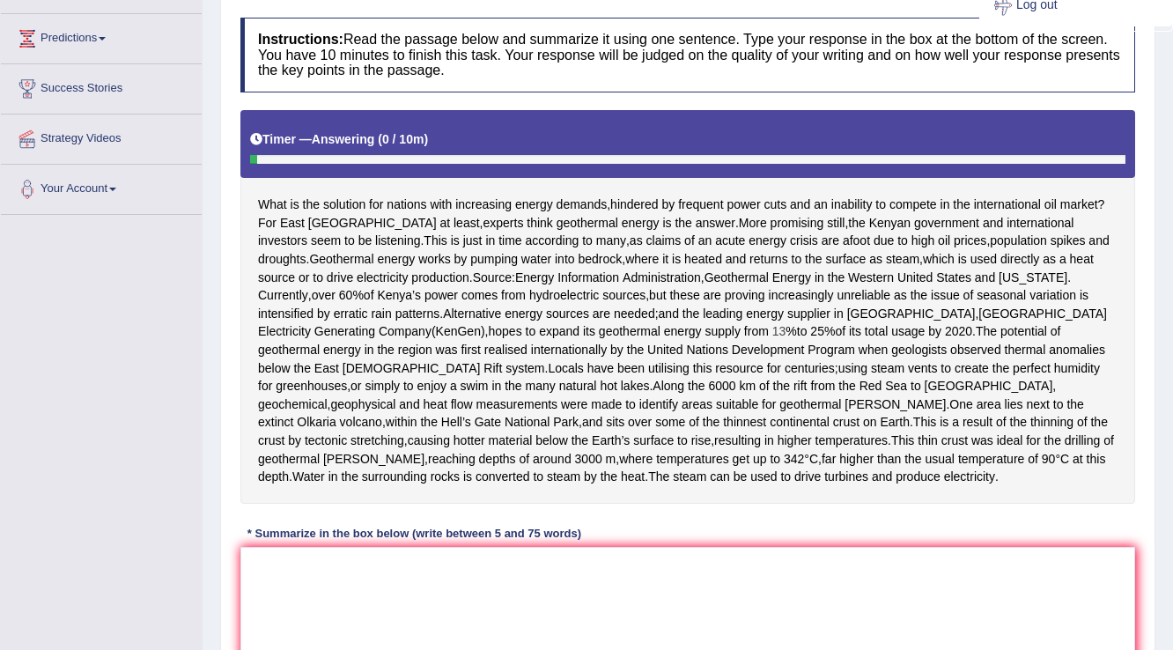
scroll to position [282, 0]
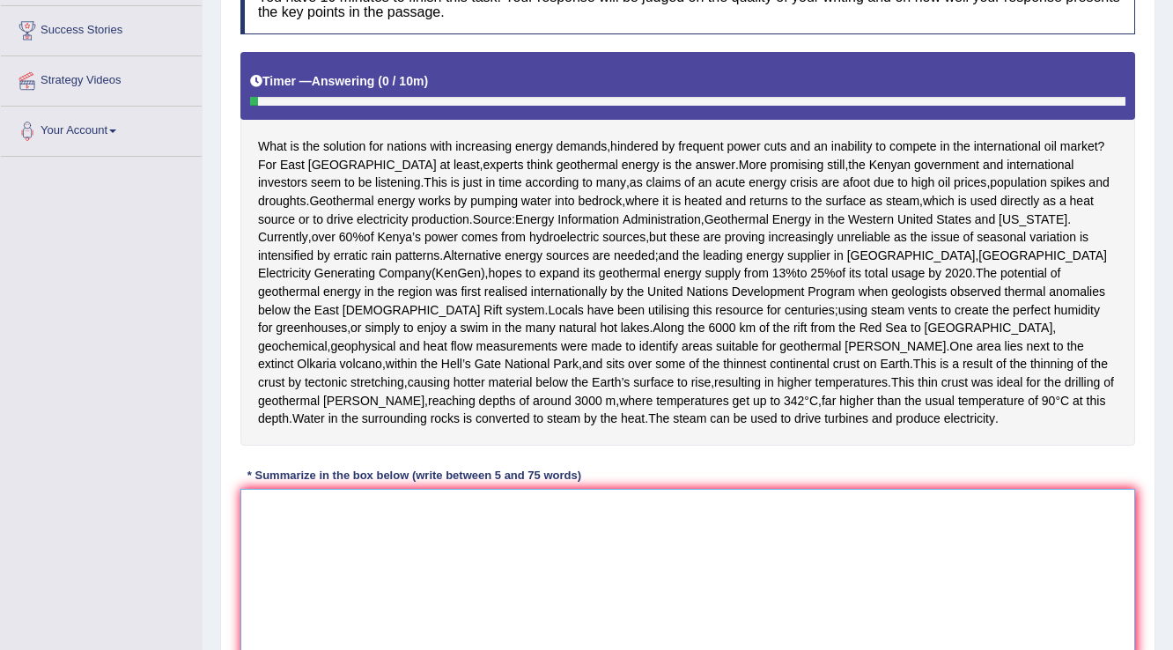
click at [430, 603] on textarea at bounding box center [687, 574] width 894 height 171
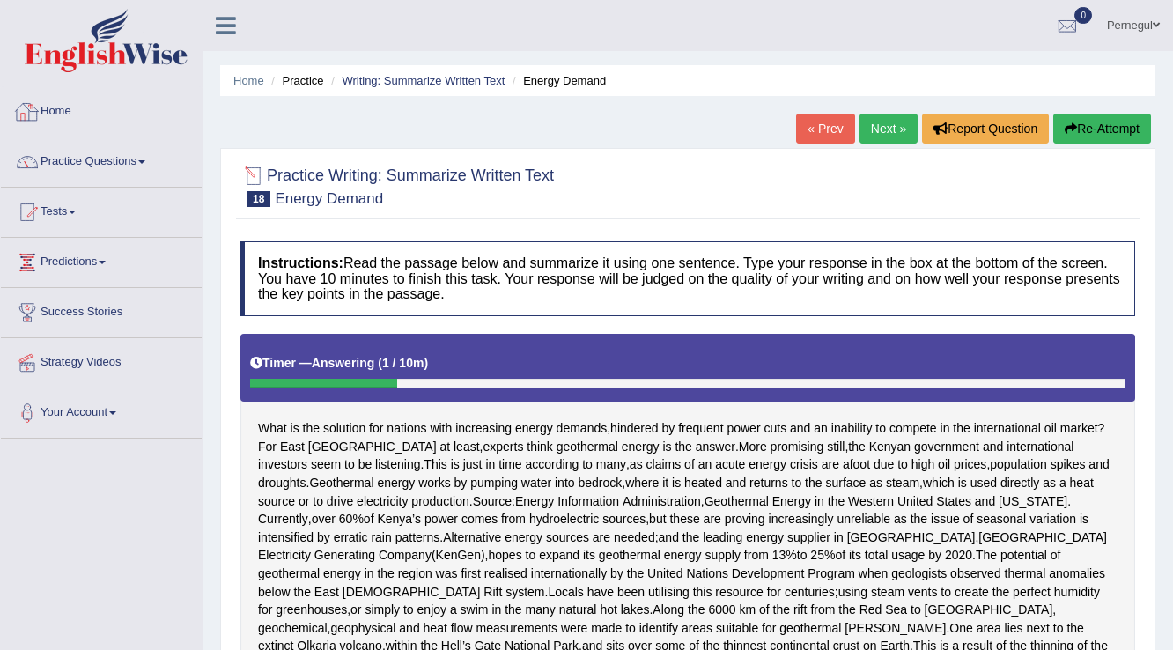
click at [55, 112] on link "Home" at bounding box center [101, 109] width 201 height 44
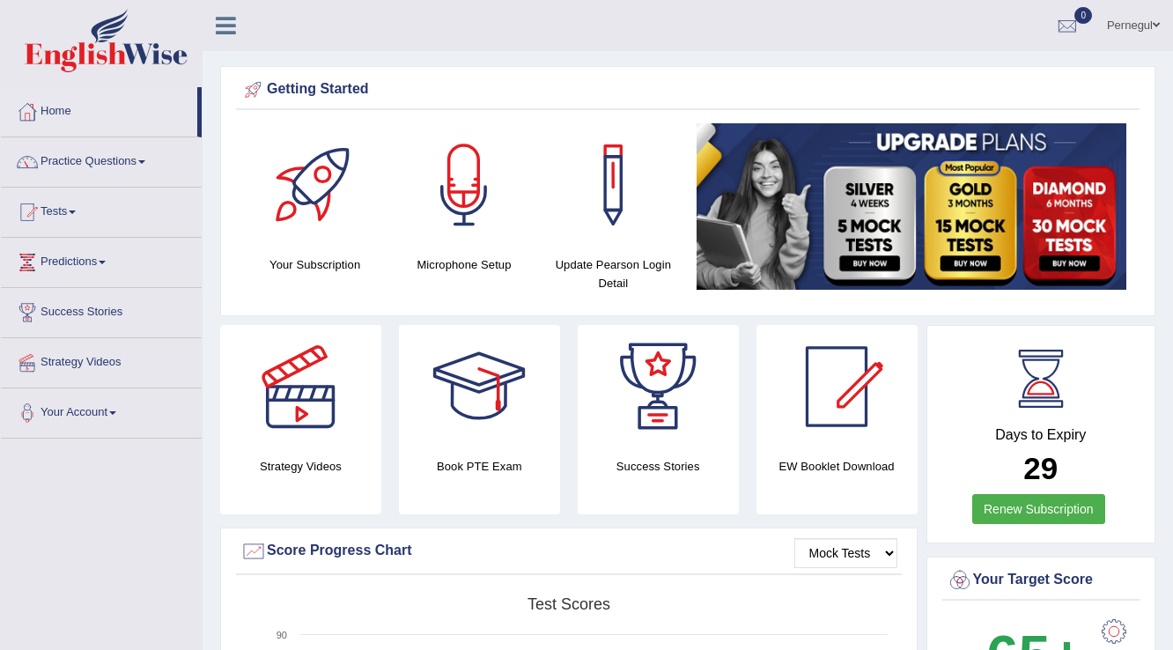
click at [54, 110] on link "Home" at bounding box center [99, 109] width 196 height 44
click at [1141, 30] on link "Pernegul" at bounding box center [1132, 23] width 79 height 46
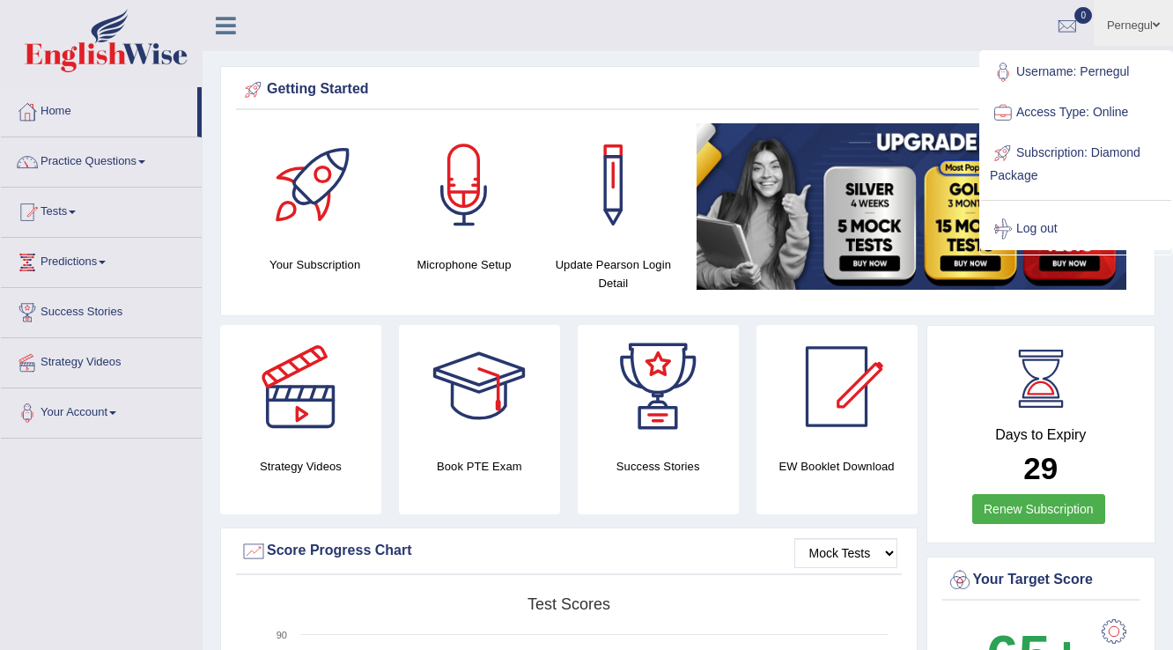
click at [1047, 229] on link "Log out" at bounding box center [1076, 229] width 190 height 40
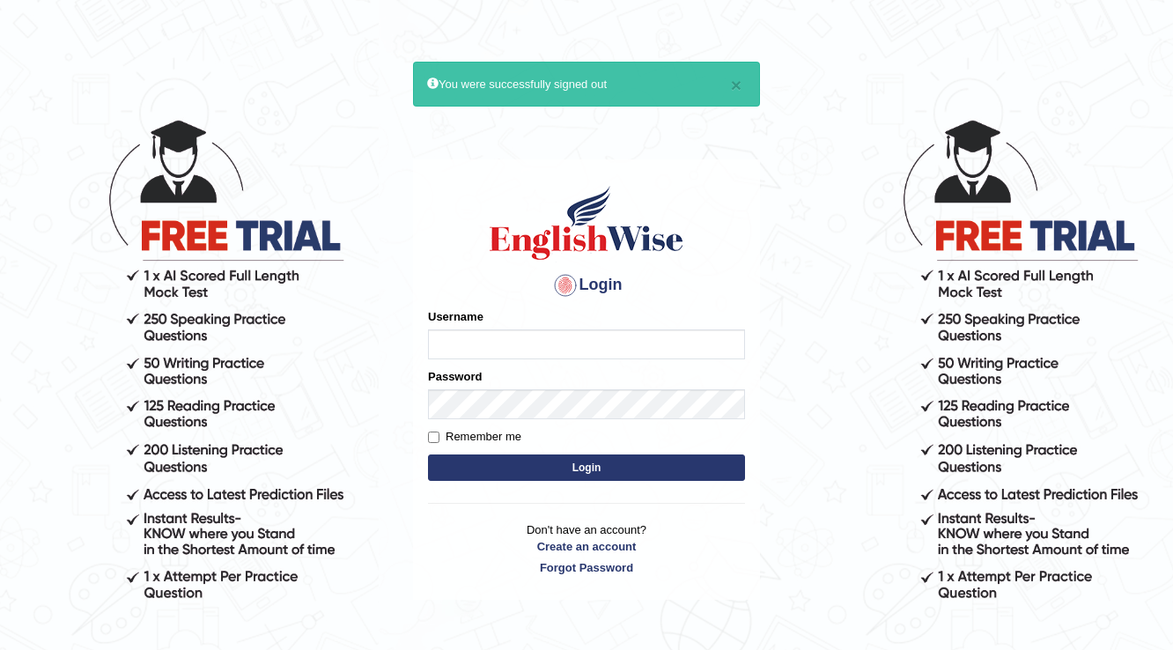
type input "ambikasharma"
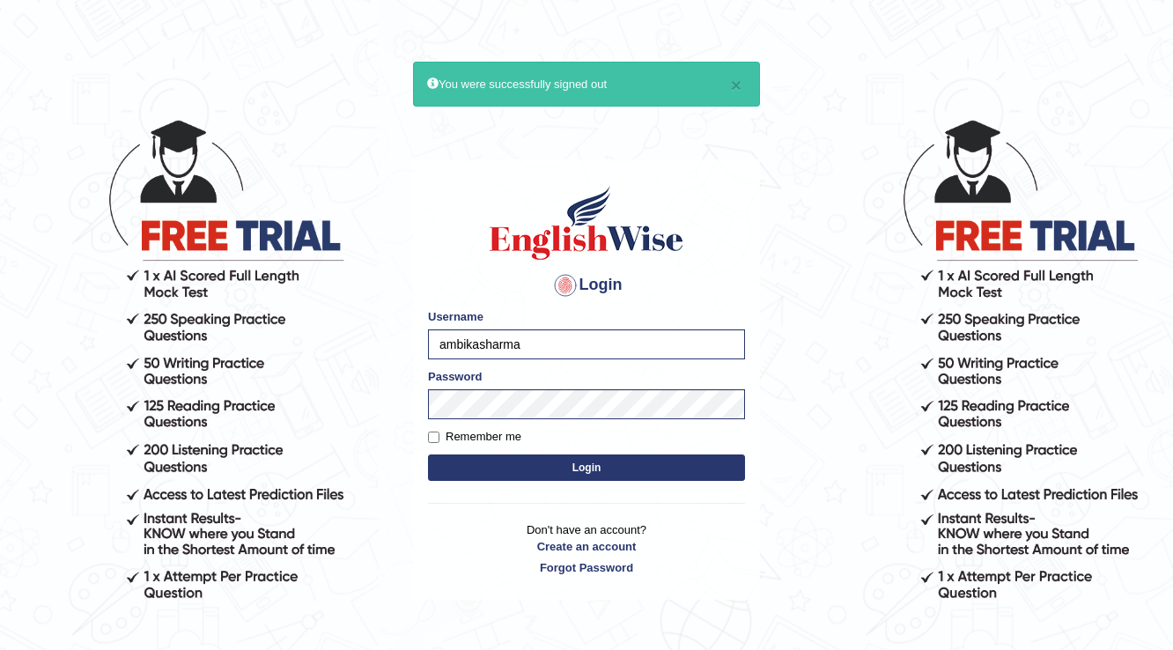
click at [632, 458] on button "Login" at bounding box center [586, 467] width 317 height 26
